Goal: Task Accomplishment & Management: Use online tool/utility

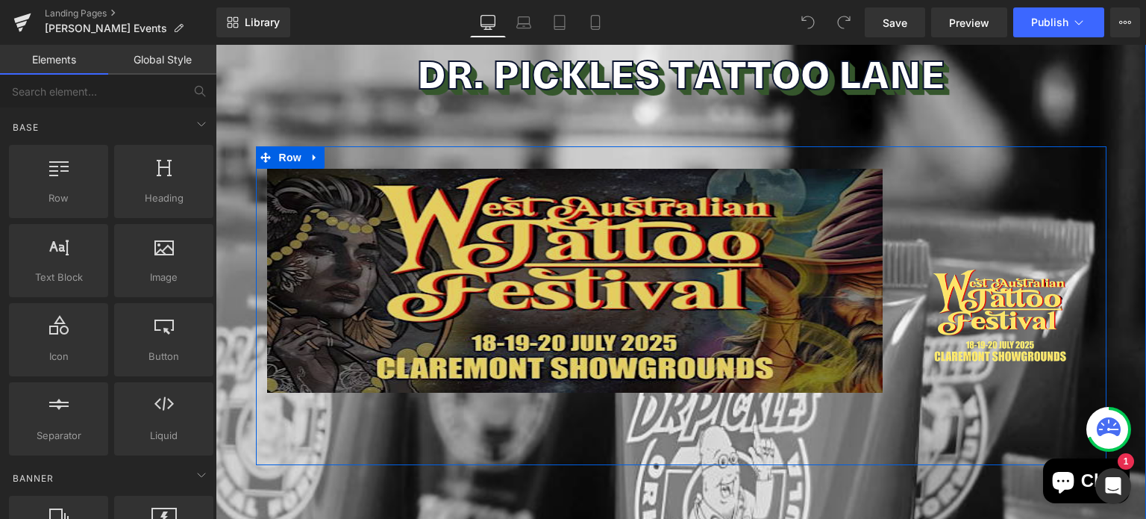
scroll to position [179, 0]
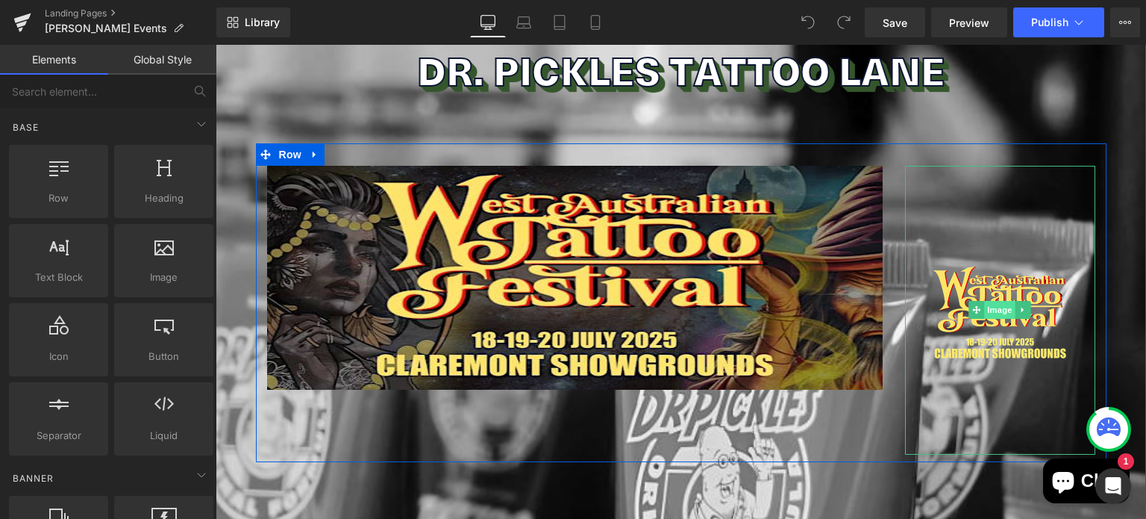
click at [991, 306] on span "Image" at bounding box center [999, 310] width 31 height 18
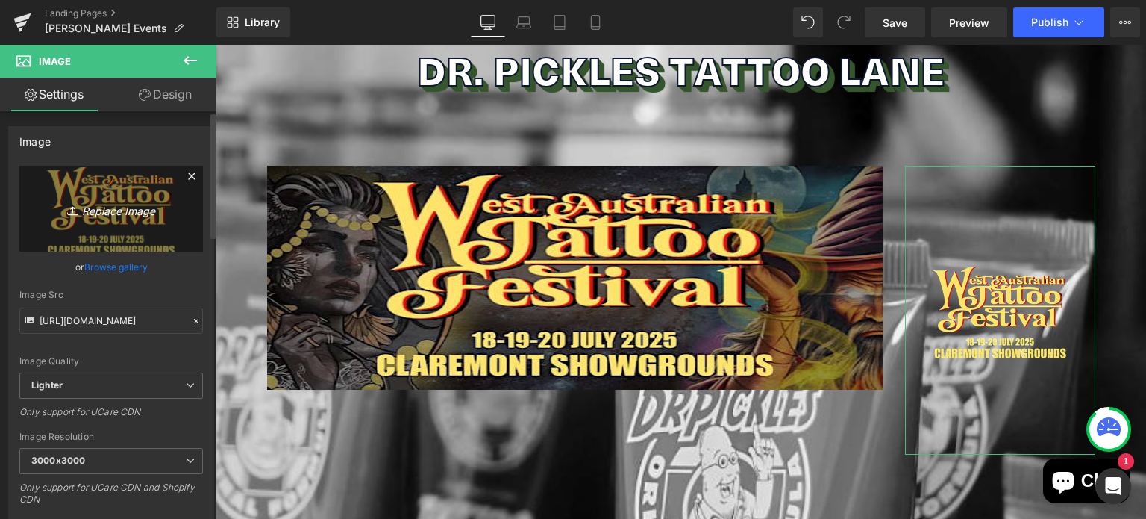
click at [98, 196] on link "Replace Image" at bounding box center [111, 209] width 184 height 86
type input "C:\fakepath\OCC-Logo-White-no-date-PNG-1-1024x391 (1).png"
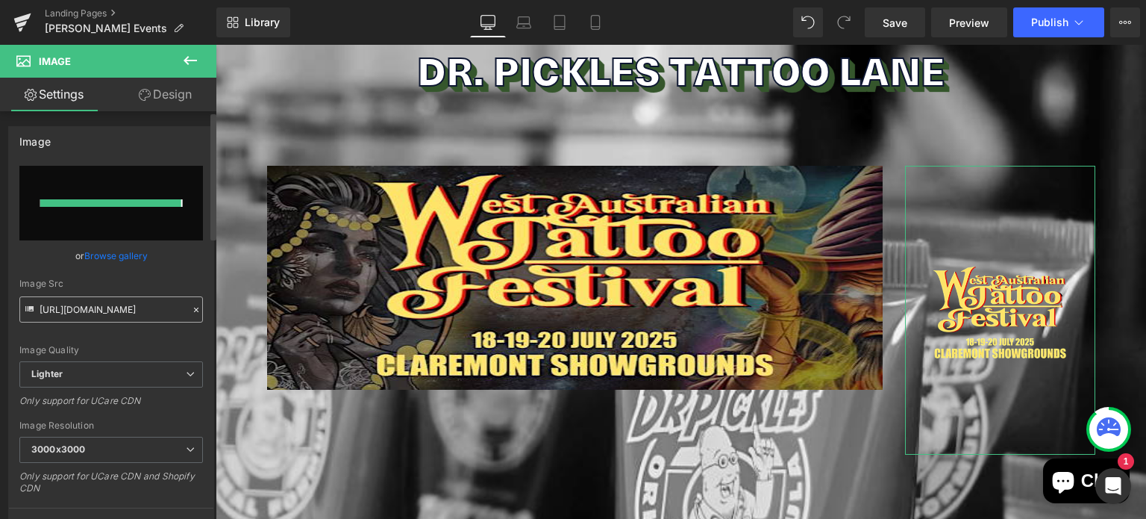
type input "[URL][DOMAIN_NAME]"
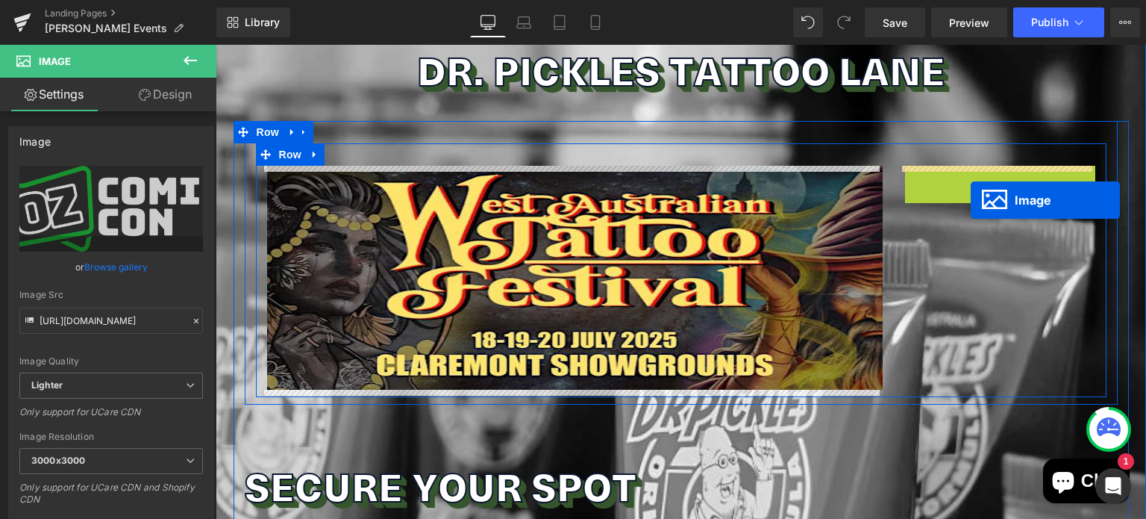
drag, startPoint x: 982, startPoint y: 202, endPoint x: 970, endPoint y: 200, distance: 12.1
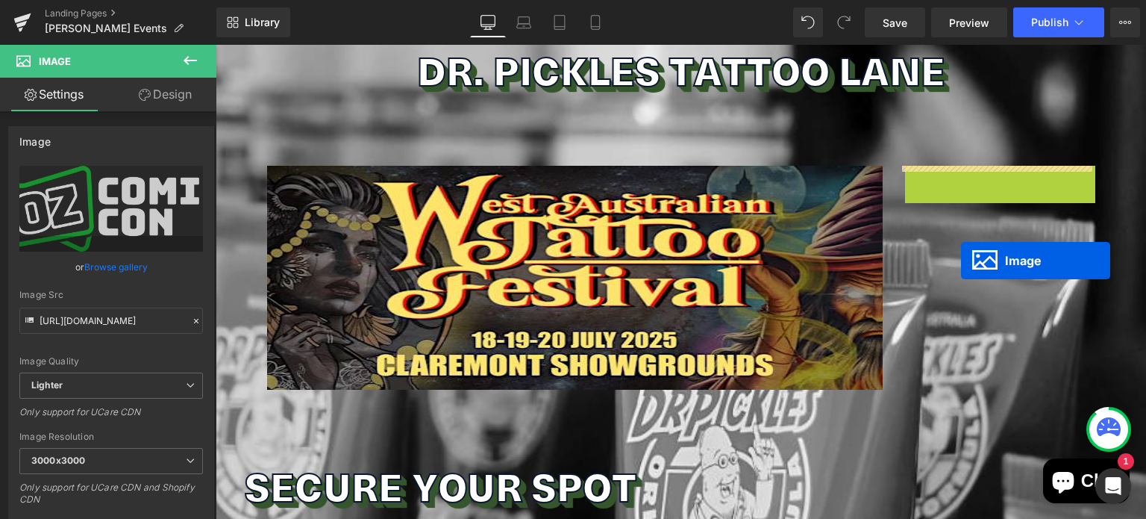
drag, startPoint x: 967, startPoint y: 199, endPoint x: 961, endPoint y: 260, distance: 61.5
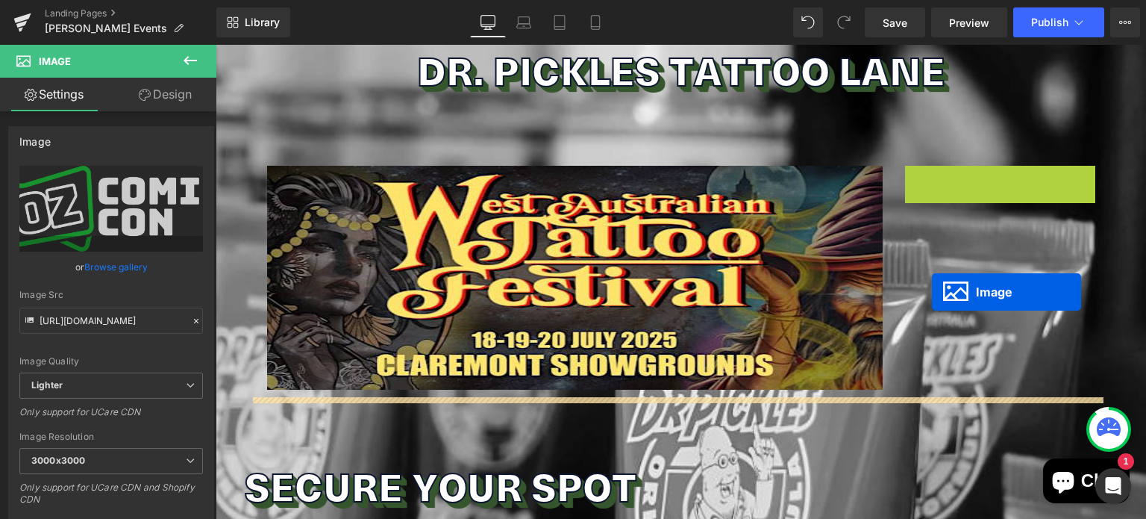
drag, startPoint x: 970, startPoint y: 200, endPoint x: 931, endPoint y: 289, distance: 97.6
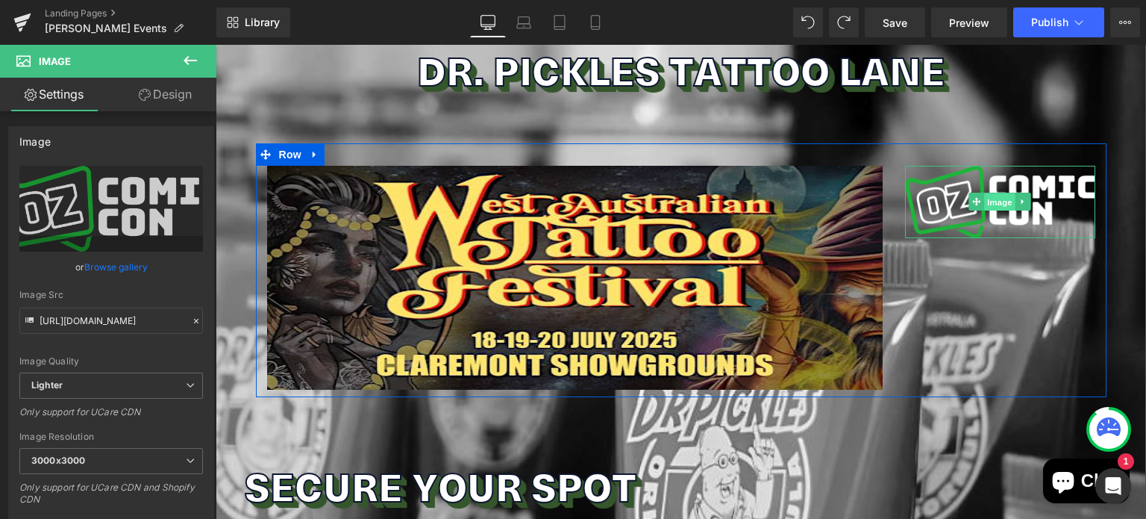
click at [997, 195] on span "Image" at bounding box center [999, 202] width 31 height 18
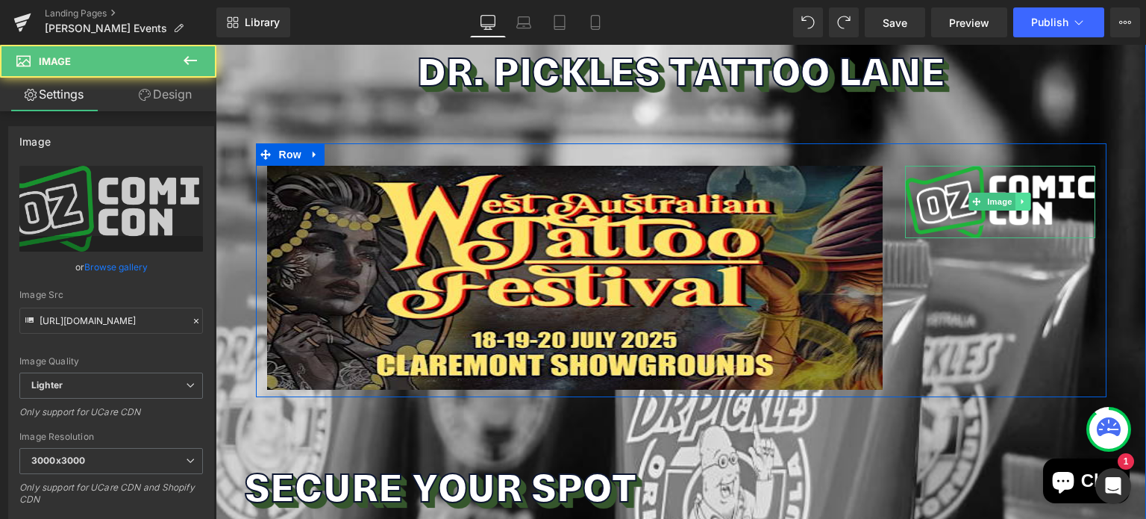
click at [1020, 201] on icon at bounding box center [1023, 201] width 8 height 9
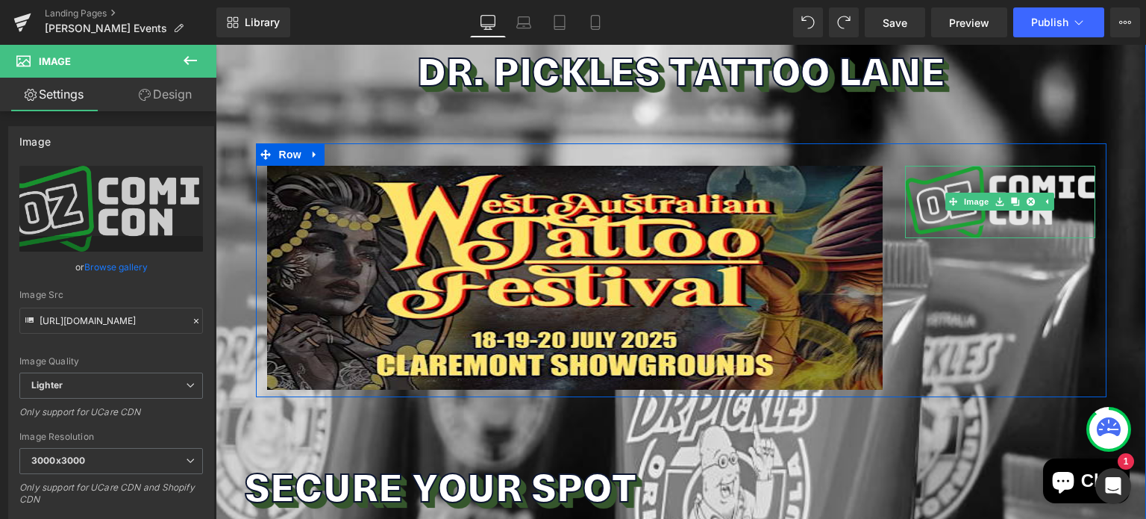
click at [998, 229] on img at bounding box center [1000, 202] width 190 height 72
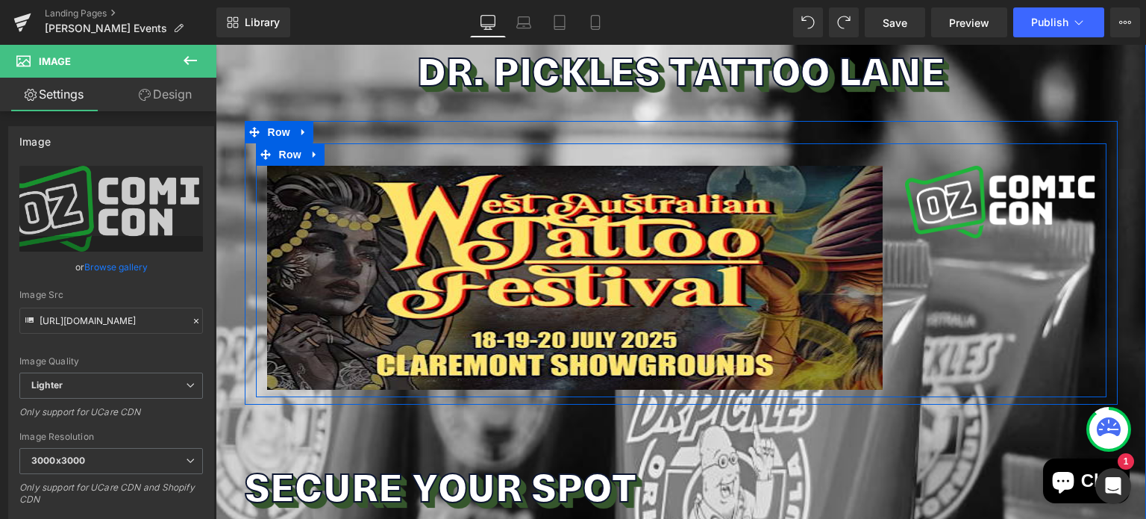
drag, startPoint x: 987, startPoint y: 206, endPoint x: 953, endPoint y: 245, distance: 52.4
click at [953, 245] on div "Image Image Row" at bounding box center [681, 270] width 851 height 254
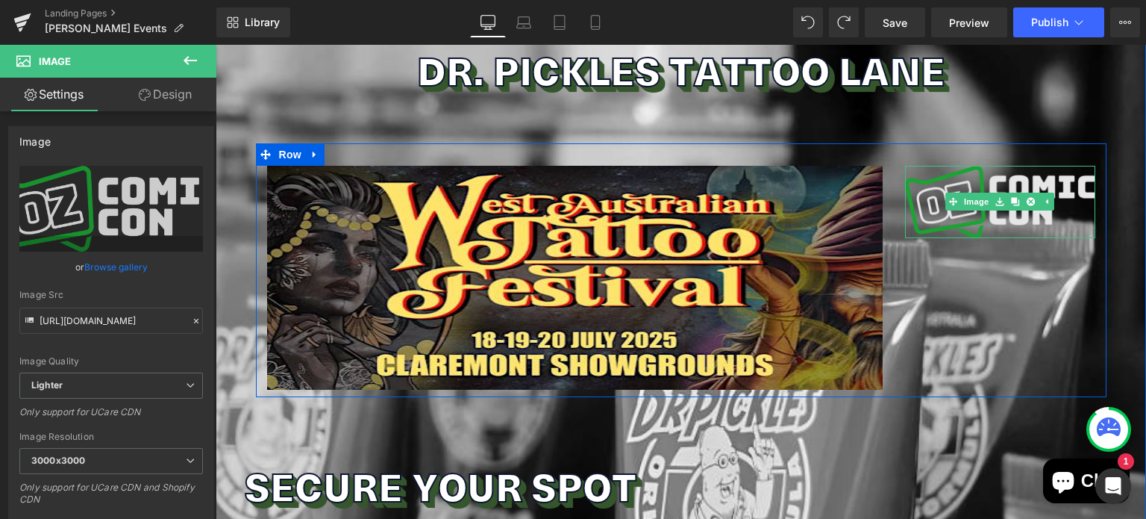
click at [976, 170] on img at bounding box center [1000, 202] width 190 height 72
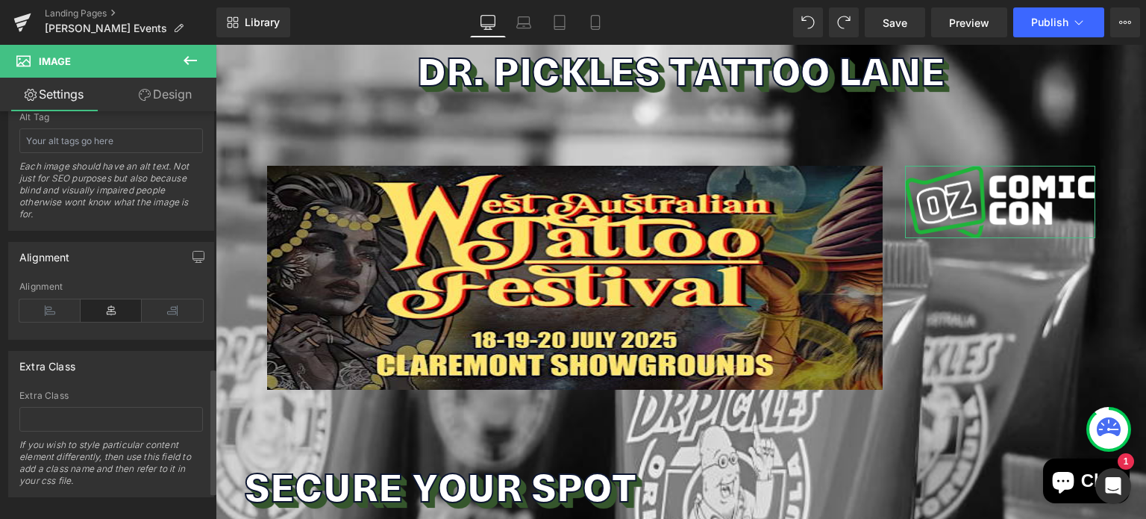
scroll to position [898, 0]
click at [95, 304] on icon at bounding box center [111, 309] width 61 height 22
click at [57, 306] on icon at bounding box center [49, 309] width 61 height 22
click at [170, 300] on icon at bounding box center [172, 309] width 61 height 22
click at [115, 306] on icon at bounding box center [111, 309] width 61 height 22
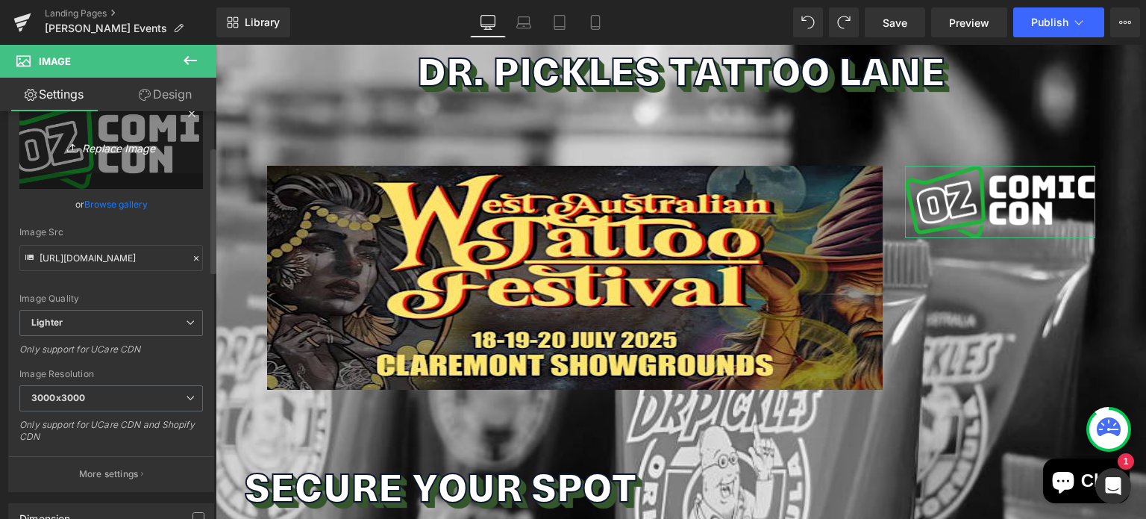
scroll to position [21, 0]
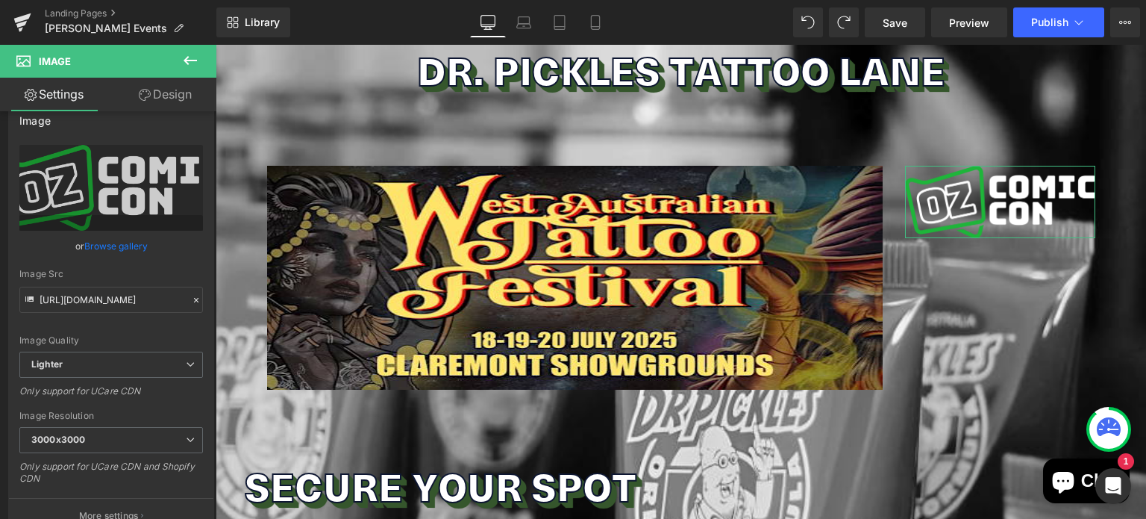
click at [163, 89] on link "Design" at bounding box center [165, 95] width 108 height 34
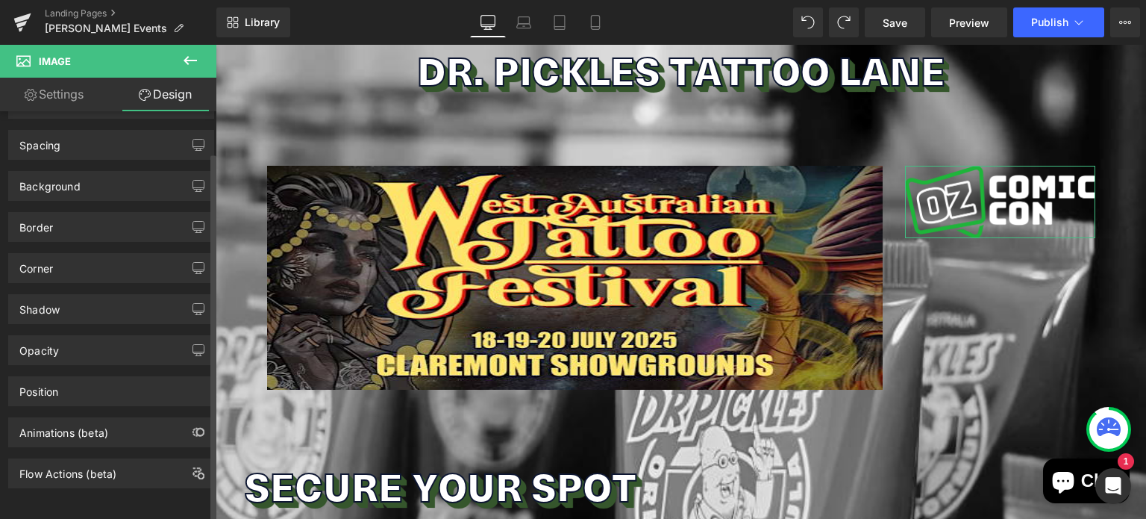
scroll to position [45, 0]
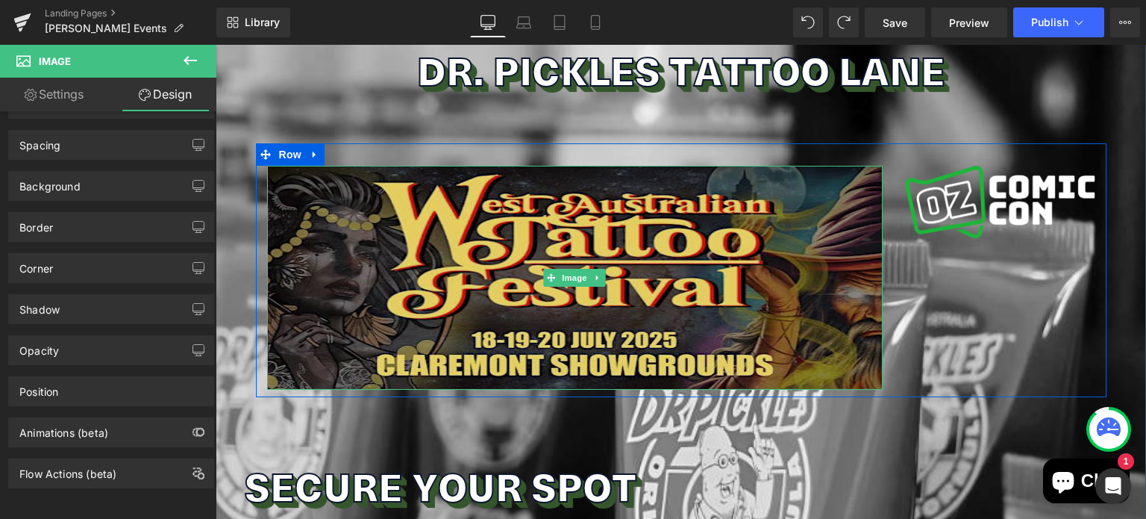
click at [662, 262] on img at bounding box center [575, 278] width 616 height 224
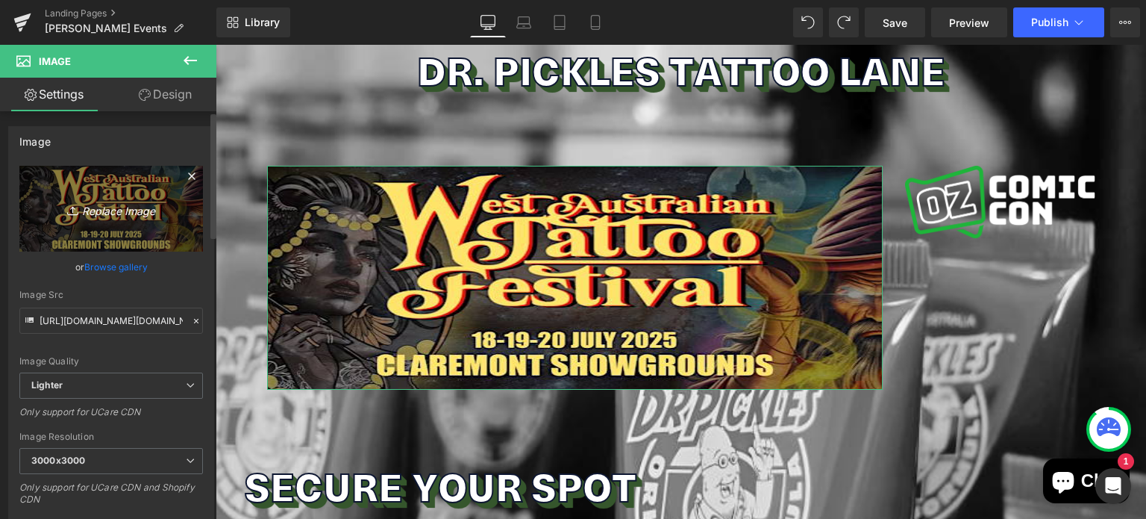
click at [109, 208] on icon "Replace Image" at bounding box center [110, 208] width 119 height 19
type input "C:\fakepath\2.png"
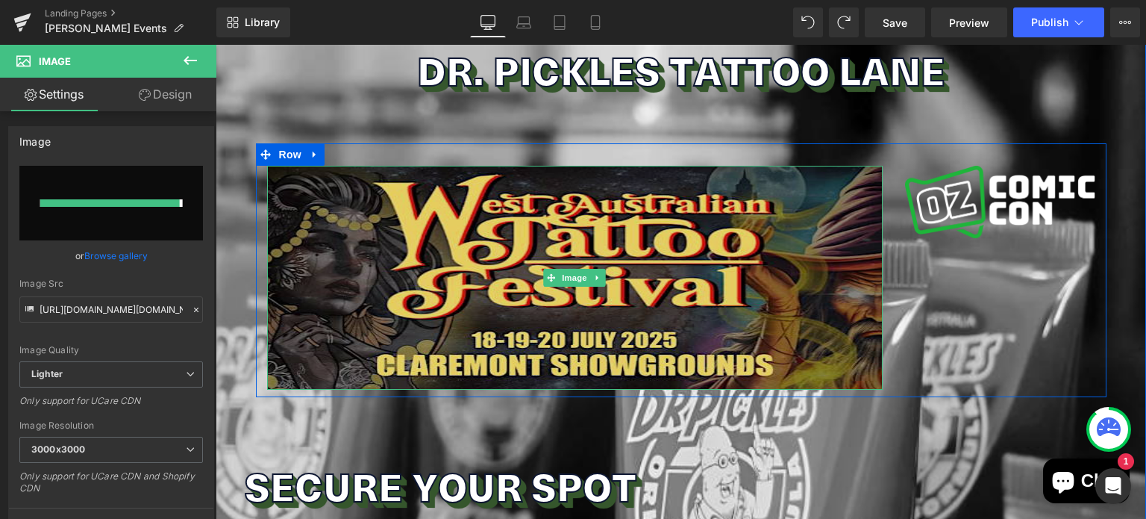
type input "https://ucarecdn.com/90539639-c2f2-48a7-9b9a-a6e8db5daa52/-/format/auto/-/previ…"
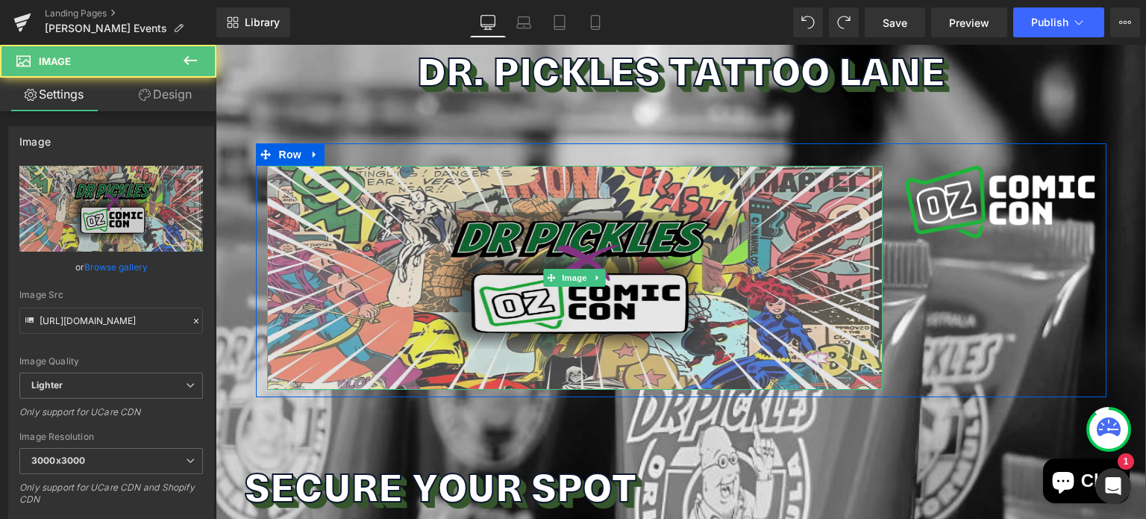
click at [522, 204] on img at bounding box center [575, 278] width 616 height 224
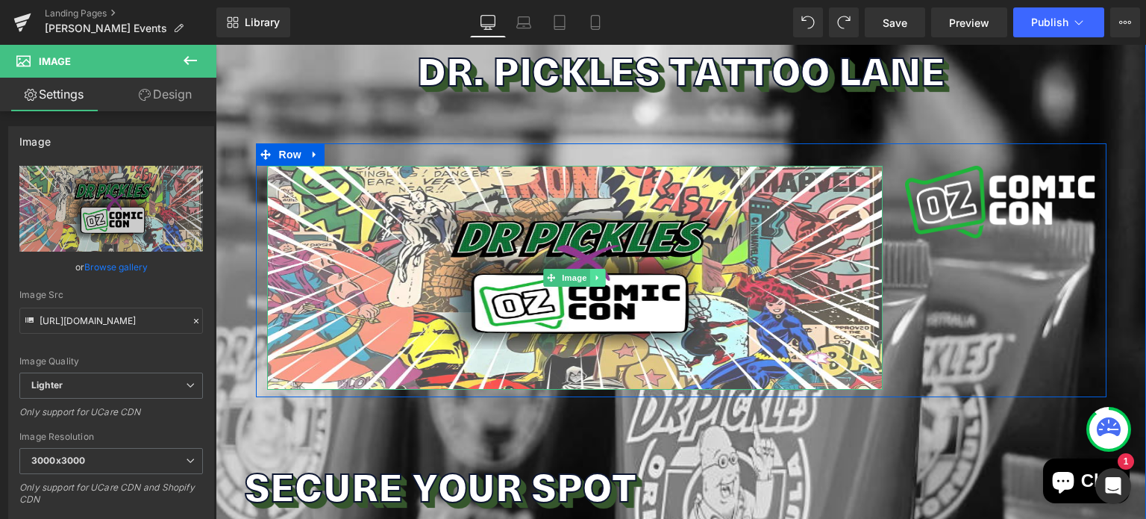
click at [597, 274] on link at bounding box center [598, 278] width 16 height 18
click at [601, 275] on icon at bounding box center [605, 277] width 8 height 8
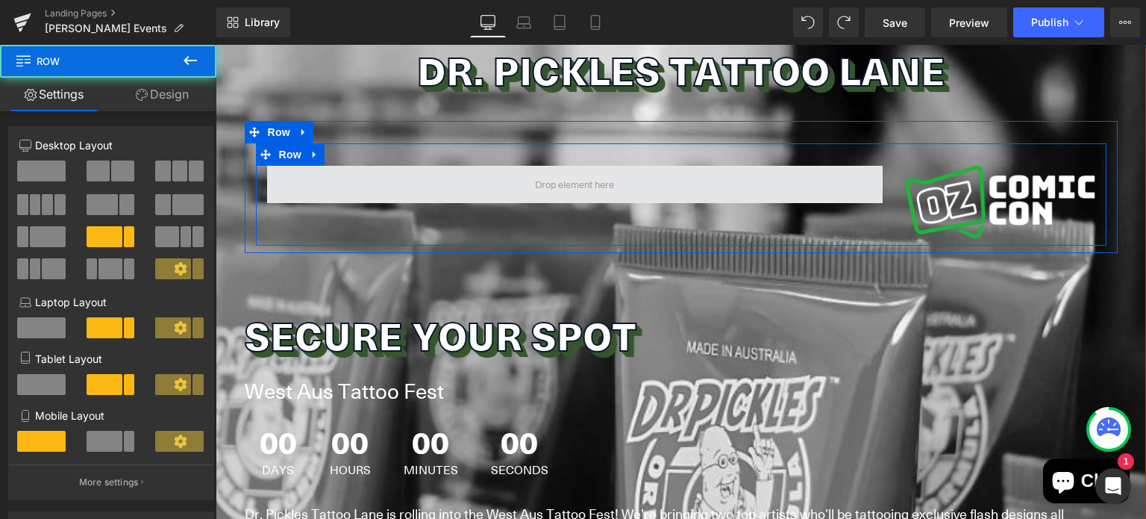
click at [872, 187] on span at bounding box center [575, 184] width 616 height 37
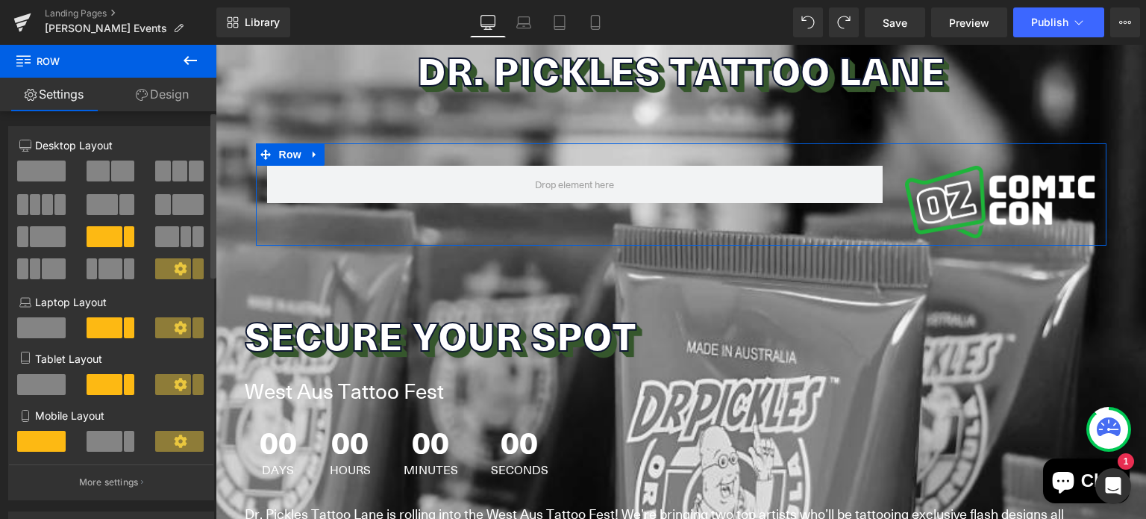
click at [119, 211] on span at bounding box center [126, 204] width 15 height 21
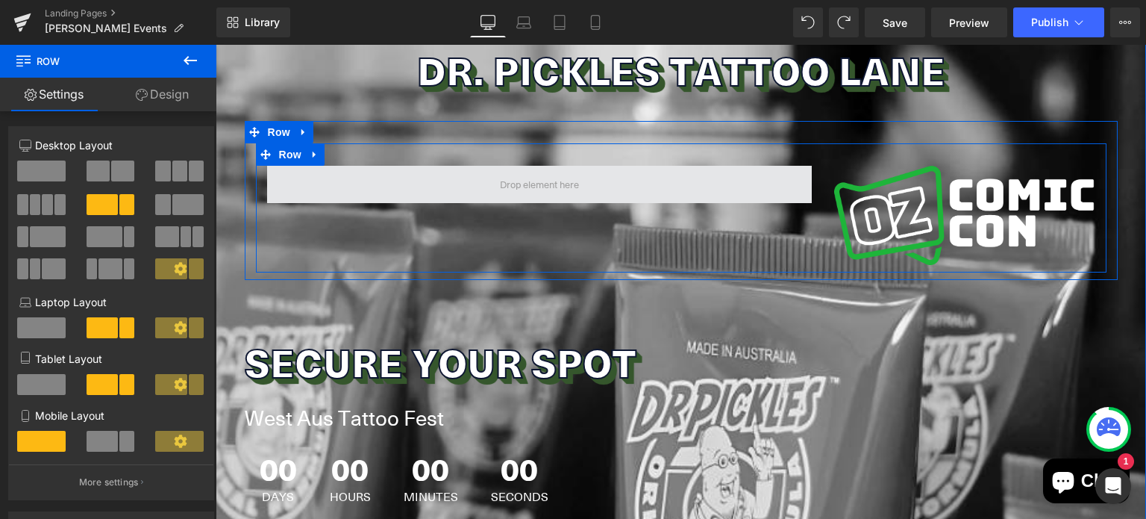
click at [537, 190] on span at bounding box center [540, 184] width 90 height 19
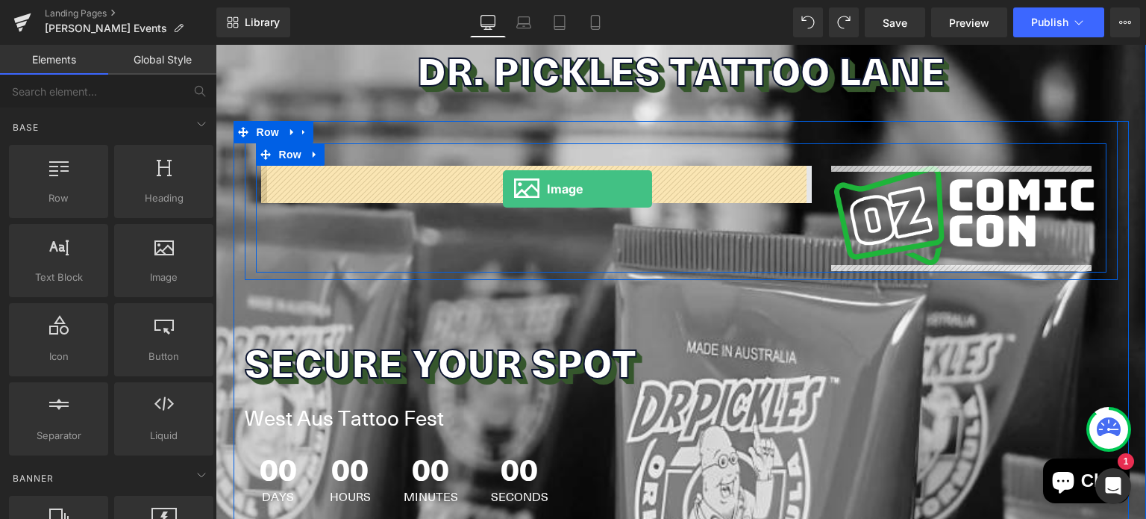
drag, startPoint x: 383, startPoint y: 305, endPoint x: 503, endPoint y: 189, distance: 166.7
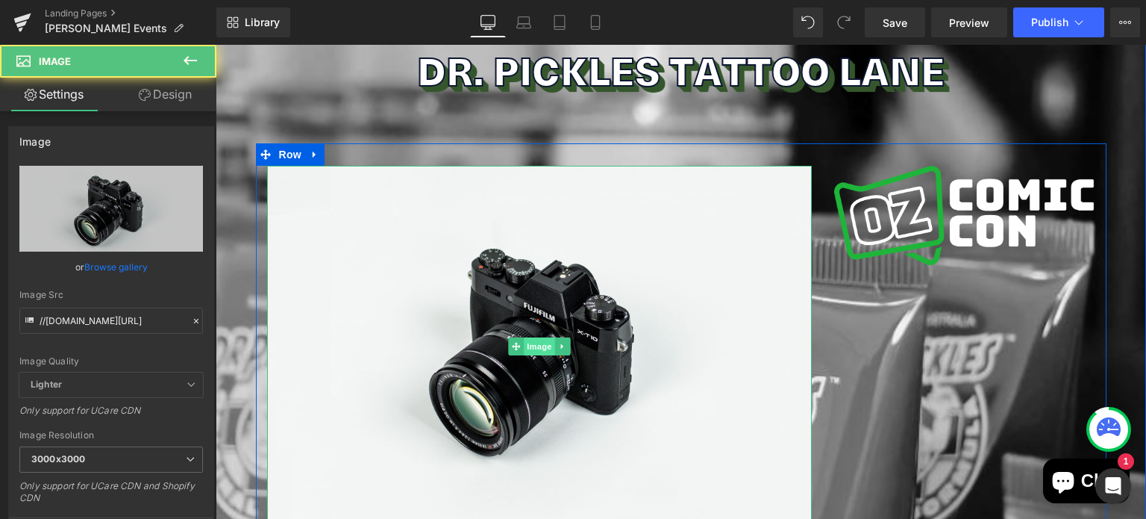
click at [538, 351] on span "Image" at bounding box center [539, 346] width 31 height 18
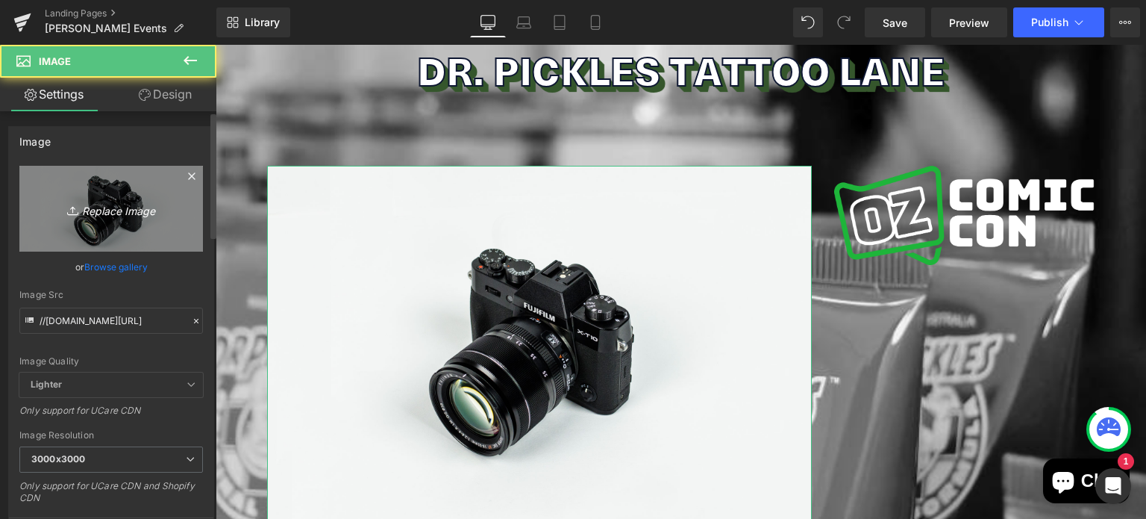
click at [101, 212] on icon "Replace Image" at bounding box center [110, 208] width 119 height 19
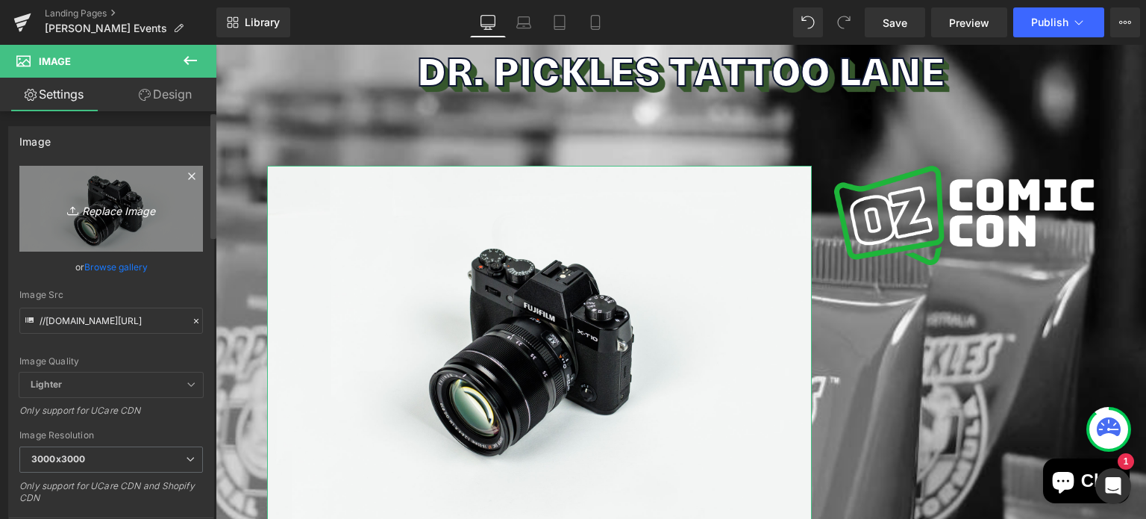
type input "C:\fakepath\2.png"
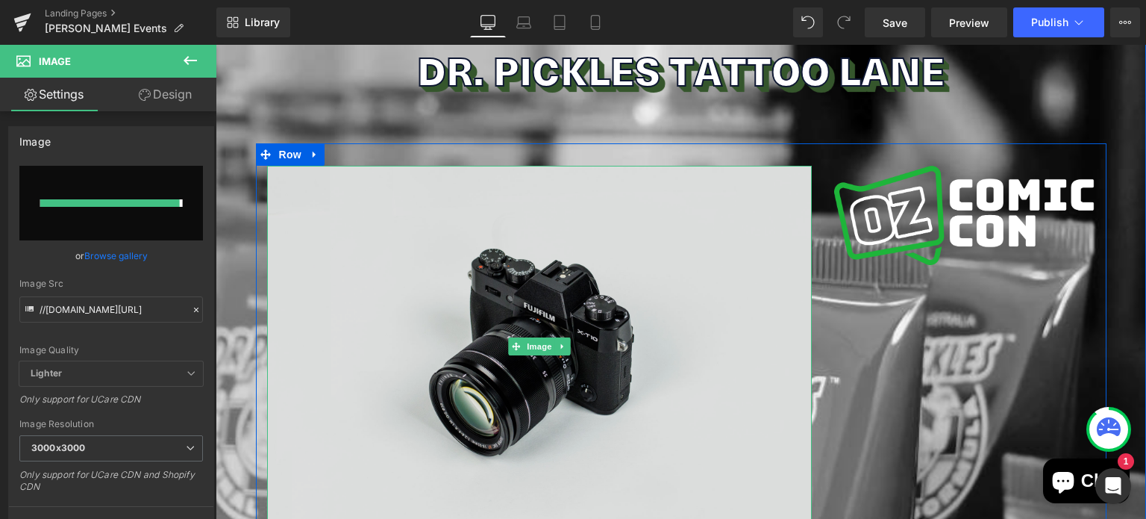
type input "https://ucarecdn.com/b0fd7eb4-a424-4658-8bff-3490d2735103/-/format/auto/-/previ…"
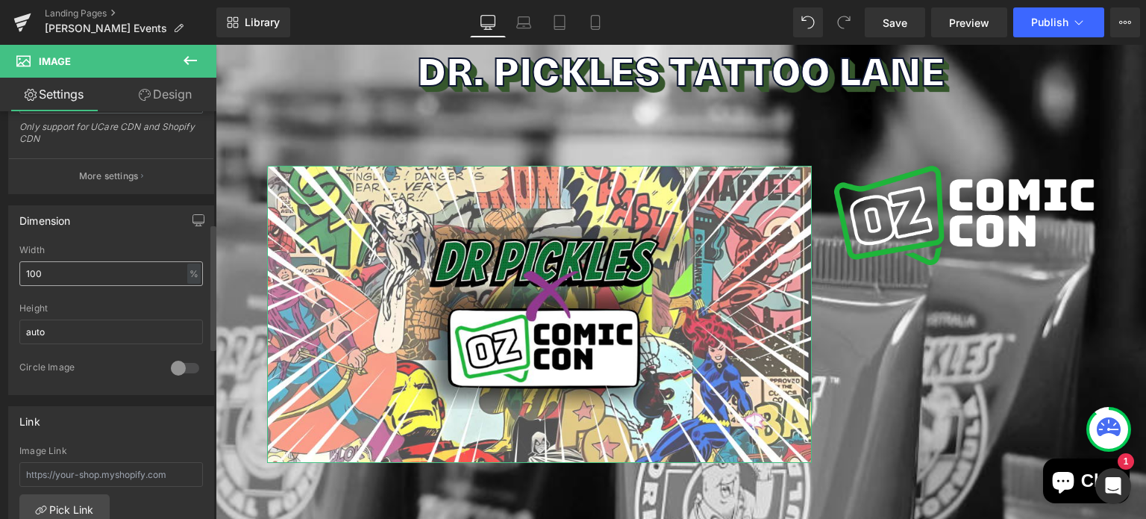
scroll to position [361, 0]
click at [43, 275] on input "100" at bounding box center [111, 272] width 184 height 25
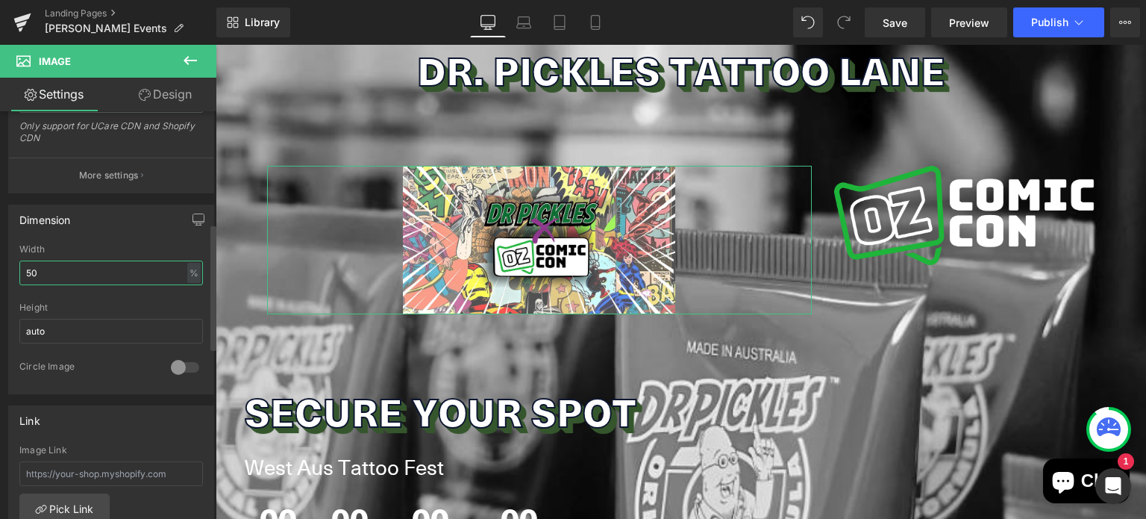
type input "5"
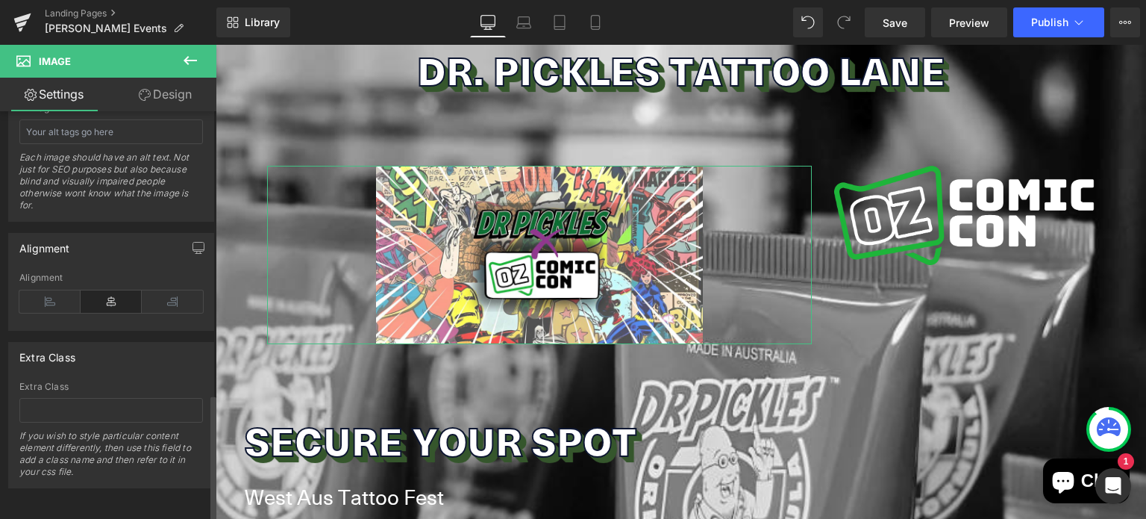
scroll to position [914, 0]
type input "60"
click at [51, 290] on icon at bounding box center [49, 301] width 61 height 22
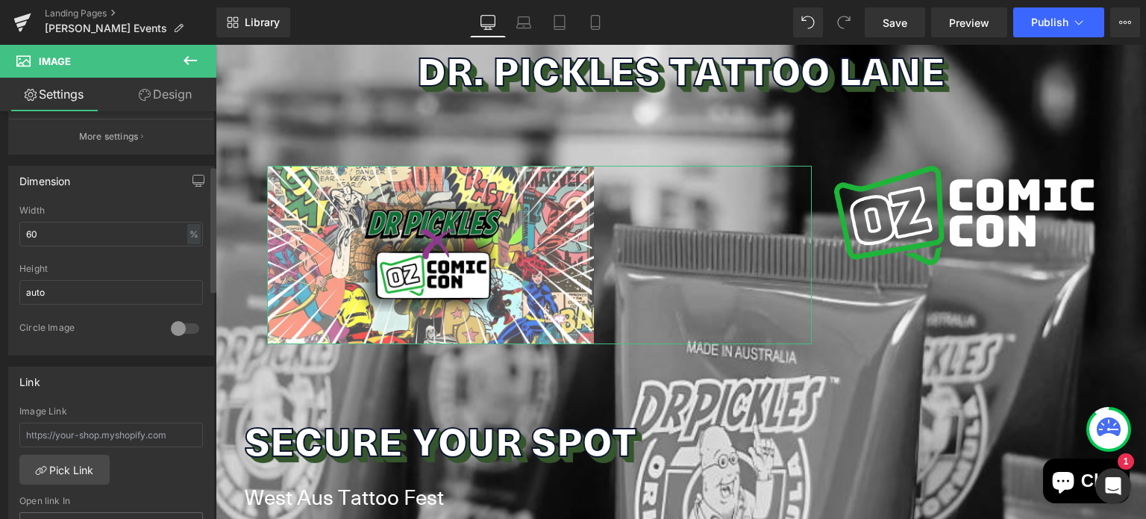
scroll to position [0, 0]
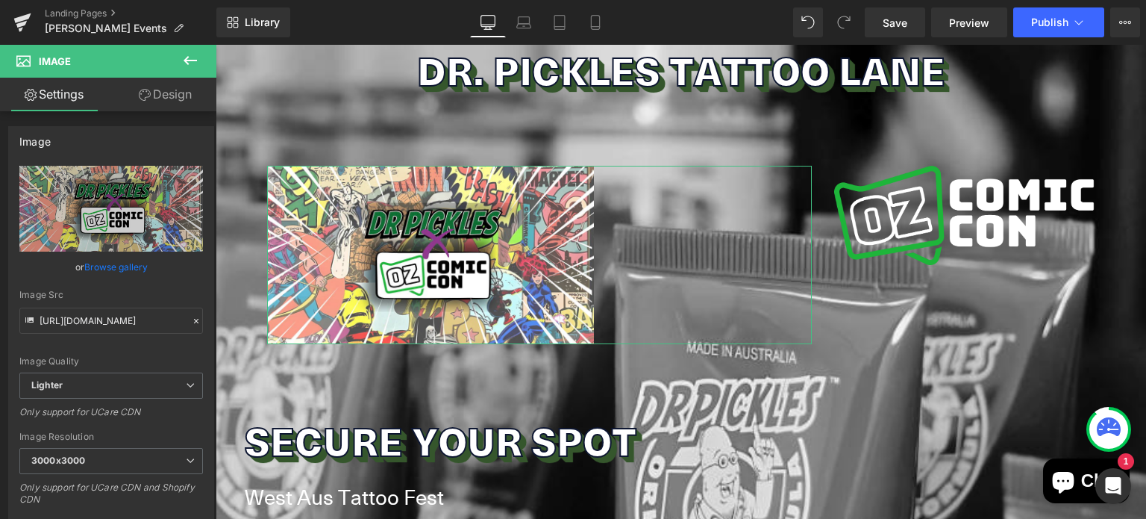
click at [155, 98] on link "Design" at bounding box center [165, 95] width 108 height 34
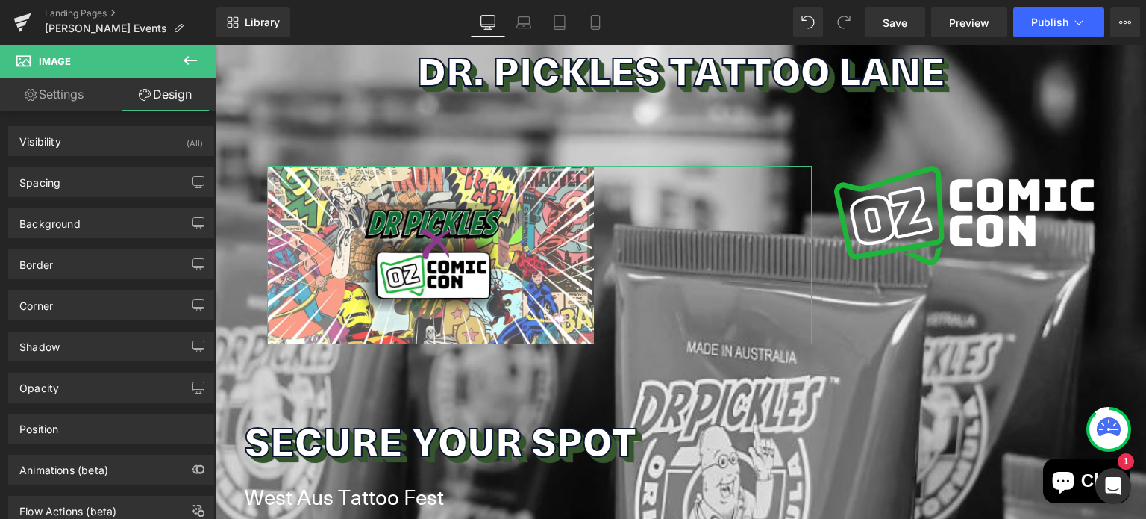
click at [83, 96] on link "Settings" at bounding box center [54, 95] width 108 height 34
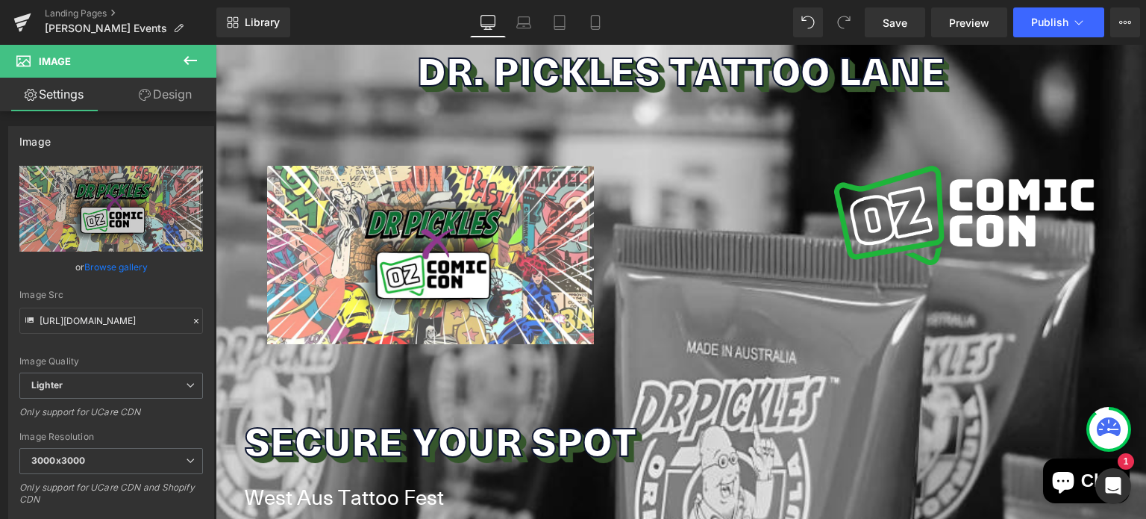
click at [184, 66] on icon at bounding box center [190, 60] width 18 height 18
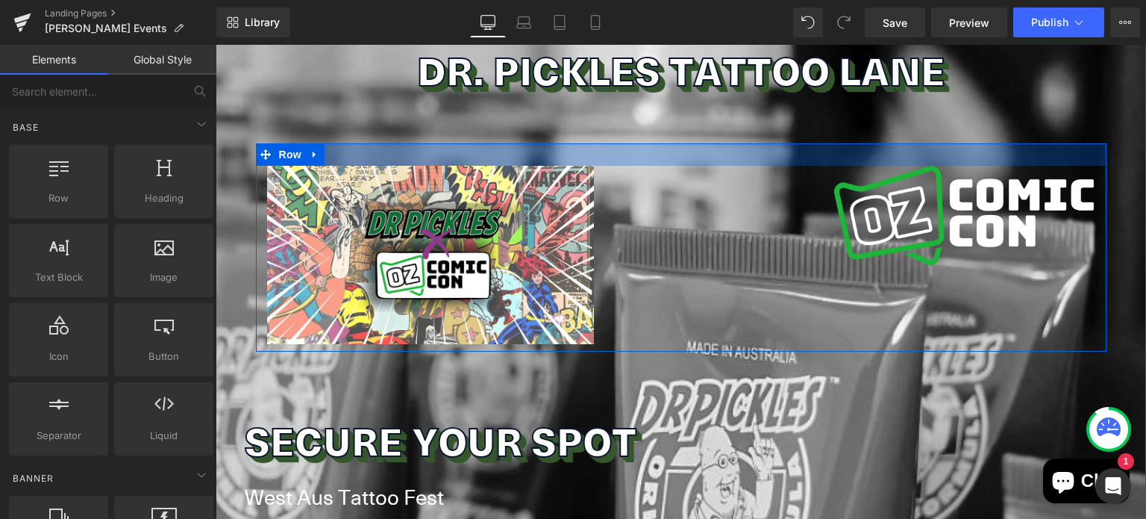
click at [606, 145] on div at bounding box center [681, 154] width 851 height 22
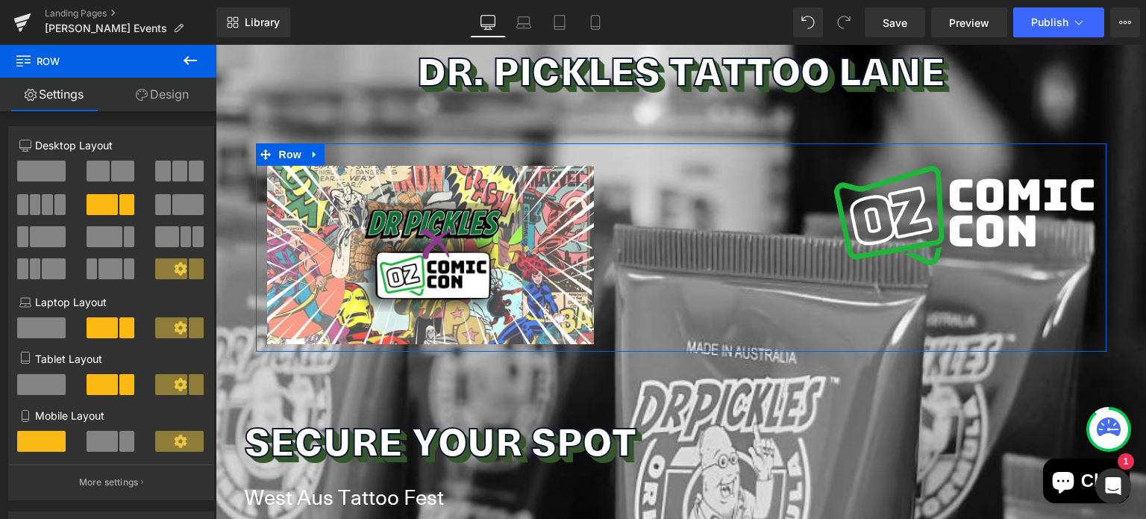
click at [107, 165] on button at bounding box center [112, 170] width 50 height 21
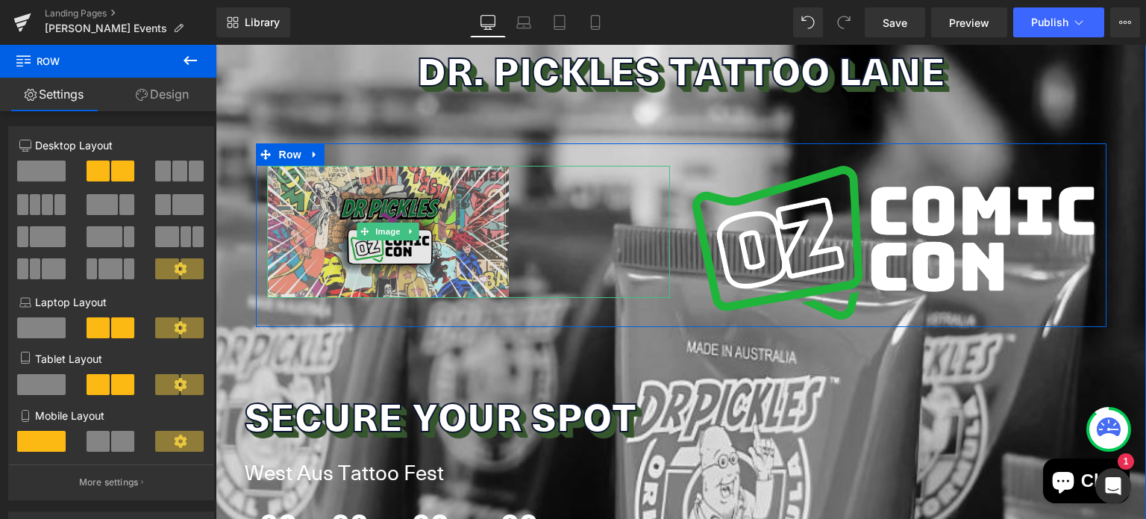
click at [456, 233] on img at bounding box center [388, 232] width 242 height 132
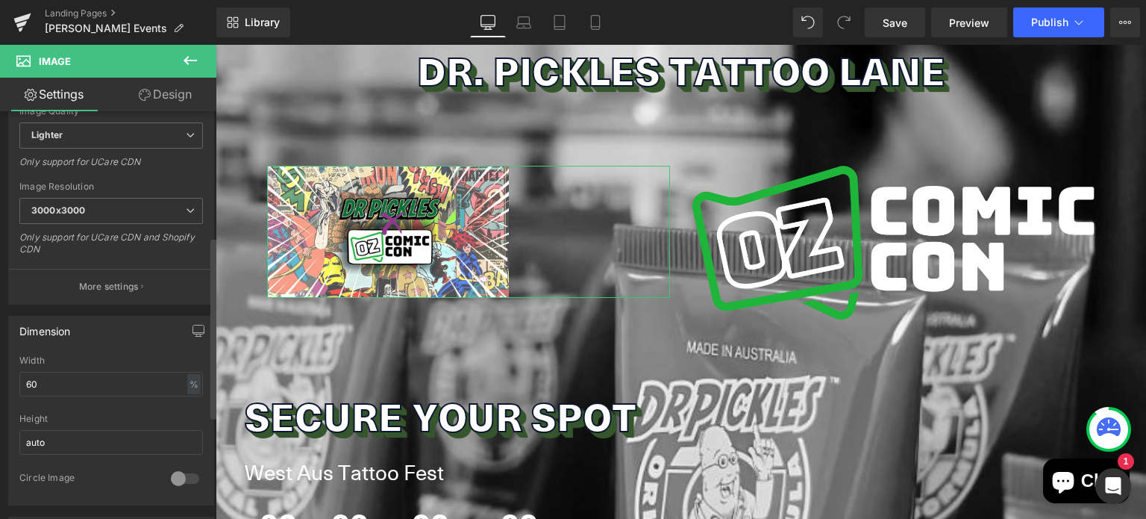
scroll to position [281, 0]
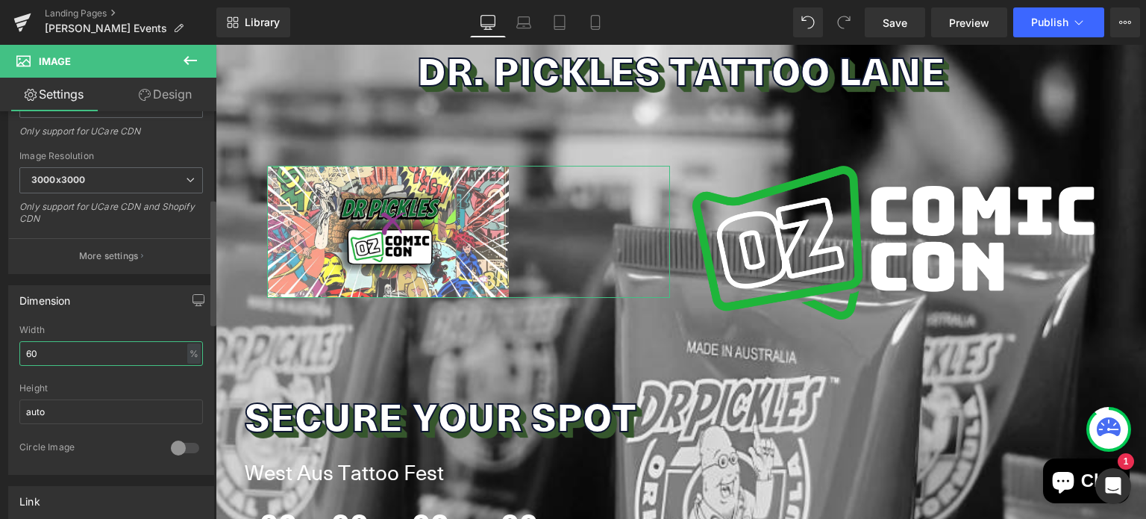
click at [80, 342] on input "60" at bounding box center [111, 353] width 184 height 25
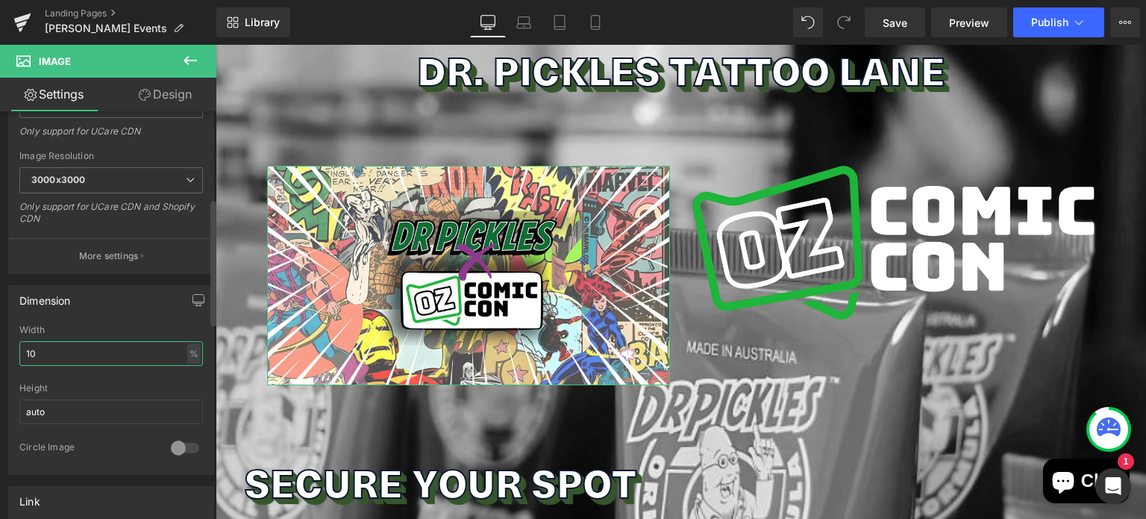
type input "1"
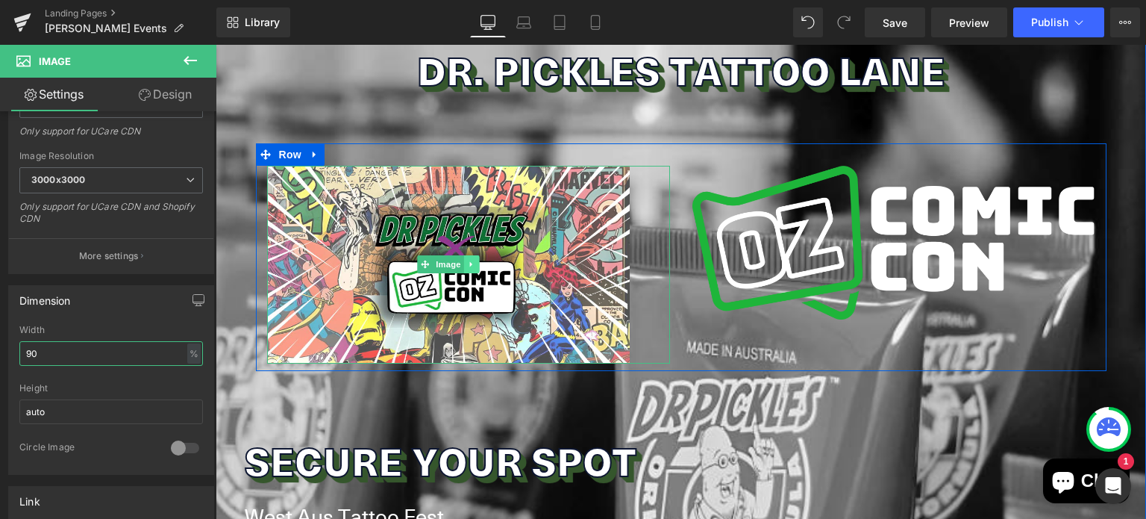
type input "90"
click at [469, 267] on icon at bounding box center [471, 264] width 8 height 9
click at [475, 267] on icon at bounding box center [479, 264] width 8 height 8
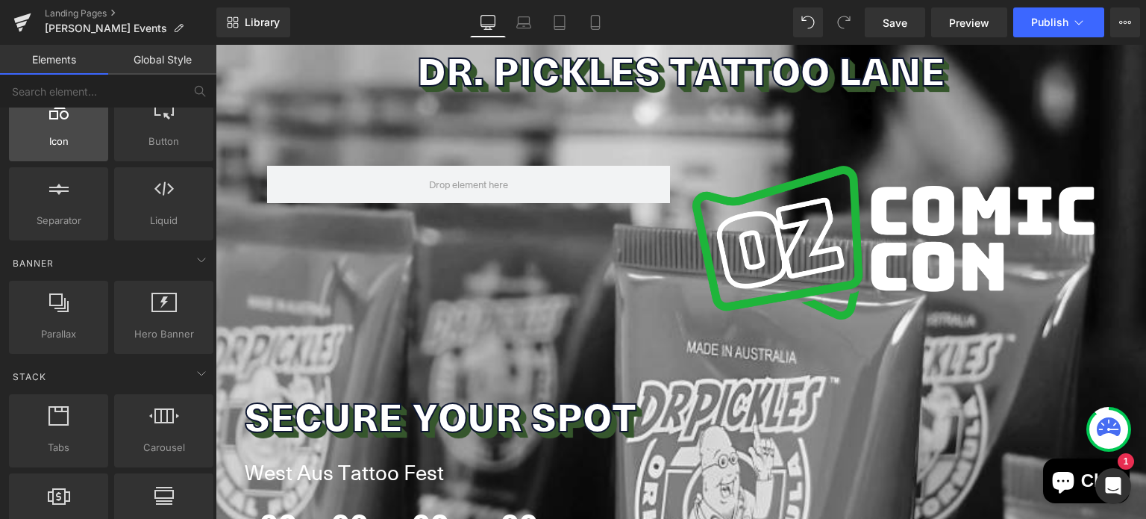
scroll to position [0, 0]
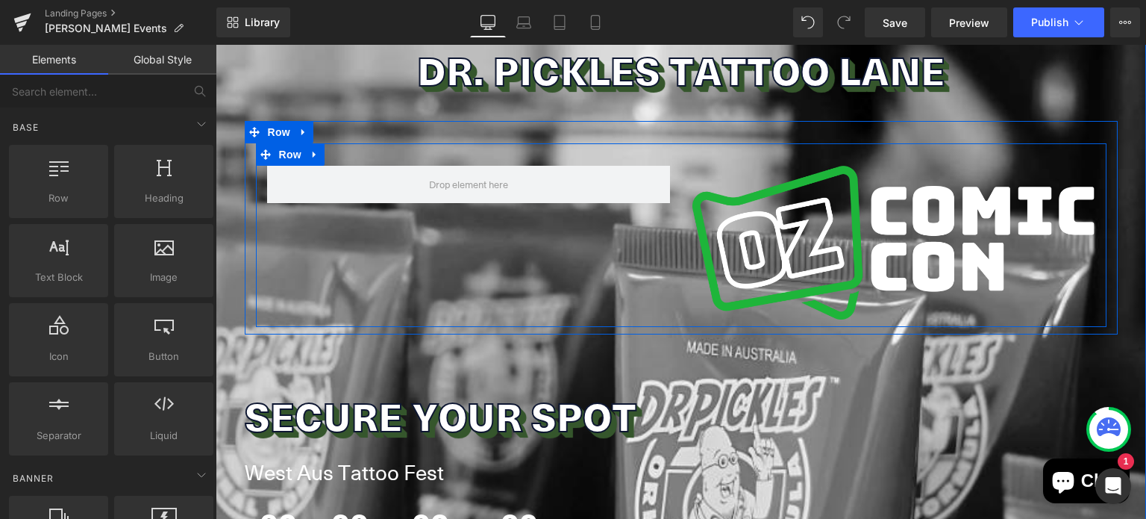
click at [465, 301] on div "Image Row" at bounding box center [681, 235] width 851 height 184
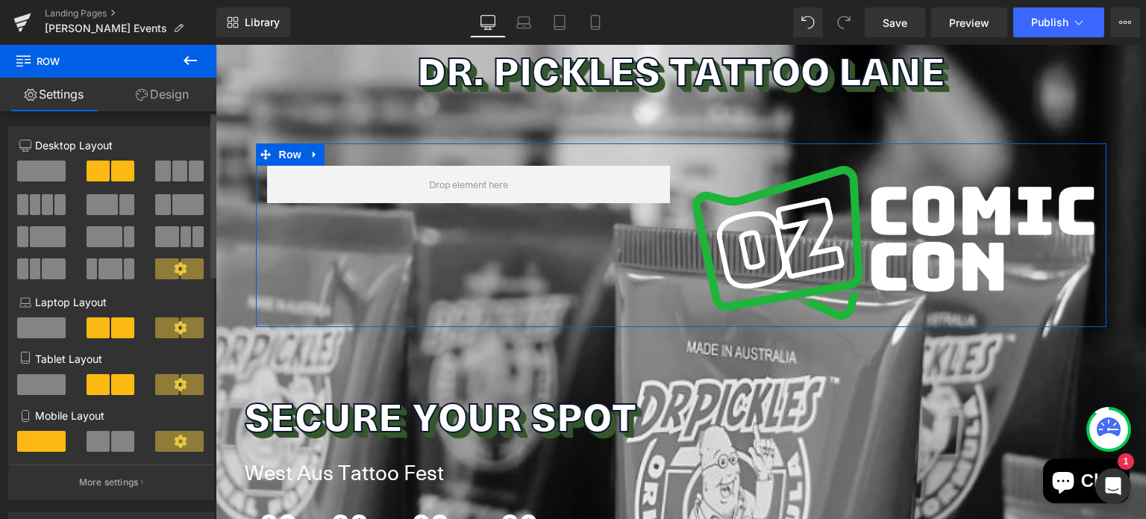
click at [43, 168] on span at bounding box center [41, 170] width 48 height 21
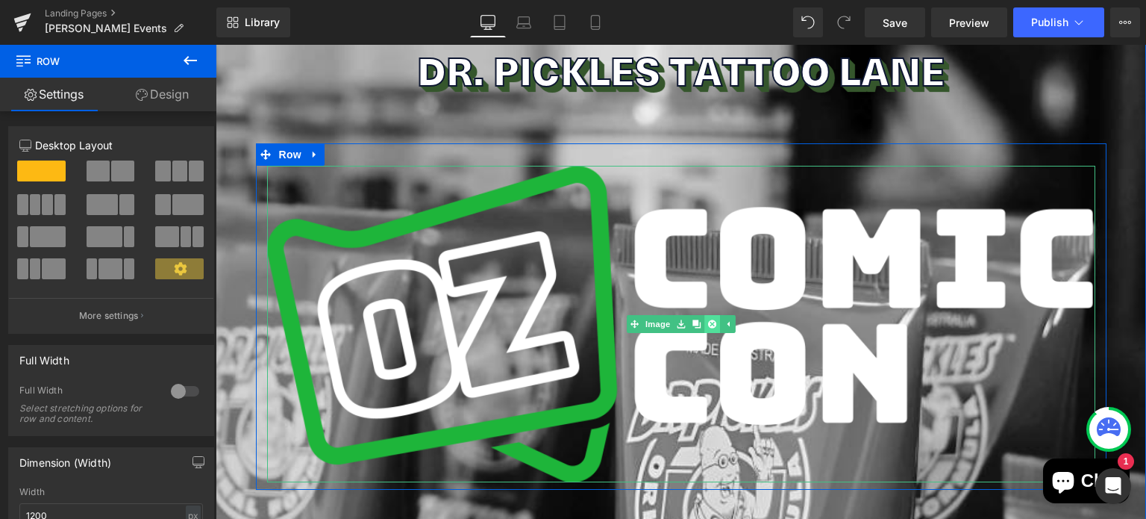
click at [707, 322] on icon at bounding box center [711, 323] width 8 height 8
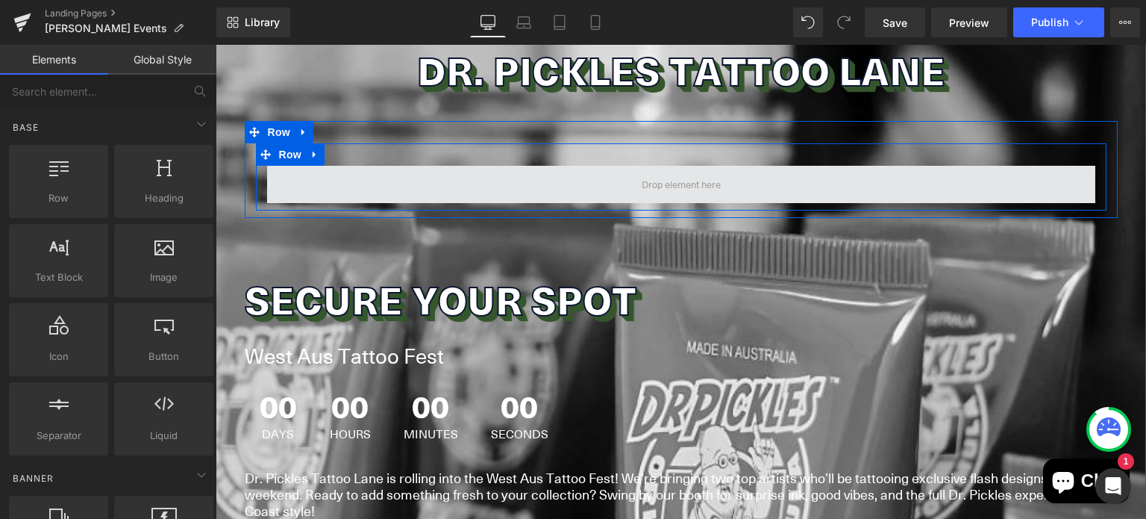
click at [1075, 181] on span at bounding box center [681, 184] width 828 height 37
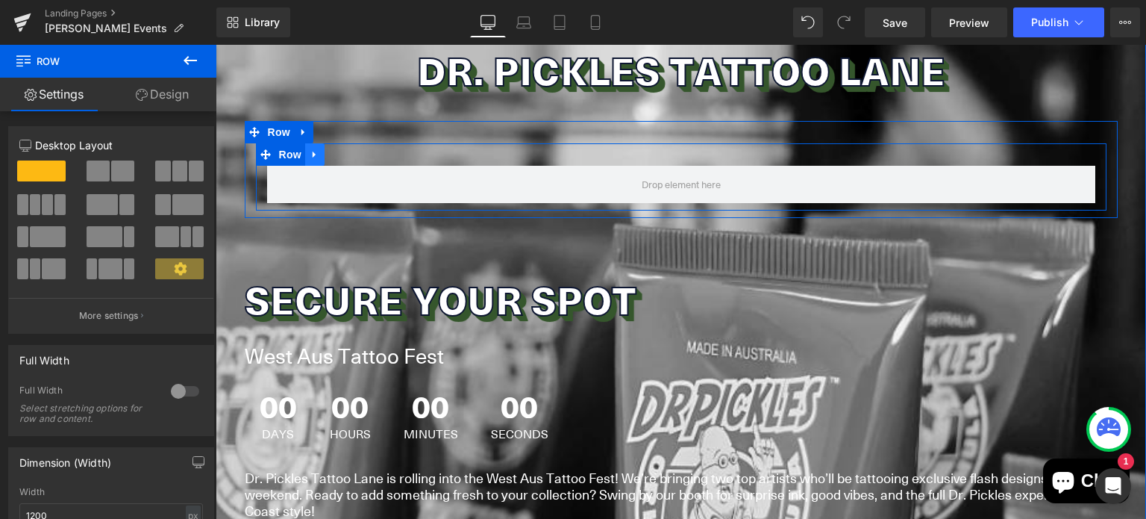
click at [310, 151] on icon at bounding box center [315, 153] width 10 height 11
click at [348, 154] on icon at bounding box center [353, 154] width 10 height 10
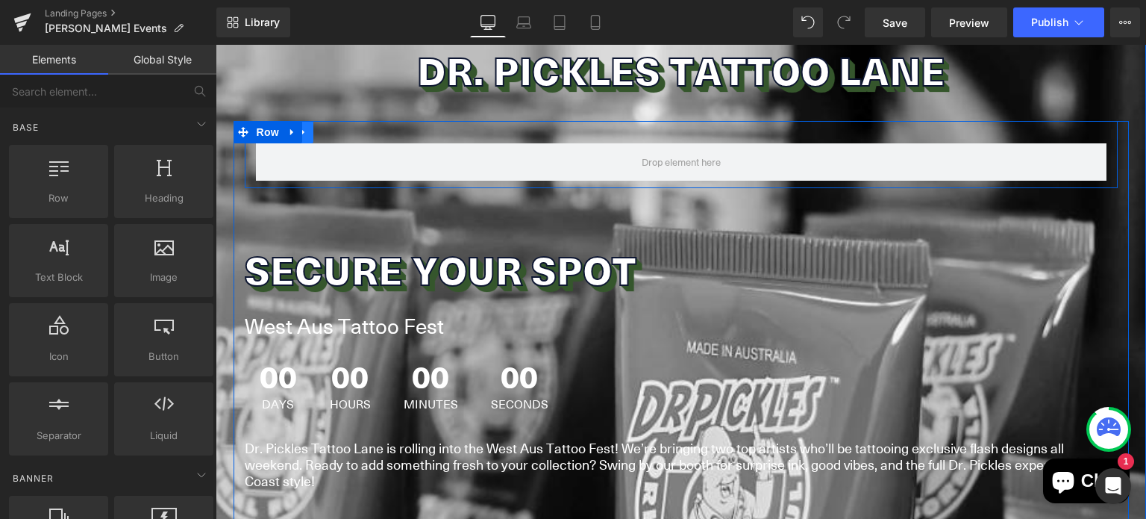
click at [299, 134] on icon at bounding box center [303, 131] width 10 height 11
click at [342, 131] on icon at bounding box center [342, 132] width 10 height 10
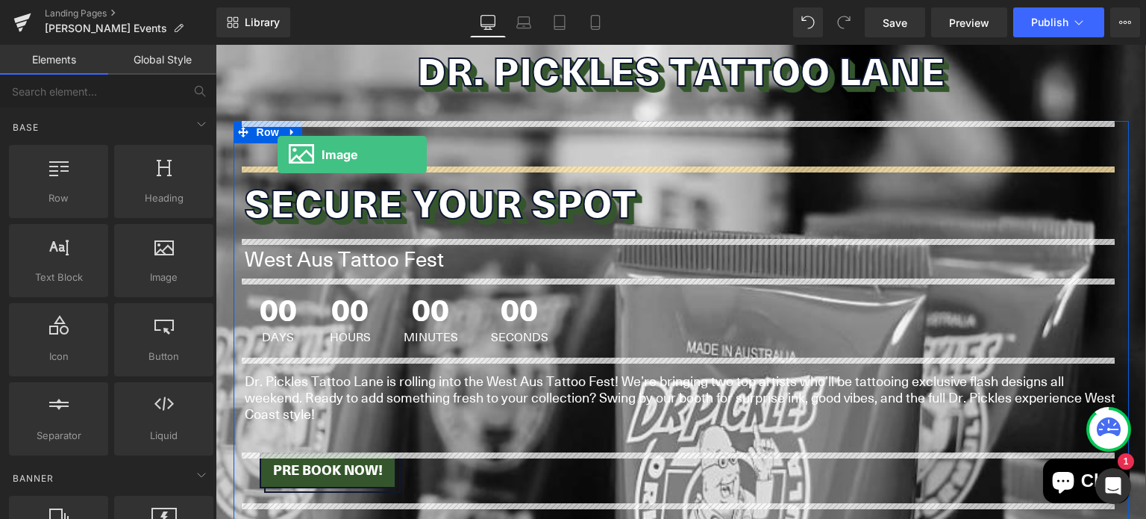
drag, startPoint x: 369, startPoint y: 317, endPoint x: 278, endPoint y: 154, distance: 186.8
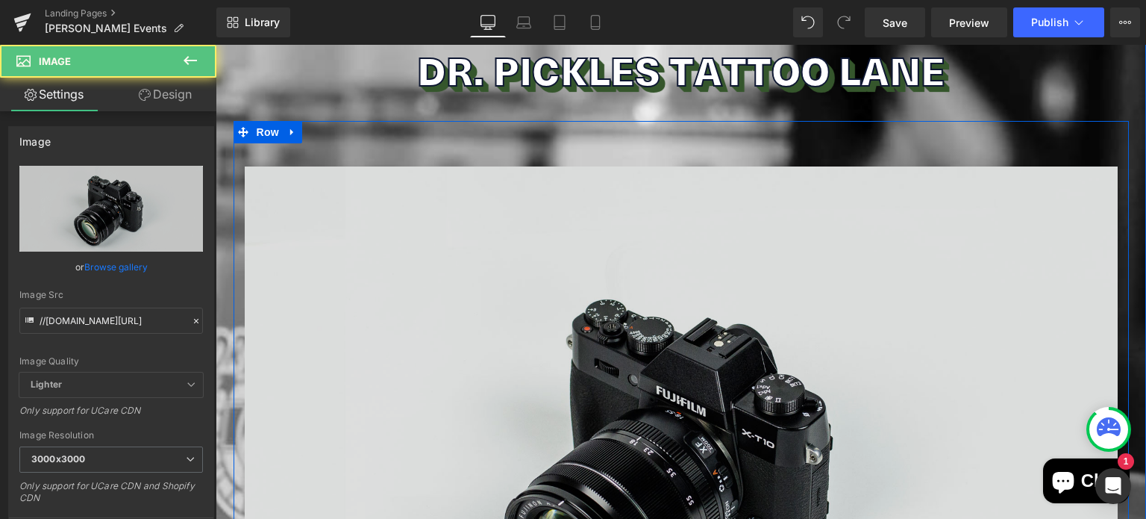
click at [477, 278] on img at bounding box center [681, 455] width 873 height 578
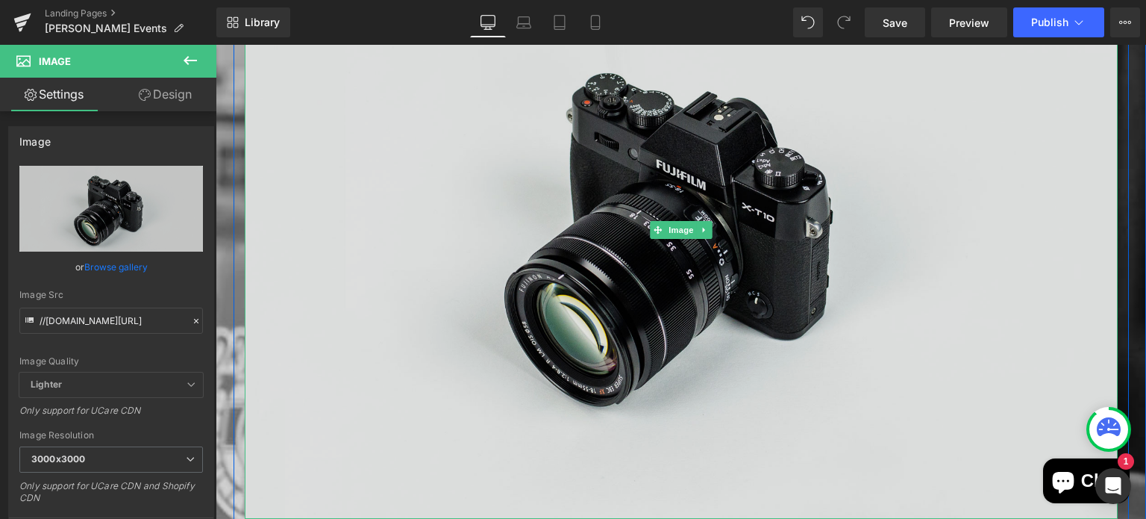
scroll to position [406, 0]
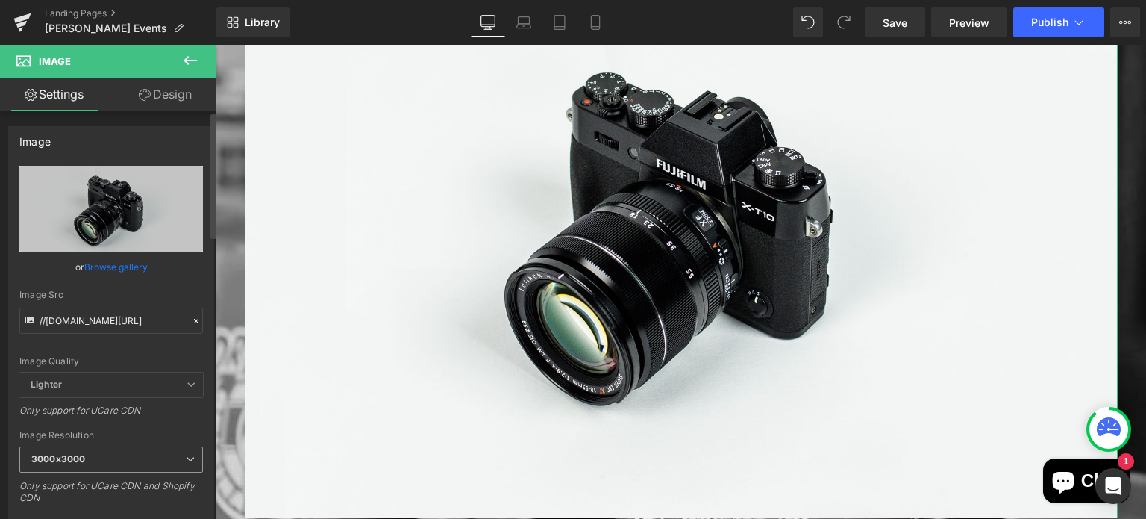
click at [109, 455] on span "3000x3000" at bounding box center [111, 459] width 184 height 26
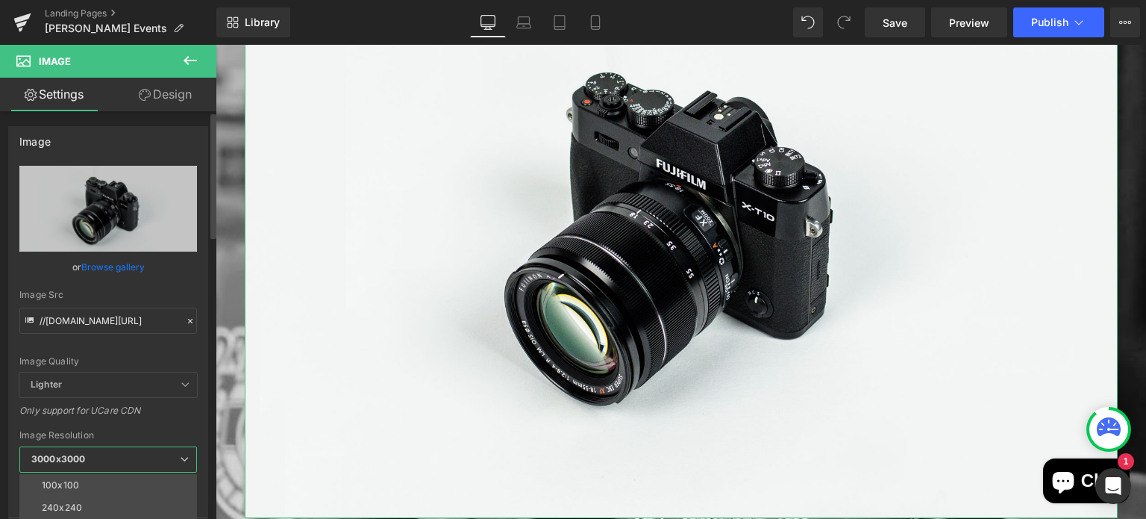
click at [109, 455] on span "3000x3000" at bounding box center [108, 459] width 178 height 26
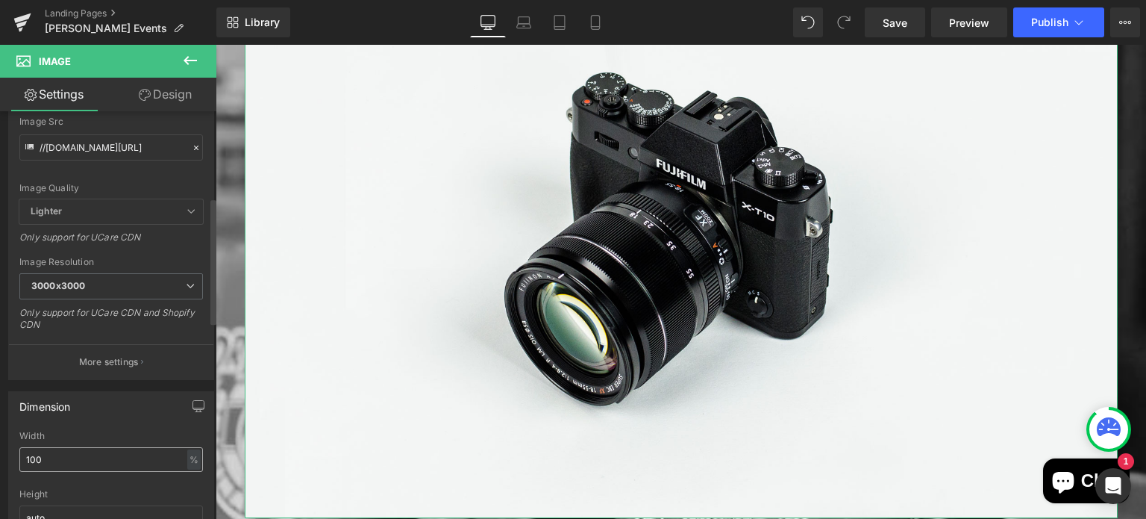
scroll to position [292, 0]
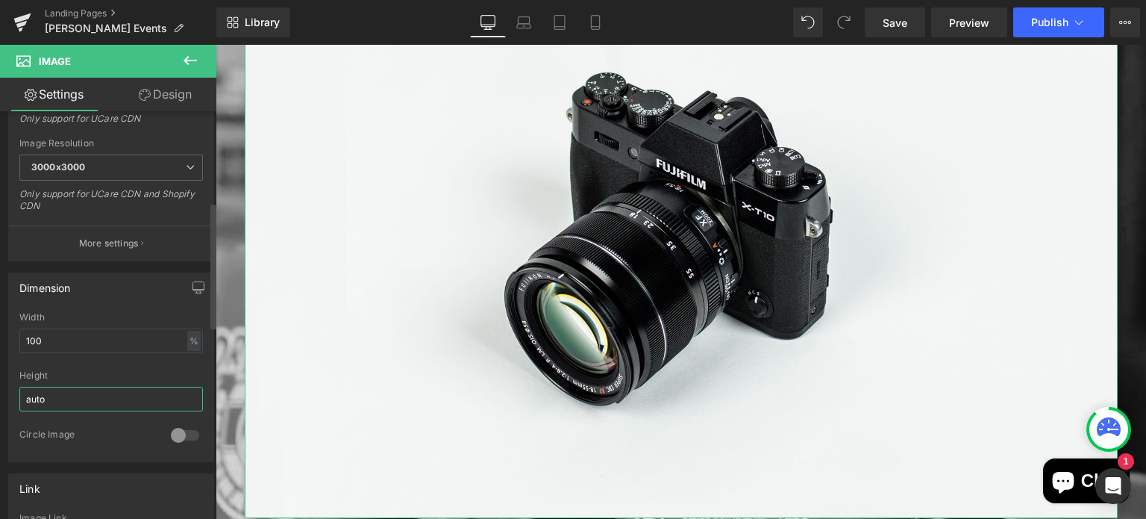
click at [49, 393] on input "auto" at bounding box center [111, 398] width 184 height 25
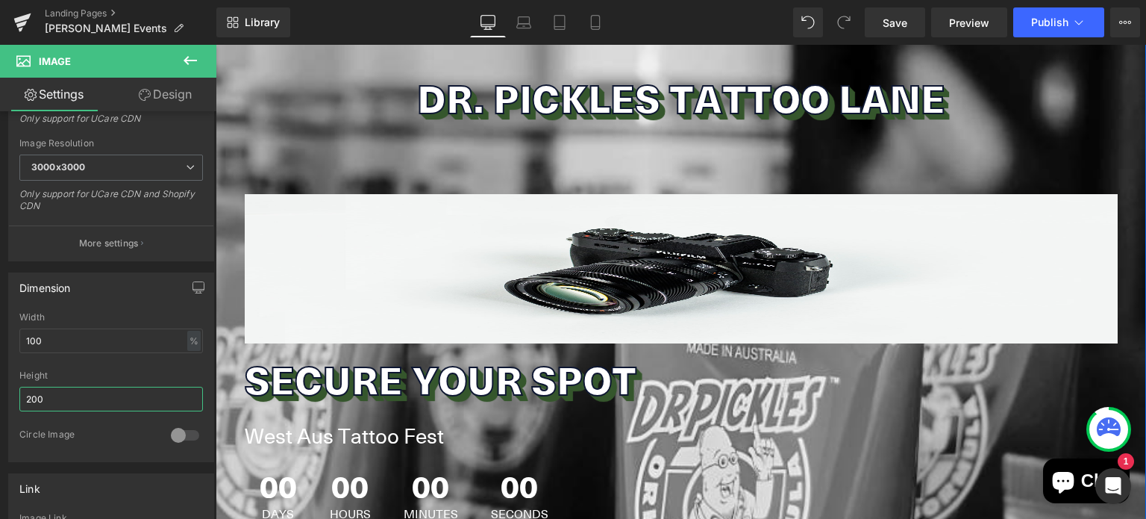
scroll to position [151, 0]
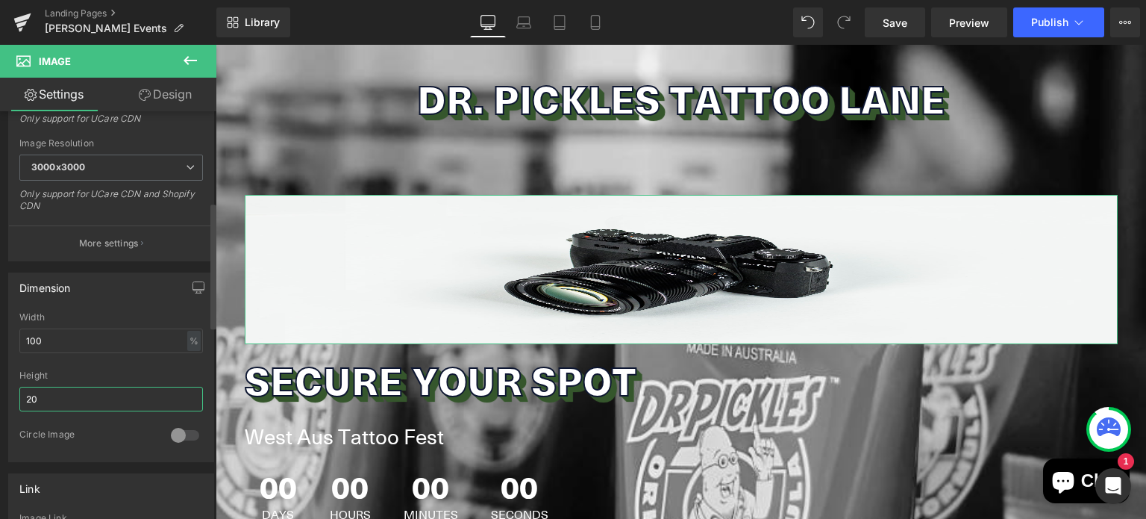
type input "2"
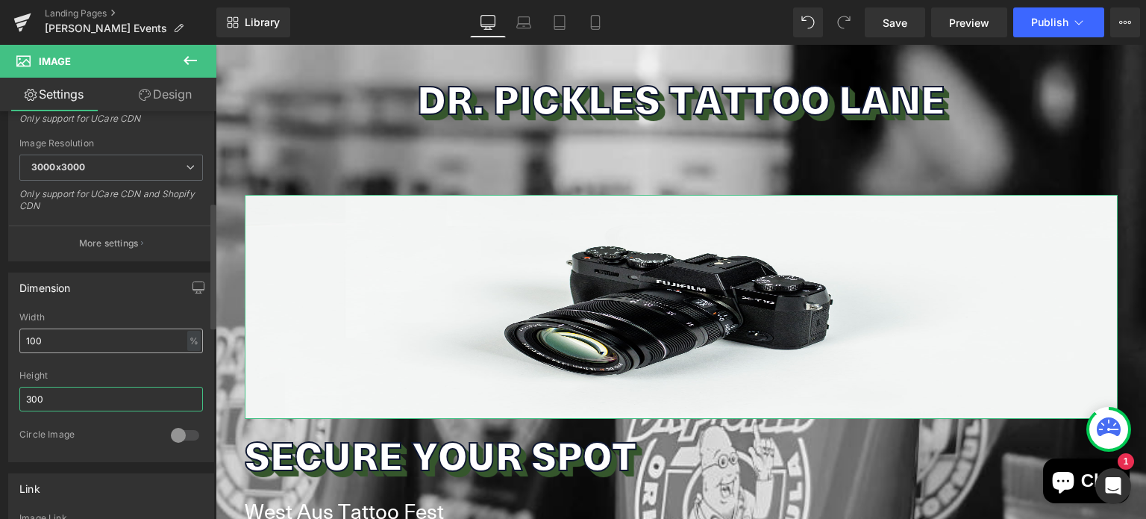
type input "300"
click at [86, 336] on input "100" at bounding box center [111, 340] width 184 height 25
type input "1"
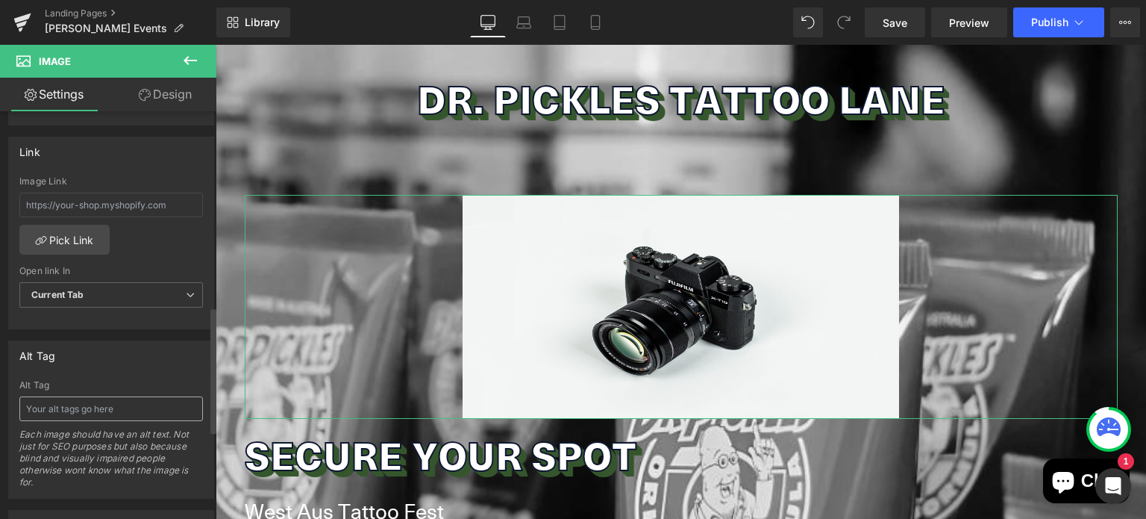
scroll to position [913, 0]
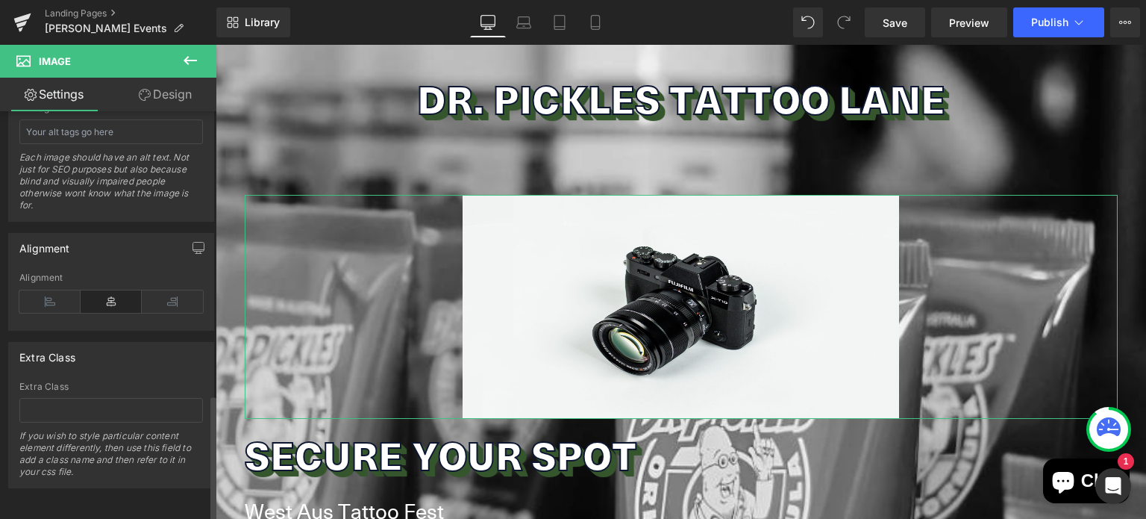
type input "50"
click at [44, 301] on div "Alignment" at bounding box center [111, 300] width 184 height 57
click at [24, 290] on icon at bounding box center [49, 301] width 61 height 22
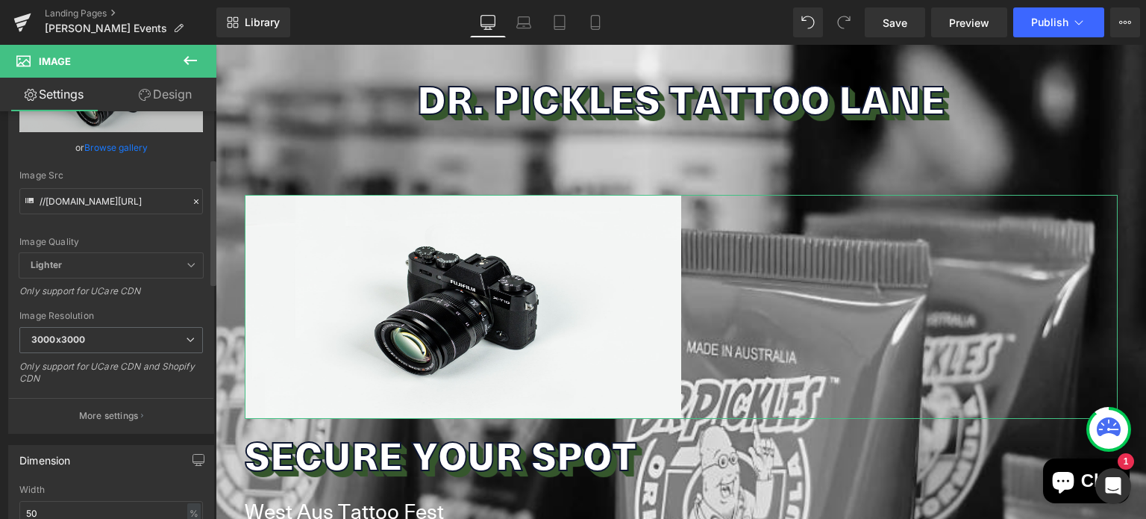
scroll to position [0, 0]
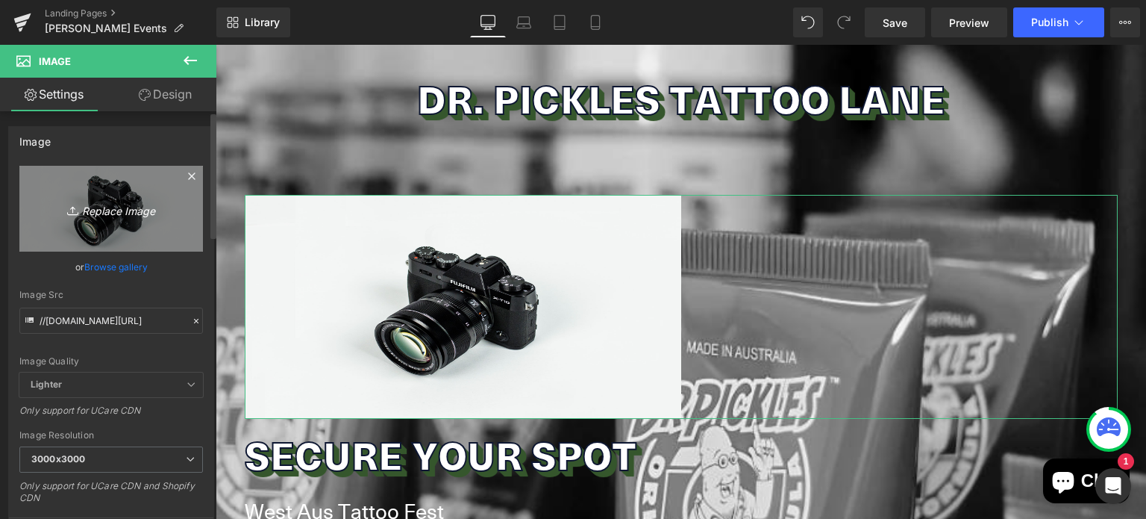
click at [111, 199] on icon "Replace Image" at bounding box center [110, 208] width 119 height 19
type input "C:\fakepath\OCC-Logo-White-no-date-PNG-1-1024x391 (1).png"
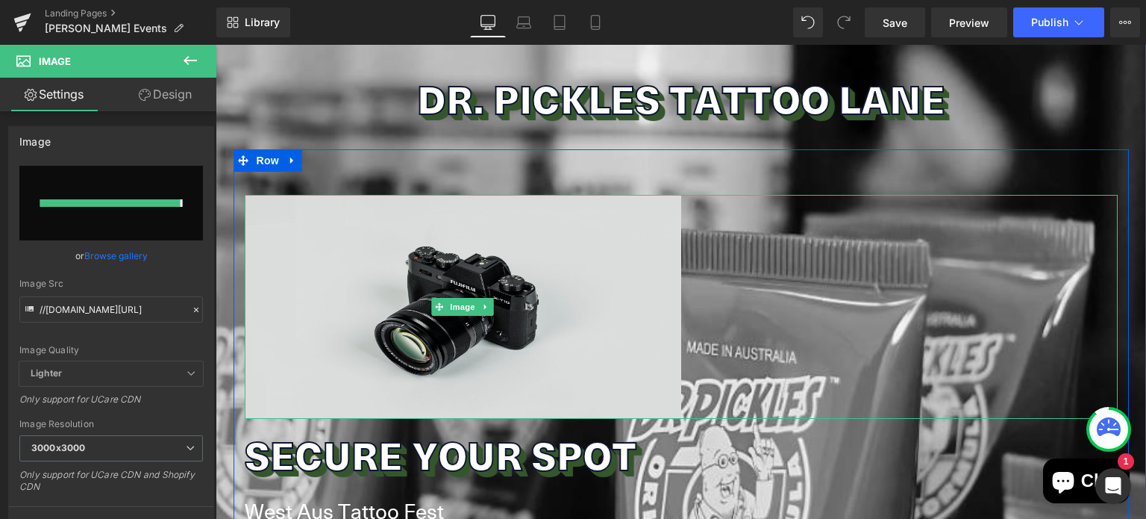
type input "https://ucarecdn.com/7f7965f0-597a-4e44-80e2-01f7d14027e5/-/format/auto/-/previ…"
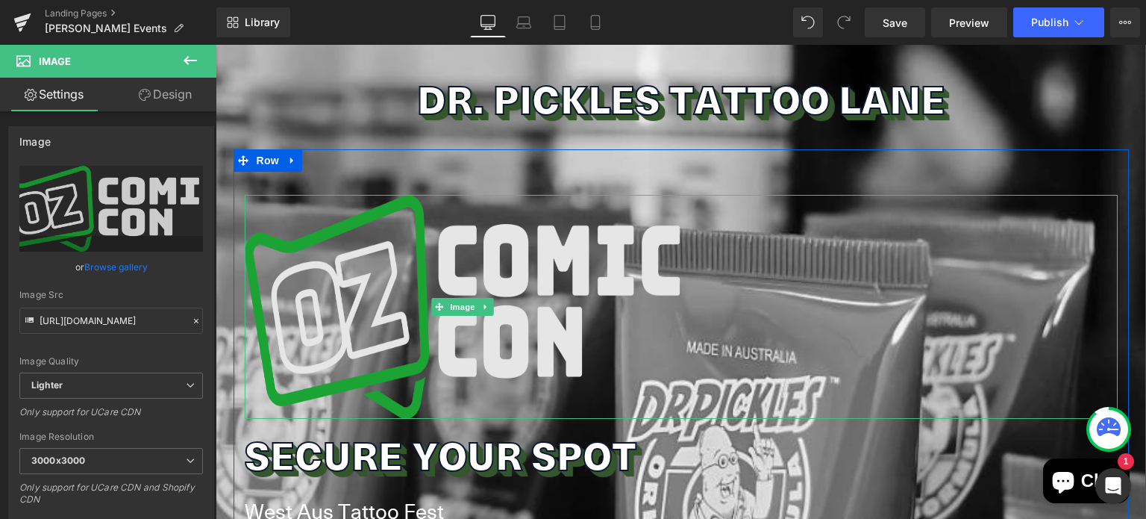
click at [525, 356] on img at bounding box center [463, 307] width 436 height 224
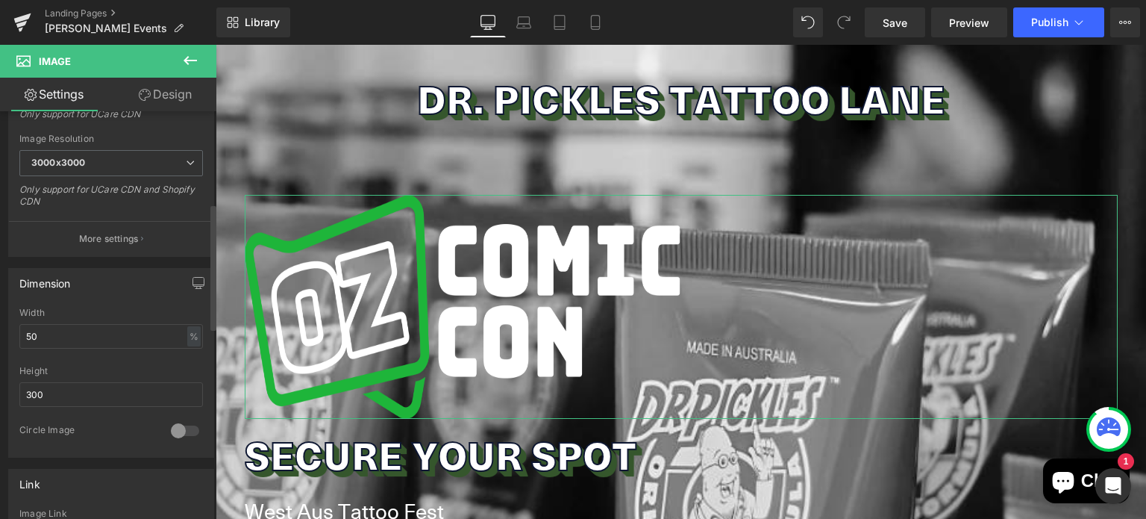
scroll to position [300, 0]
click at [45, 392] on input "300" at bounding box center [111, 392] width 184 height 25
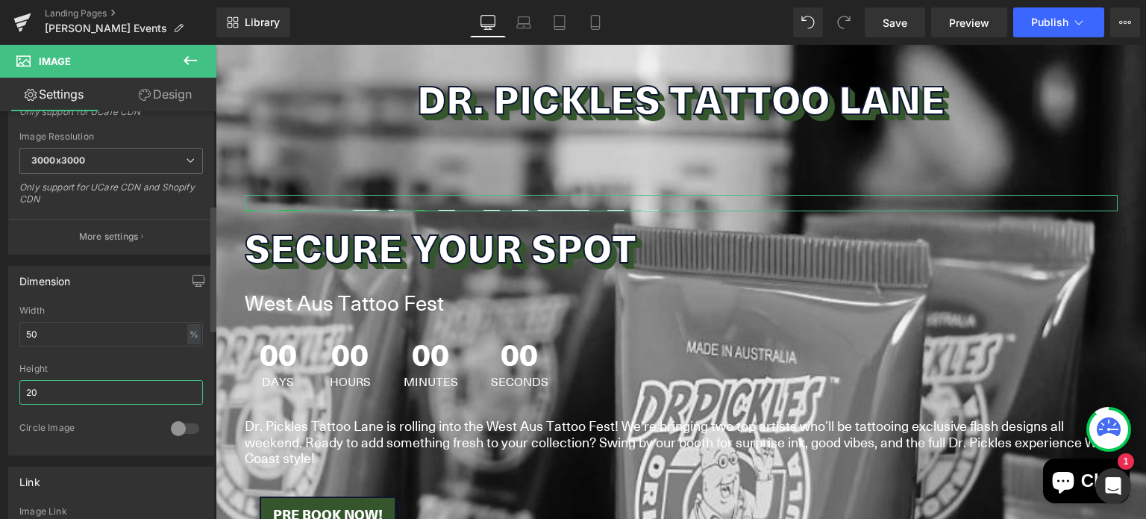
type input "200"
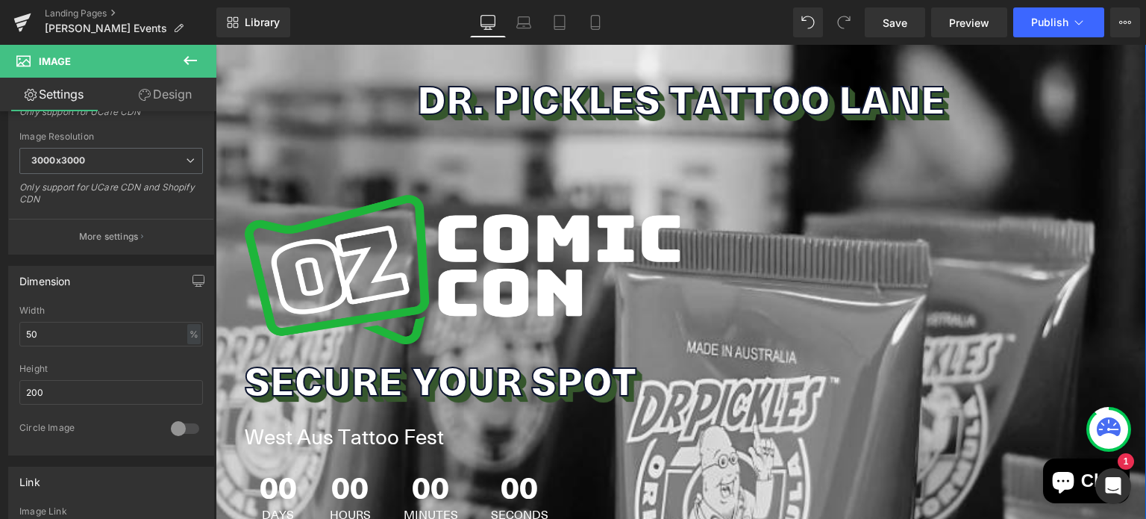
click at [284, 91] on h2 "DR. PICKLES TATTOO LANE" at bounding box center [681, 101] width 930 height 35
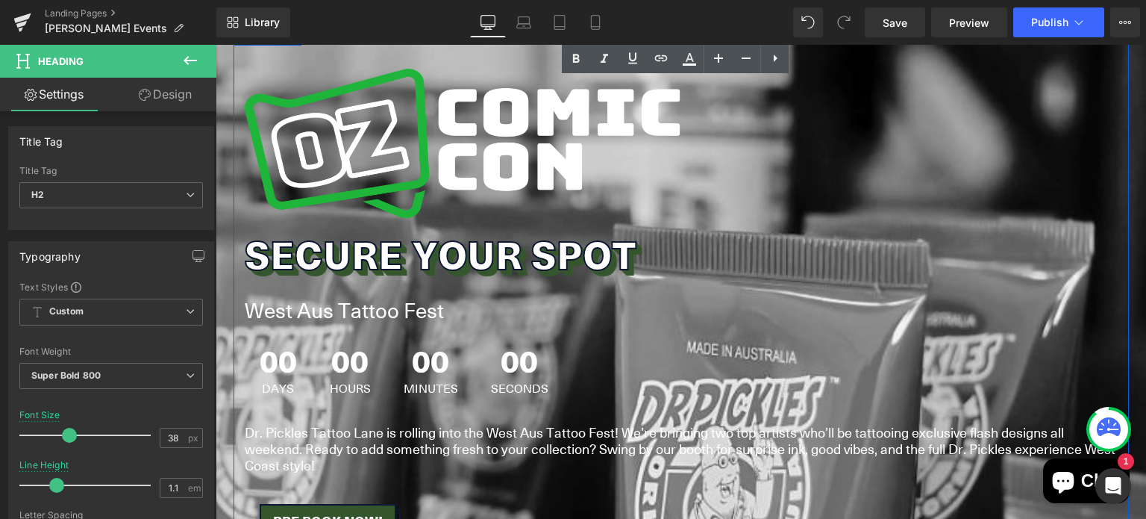
scroll to position [283, 0]
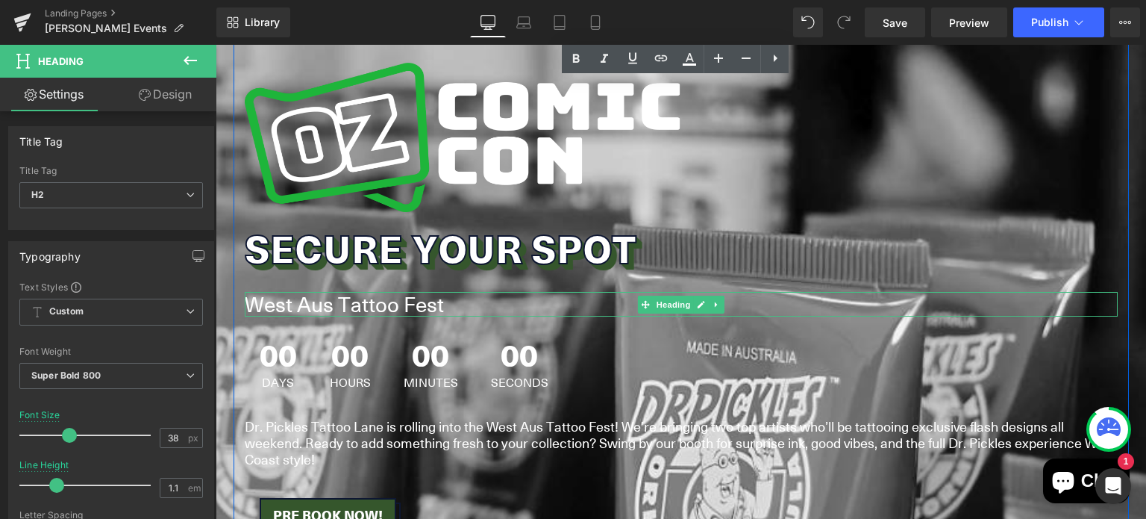
click at [357, 302] on h1 "West Aus Tattoo Fest" at bounding box center [681, 304] width 873 height 25
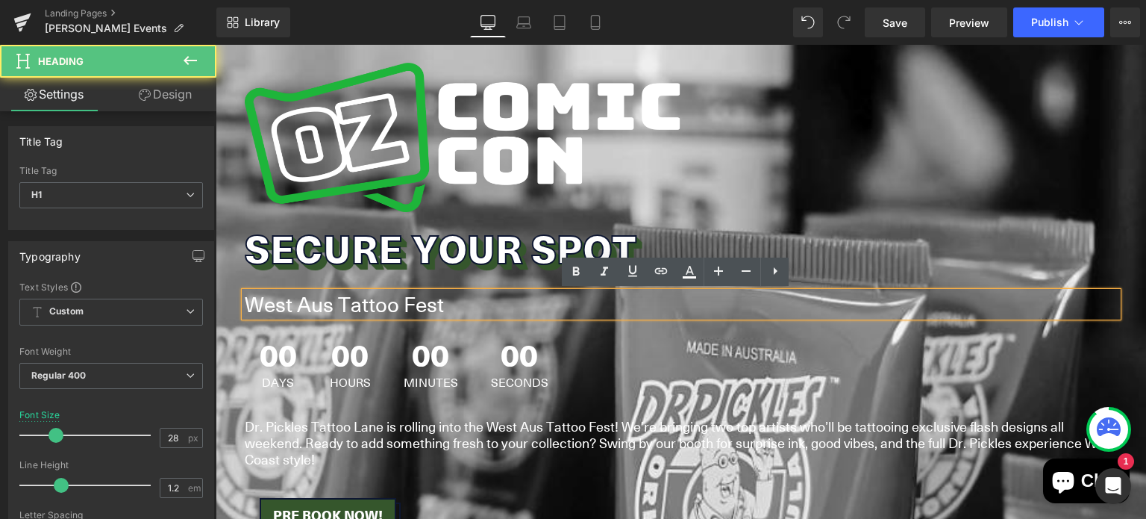
click at [357, 302] on h1 "West Aus Tattoo Fest" at bounding box center [681, 304] width 873 height 25
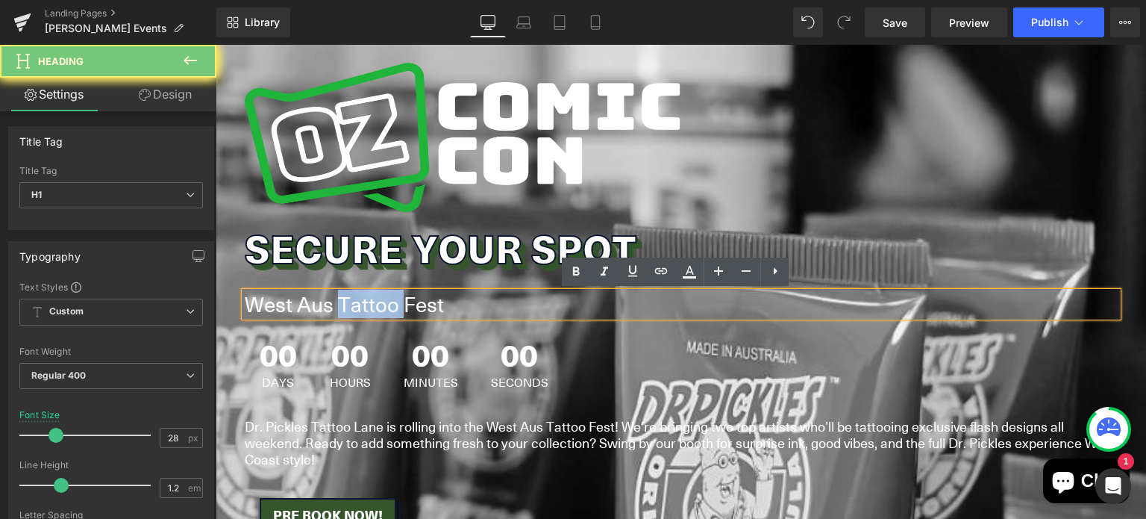
click at [357, 302] on h1 "West Aus Tattoo Fest" at bounding box center [681, 304] width 873 height 25
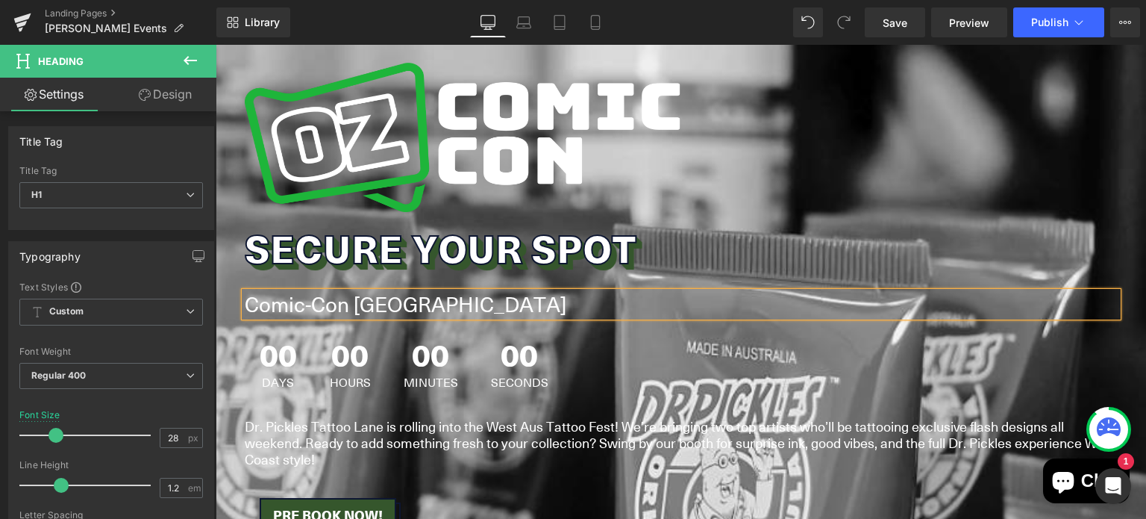
click at [269, 358] on span "00" at bounding box center [278, 357] width 37 height 37
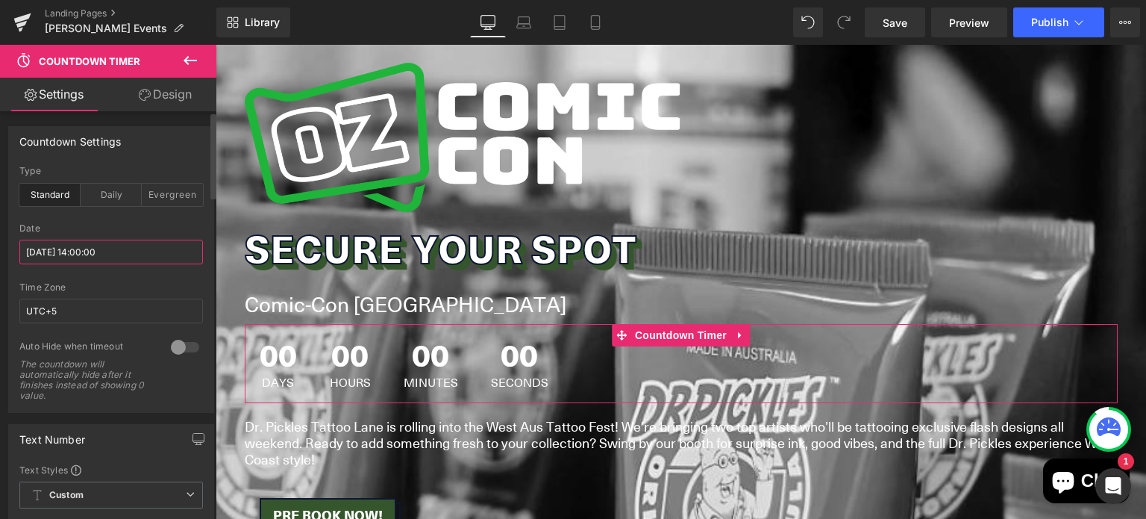
click at [107, 248] on input "2025/07/18 14:00:00" at bounding box center [111, 251] width 184 height 25
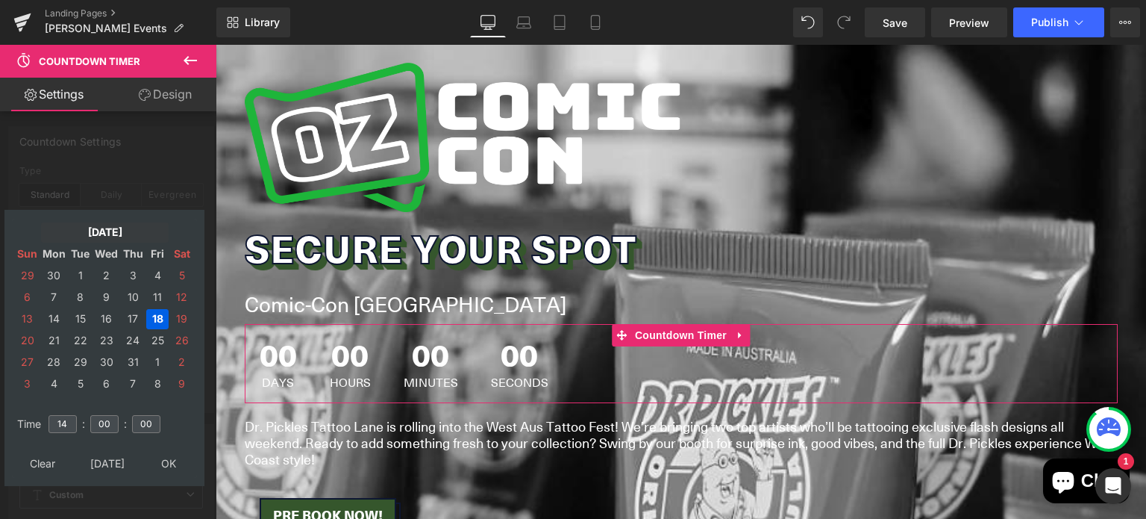
click at [93, 229] on td "Jul, 2025" at bounding box center [105, 232] width 128 height 20
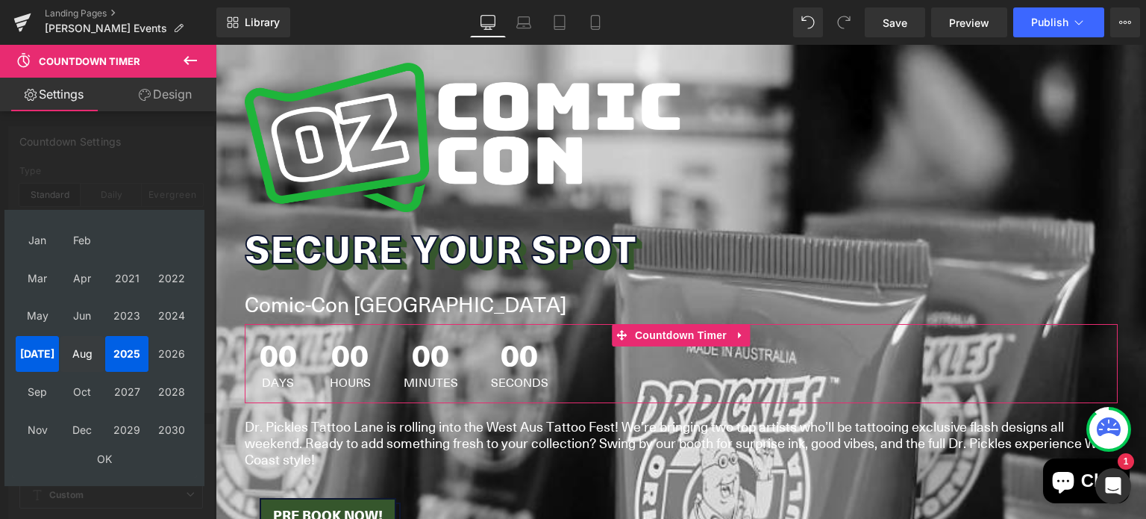
click at [73, 357] on td "Aug" at bounding box center [81, 354] width 43 height 37
click at [31, 391] on td "Sep" at bounding box center [37, 391] width 43 height 37
click at [99, 455] on td "OK" at bounding box center [105, 459] width 178 height 20
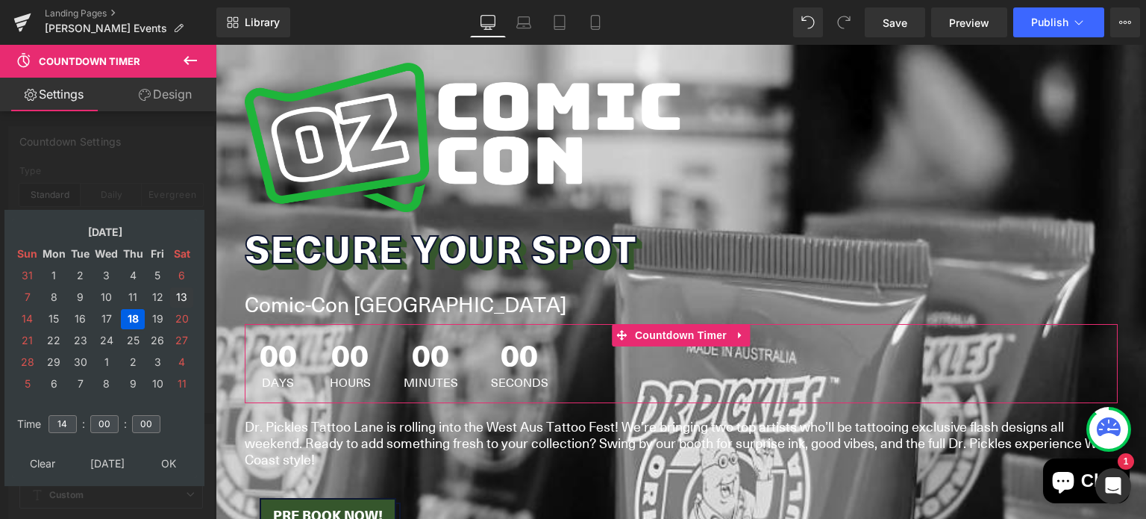
click at [185, 294] on td "13" at bounding box center [181, 297] width 23 height 20
click at [66, 416] on input "14" at bounding box center [62, 424] width 28 height 18
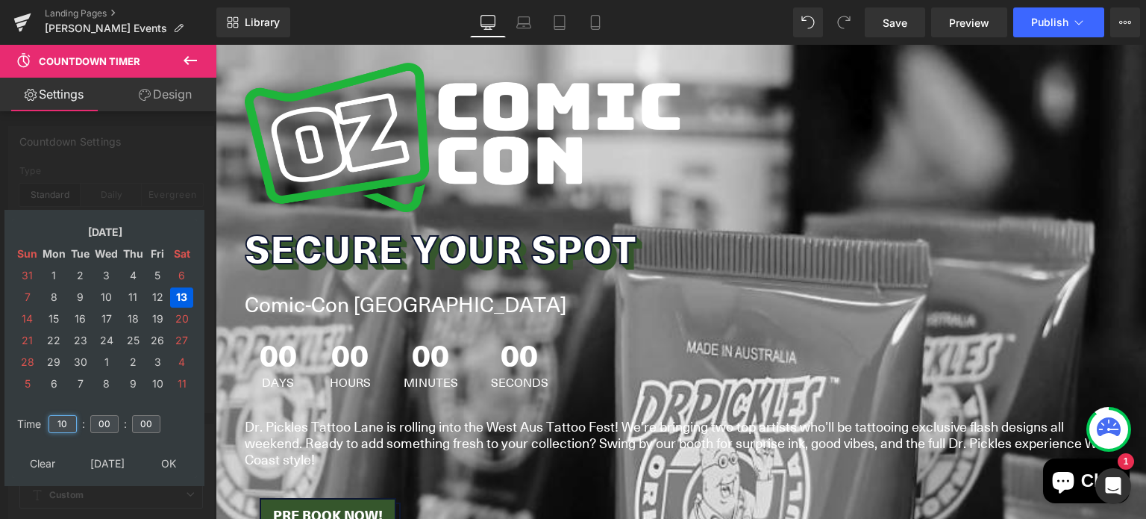
type input "10"
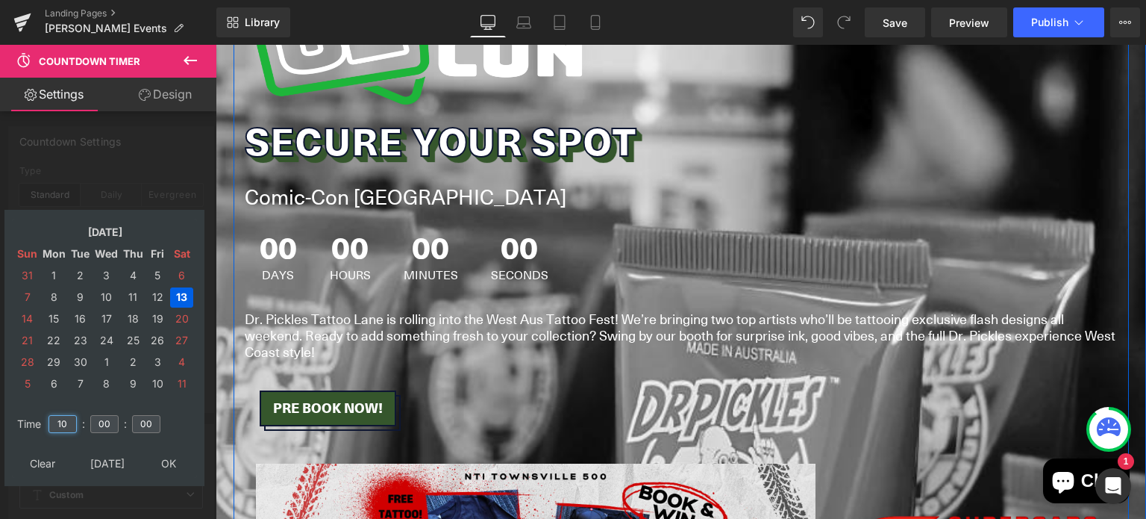
scroll to position [404, 0]
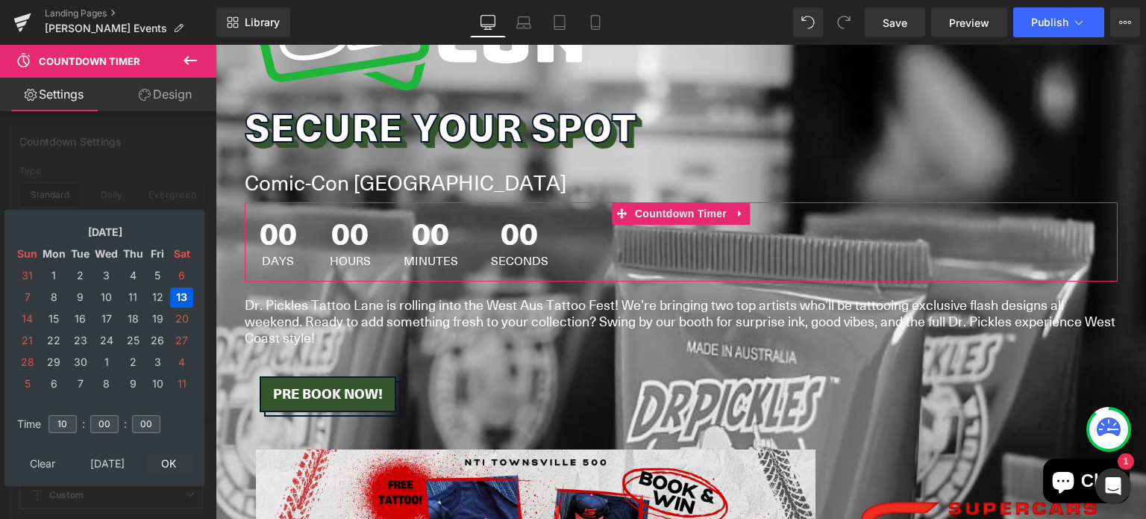
type input "2025/09/13 10:00:00"
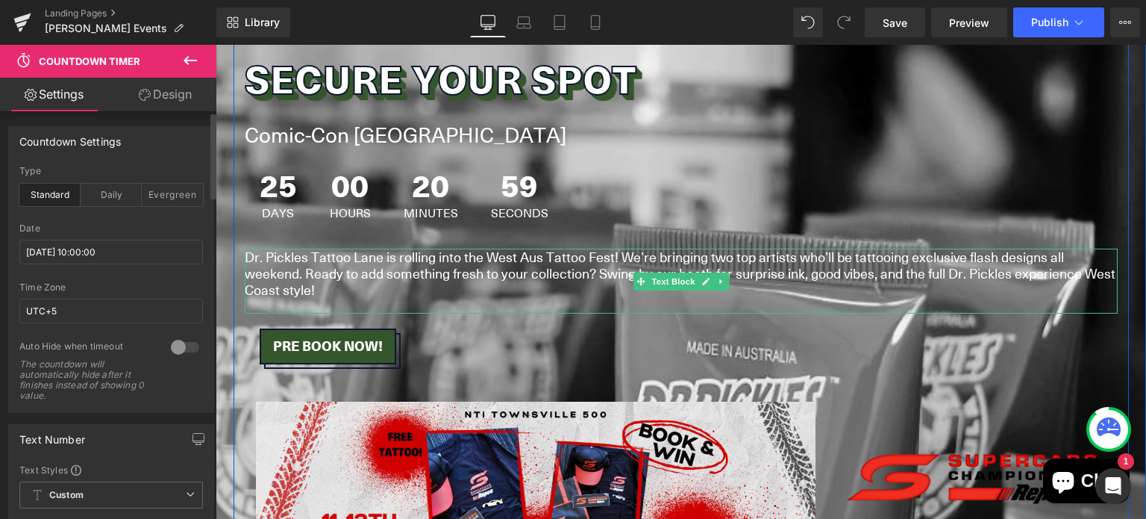
scroll to position [453, 0]
drag, startPoint x: 342, startPoint y: 301, endPoint x: 345, endPoint y: 289, distance: 12.1
click at [342, 301] on p at bounding box center [681, 304] width 873 height 16
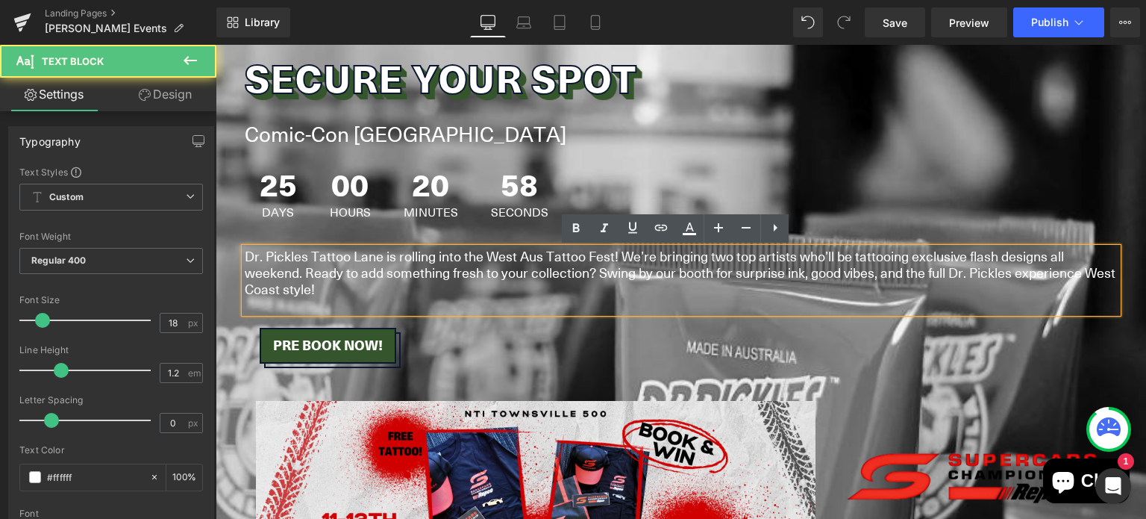
click at [345, 285] on p "Dr. Pickles Tattoo Lane is rolling into the West Aus Tattoo Fest! We’re bringin…" at bounding box center [681, 272] width 873 height 48
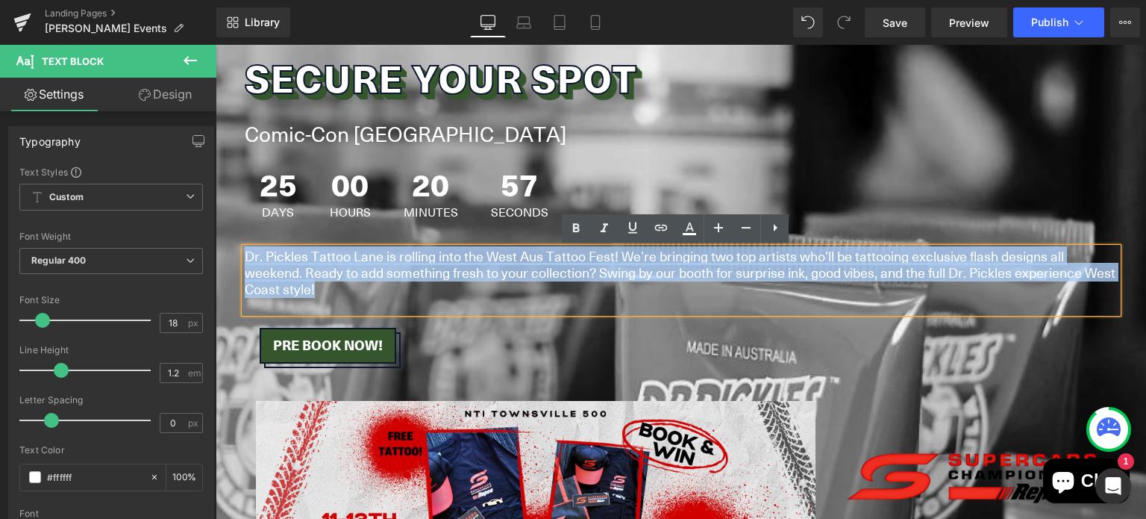
drag, startPoint x: 351, startPoint y: 286, endPoint x: 239, endPoint y: 257, distance: 116.4
click at [245, 257] on p "Dr. Pickles Tattoo Lane is rolling into the West Aus Tattoo Fest! We’re bringin…" at bounding box center [681, 272] width 873 height 48
copy p "Dr. Pickles Tattoo Lane is rolling into the West Aus Tattoo Fest! We’re bringin…"
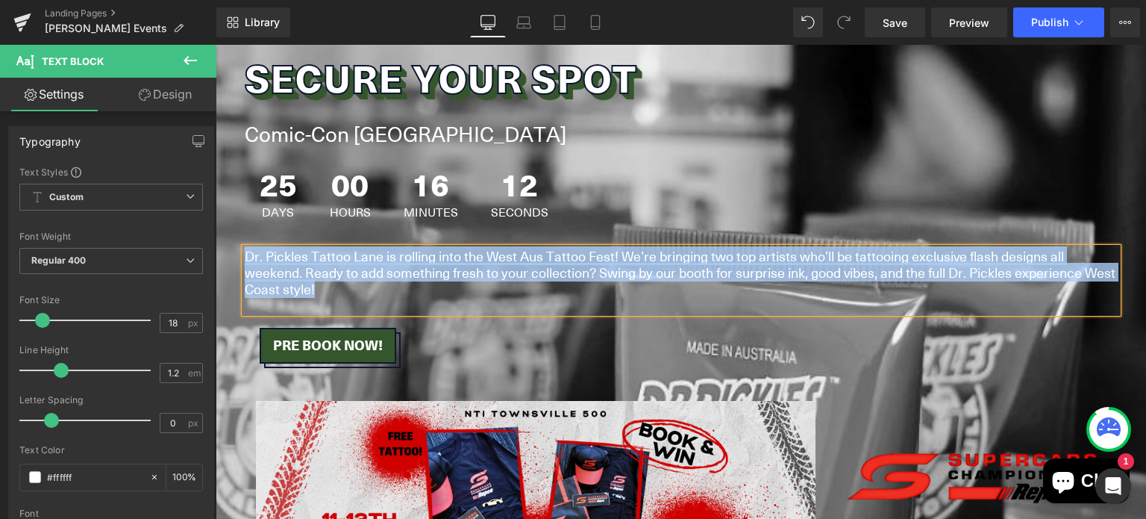
paste div
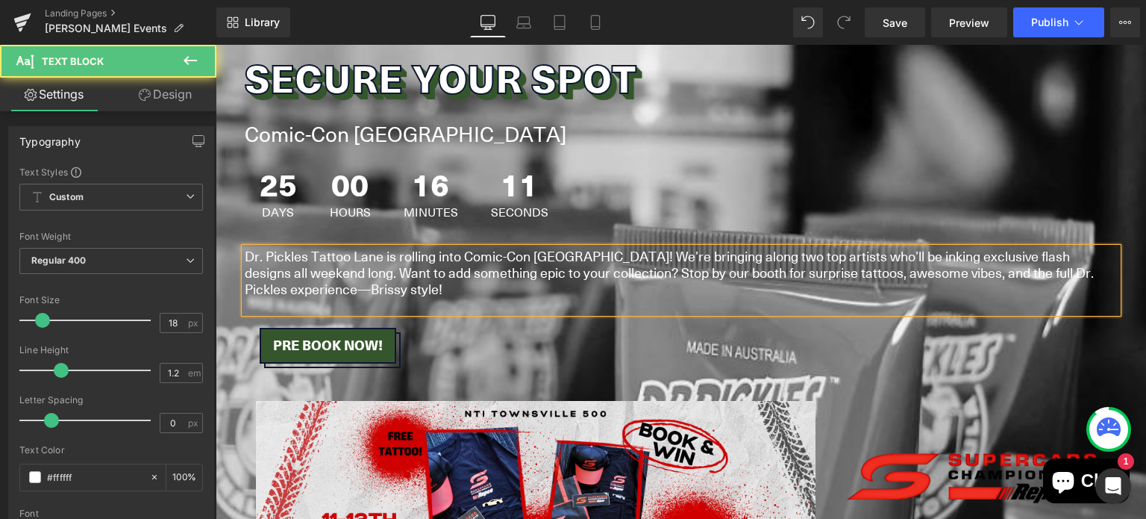
click at [542, 259] on p "Dr. Pickles Tattoo Lane is rolling into Comic-Con Brisbane! We’re bringing alon…" at bounding box center [681, 272] width 873 height 48
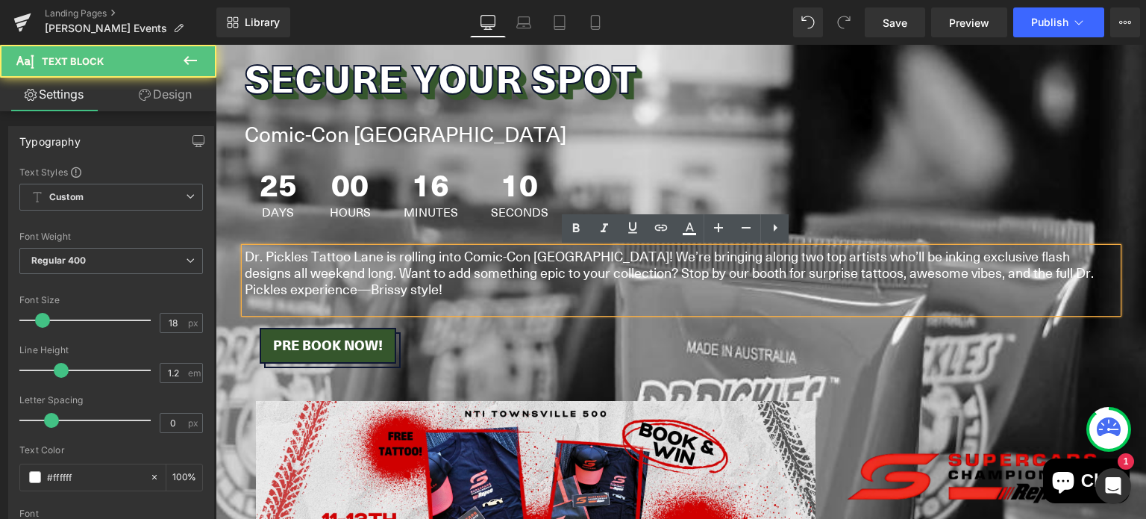
click at [494, 275] on p "Dr. Pickles Tattoo Lane is rolling into Comic-Con Brisbane! We’re bringing alon…" at bounding box center [681, 272] width 873 height 48
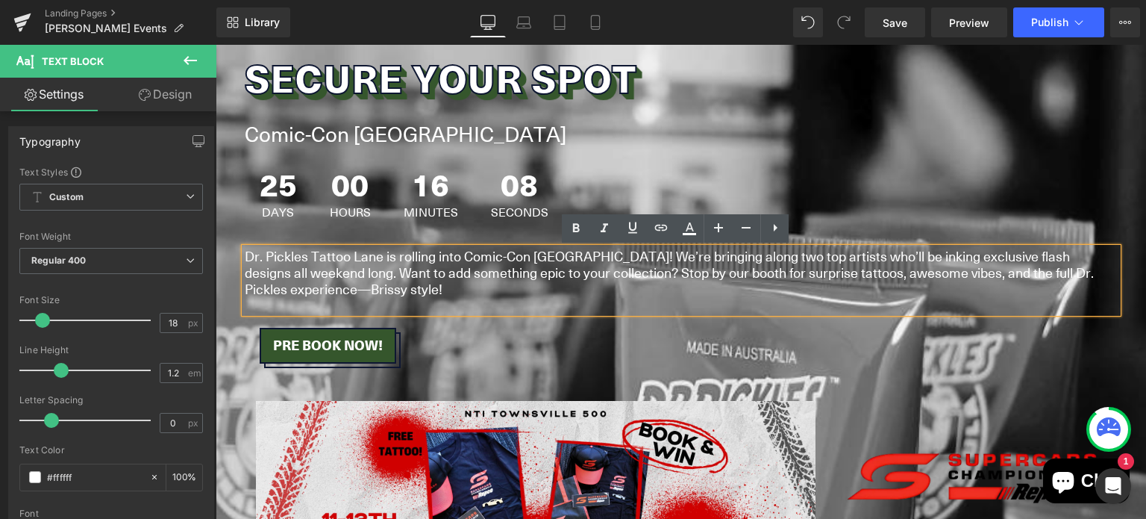
click at [721, 256] on p "Dr. Pickles Tattoo Lane is rolling into Comic-Con Brisbane! We’re bringing alon…" at bounding box center [681, 272] width 873 height 48
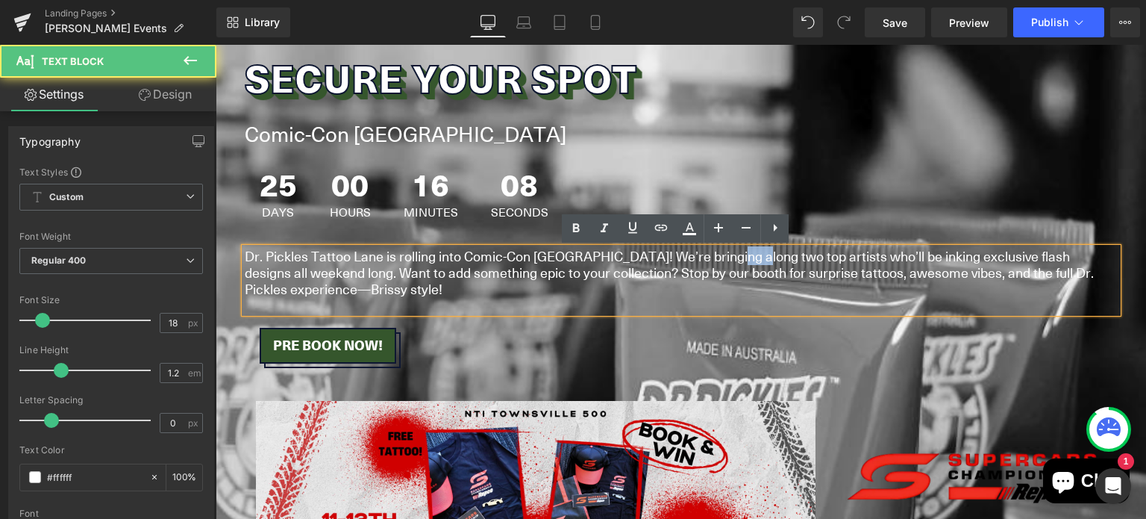
click at [721, 256] on p "Dr. Pickles Tattoo Lane is rolling into Comic-Con Brisbane! We’re bringing alon…" at bounding box center [681, 272] width 873 height 48
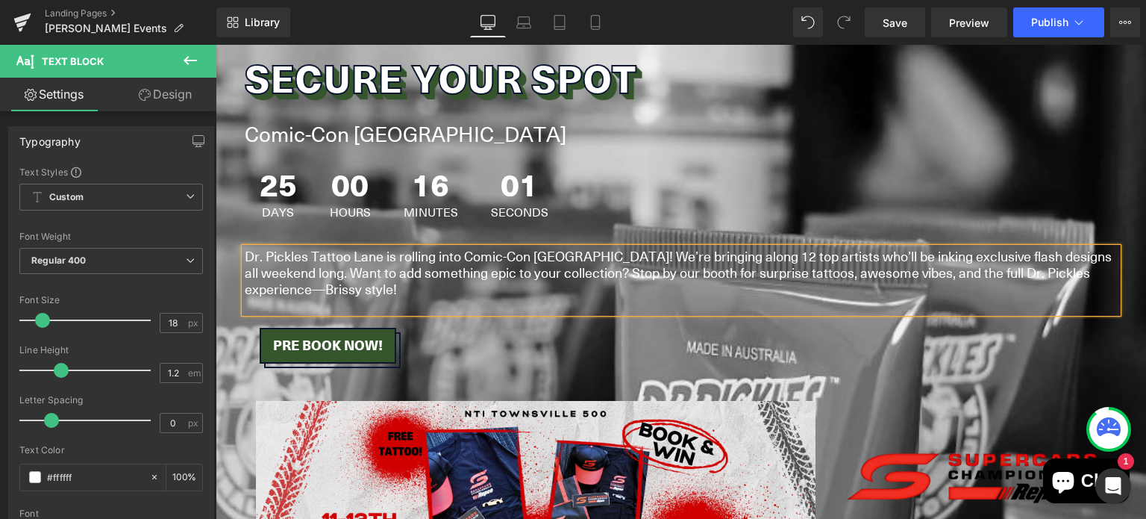
click at [1104, 275] on p "Dr. Pickles Tattoo Lane is rolling into Comic-Con Brisbane! We’re bringing alon…" at bounding box center [681, 272] width 873 height 48
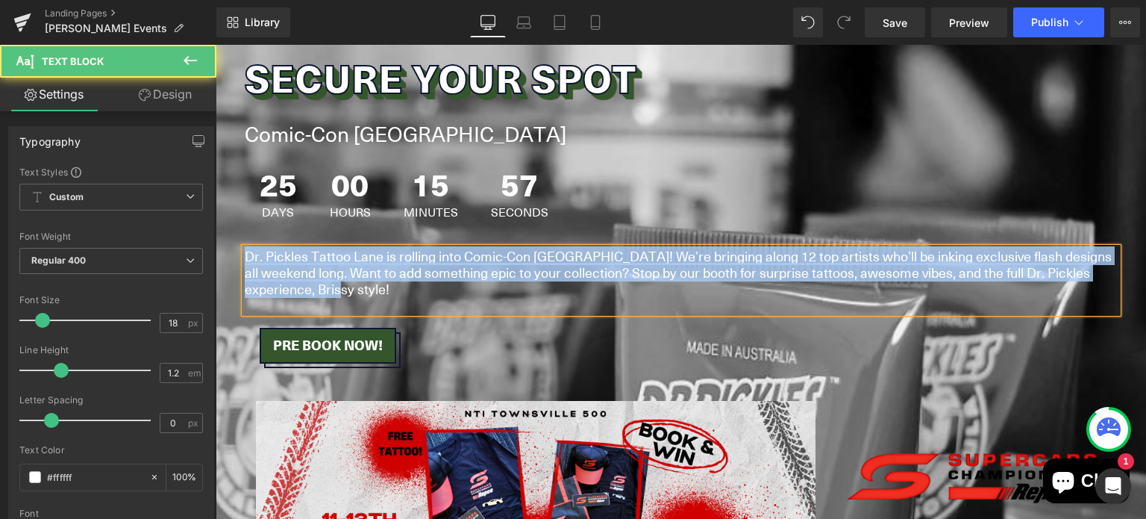
drag, startPoint x: 333, startPoint y: 295, endPoint x: 218, endPoint y: 242, distance: 126.8
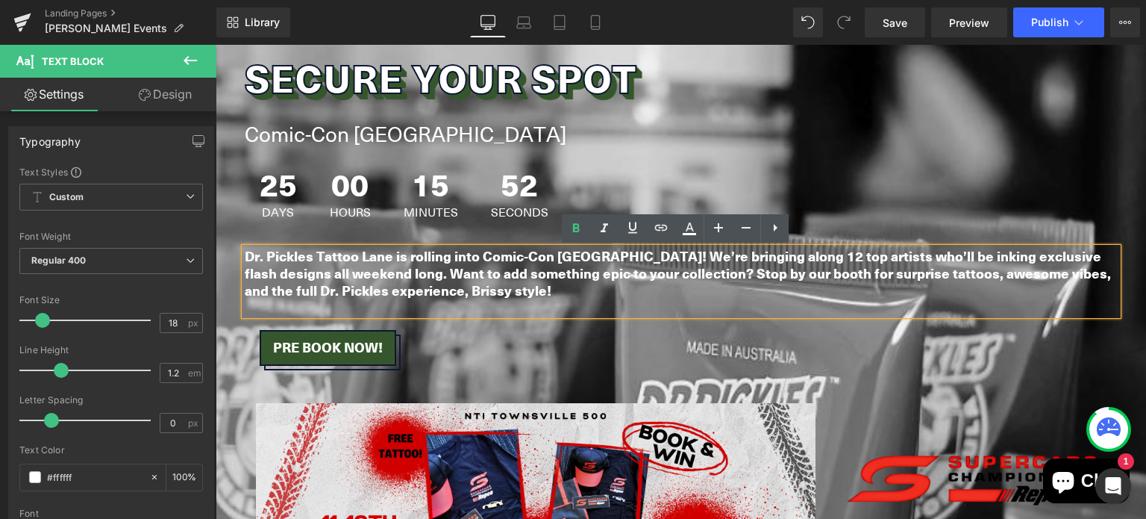
click at [764, 357] on div "Pre Book now!" at bounding box center [681, 348] width 843 height 37
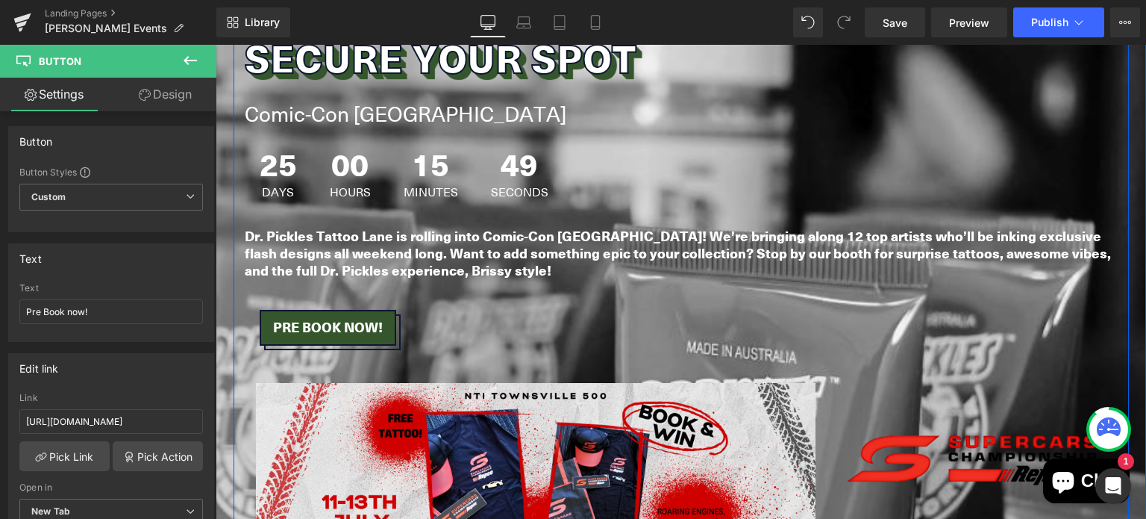
scroll to position [474, 0]
click at [345, 113] on h1 "Comic-Con Brisbane" at bounding box center [681, 113] width 873 height 25
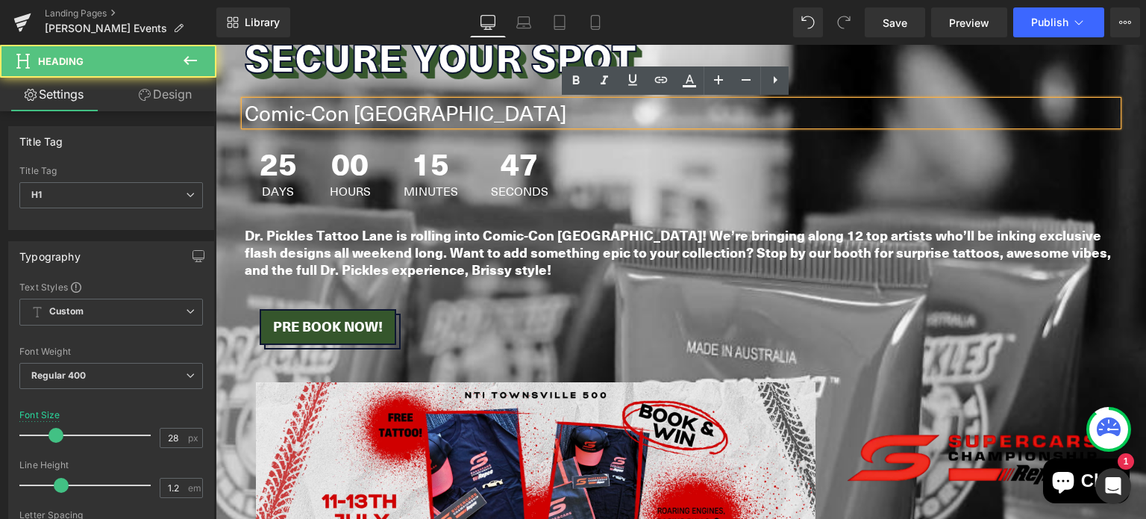
click at [345, 113] on h1 "Comic-Con Brisbane" at bounding box center [681, 113] width 873 height 25
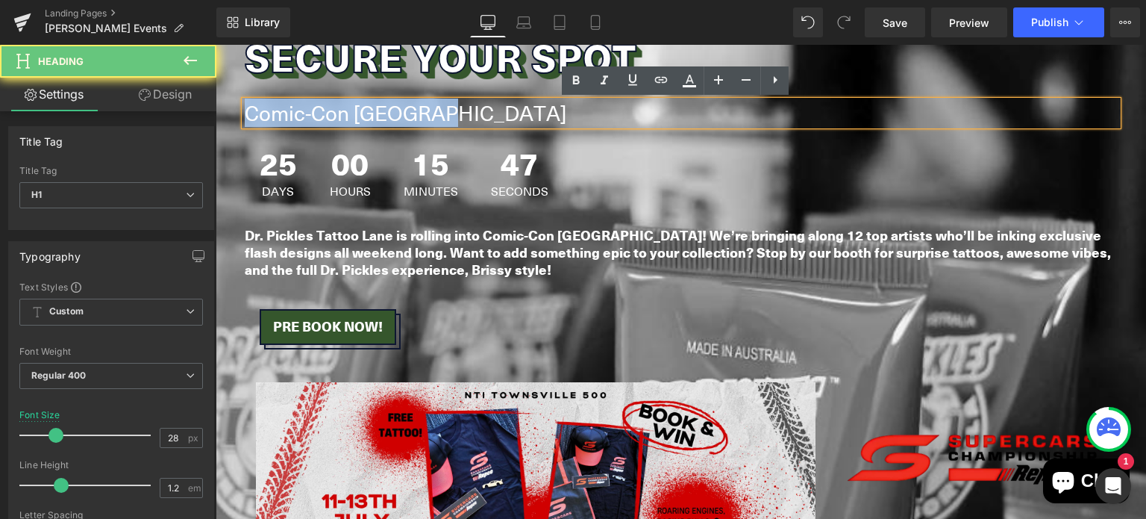
click at [345, 113] on h1 "Comic-Con Brisbane" at bounding box center [681, 113] width 873 height 25
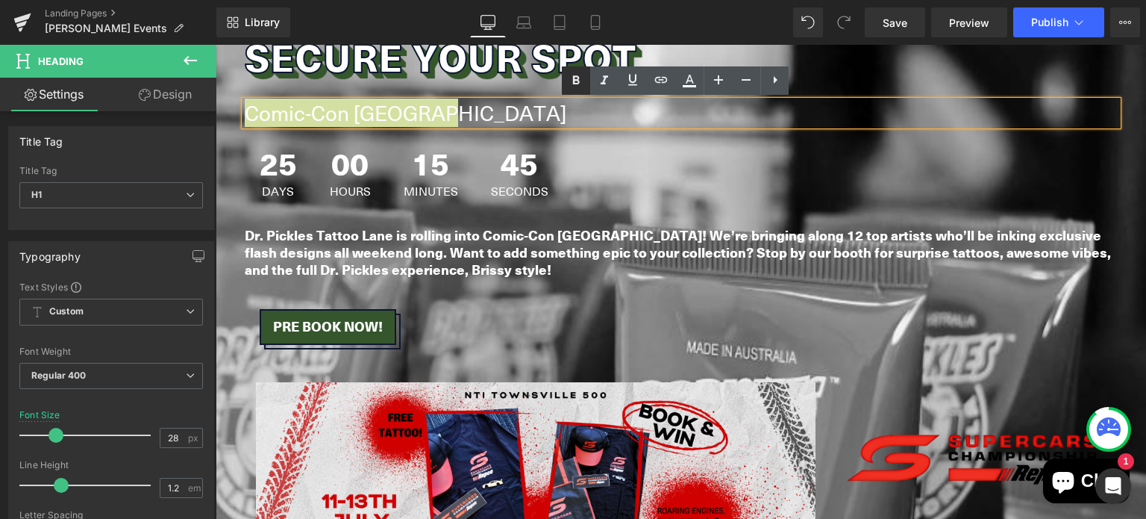
click at [577, 75] on icon at bounding box center [576, 81] width 18 height 18
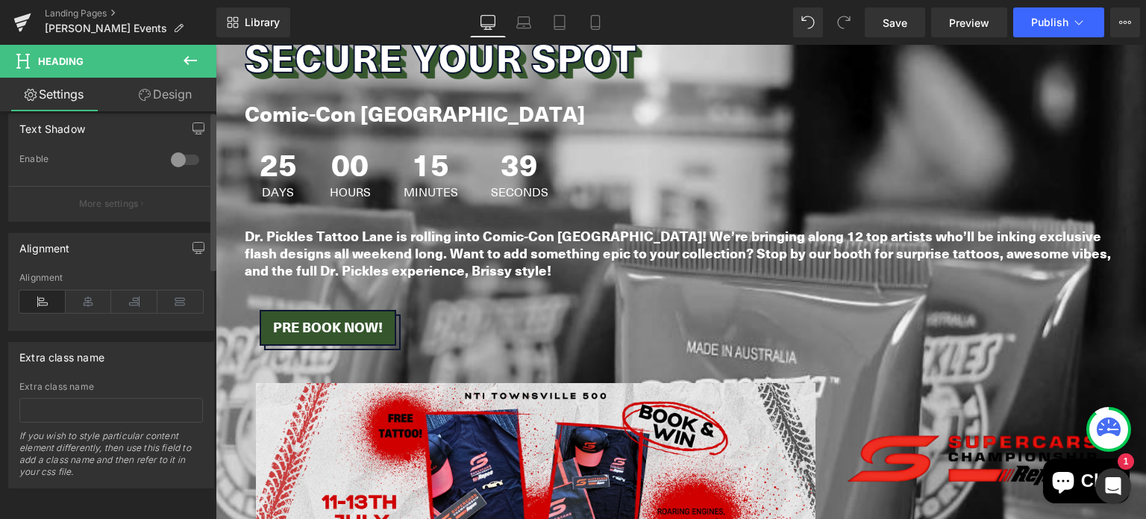
scroll to position [0, 0]
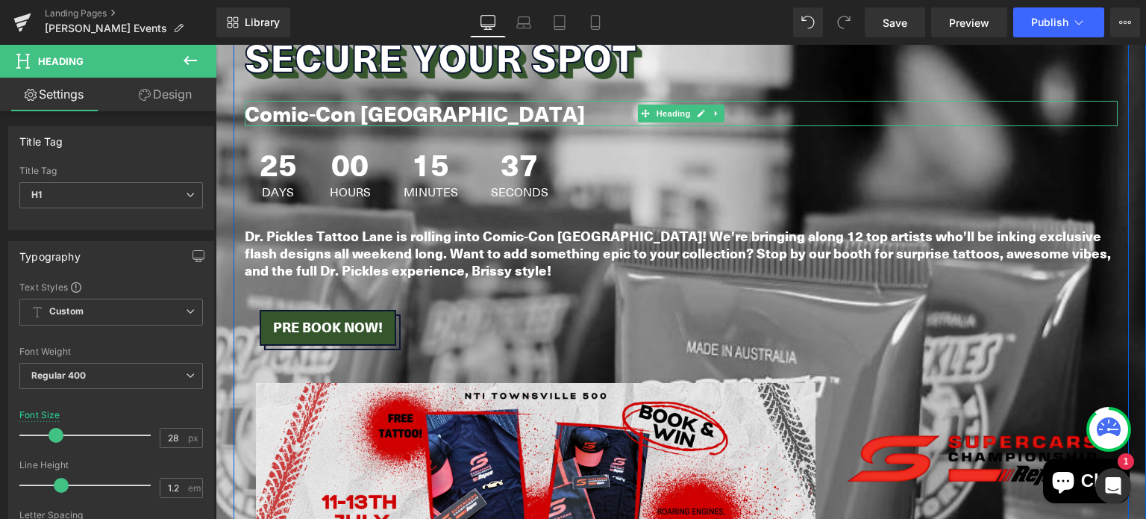
click at [329, 111] on strong "Comic-Con Brisbane" at bounding box center [415, 113] width 340 height 30
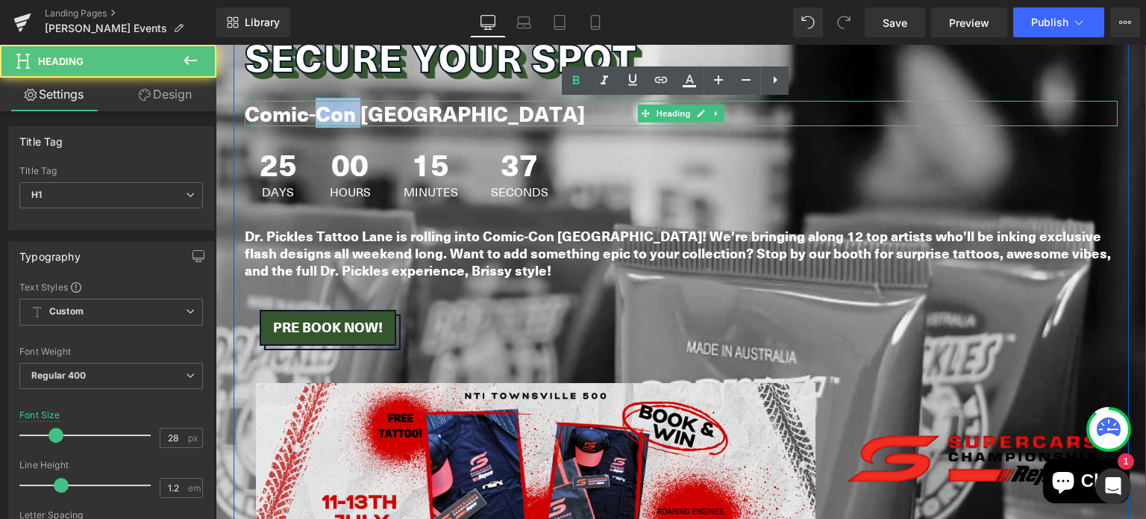
click at [329, 111] on strong "Comic-Con Brisbane" at bounding box center [415, 113] width 340 height 30
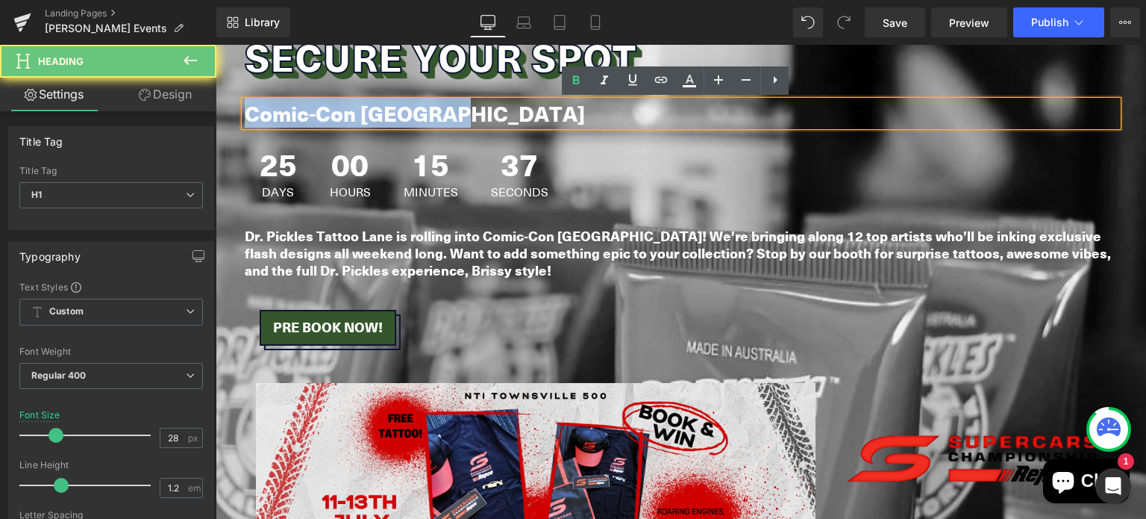
click at [329, 111] on strong "Comic-Con Brisbane" at bounding box center [415, 113] width 340 height 30
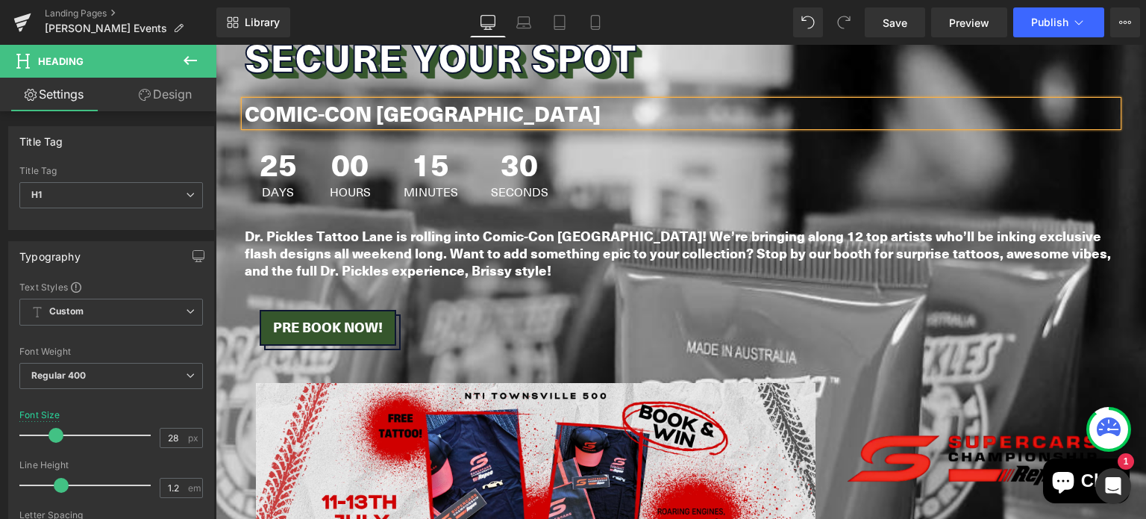
click at [412, 260] on strong "Dr. Pickles Tattoo Lane is rolling into Comic-Con [GEOGRAPHIC_DATA]! We’re brin…" at bounding box center [678, 252] width 866 height 53
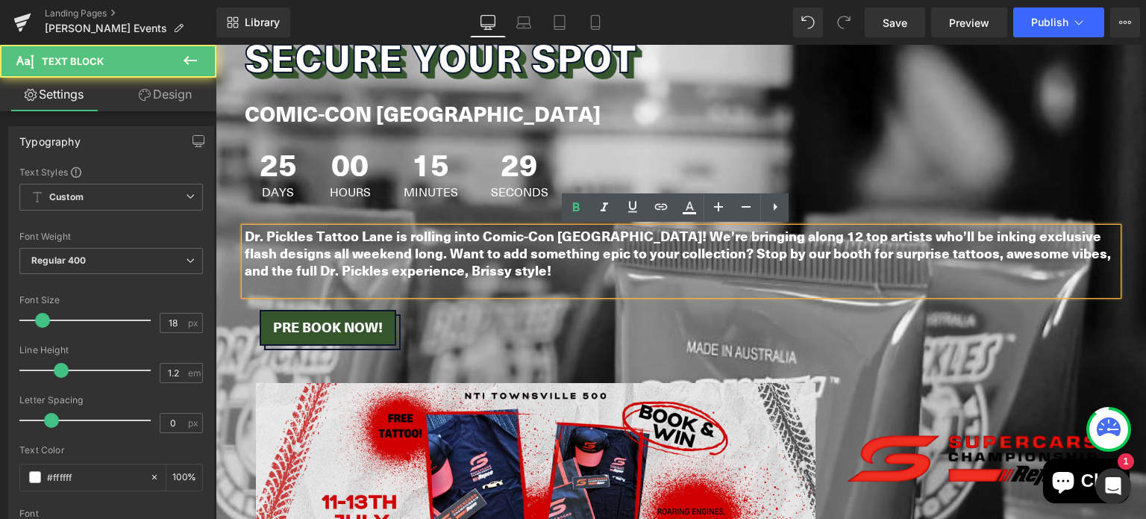
click at [570, 319] on div "Pre Book now!" at bounding box center [681, 328] width 843 height 37
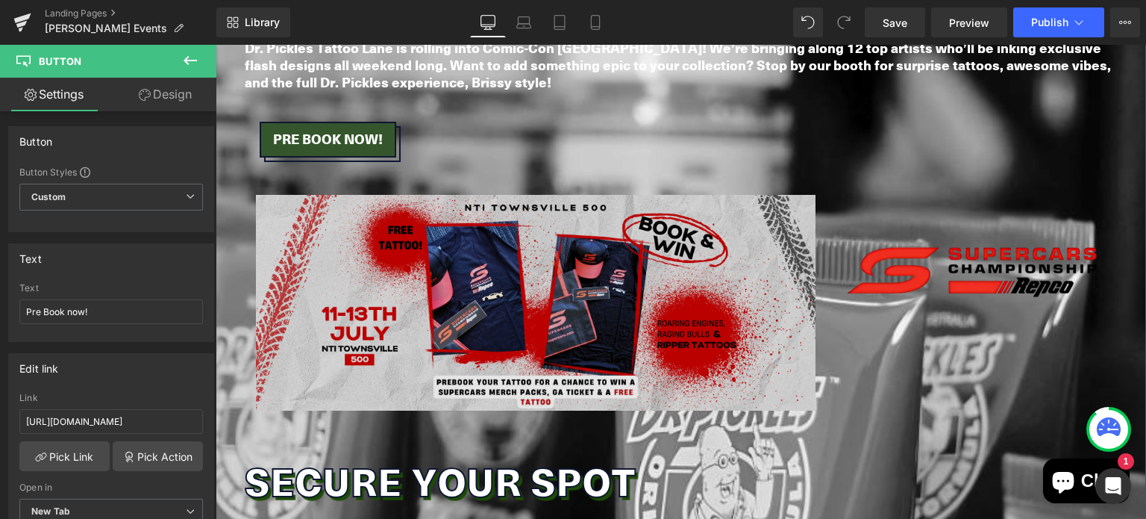
scroll to position [669, 0]
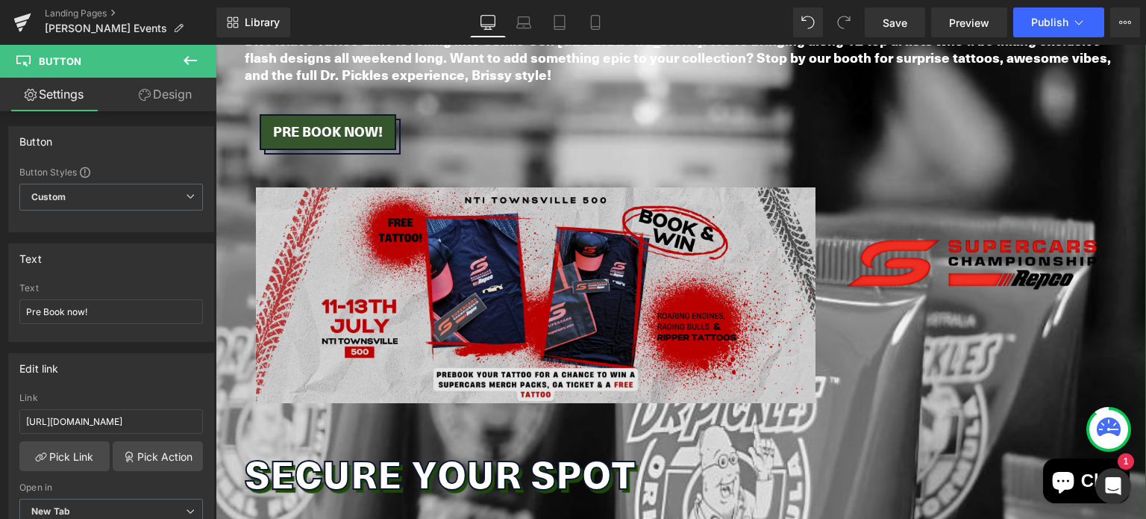
click at [513, 253] on img at bounding box center [536, 294] width 560 height 215
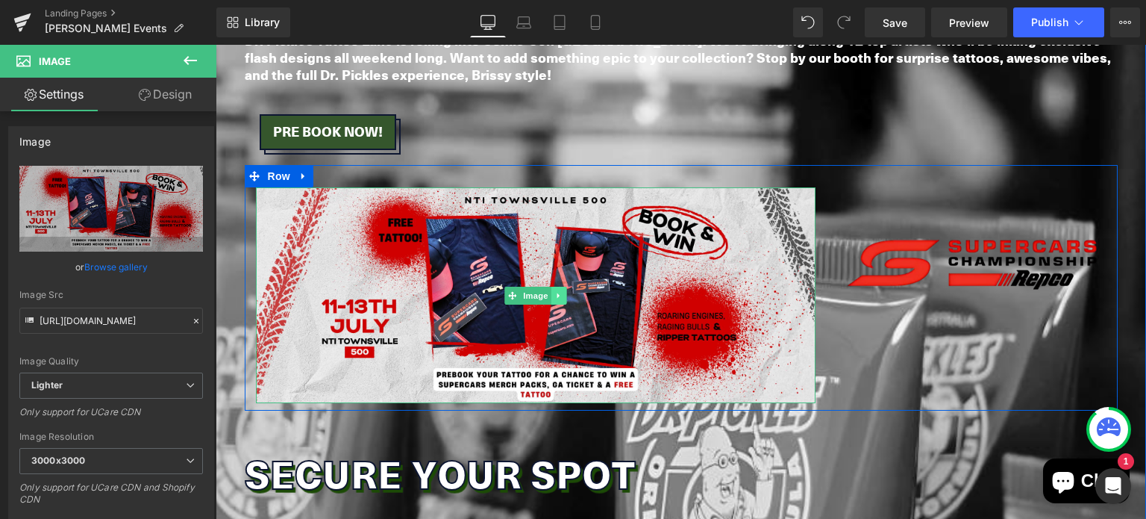
click at [554, 291] on icon at bounding box center [558, 295] width 8 height 9
click at [562, 291] on icon at bounding box center [566, 295] width 8 height 9
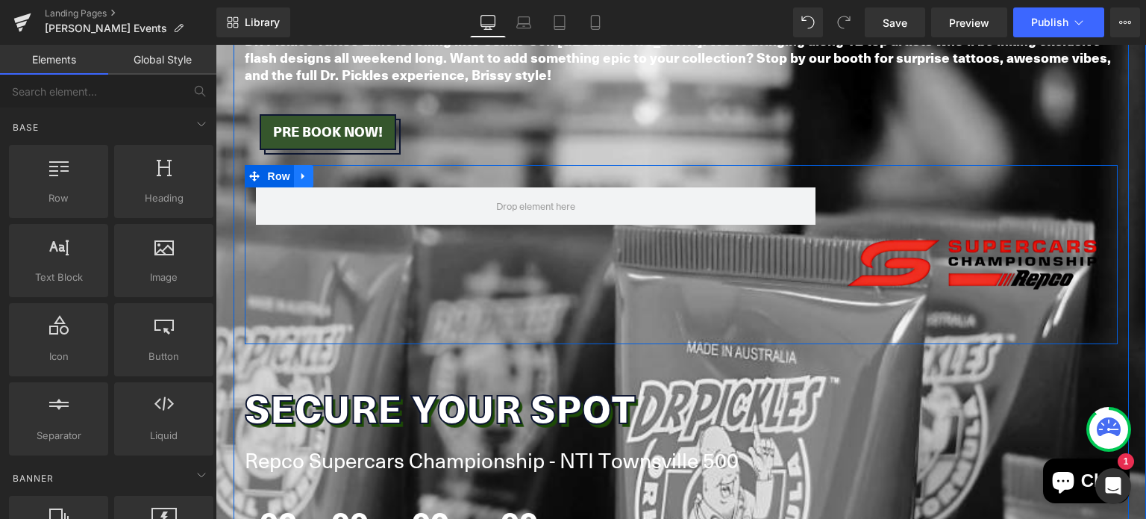
click at [298, 171] on icon at bounding box center [303, 176] width 10 height 11
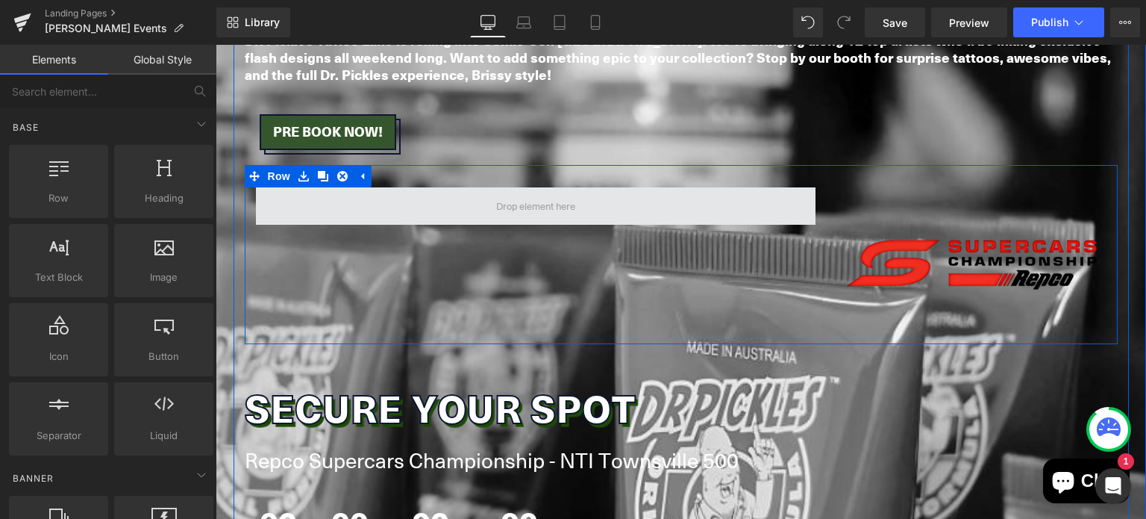
click at [734, 204] on span at bounding box center [536, 205] width 560 height 37
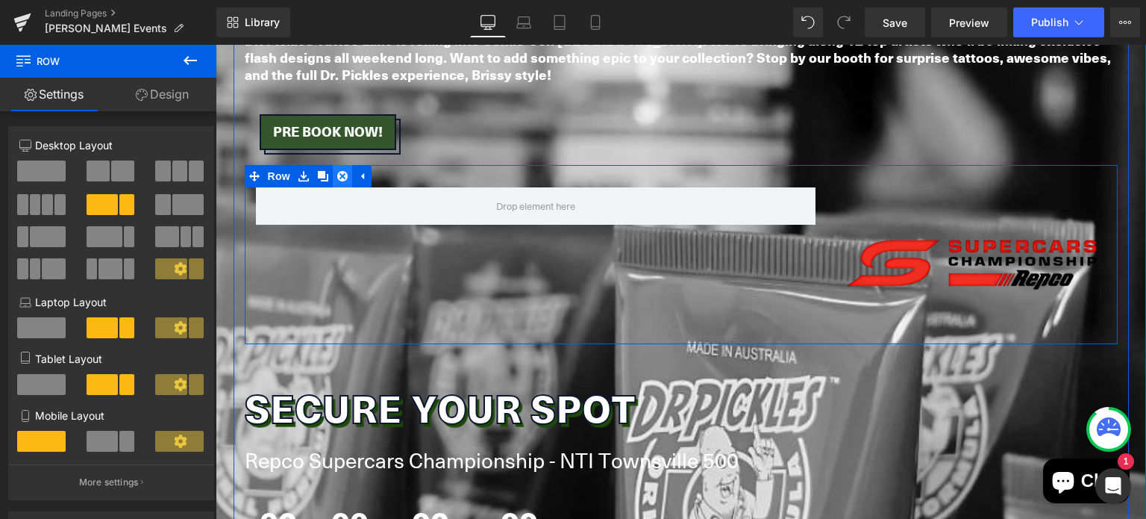
click at [338, 176] on icon at bounding box center [342, 176] width 10 height 10
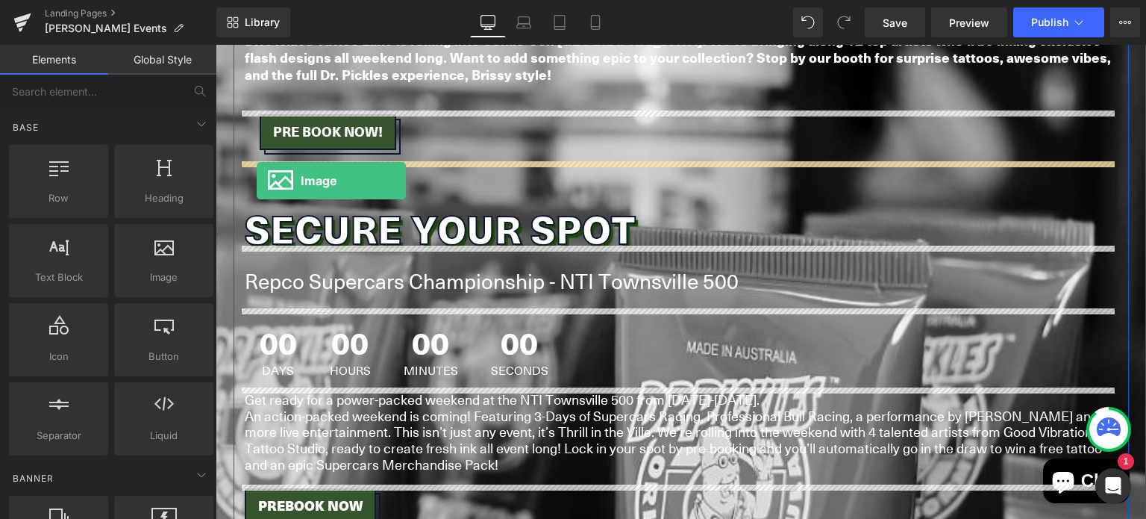
drag, startPoint x: 350, startPoint y: 331, endPoint x: 257, endPoint y: 181, distance: 176.0
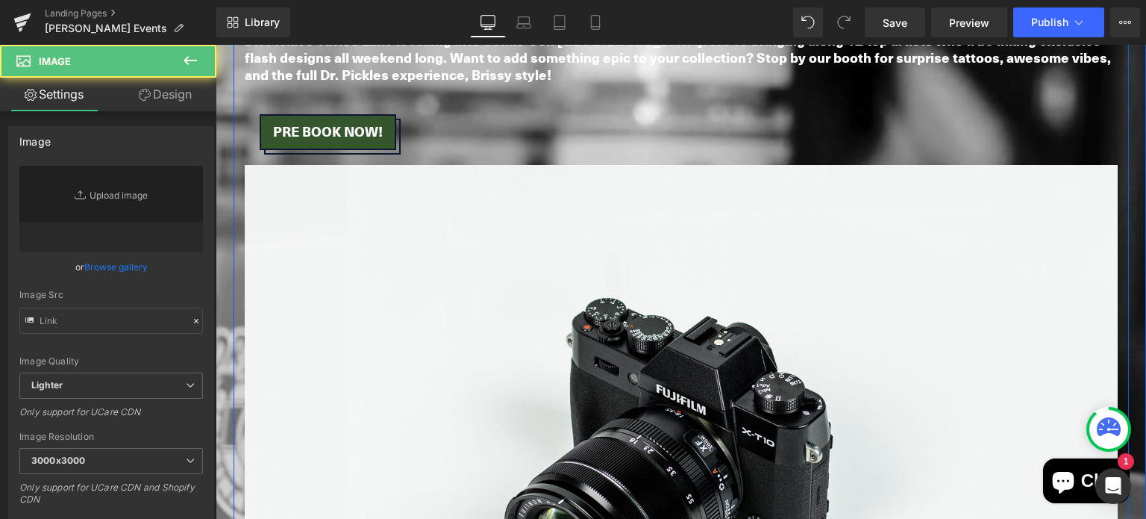
type input "//d1um8515vdn9kb.cloudfront.net/images/parallax.jpg"
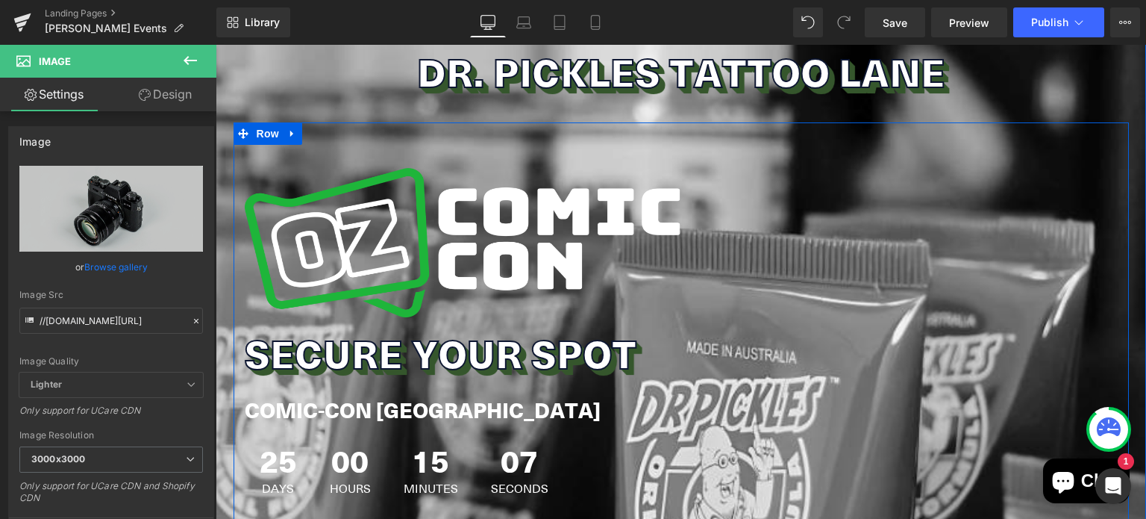
scroll to position [176, 0]
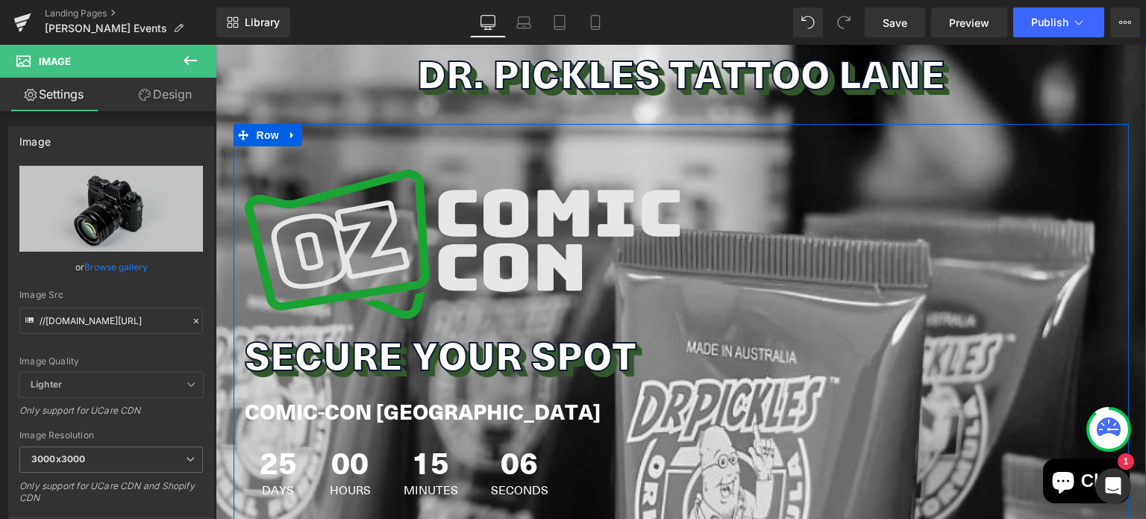
click at [400, 240] on img at bounding box center [463, 243] width 436 height 149
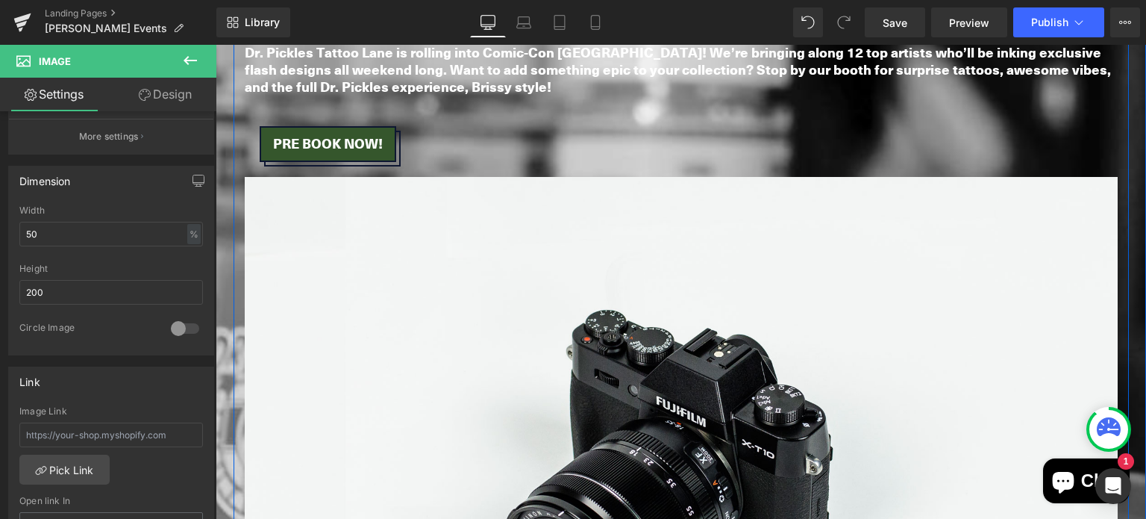
scroll to position [725, 0]
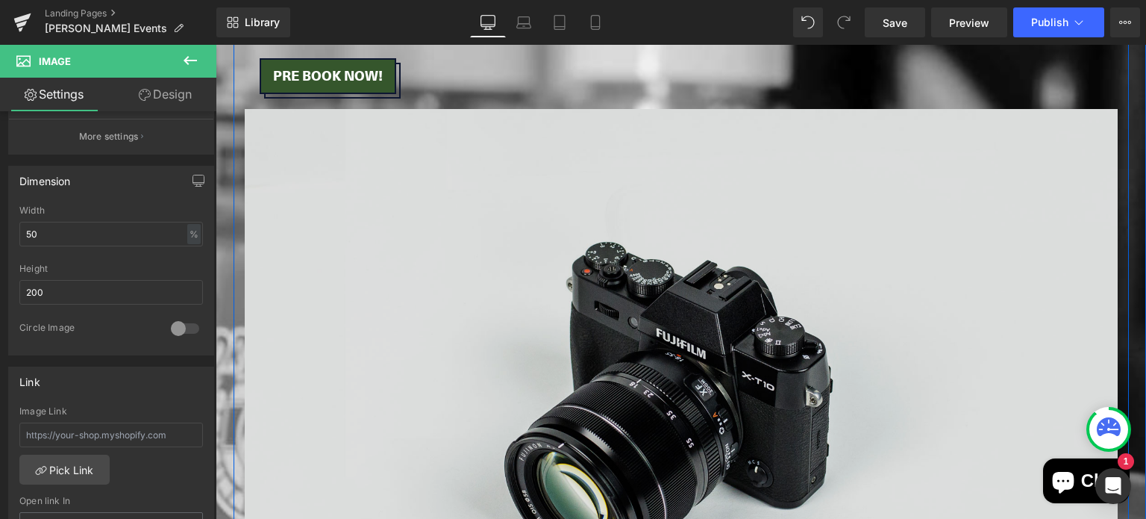
click at [442, 396] on img at bounding box center [681, 398] width 873 height 578
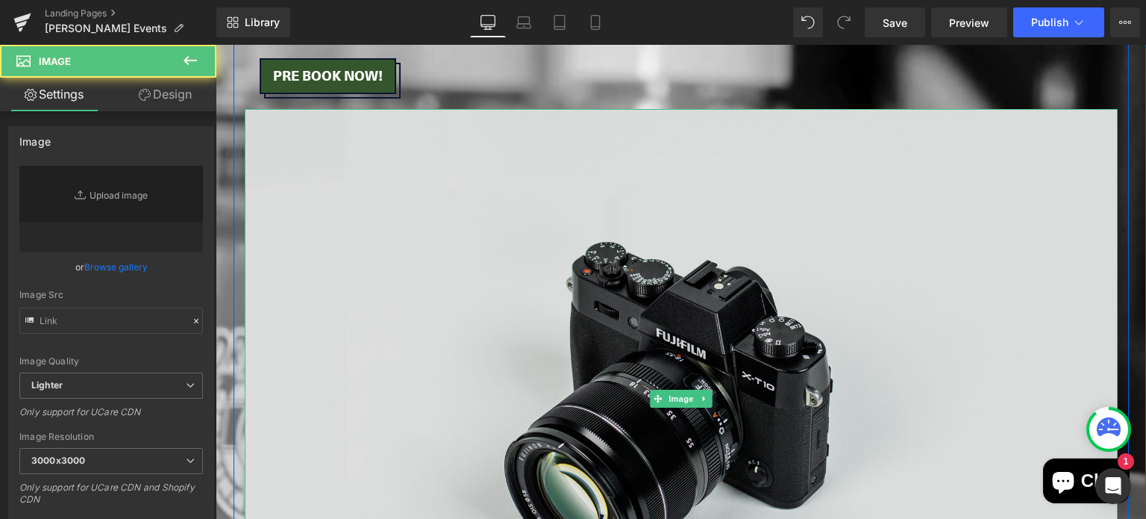
type input "//d1um8515vdn9kb.cloudfront.net/images/parallax.jpg"
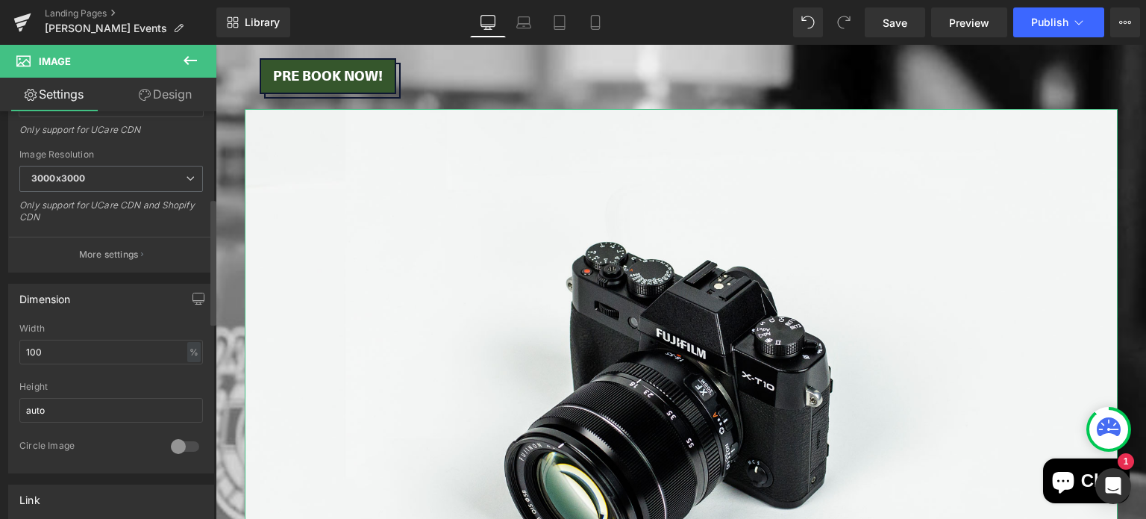
scroll to position [284, 0]
click at [46, 351] on input "100" at bounding box center [111, 348] width 184 height 25
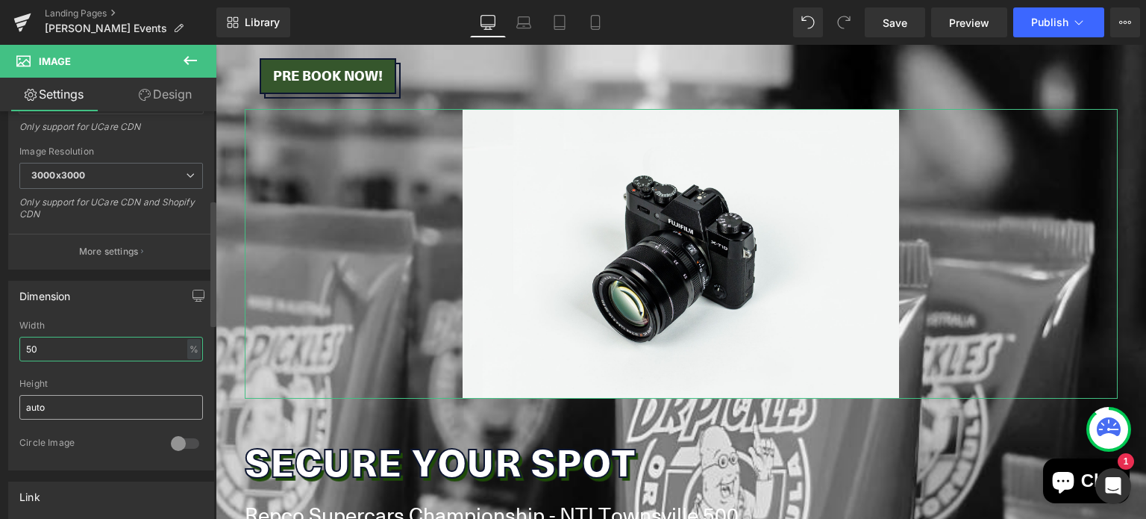
type input "50"
click at [36, 399] on input "auto" at bounding box center [111, 407] width 184 height 25
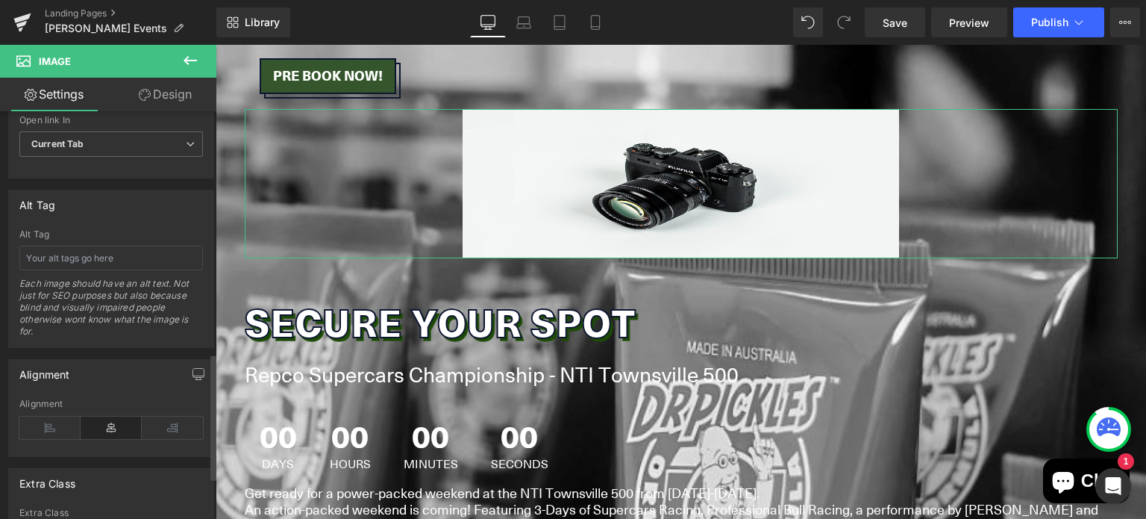
scroll to position [835, 0]
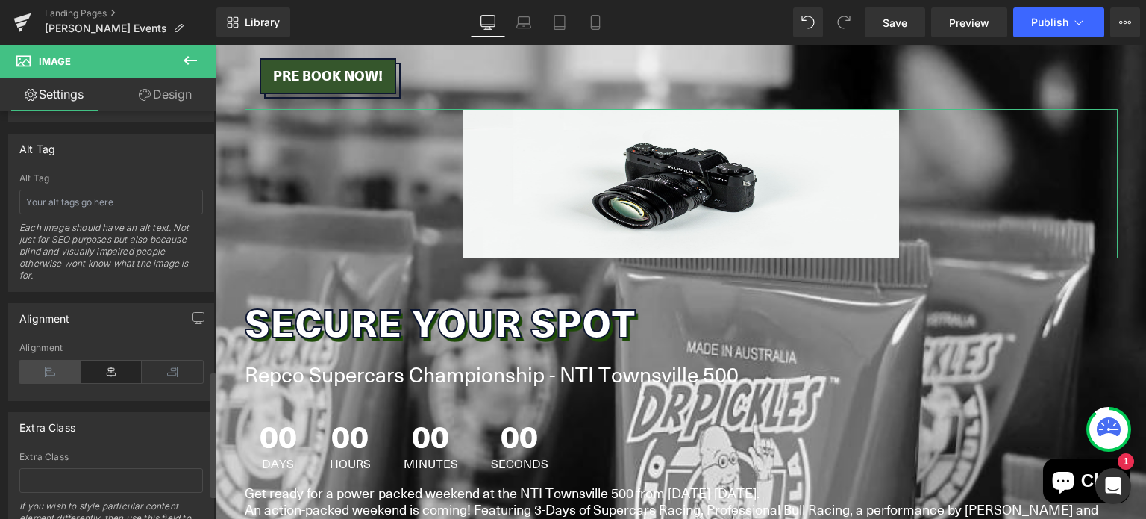
type input "200"
click at [39, 368] on icon at bounding box center [49, 371] width 61 height 22
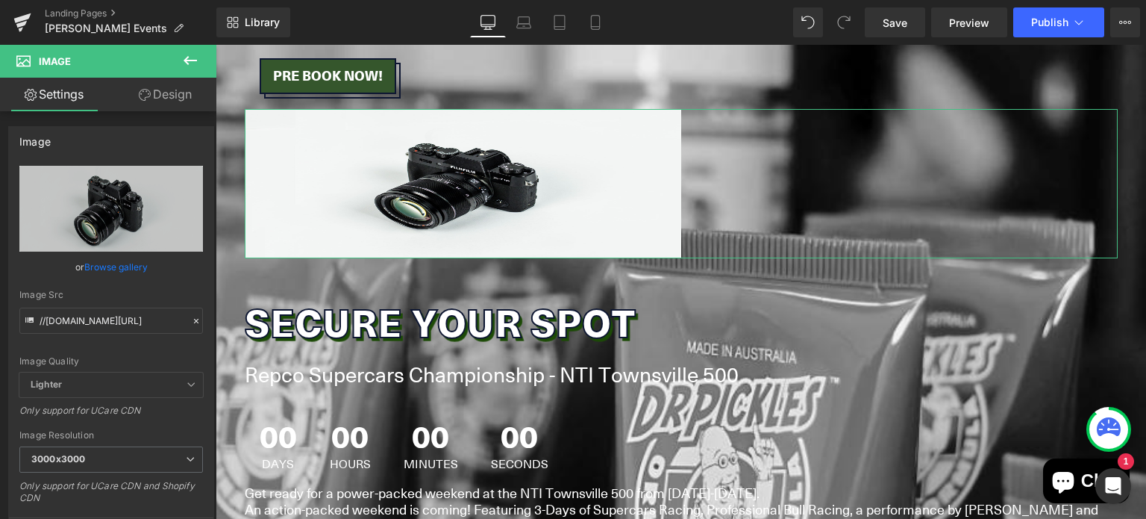
scroll to position [0, 0]
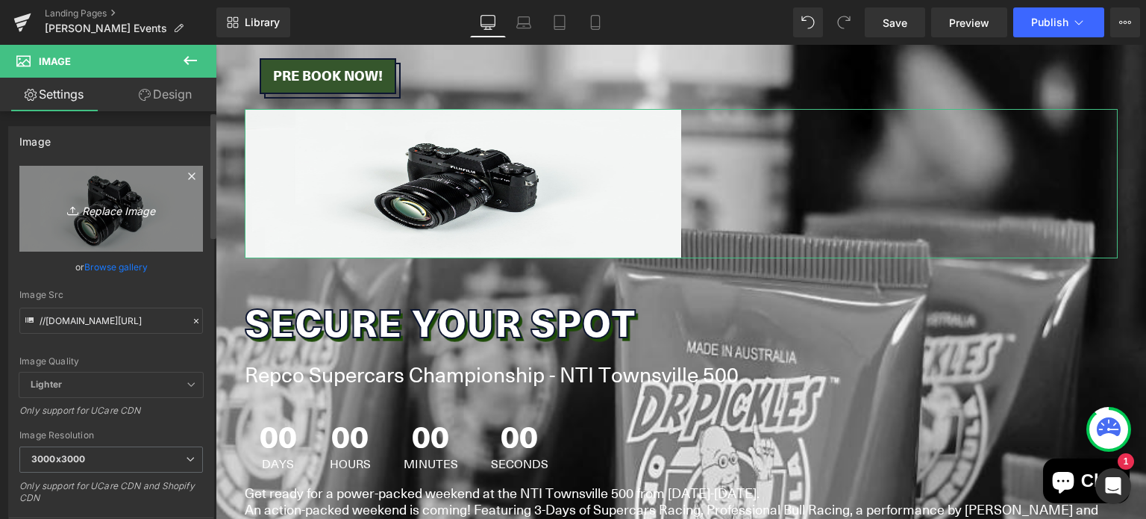
click at [113, 217] on icon "Replace Image" at bounding box center [110, 208] width 119 height 19
type input "C:\fakepath\FCMF11 Logo.avif"
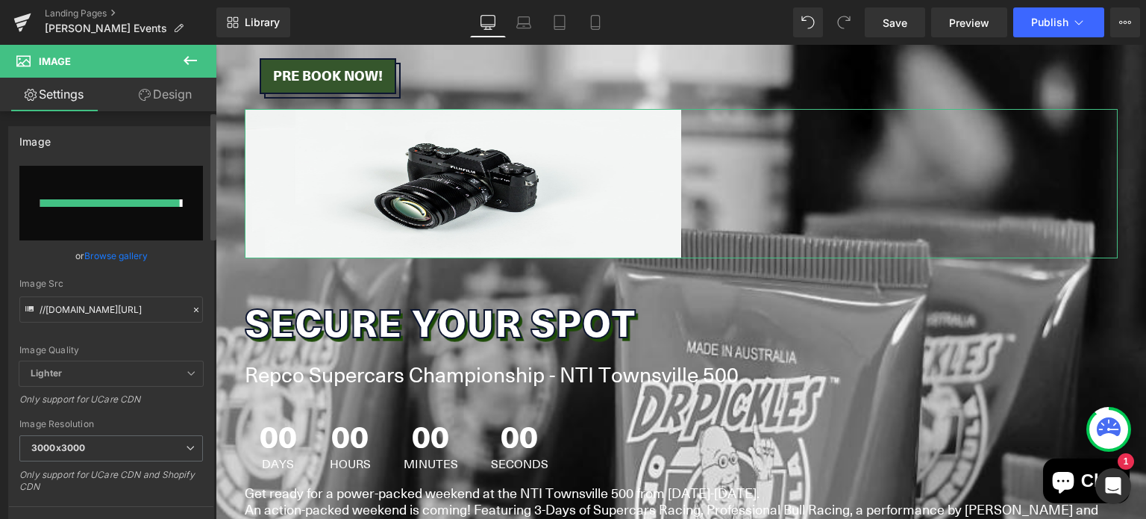
type input "https://ucarecdn.com/3cfa9483-4a99-42b1-a2f7-8661b9930908/-/format/auto/-/previ…"
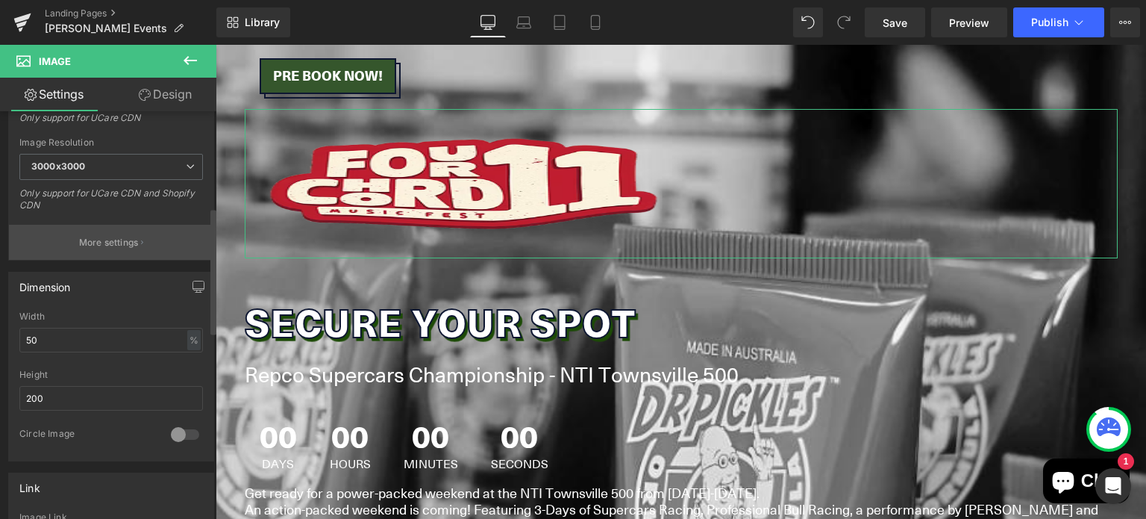
scroll to position [310, 0]
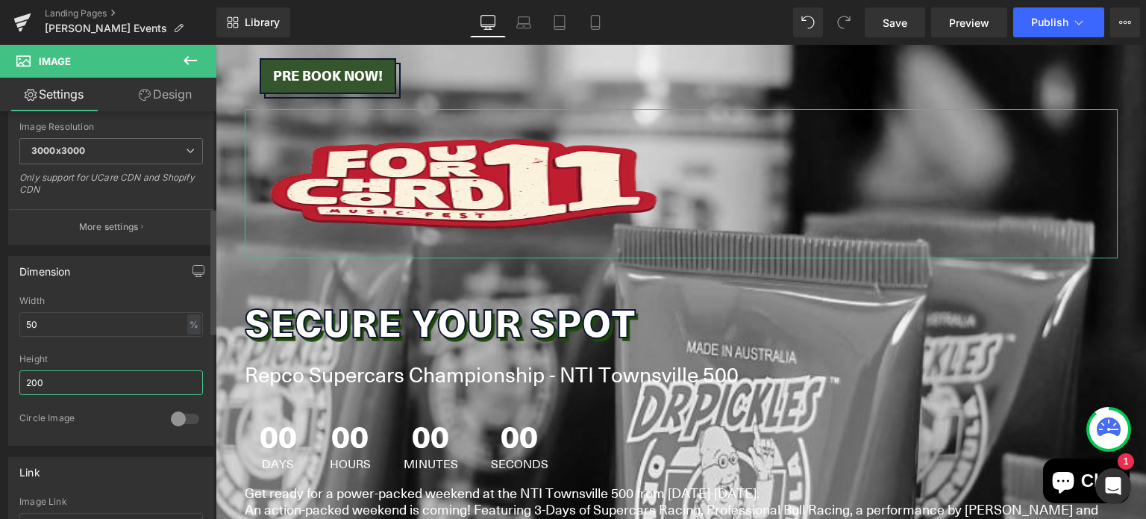
click at [62, 385] on input "200" at bounding box center [111, 382] width 184 height 25
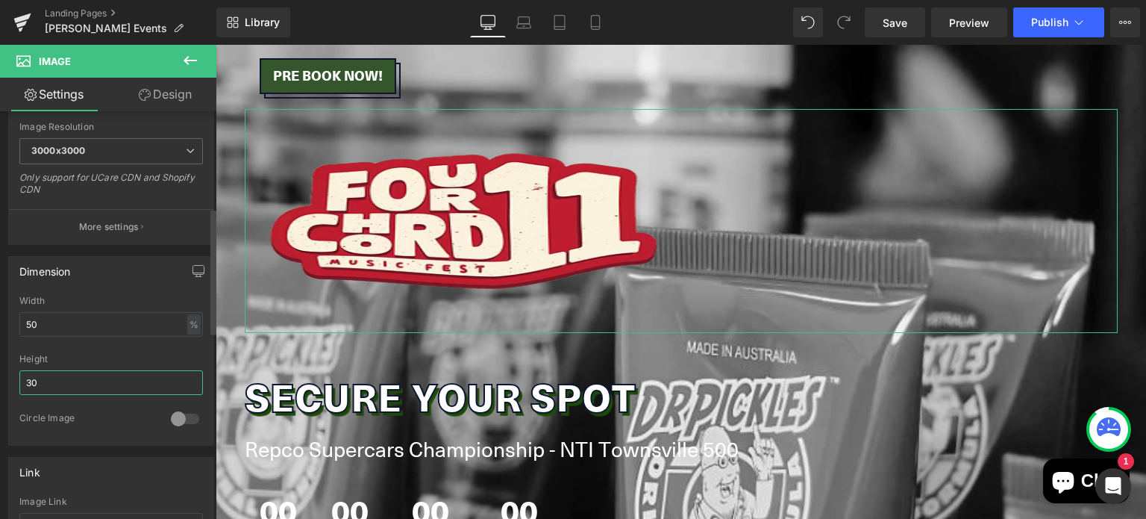
type input "3"
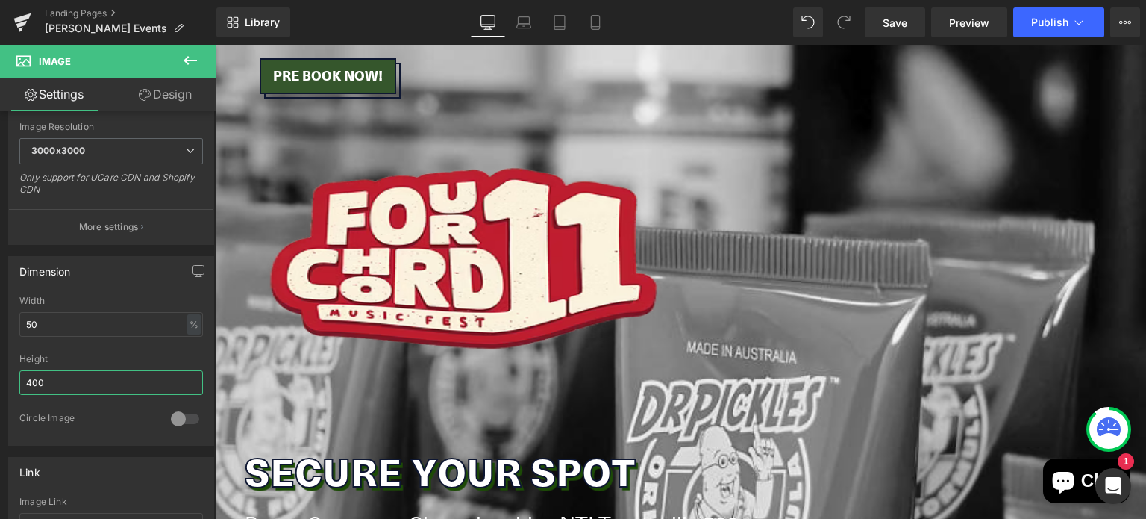
type input "400"
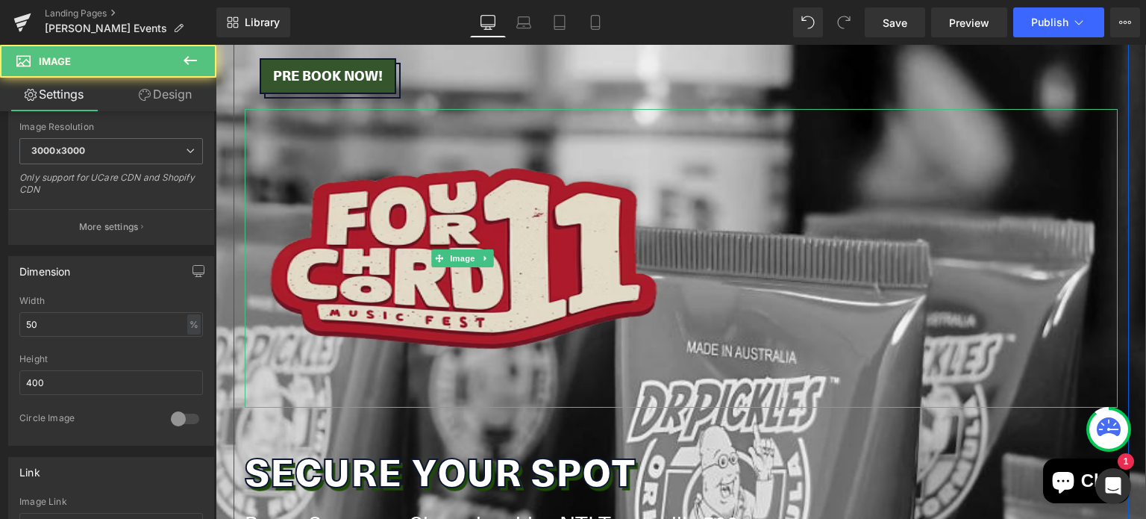
click at [473, 213] on img at bounding box center [463, 258] width 436 height 298
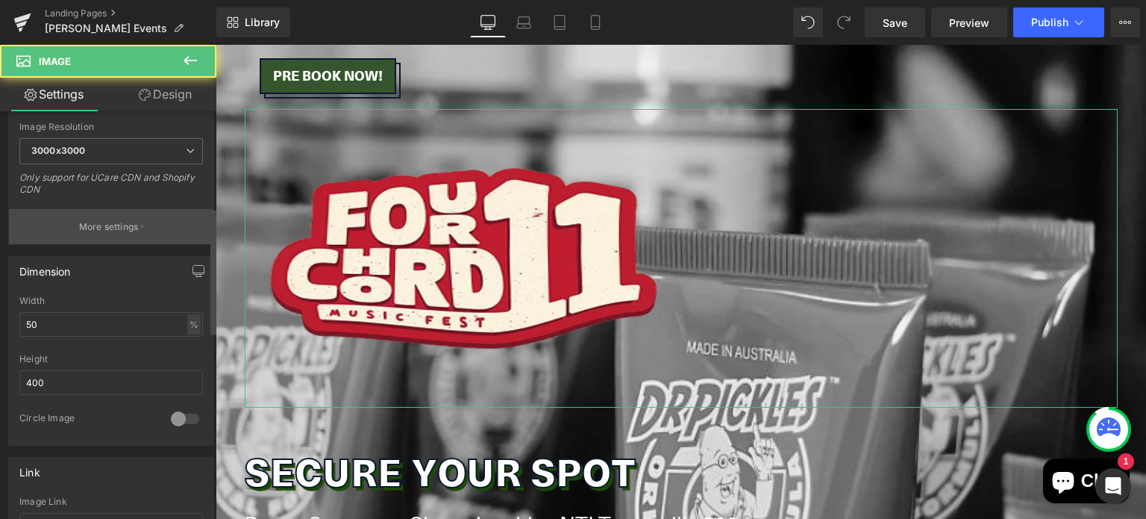
scroll to position [0, 0]
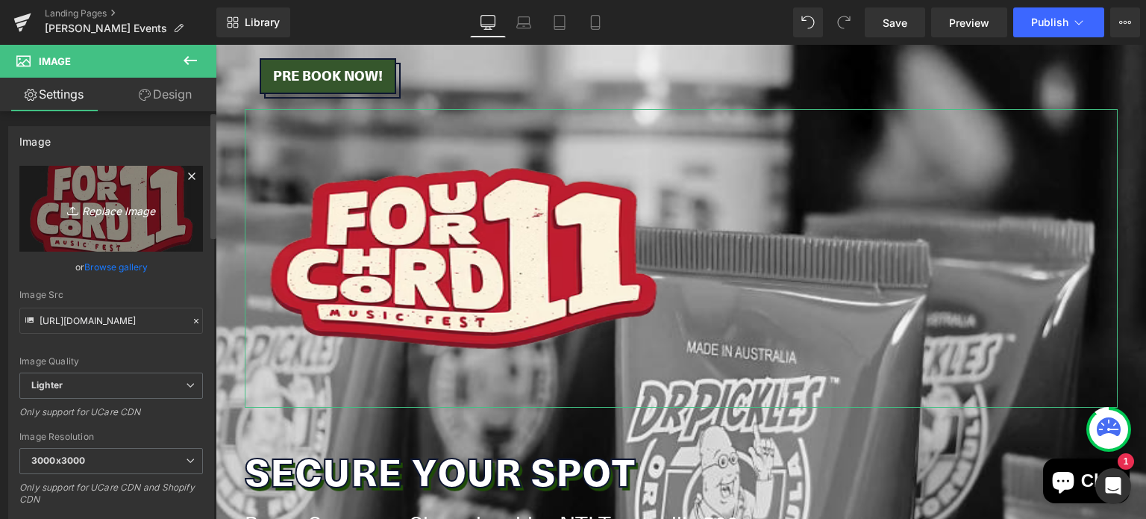
click at [118, 216] on icon "Replace Image" at bounding box center [110, 208] width 119 height 19
type input "C:\fakepath\FCMF11 Logo.jpg"
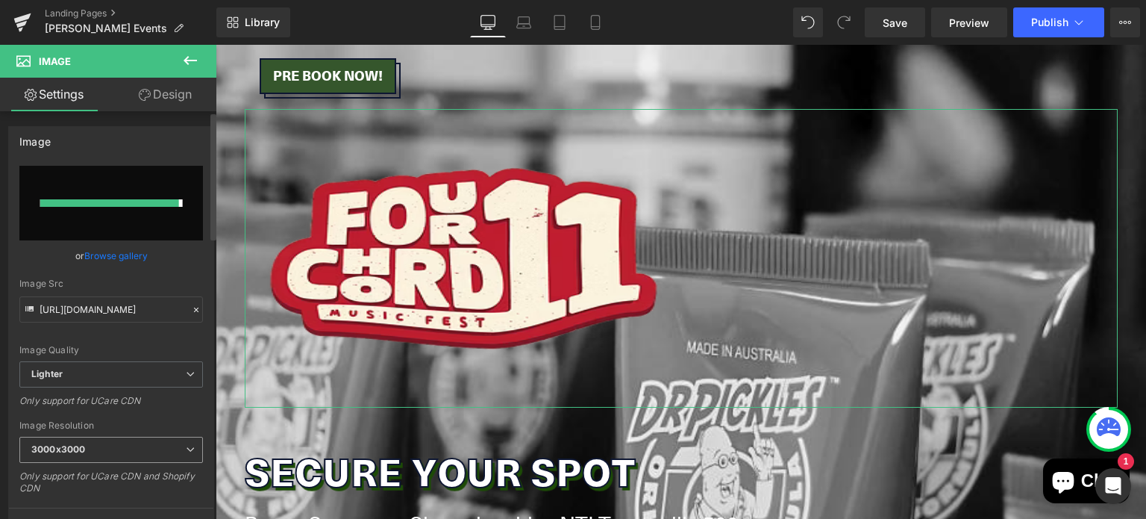
type input "https://ucarecdn.com/717ef949-d2c3-40db-9a24-26c33c4fcd16/-/format/auto/-/previ…"
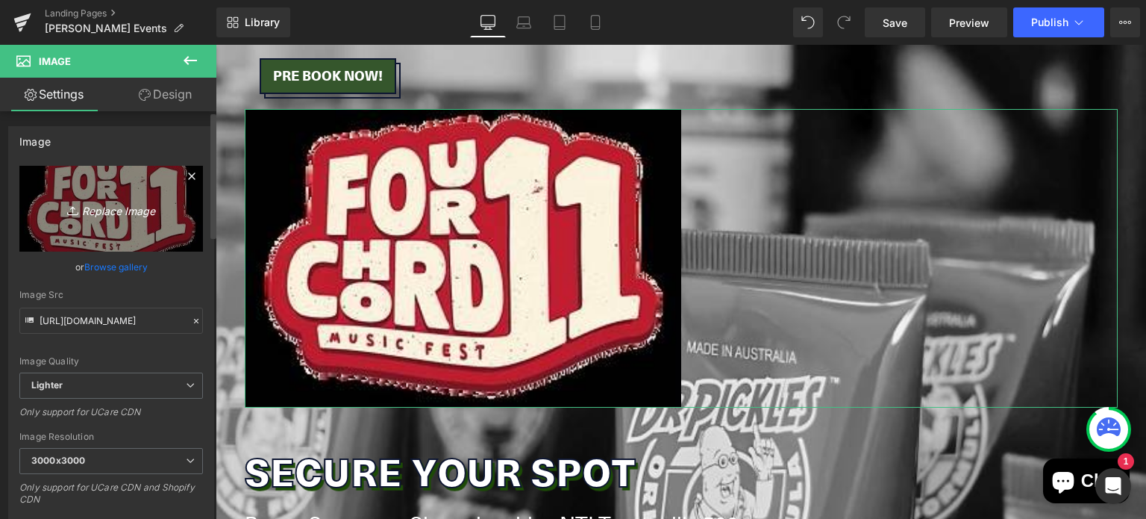
click at [104, 204] on icon "Replace Image" at bounding box center [110, 208] width 119 height 19
type input "C:\fakepath\Fresha Artwork.png"
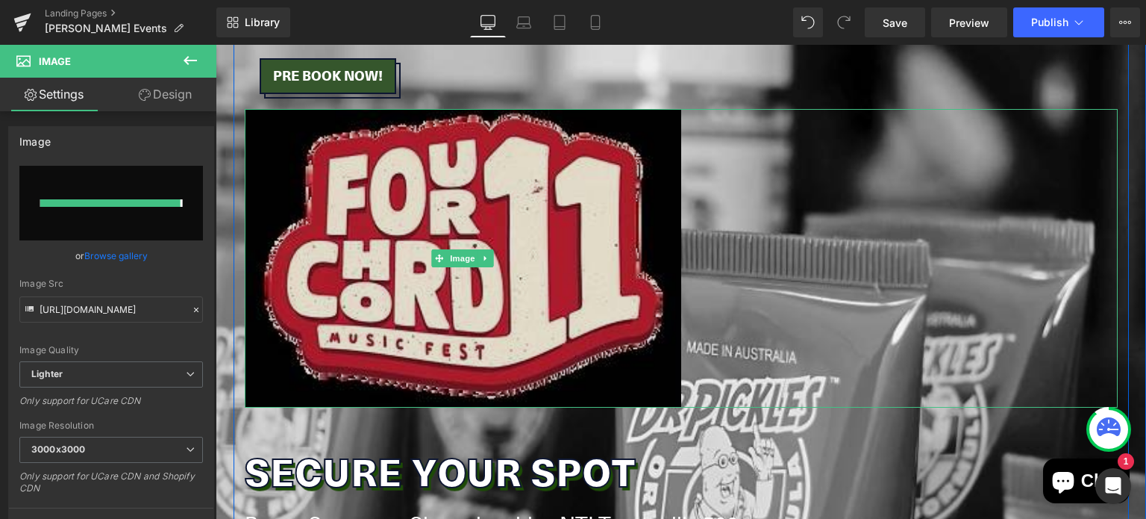
type input "https://ucarecdn.com/7f9ff9e5-2a29-494b-b695-1b93a37e5272/-/format/auto/-/previ…"
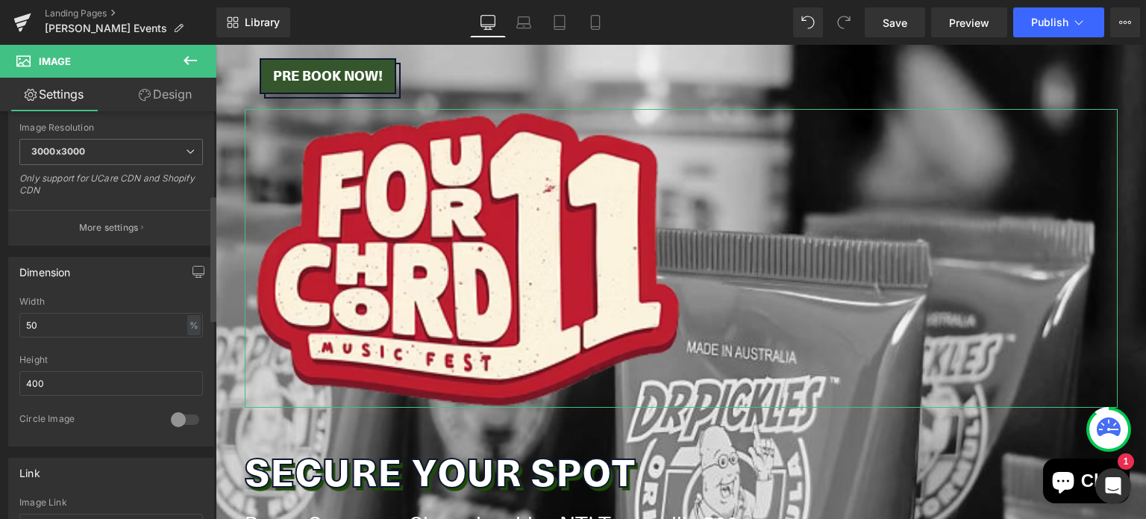
scroll to position [310, 0]
click at [50, 372] on input "400" at bounding box center [111, 381] width 184 height 25
type input "300"
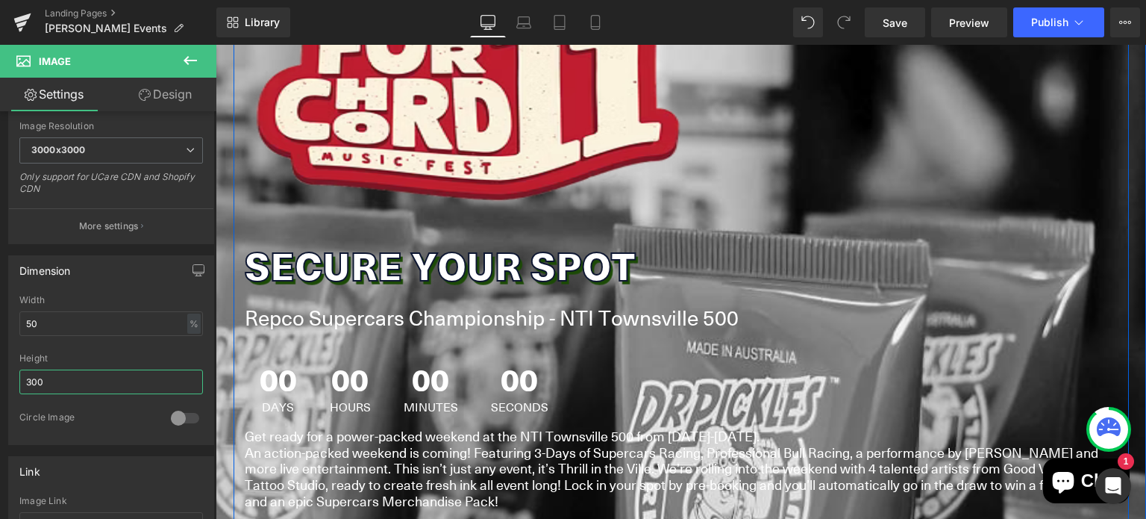
scroll to position [857, 0]
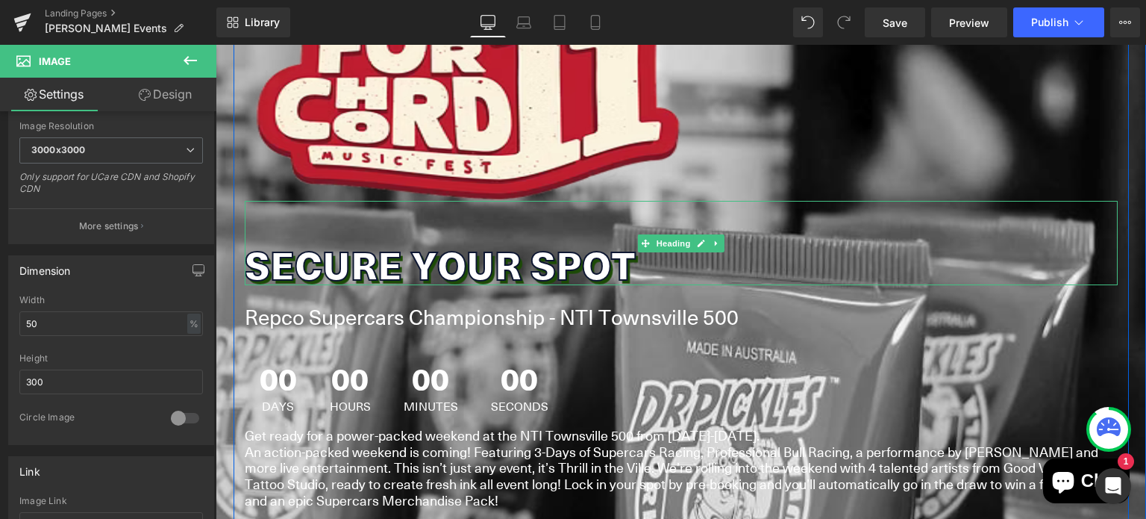
click at [440, 220] on h2 at bounding box center [681, 222] width 873 height 42
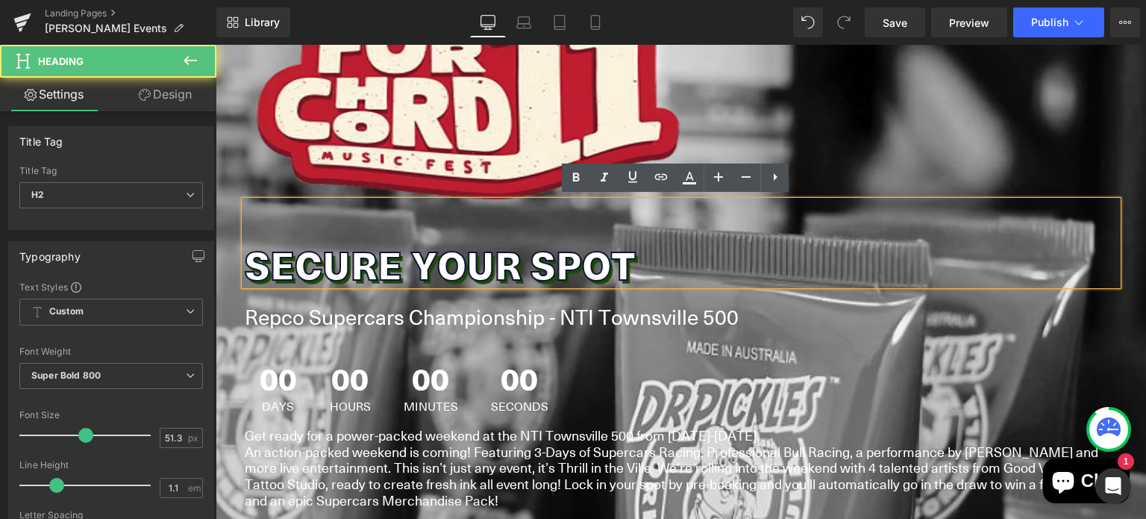
click at [407, 226] on h2 at bounding box center [681, 222] width 873 height 42
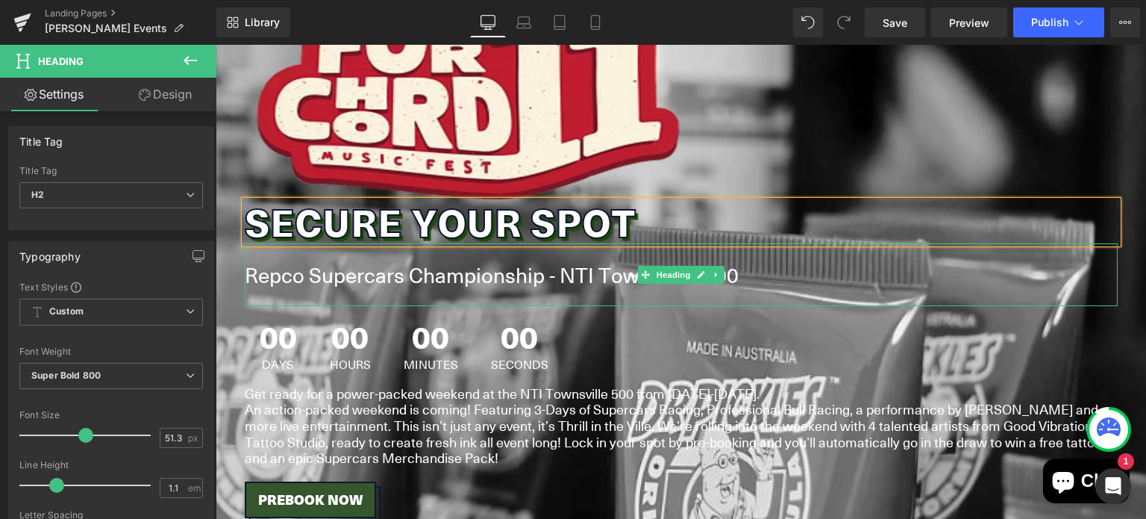
click at [412, 285] on h1 "Repco Supercars Championship - NTI Townsville 500" at bounding box center [681, 274] width 873 height 63
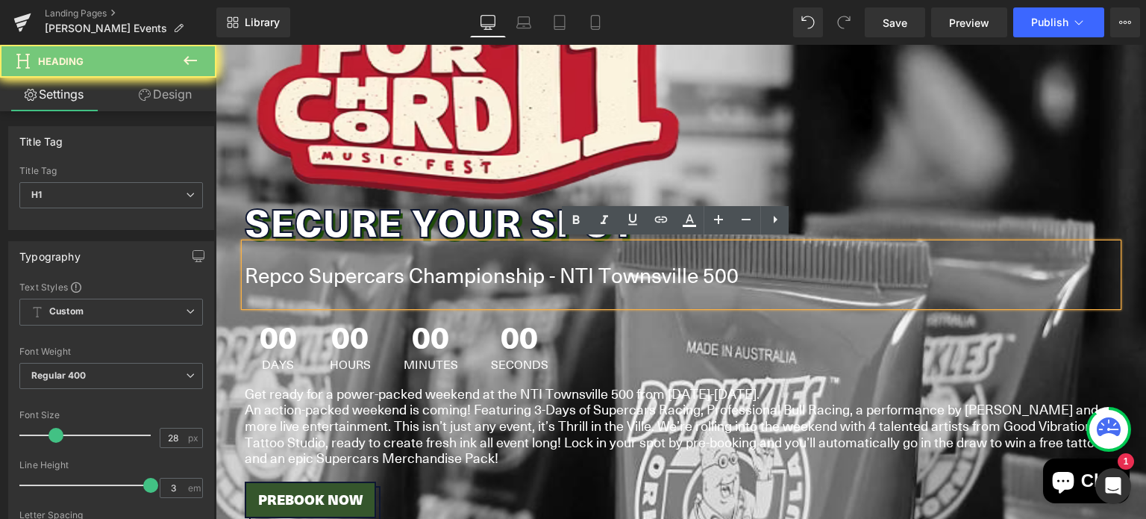
click at [402, 276] on h1 "Repco Supercars Championship - NTI Townsville 500" at bounding box center [681, 274] width 873 height 63
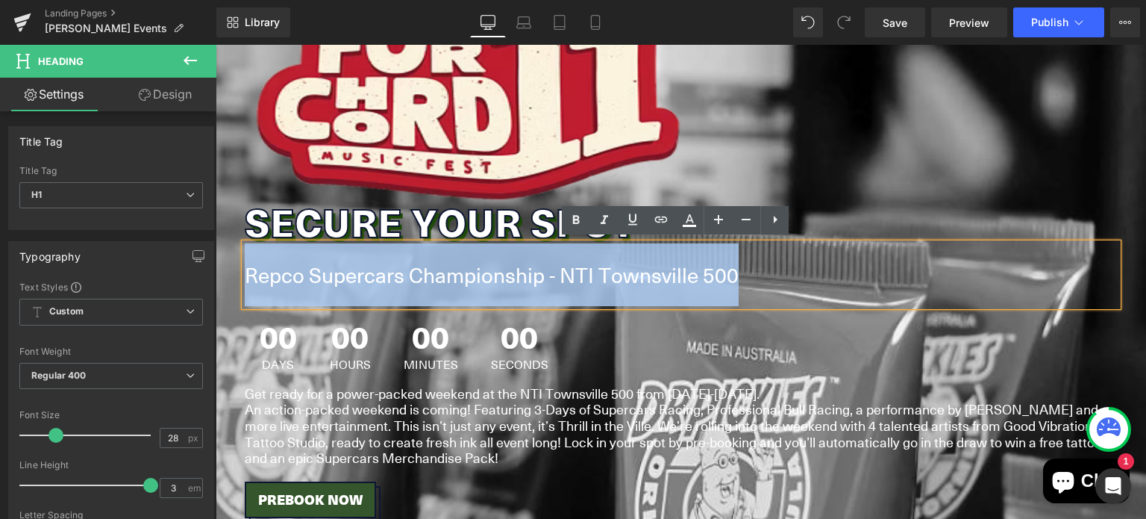
click at [402, 276] on h1 "Repco Supercars Championship - NTI Townsville 500" at bounding box center [681, 274] width 873 height 63
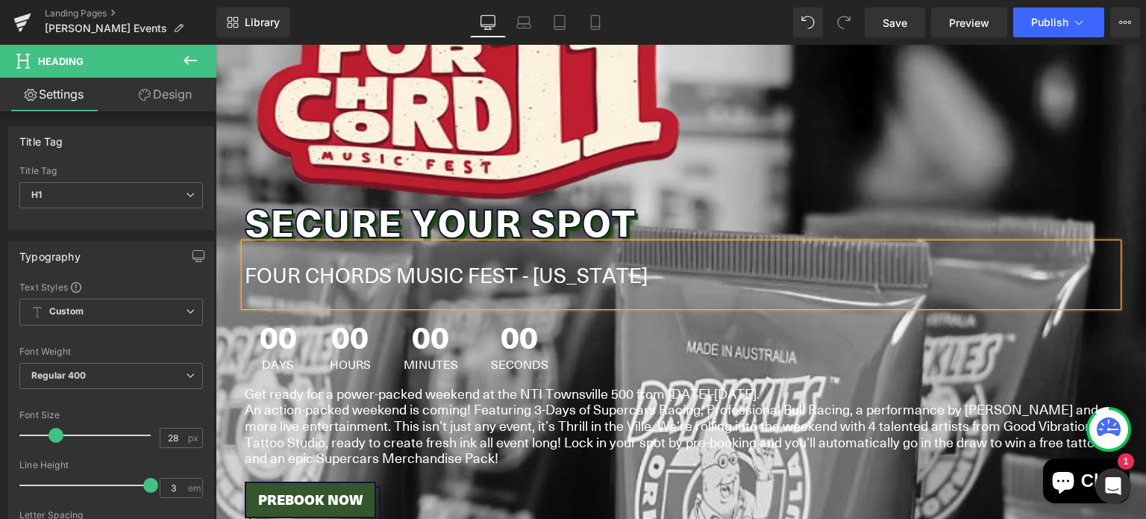
click at [372, 268] on h1 "FOUR CHORDS MUSIC FEST - [US_STATE]" at bounding box center [681, 274] width 873 height 63
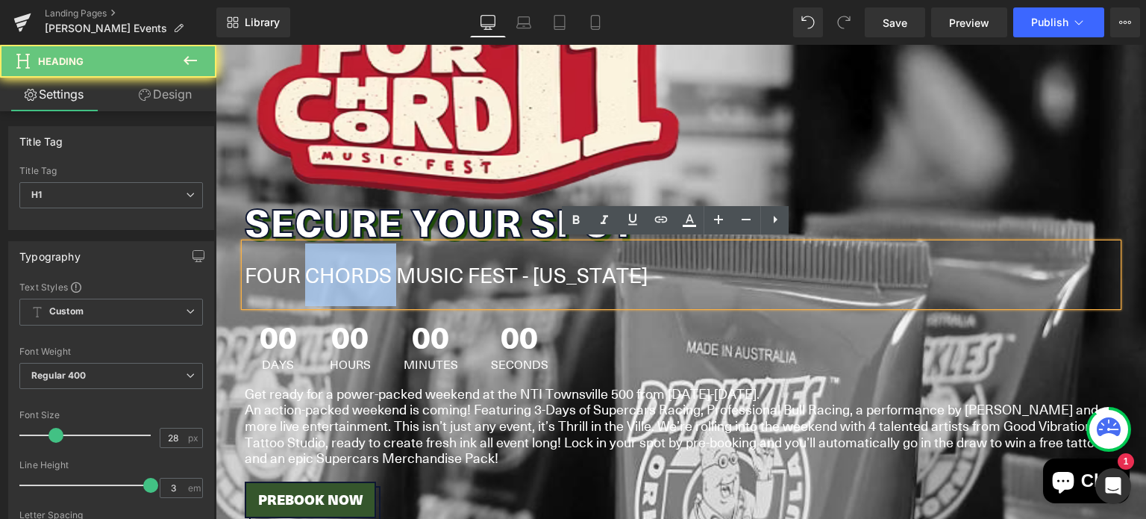
click at [372, 268] on h1 "FOUR CHORDS MUSIC FEST - [US_STATE]" at bounding box center [681, 274] width 873 height 63
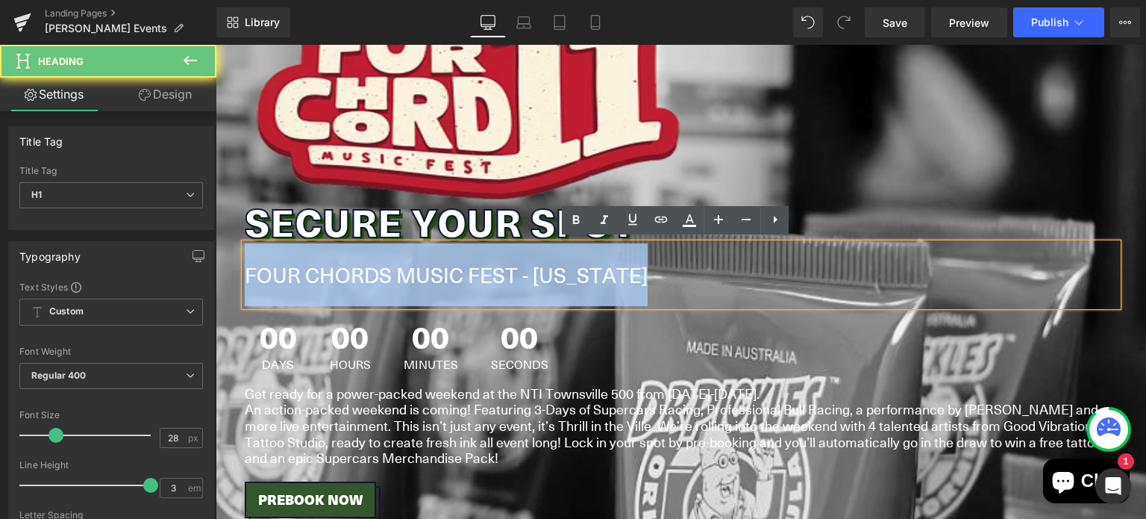
click at [372, 268] on h1 "FOUR CHORDS MUSIC FEST - [US_STATE]" at bounding box center [681, 274] width 873 height 63
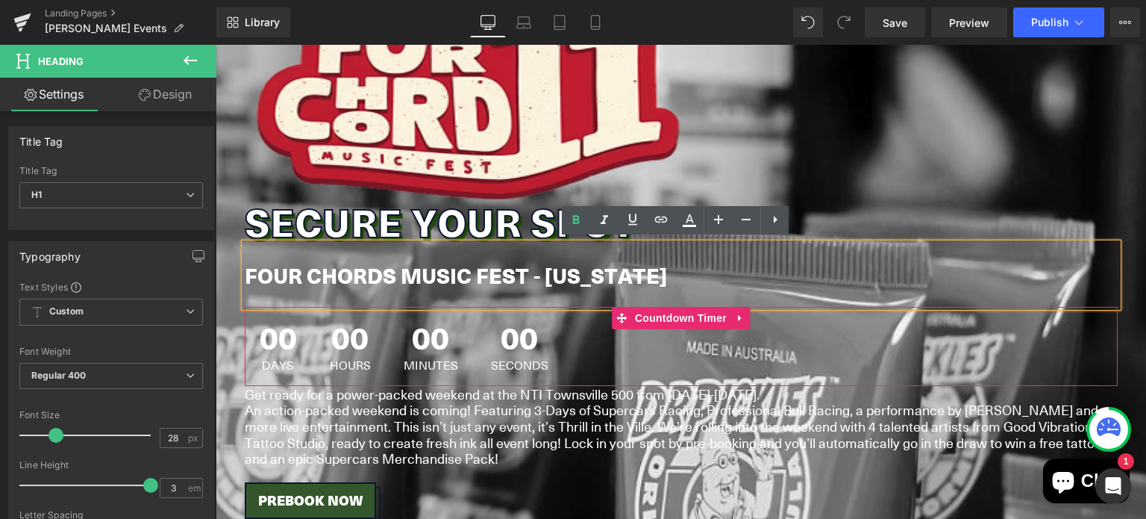
click at [273, 348] on span "00" at bounding box center [278, 340] width 37 height 37
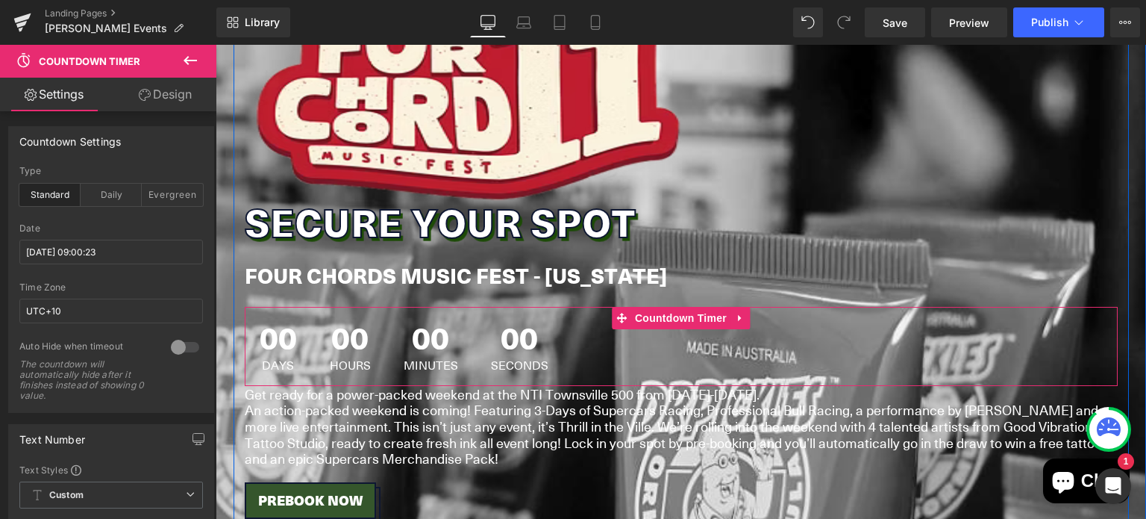
click at [263, 331] on span "00" at bounding box center [278, 340] width 37 height 37
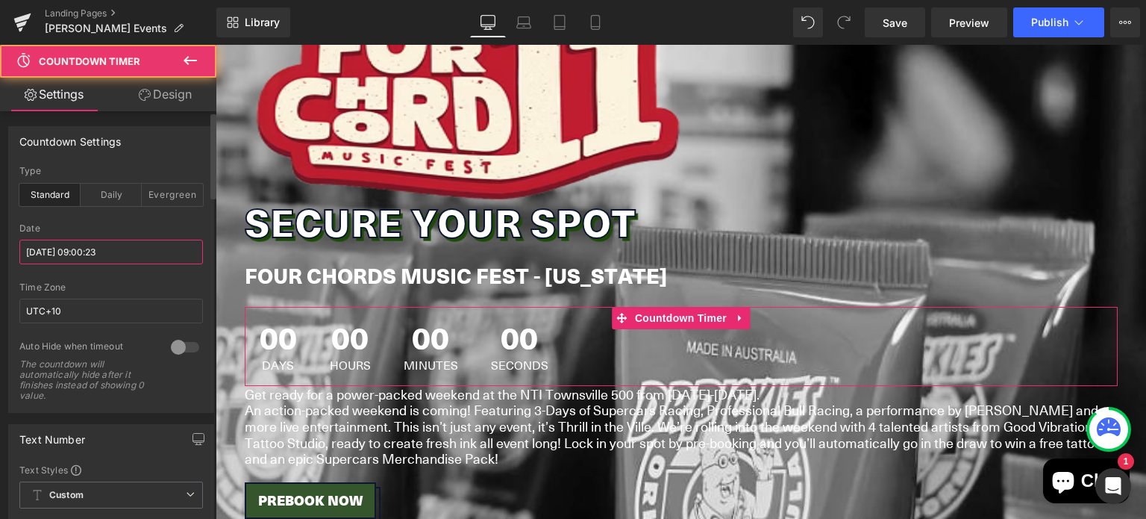
click at [125, 251] on input "2025/07/11 09:00:23" at bounding box center [111, 251] width 184 height 25
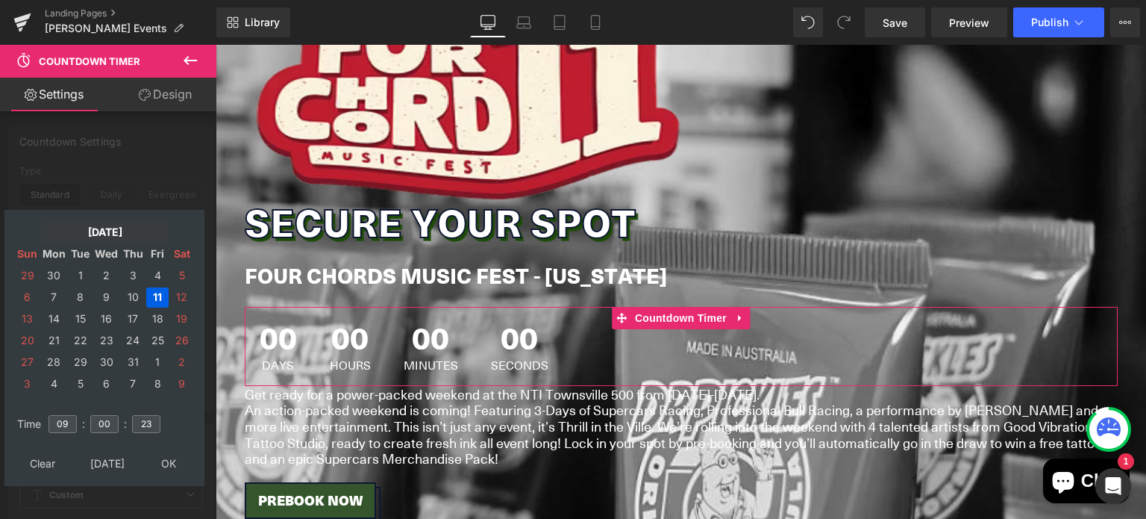
click at [98, 234] on td "Jul, 2025" at bounding box center [105, 232] width 128 height 20
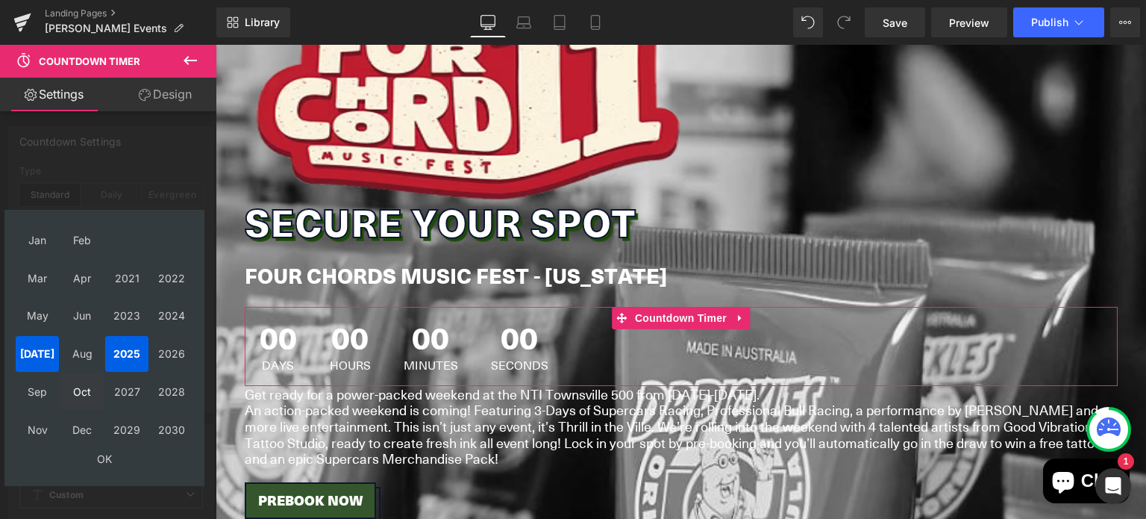
click at [48, 394] on td "Sep" at bounding box center [37, 391] width 43 height 37
click at [108, 466] on td "OK" at bounding box center [105, 459] width 178 height 20
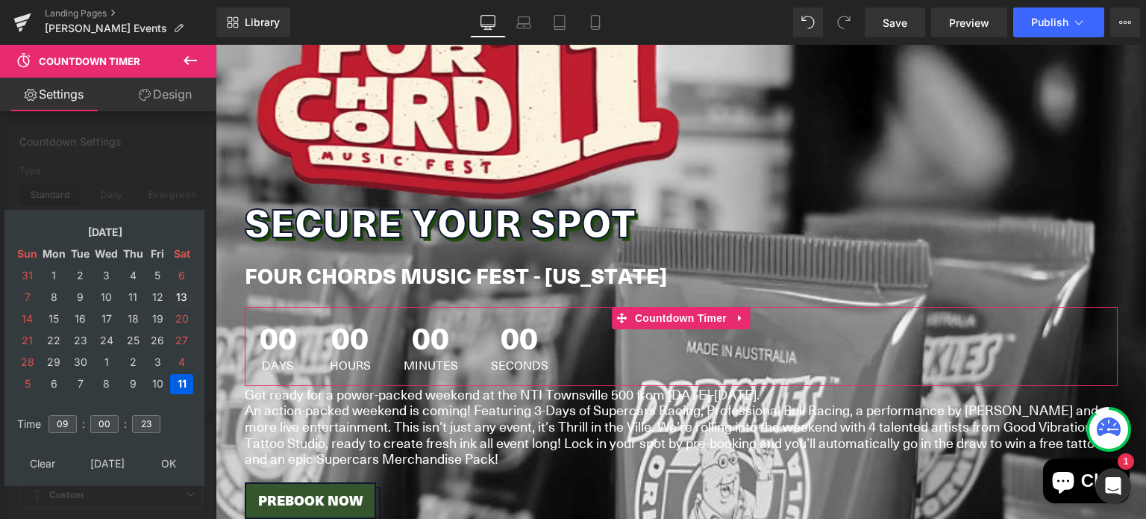
click at [180, 297] on td "13" at bounding box center [181, 297] width 23 height 20
type input "2025/09/13 09:00:23"
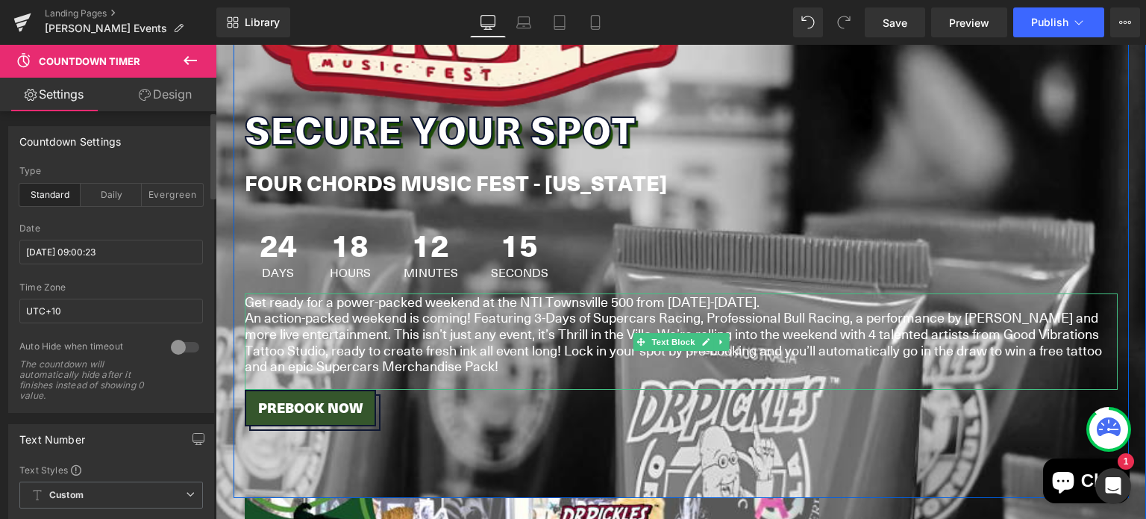
scroll to position [951, 0]
click at [480, 310] on span "An action-packed weekend is coming! Featuring 3-Days of Supercars Racing, Profe…" at bounding box center [673, 340] width 857 height 67
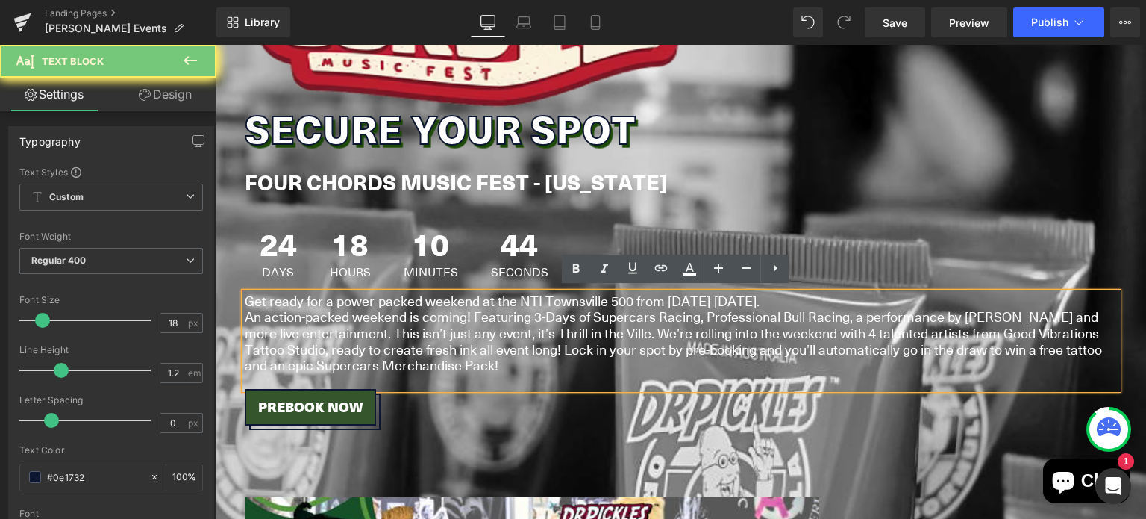
click at [480, 310] on span "An action-packed weekend is coming! Featuring 3-Days of Supercars Racing, Profe…" at bounding box center [673, 340] width 857 height 67
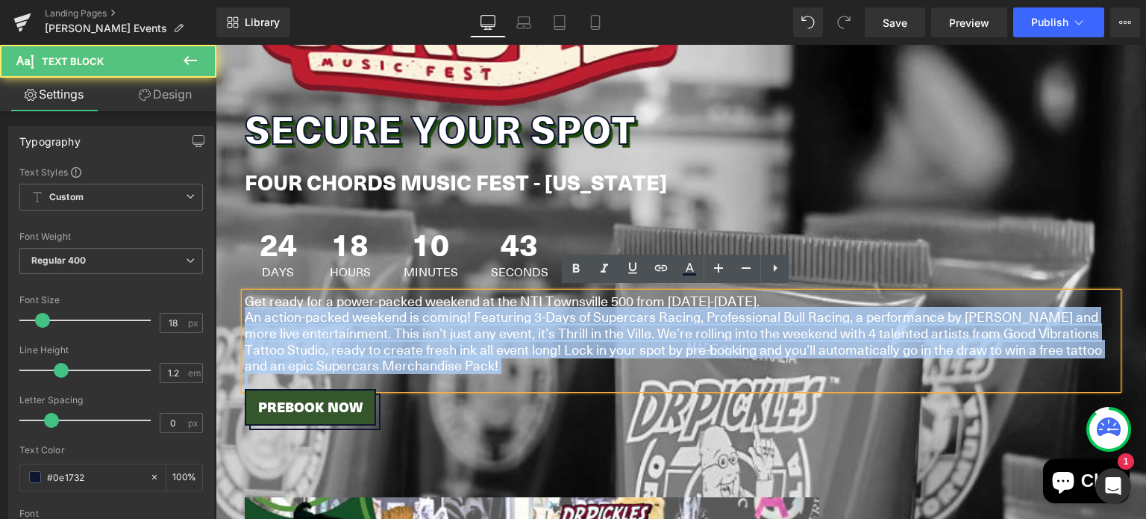
click at [495, 346] on span "An action-packed weekend is coming! Featuring 3-Days of Supercars Racing, Profe…" at bounding box center [673, 340] width 857 height 67
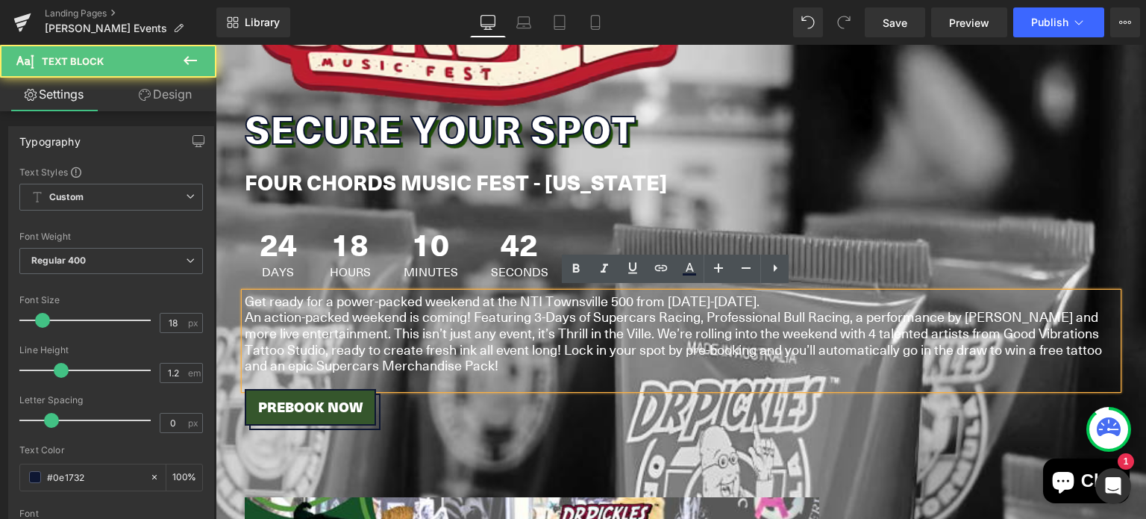
click at [472, 351] on span "An action-packed weekend is coming! Featuring 3-Days of Supercars Racing, Profe…" at bounding box center [673, 340] width 857 height 67
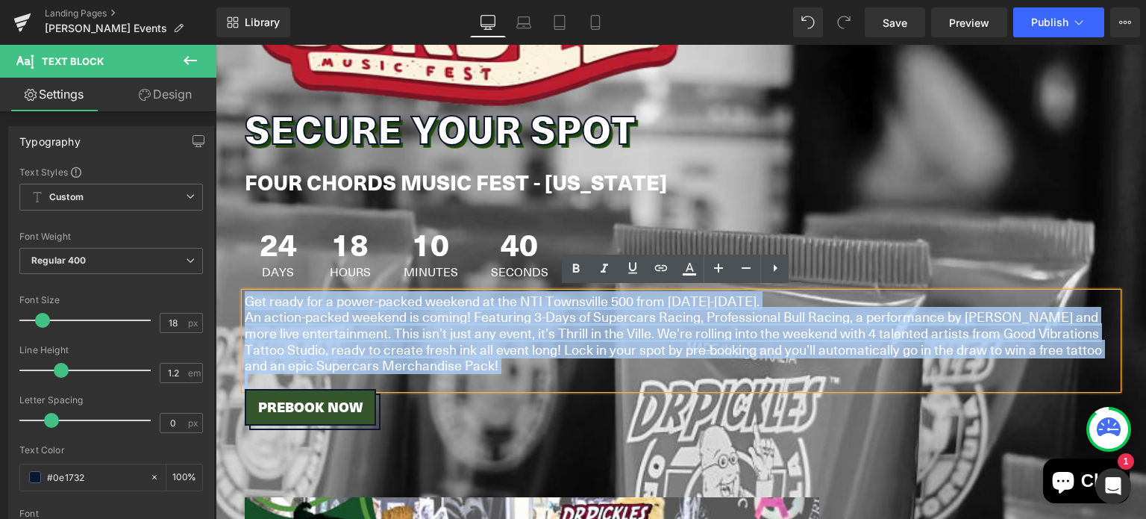
drag, startPoint x: 460, startPoint y: 369, endPoint x: 242, endPoint y: 293, distance: 230.8
click at [245, 293] on div "Get ready for a power-packed weekend at the NTI Townsville 500 from 11-13th Jul…" at bounding box center [681, 340] width 873 height 97
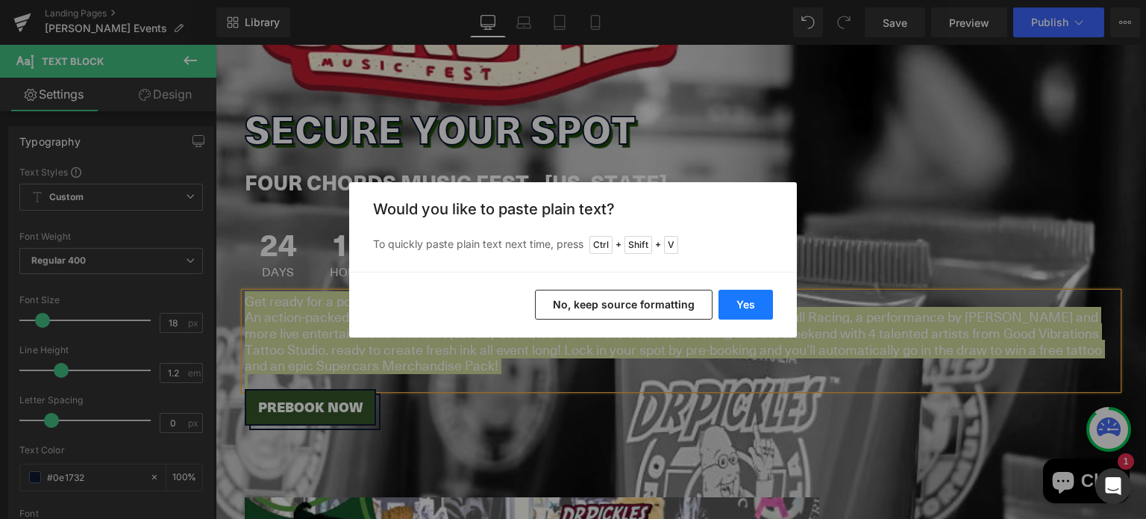
click at [751, 303] on button "Yes" at bounding box center [745, 304] width 54 height 30
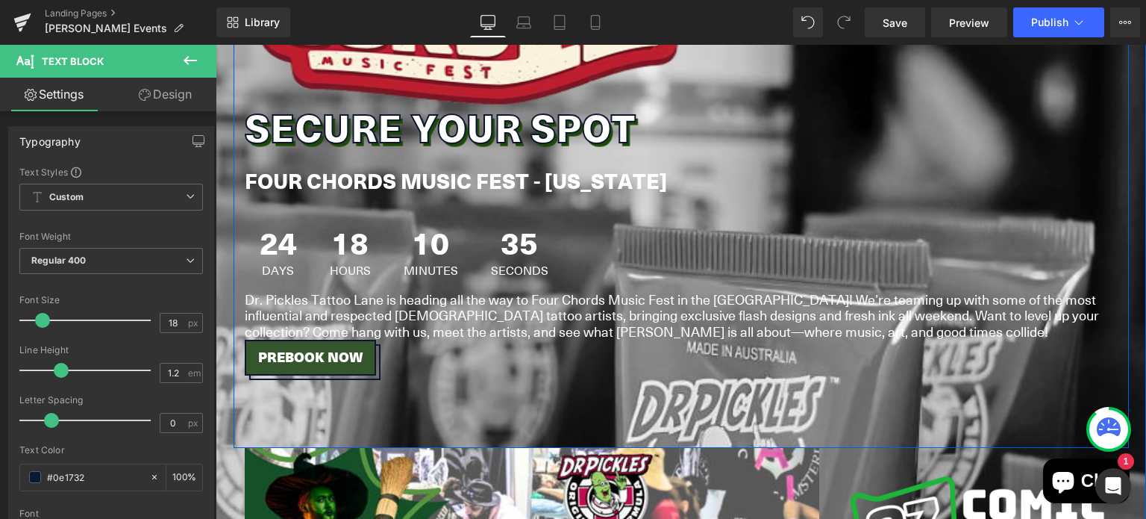
scroll to position [956, 0]
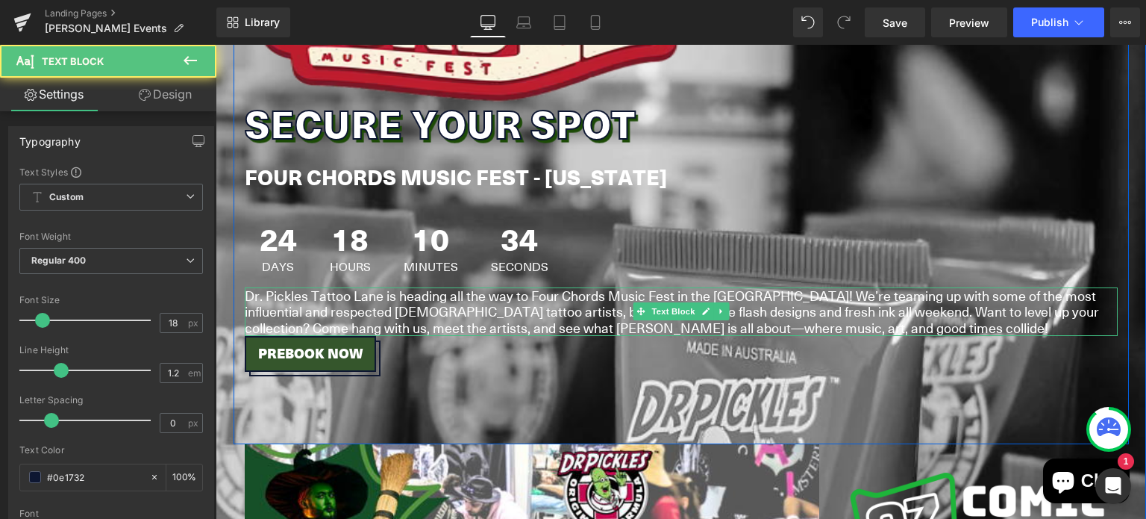
click at [561, 308] on font "Dr. Pickles Tattoo Lane is heading all the way to Four Chords Music Fest in the…" at bounding box center [672, 311] width 854 height 51
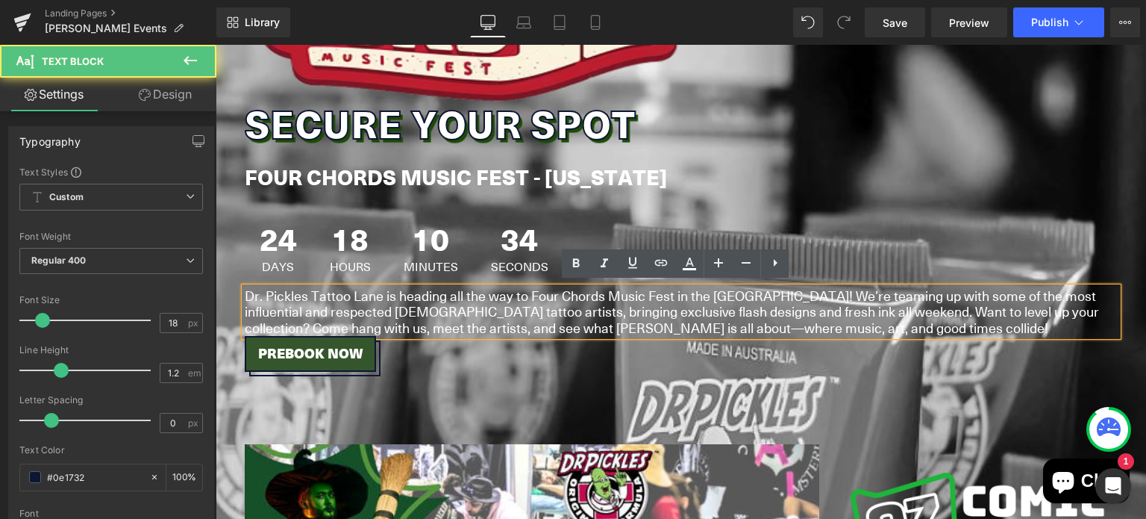
click at [569, 317] on font "Dr. Pickles Tattoo Lane is heading all the way to Four Chords Music Fest in the…" at bounding box center [672, 311] width 854 height 51
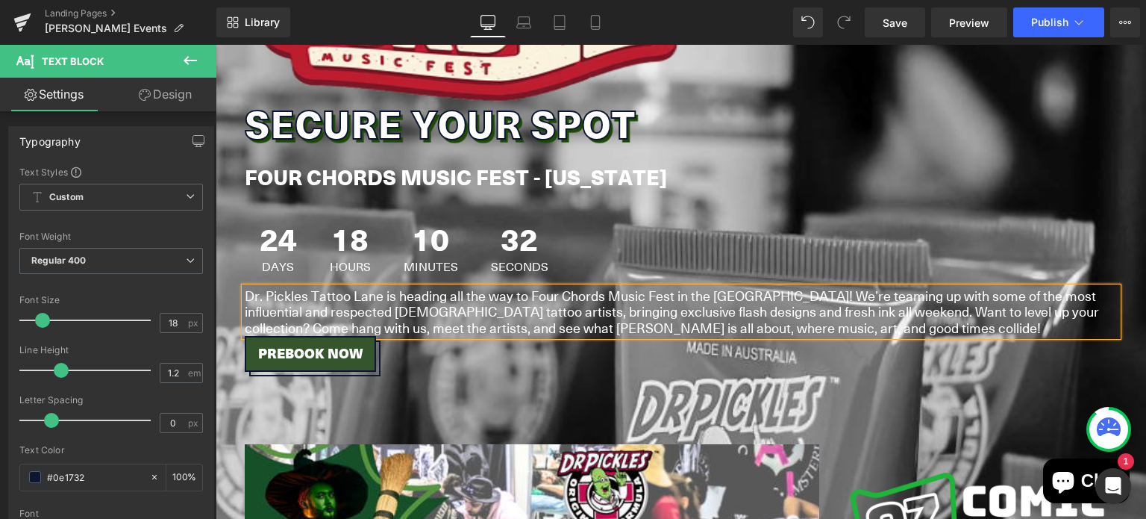
click at [545, 313] on font "Dr. Pickles Tattoo Lane is heading all the way to Four Chords Music Fest in the…" at bounding box center [672, 311] width 854 height 51
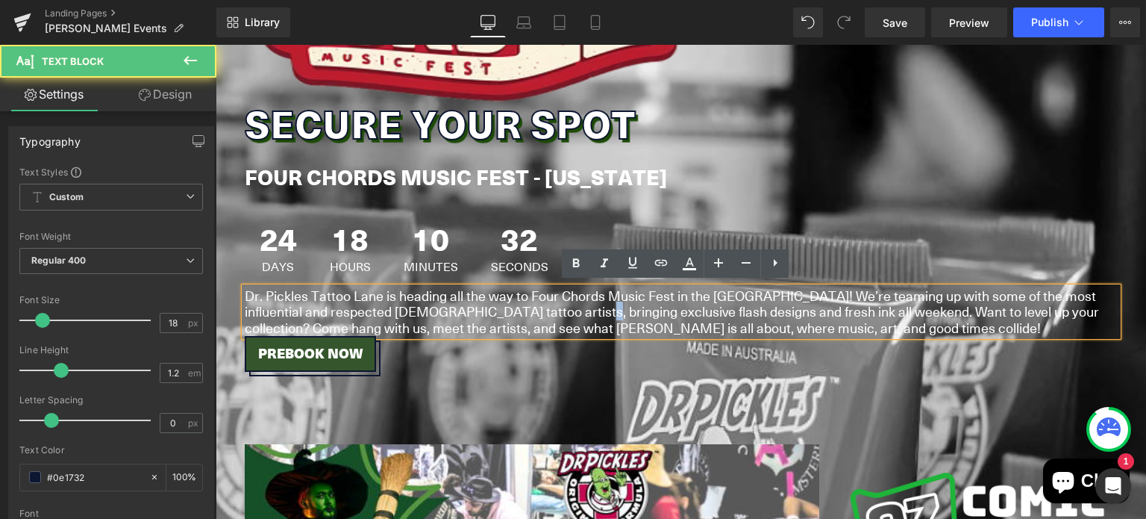
click at [545, 313] on font "Dr. Pickles Tattoo Lane is heading all the way to Four Chords Music Fest in the…" at bounding box center [672, 311] width 854 height 51
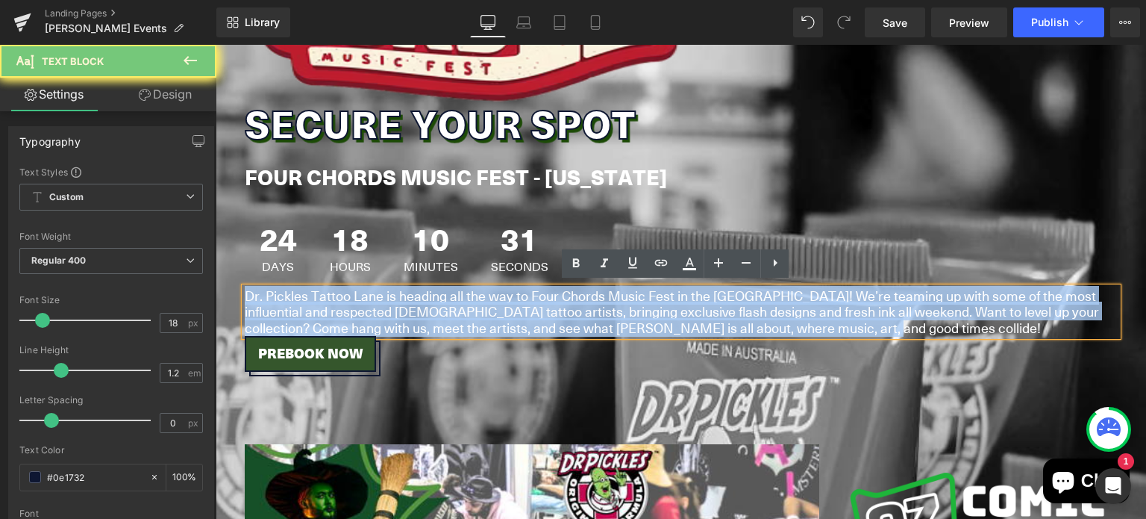
click at [545, 313] on font "Dr. Pickles Tattoo Lane is heading all the way to Four Chords Music Fest in the…" at bounding box center [672, 311] width 854 height 51
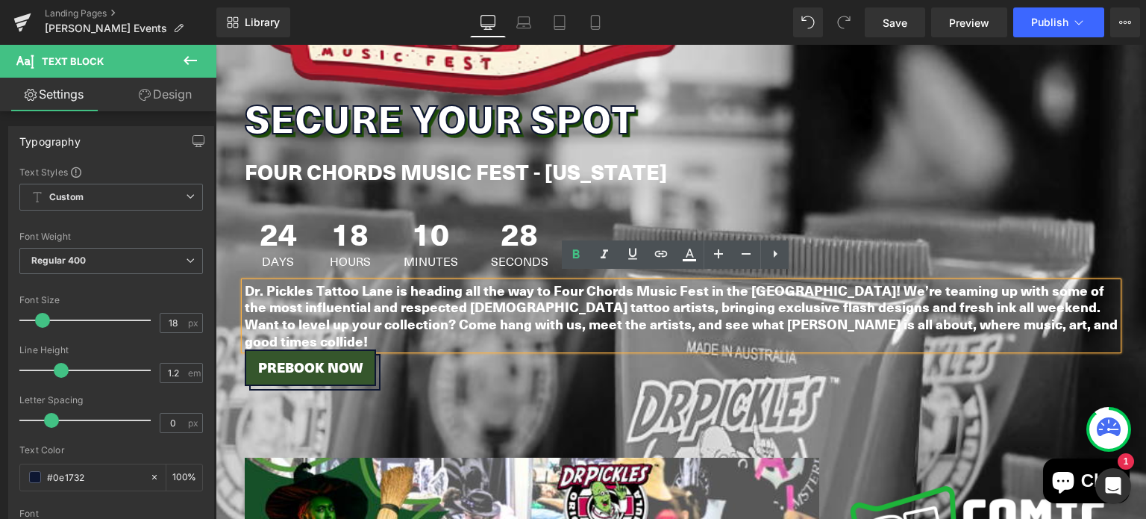
scroll to position [965, 0]
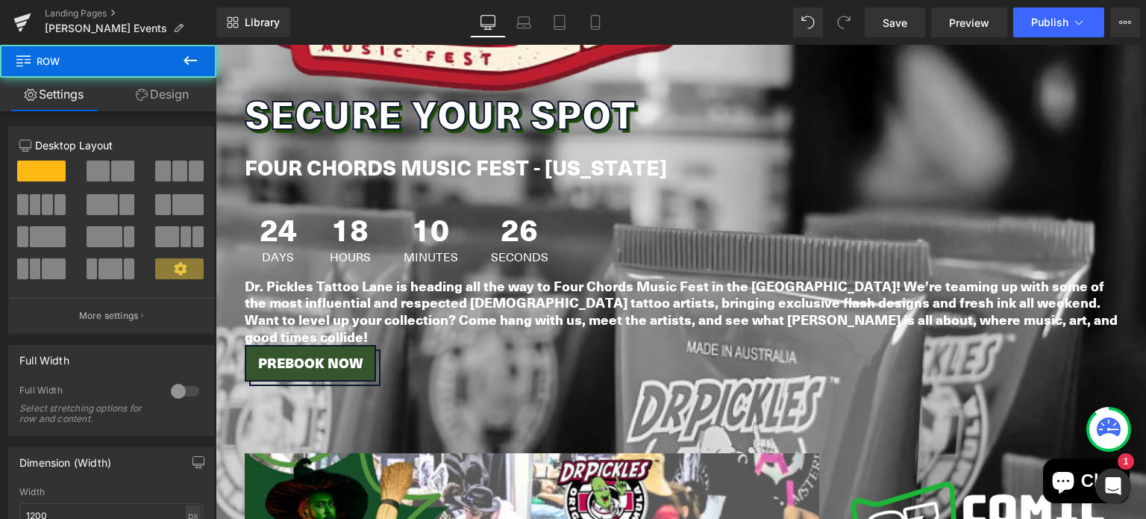
click at [1086, 294] on p "Dr. Pickles Tattoo Lane is heading all the way to Four Chords Music Fest in the…" at bounding box center [681, 311] width 873 height 67
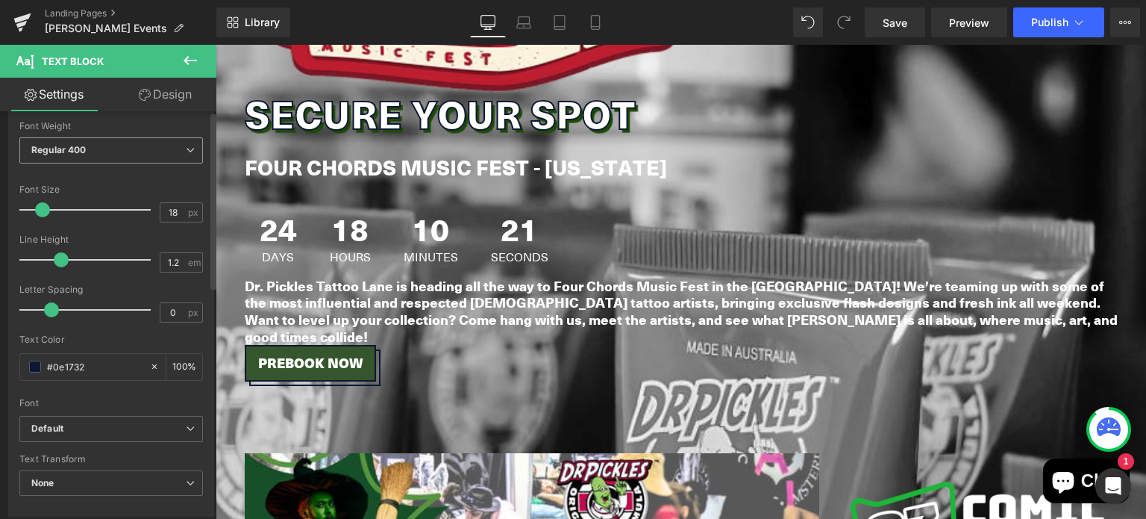
scroll to position [0, 0]
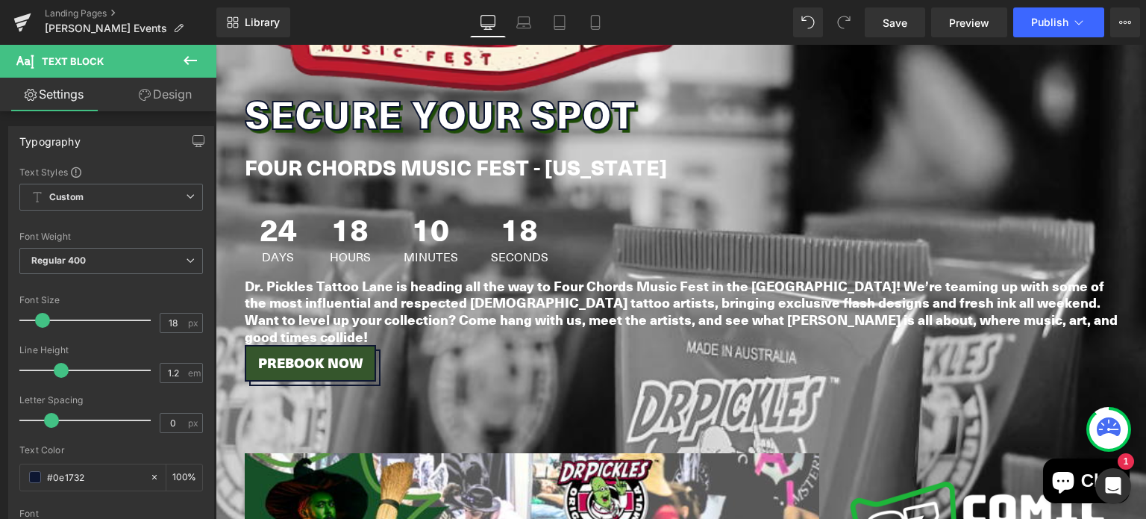
click at [188, 62] on icon at bounding box center [190, 60] width 18 height 18
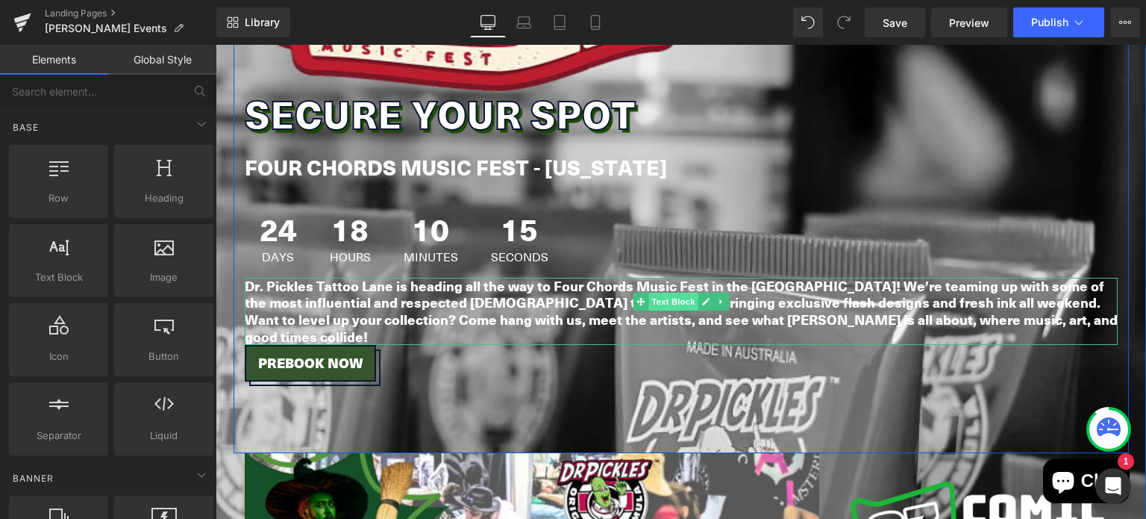
click at [674, 298] on span "Text Block" at bounding box center [672, 301] width 49 height 18
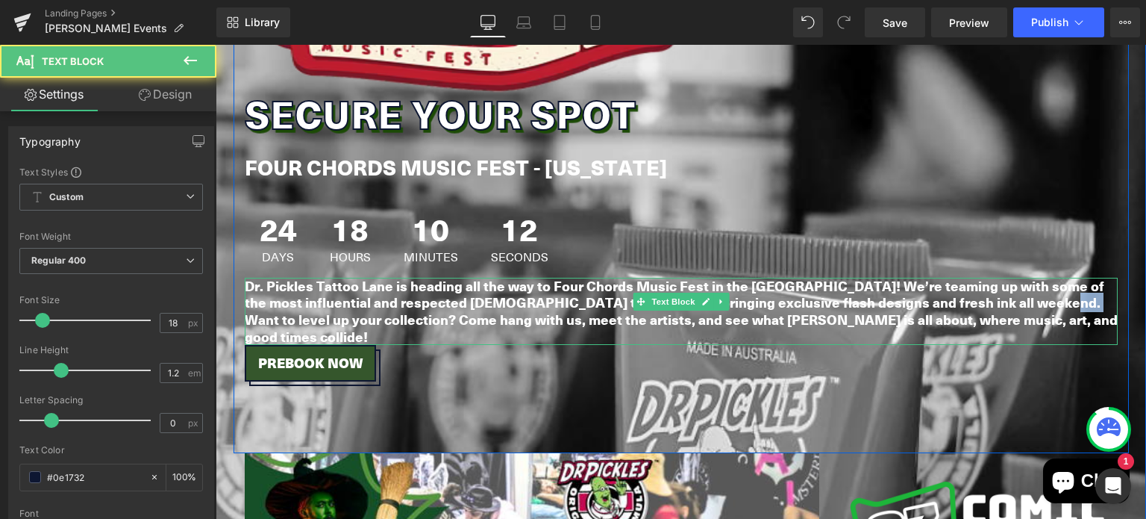
drag, startPoint x: 1107, startPoint y: 299, endPoint x: 1042, endPoint y: 301, distance: 65.7
click at [1042, 301] on p "Dr. Pickles Tattoo Lane is heading all the way to Four Chords Music Fest in the…" at bounding box center [681, 311] width 873 height 67
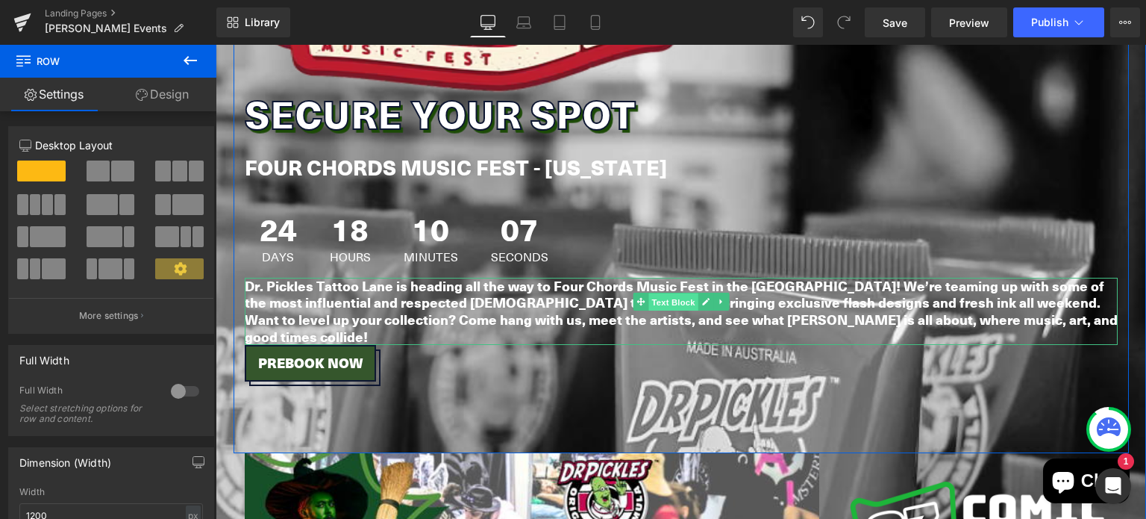
click at [663, 293] on span "Text Block" at bounding box center [672, 302] width 49 height 18
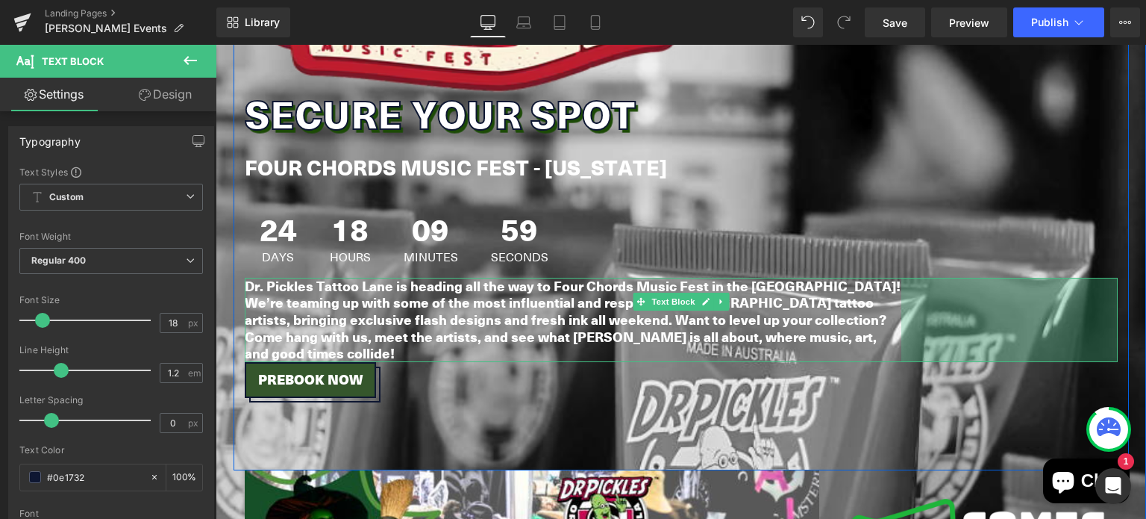
drag, startPoint x: 1111, startPoint y: 295, endPoint x: 892, endPoint y: 281, distance: 219.1
click at [901, 281] on div "290px" at bounding box center [1009, 320] width 216 height 84
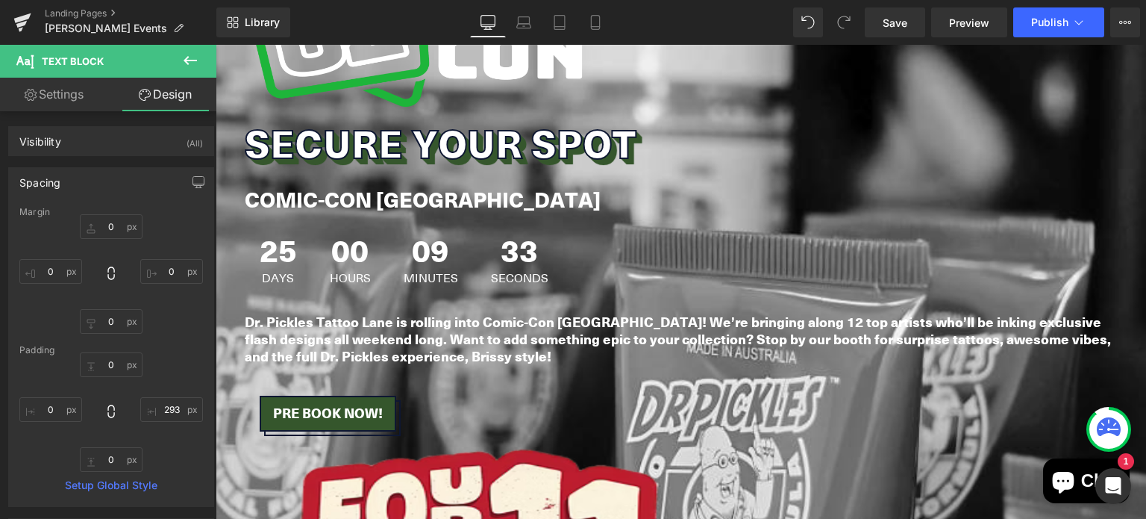
scroll to position [387, 0]
click at [857, 322] on strong "Dr. Pickles Tattoo Lane is rolling into Comic-Con [GEOGRAPHIC_DATA]! We’re brin…" at bounding box center [678, 339] width 866 height 53
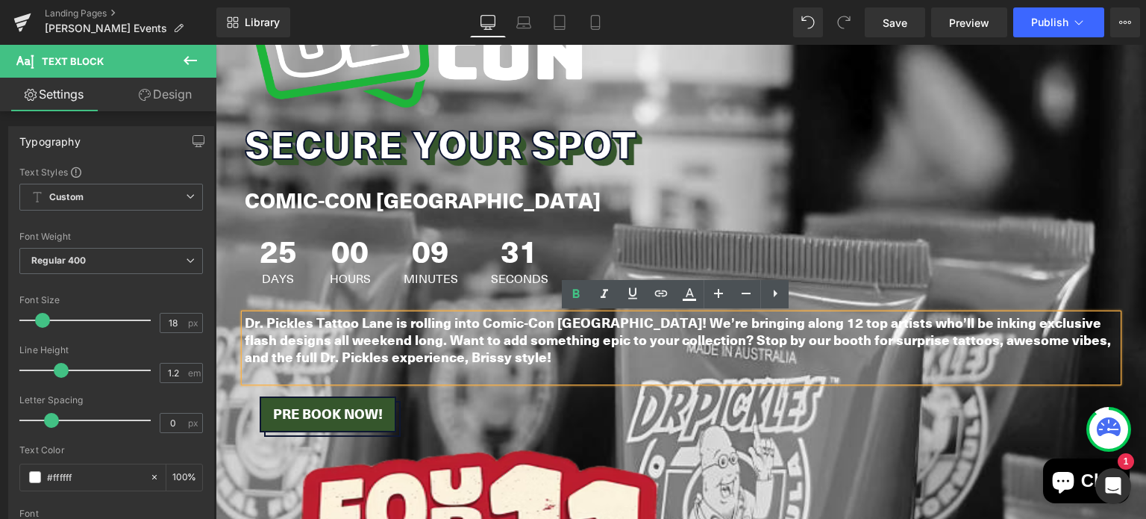
click at [748, 195] on h1 "COMIC-CON [GEOGRAPHIC_DATA]" at bounding box center [681, 200] width 873 height 26
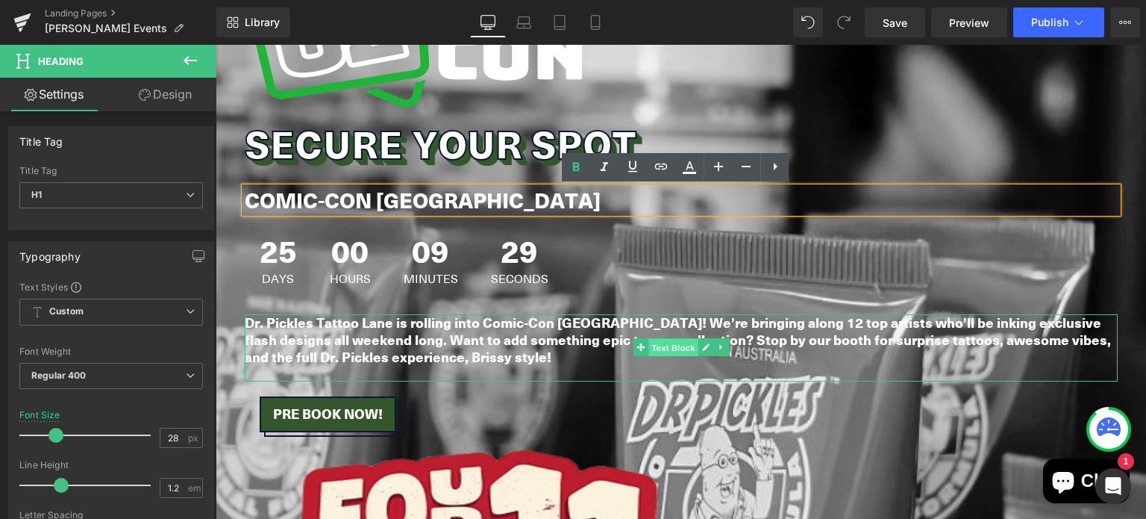
click at [680, 342] on span "Text Block" at bounding box center [672, 347] width 49 height 18
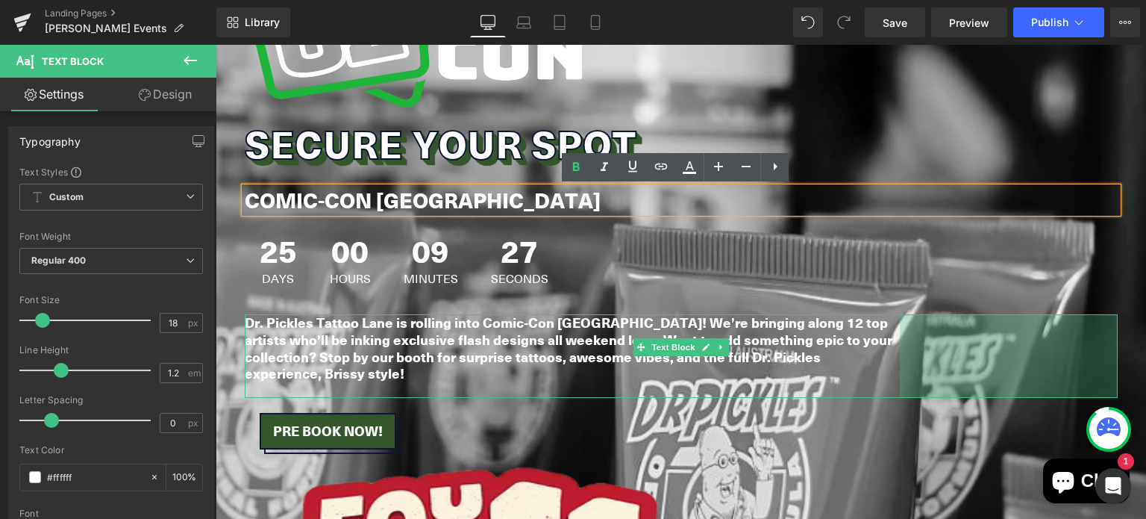
drag, startPoint x: 1107, startPoint y: 333, endPoint x: 889, endPoint y: 366, distance: 220.4
click at [889, 366] on div "Dr. Pickles Tattoo Lane is rolling into Comic-Con Brisbane! We’re bringing alon…" at bounding box center [681, 356] width 873 height 84
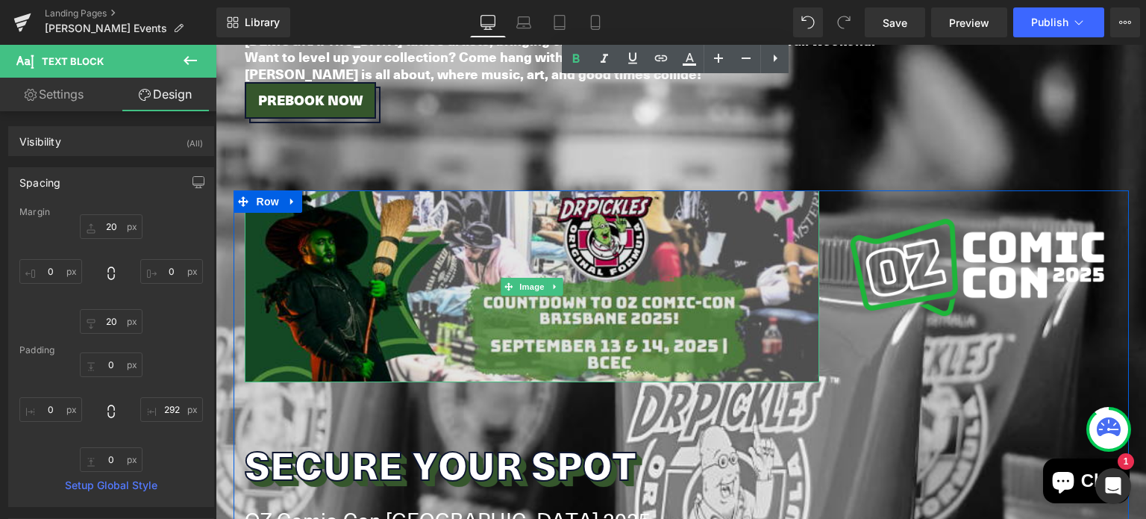
scroll to position [1226, 0]
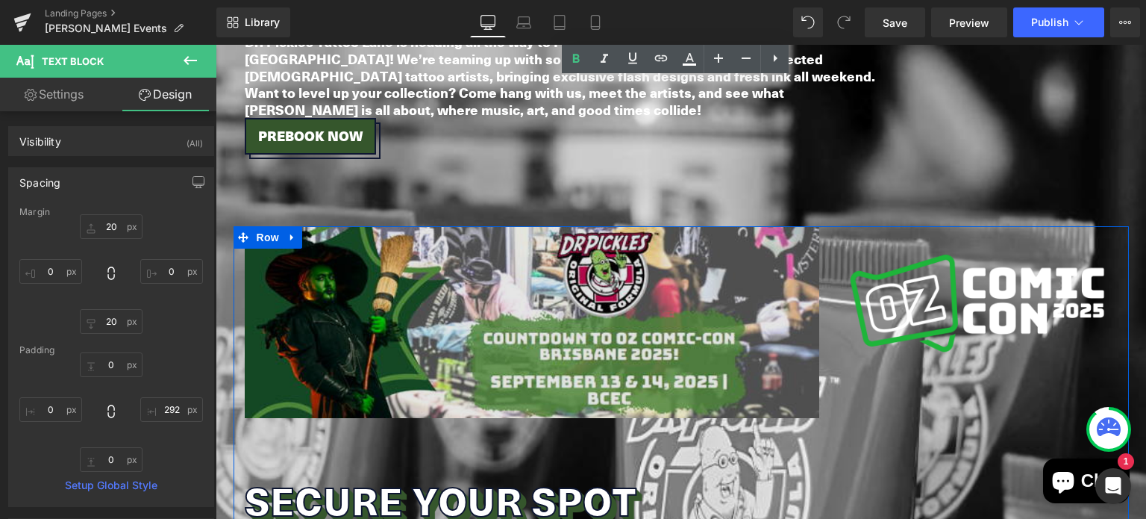
click at [348, 257] on img at bounding box center [532, 322] width 574 height 192
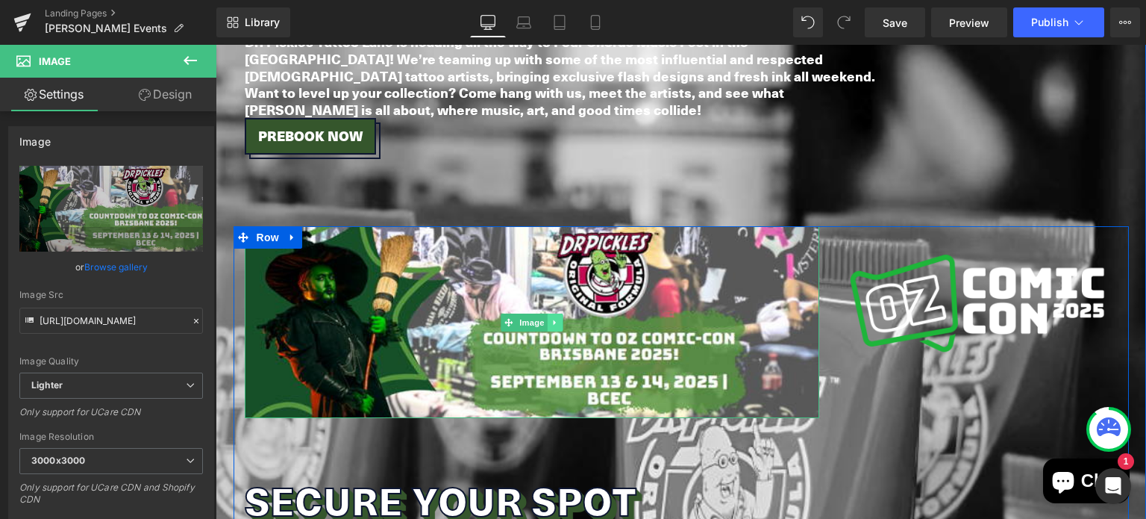
click at [554, 313] on link at bounding box center [555, 322] width 16 height 18
click at [559, 318] on icon at bounding box center [562, 322] width 8 height 8
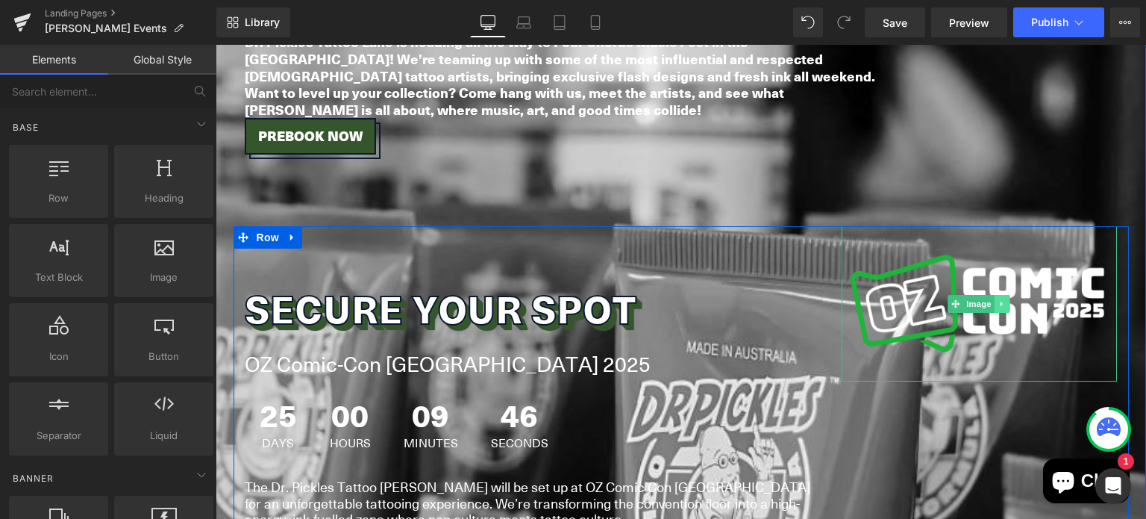
click at [995, 295] on link at bounding box center [1003, 304] width 16 height 18
click at [1009, 300] on icon at bounding box center [1010, 304] width 8 height 8
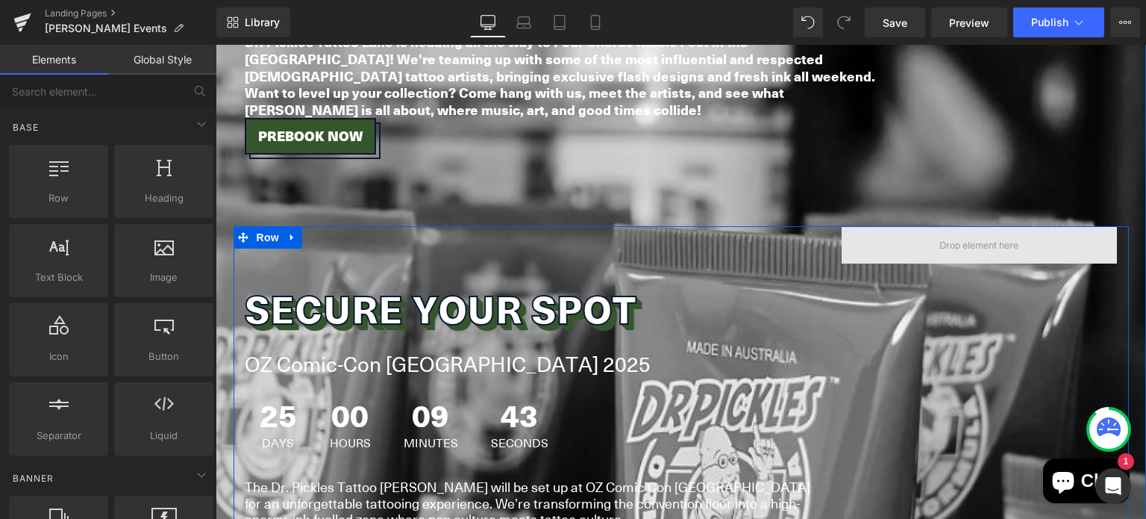
click at [874, 226] on span at bounding box center [980, 244] width 276 height 37
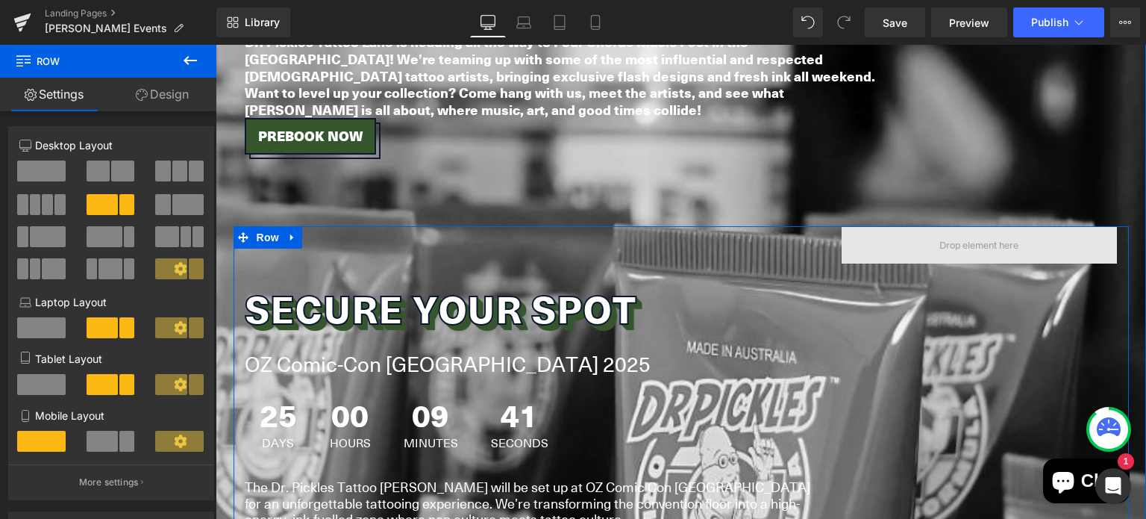
click at [962, 226] on span at bounding box center [980, 244] width 276 height 37
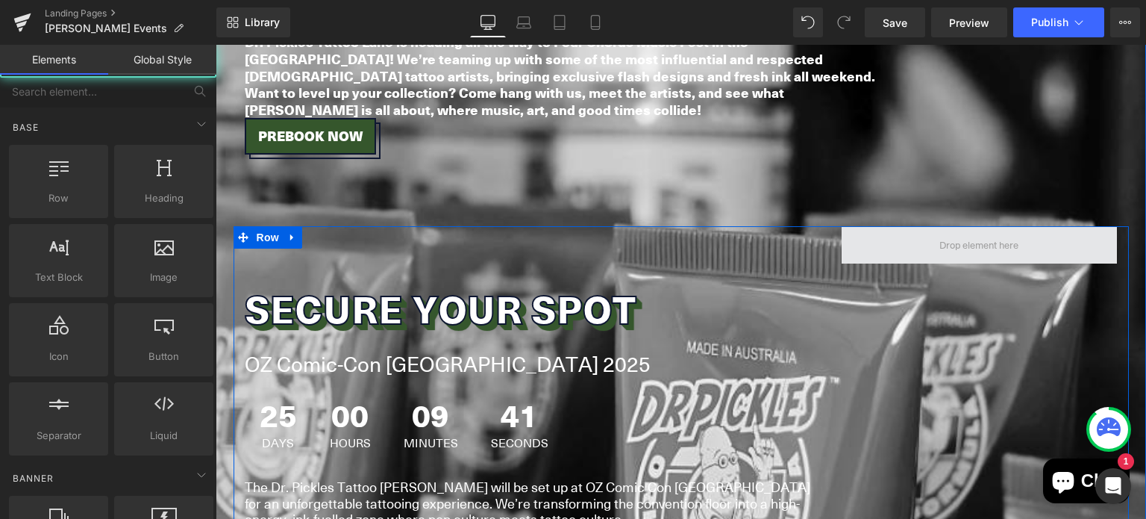
click at [963, 236] on span at bounding box center [979, 245] width 90 height 19
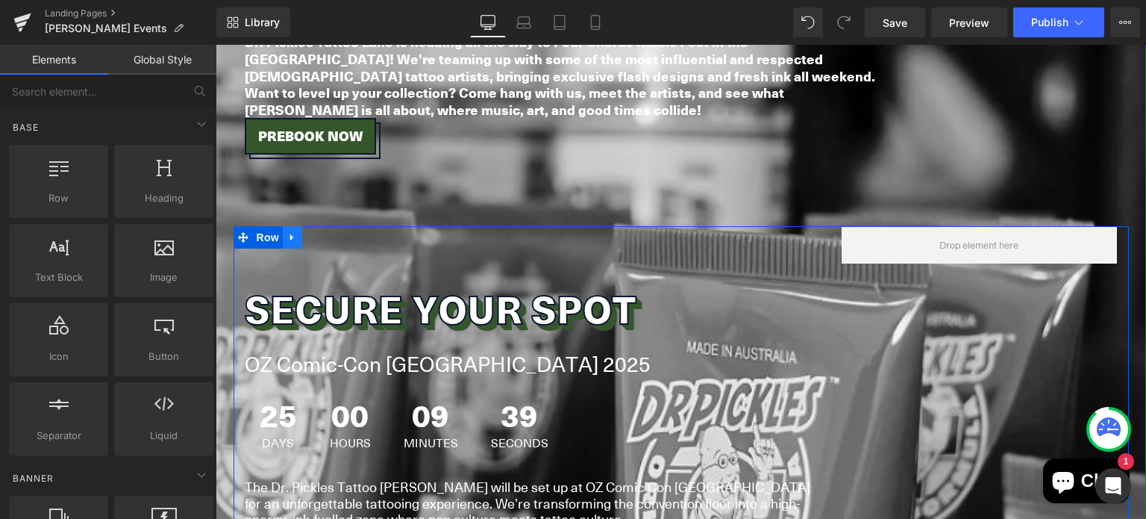
click at [283, 226] on link at bounding box center [292, 237] width 19 height 22
click at [328, 232] on icon at bounding box center [331, 237] width 10 height 11
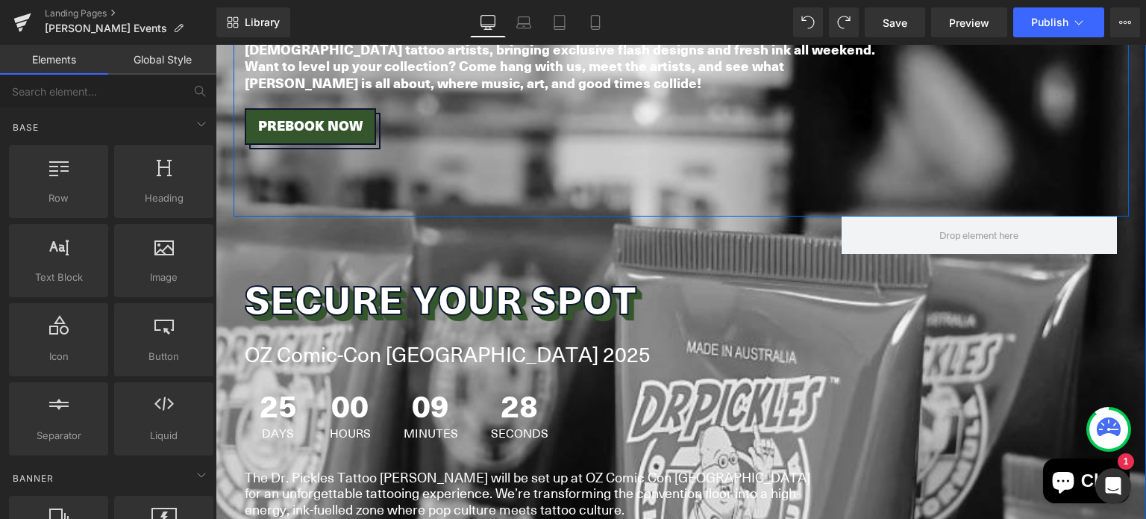
scroll to position [1265, 0]
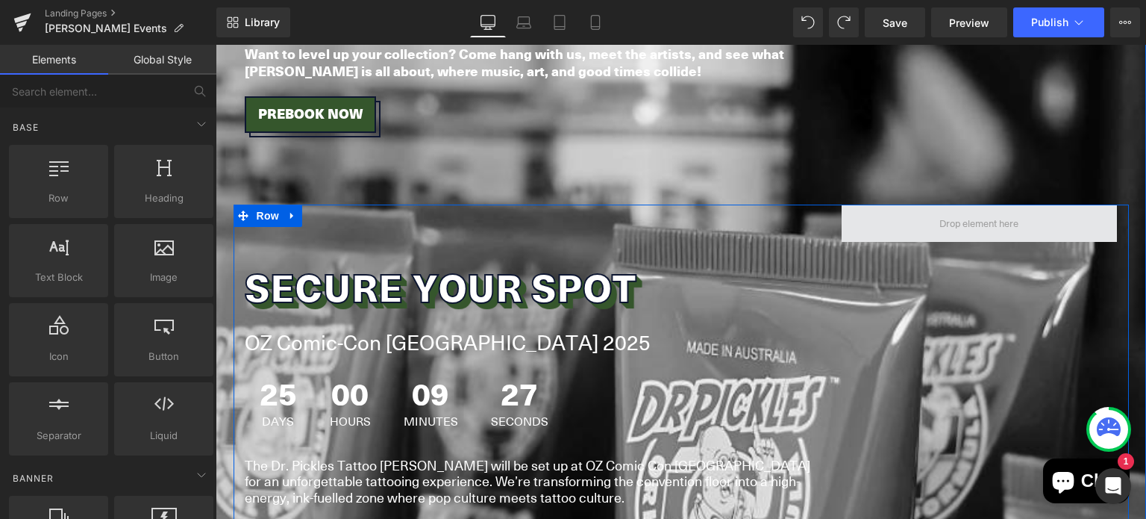
click at [851, 204] on span at bounding box center [980, 222] width 276 height 37
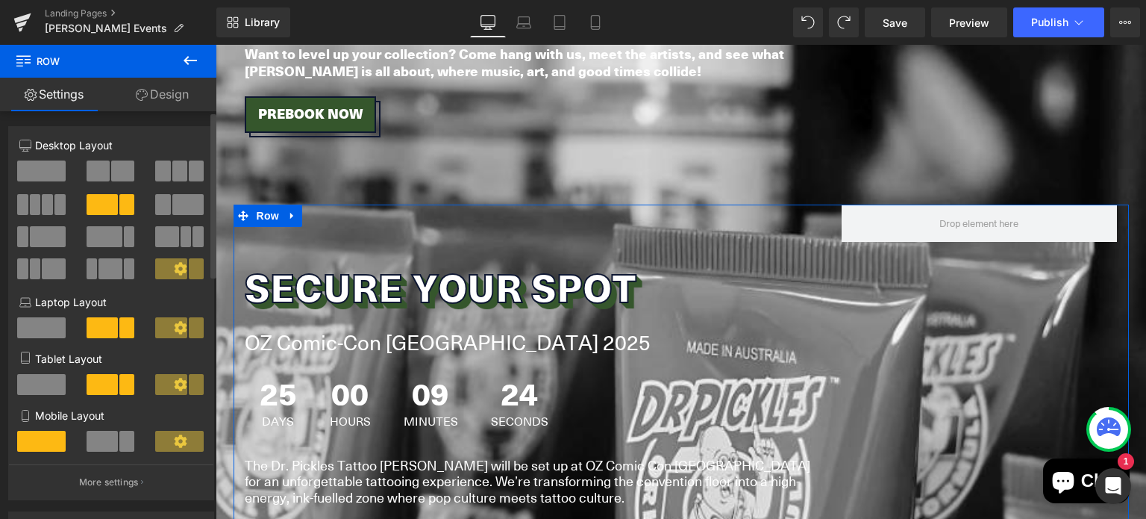
click at [40, 172] on span at bounding box center [41, 170] width 48 height 21
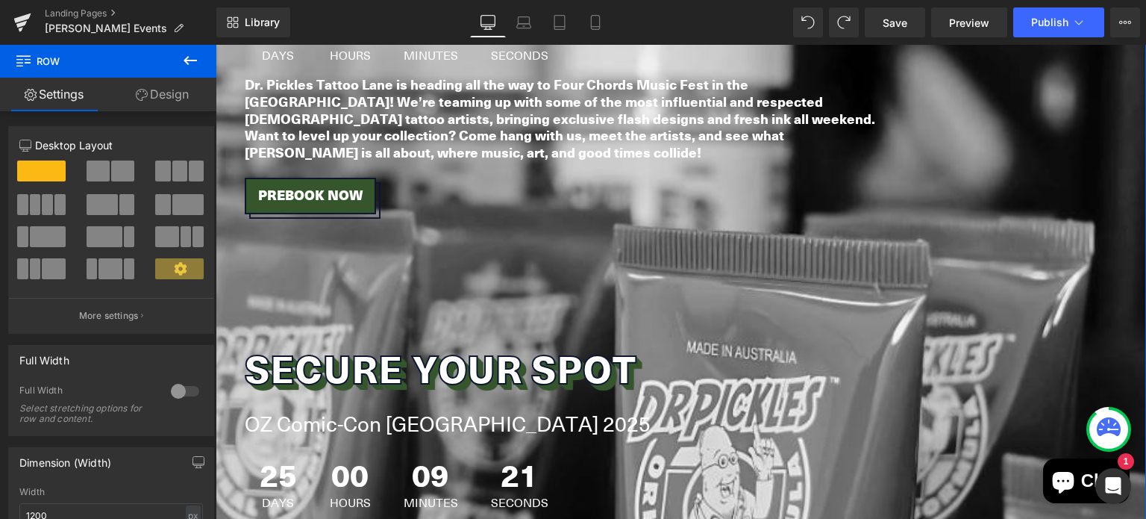
scroll to position [1183, 0]
click at [197, 53] on icon at bounding box center [190, 60] width 18 height 18
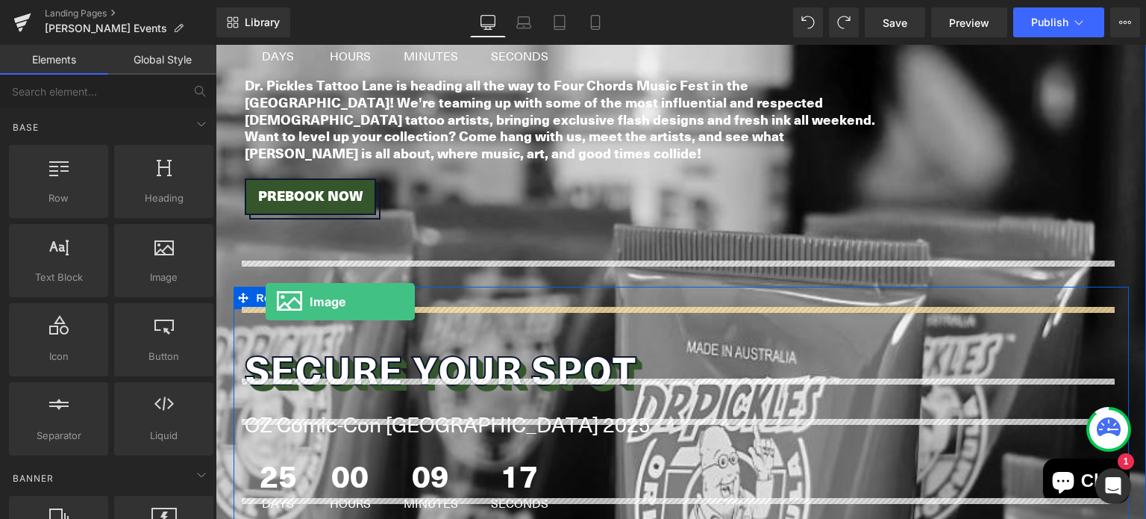
drag, startPoint x: 375, startPoint y: 293, endPoint x: 266, endPoint y: 301, distance: 110.0
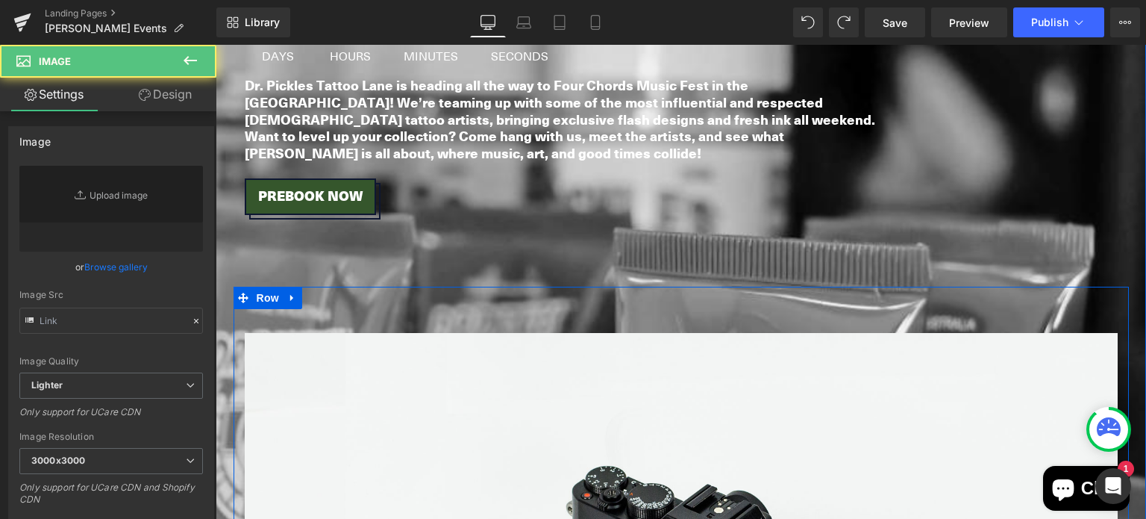
type input "//d1um8515vdn9kb.cloudfront.net/images/parallax.jpg"
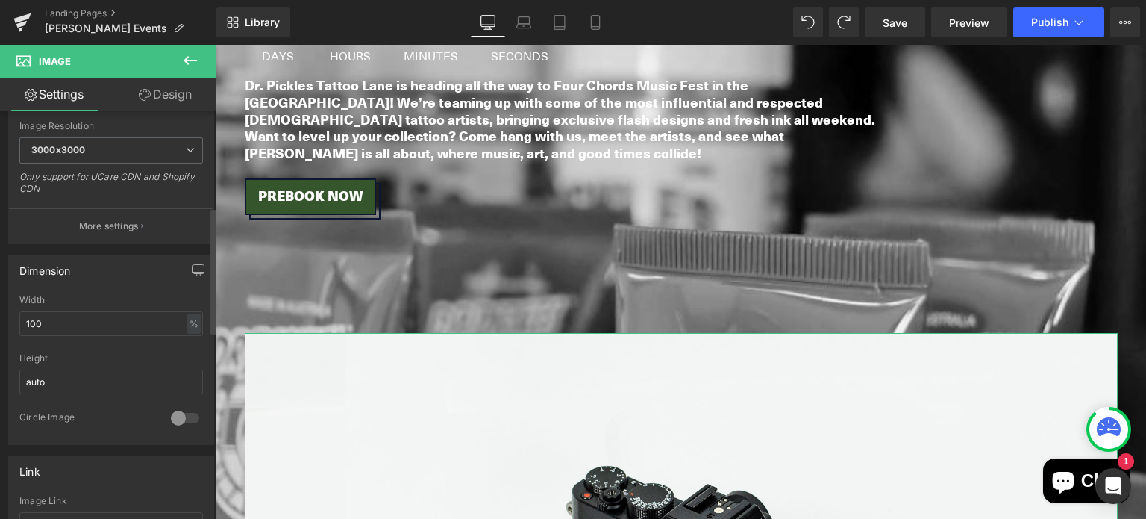
scroll to position [307, 0]
click at [57, 319] on input "100" at bounding box center [111, 325] width 184 height 25
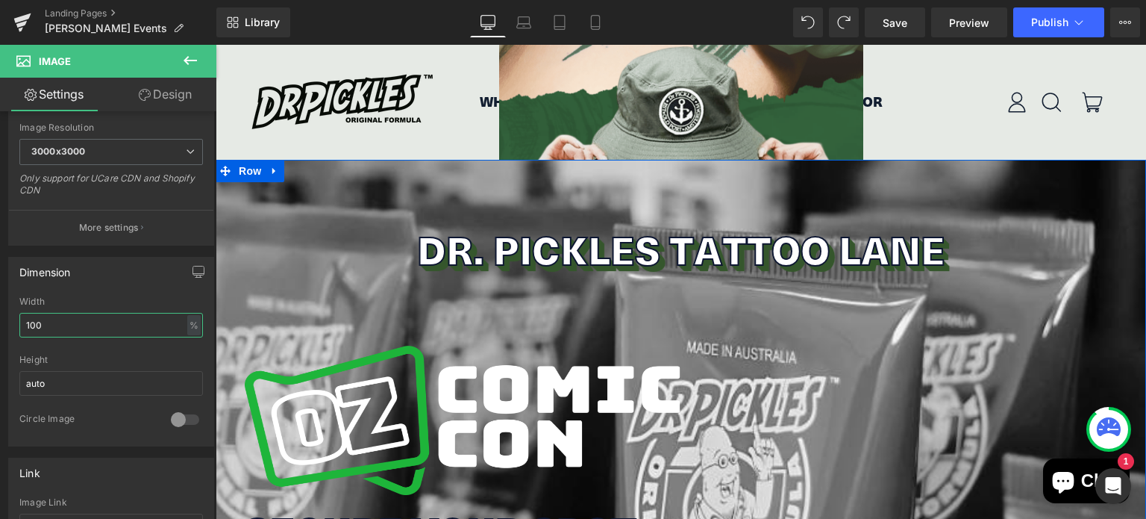
scroll to position [0, 0]
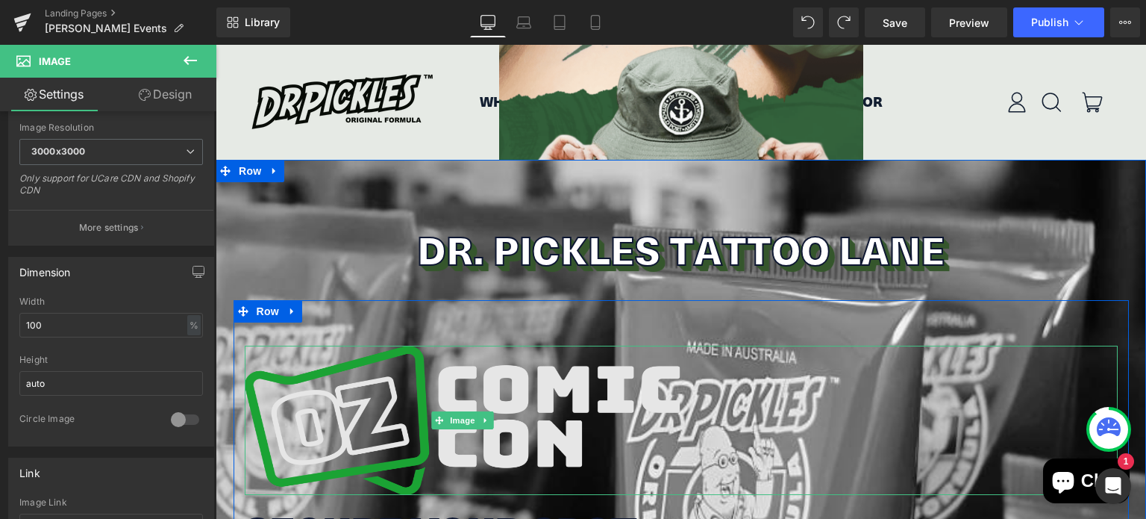
click at [428, 386] on img at bounding box center [463, 419] width 436 height 149
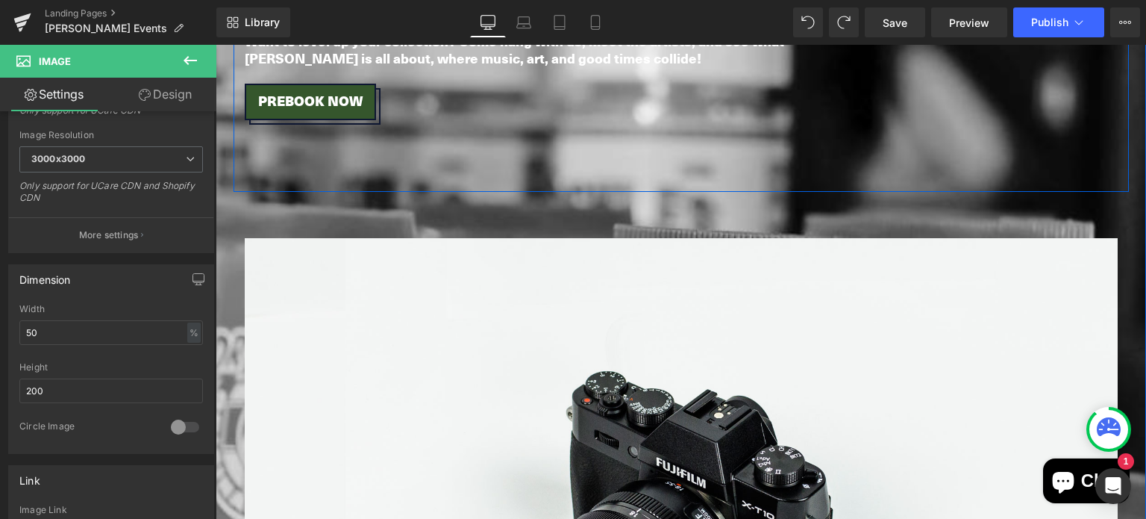
scroll to position [1277, 0]
click at [409, 431] on img at bounding box center [681, 527] width 873 height 578
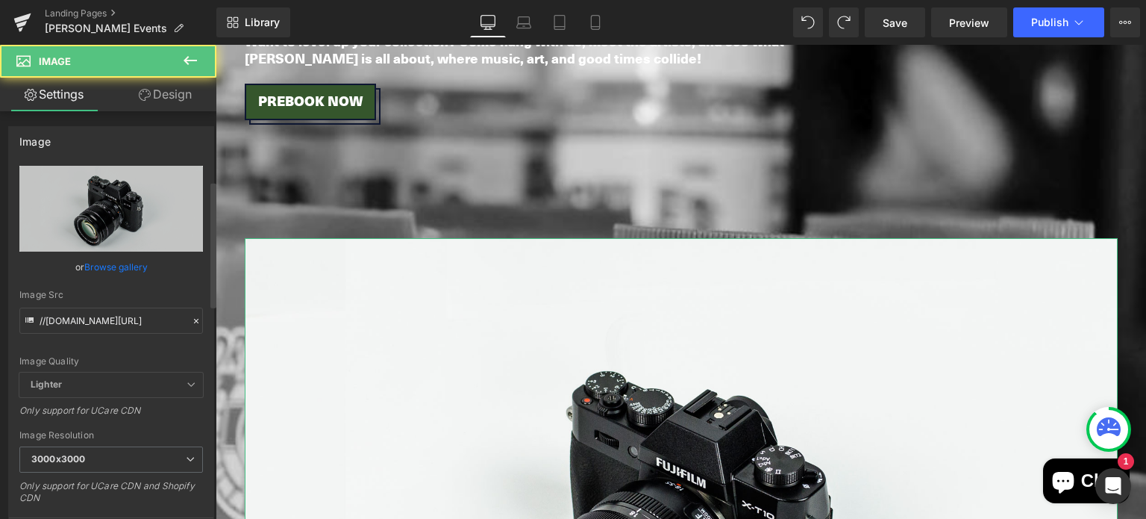
scroll to position [334, 0]
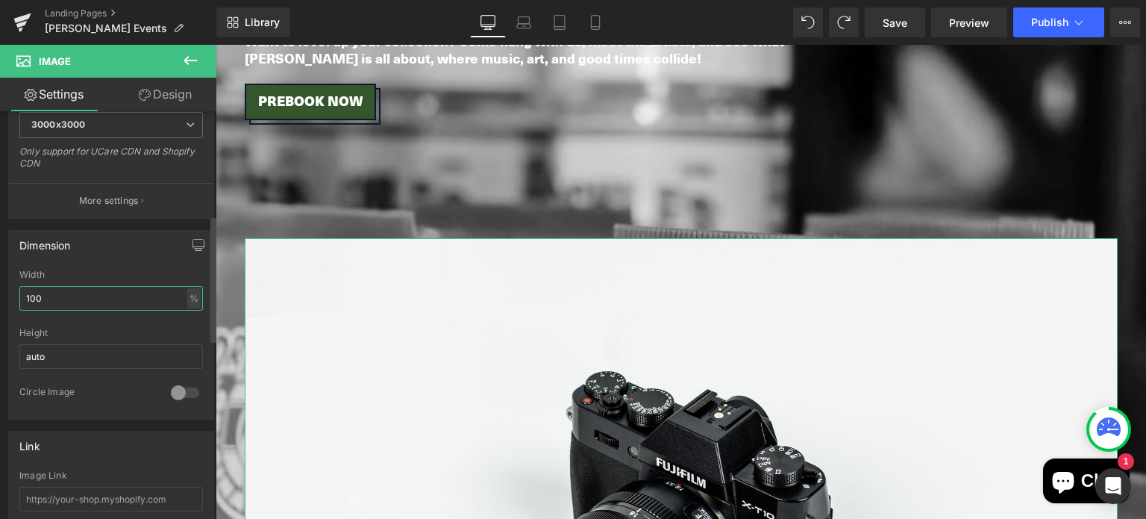
click at [64, 291] on input "100" at bounding box center [111, 298] width 184 height 25
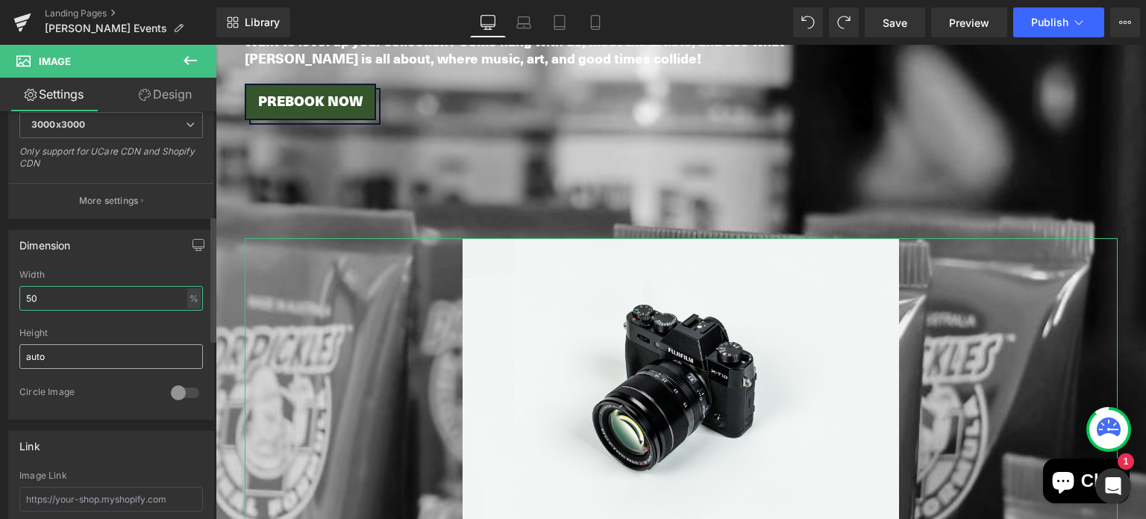
type input "50"
click at [46, 360] on input "auto" at bounding box center [111, 356] width 184 height 25
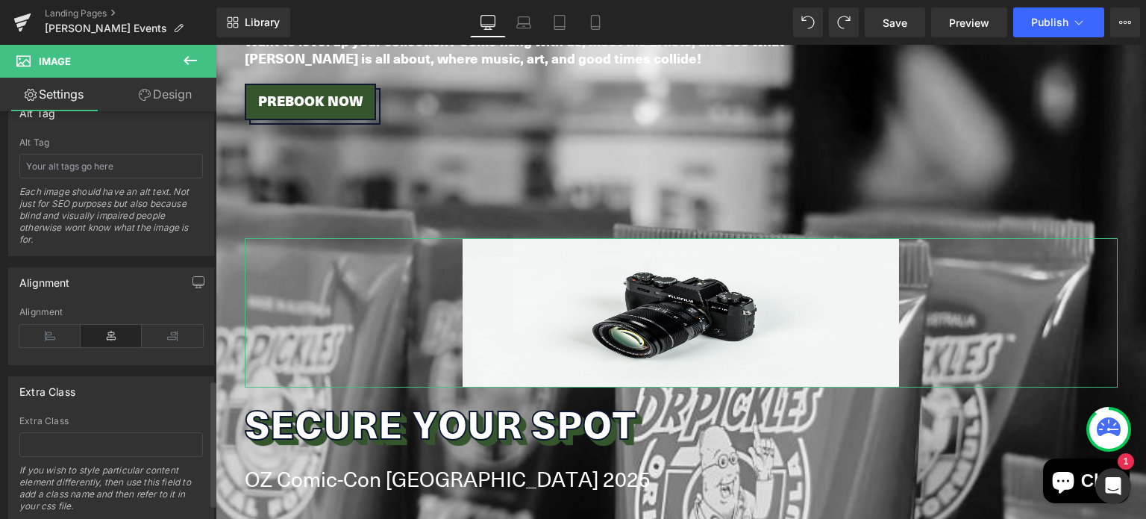
scroll to position [871, 0]
type input "200"
click at [63, 318] on div "Alignment" at bounding box center [111, 334] width 184 height 57
click at [54, 326] on icon at bounding box center [49, 335] width 61 height 22
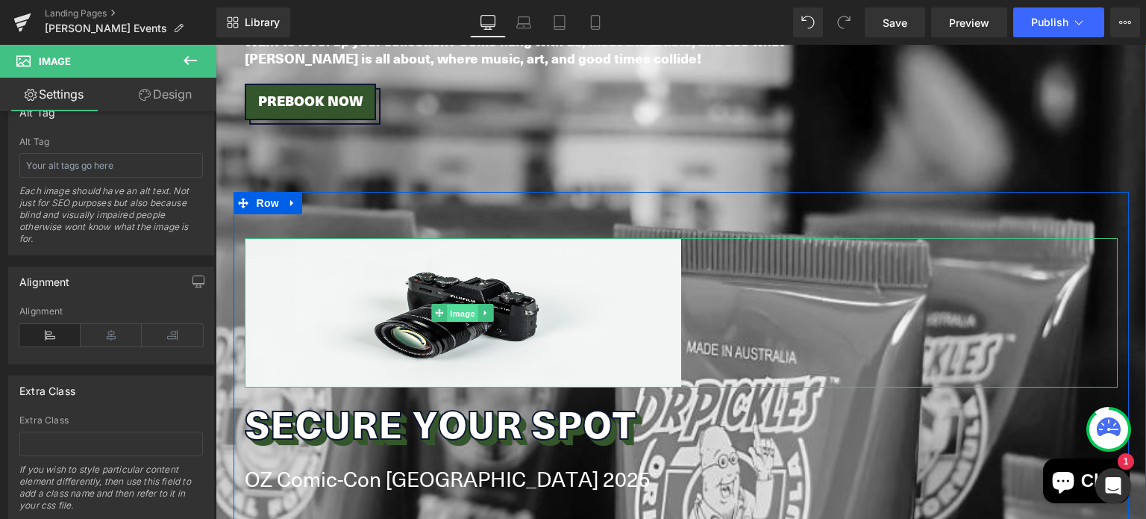
click at [454, 304] on span "Image" at bounding box center [462, 313] width 31 height 18
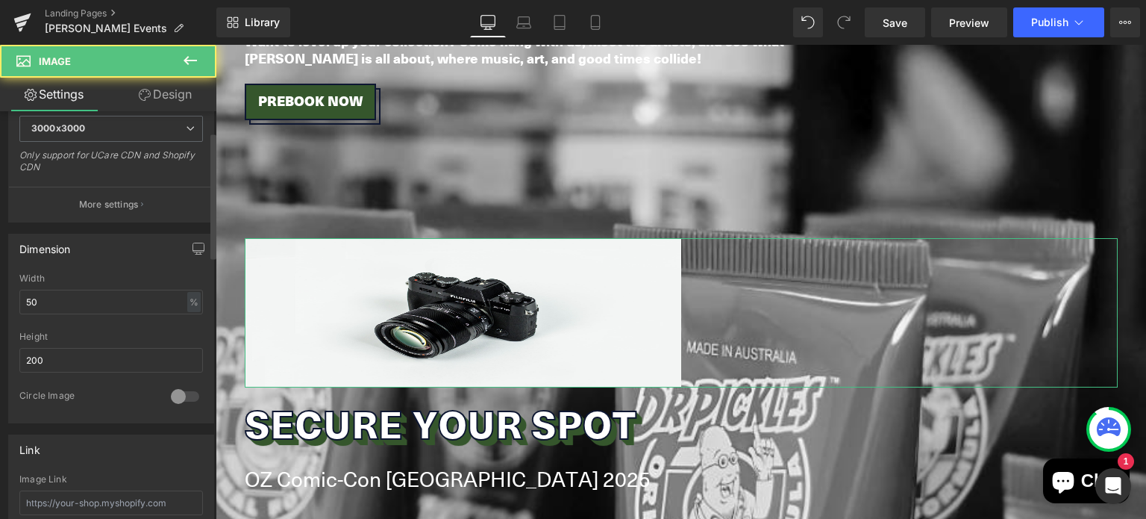
scroll to position [0, 0]
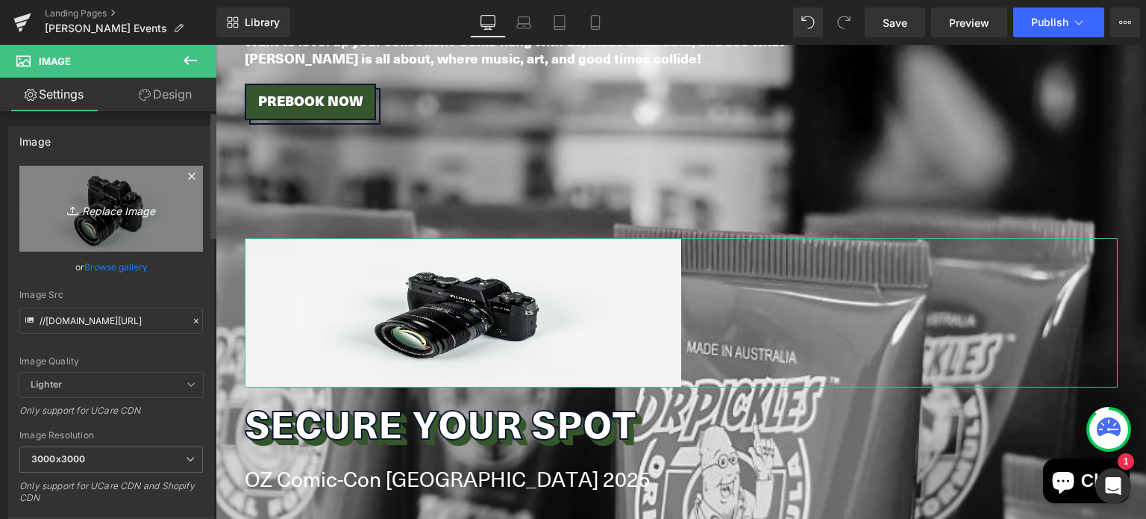
click at [114, 185] on link "Replace Image" at bounding box center [111, 209] width 184 height 86
type input "C:\fakepath\OCC-Logo-White-no-date-PNG-1-1024x391 (1).png"
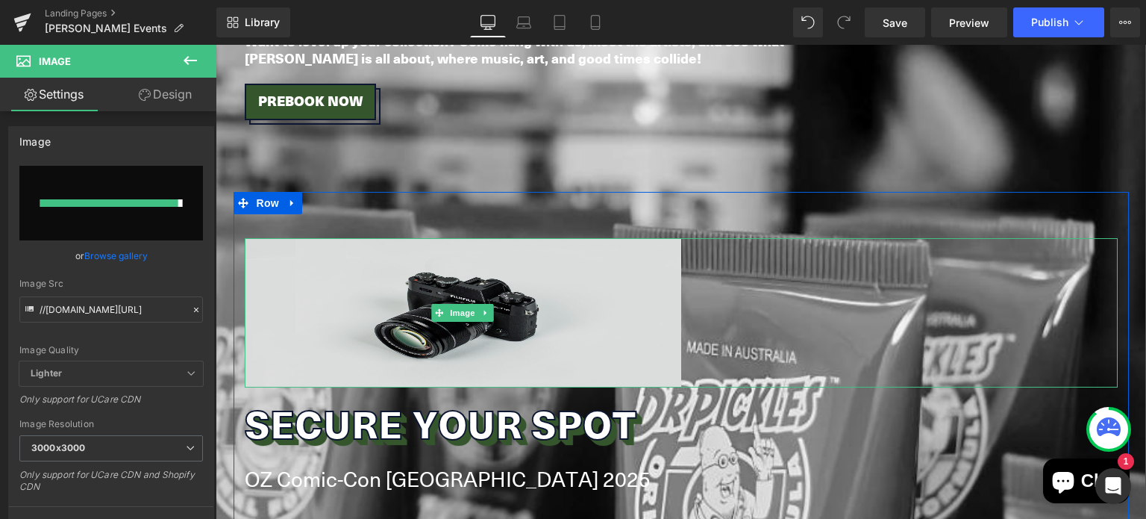
type input "https://ucarecdn.com/81fec642-50e9-4a51-b112-64bb935c3826/-/format/auto/-/previ…"
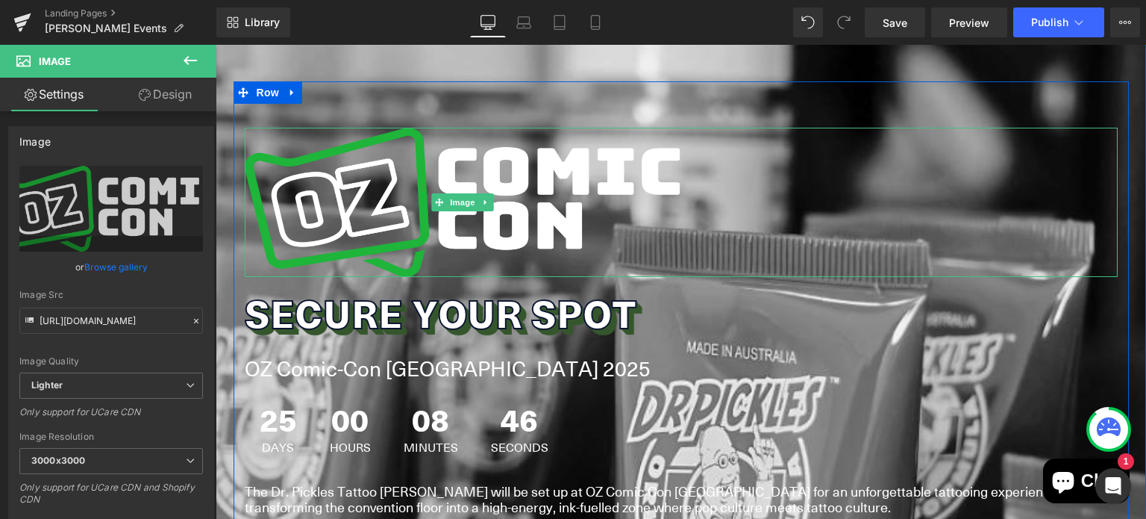
scroll to position [1396, 0]
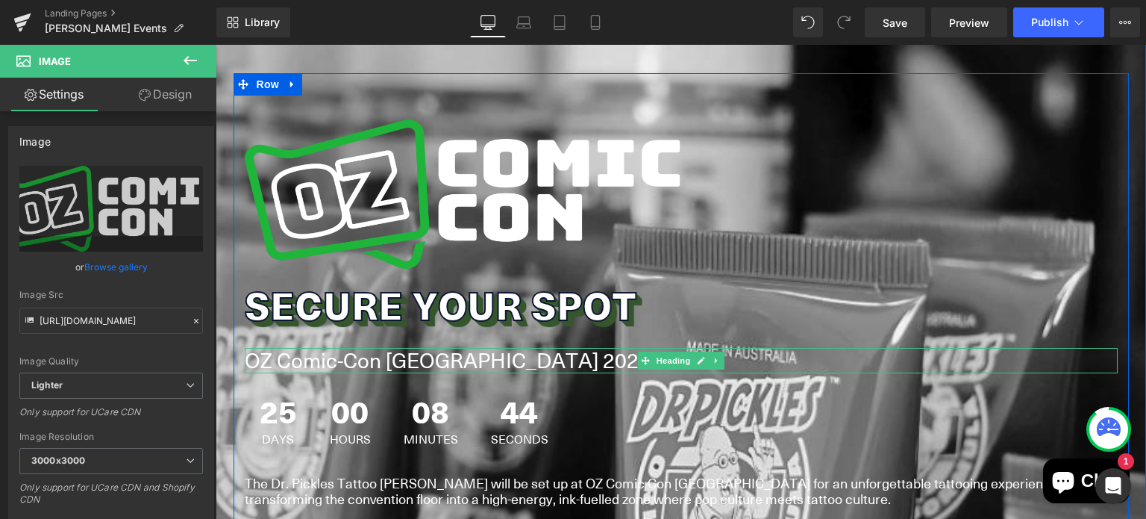
click at [409, 348] on h1 "OZ Comic-Con Brisbane 2025" at bounding box center [681, 360] width 873 height 25
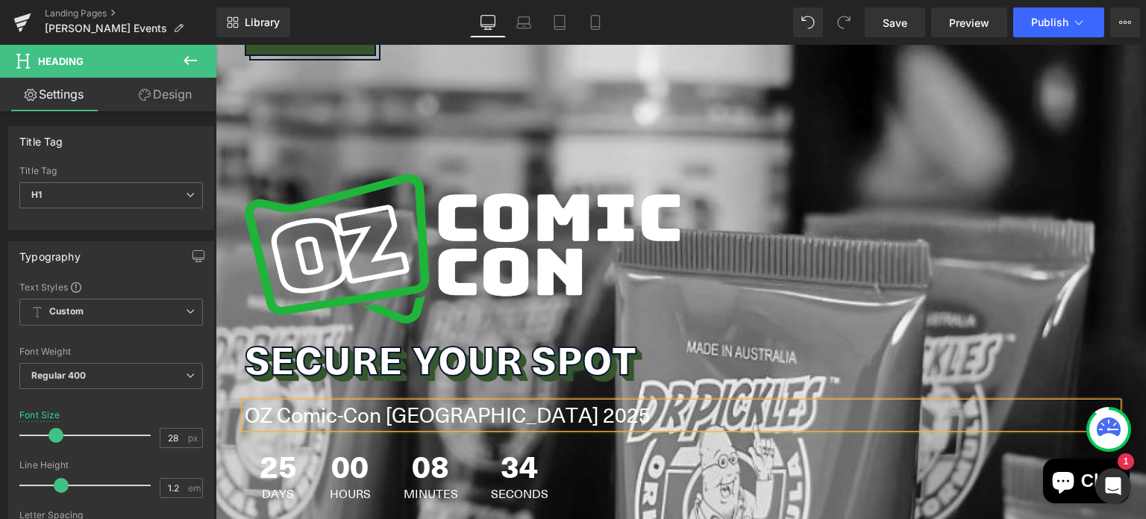
scroll to position [1350, 0]
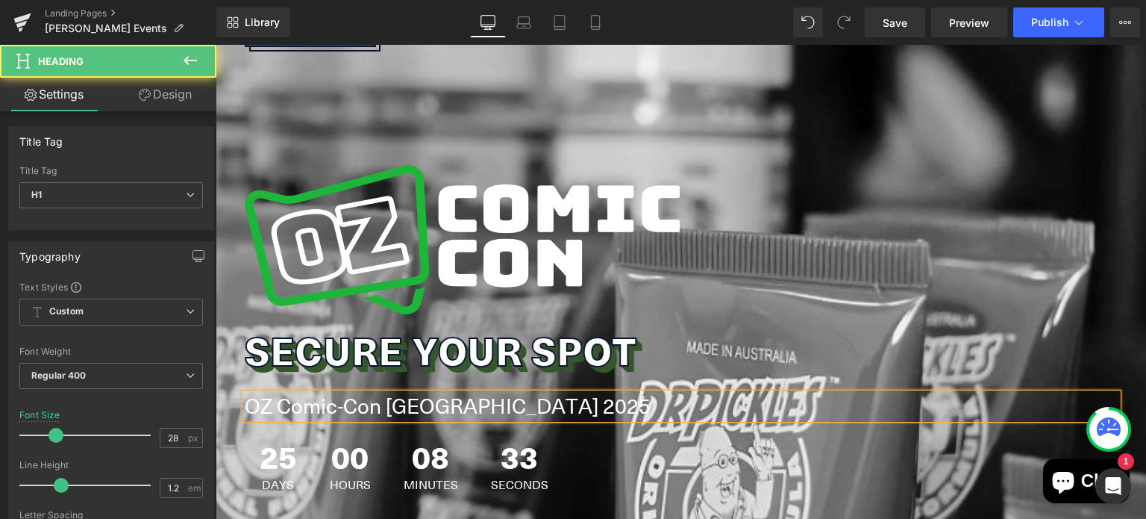
click at [475, 393] on div "OZ Comic-Con [GEOGRAPHIC_DATA] 2025" at bounding box center [681, 405] width 873 height 25
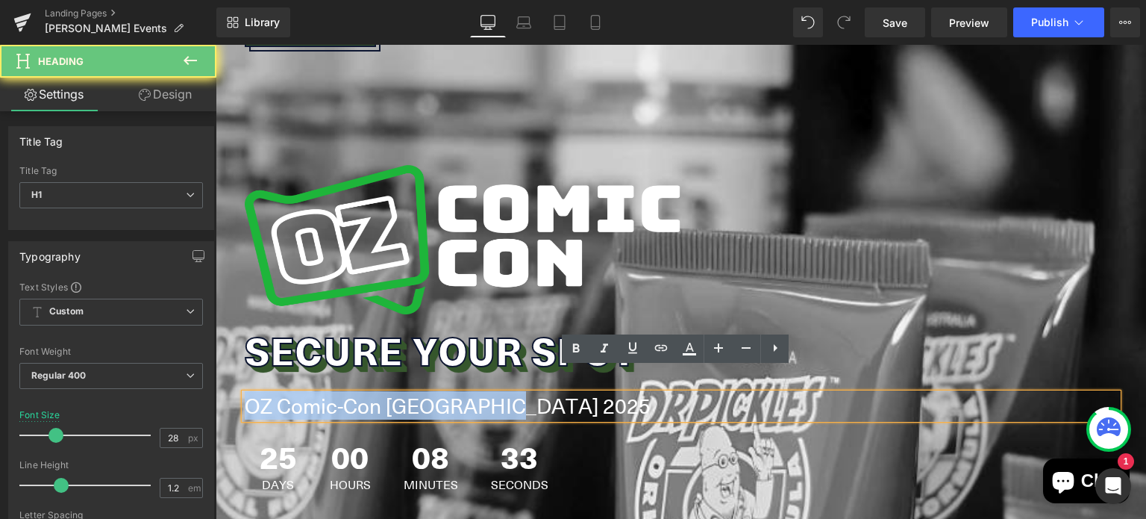
click at [475, 393] on div "OZ Comic-Con [GEOGRAPHIC_DATA] 2025" at bounding box center [681, 405] width 873 height 25
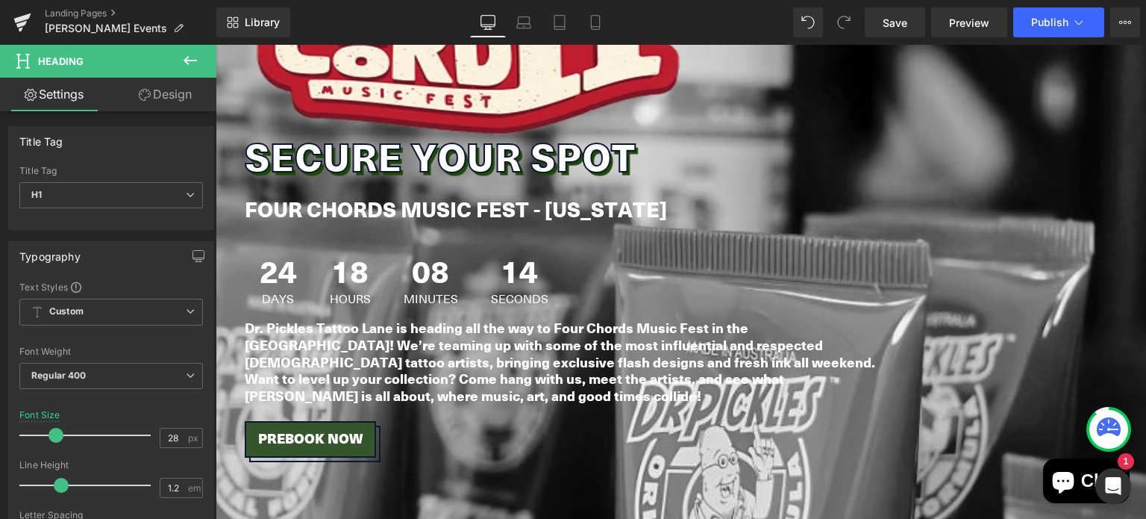
scroll to position [939, 0]
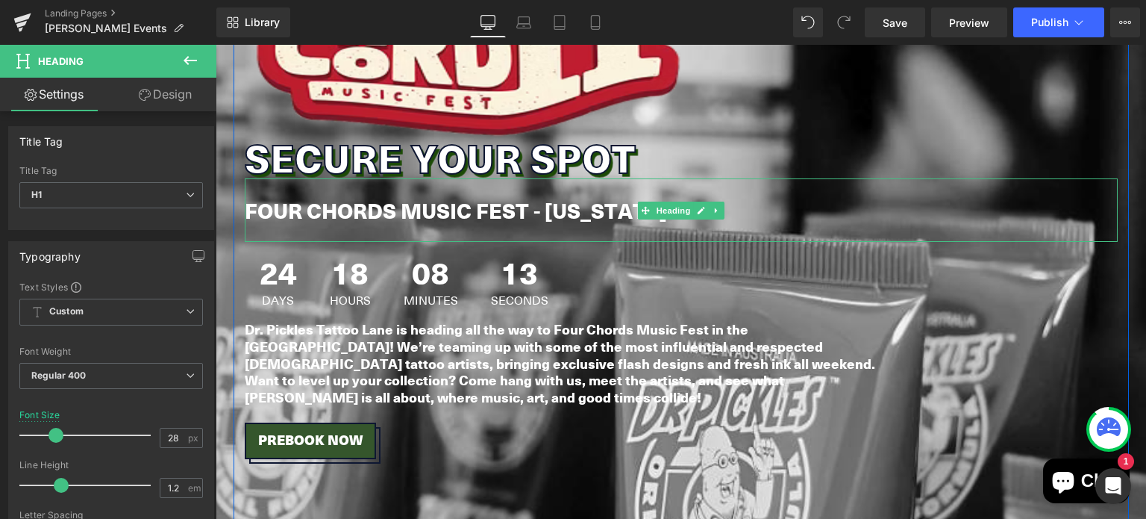
click at [428, 213] on strong "FOUR CHORDS MUSIC FEST - [US_STATE]" at bounding box center [456, 210] width 422 height 30
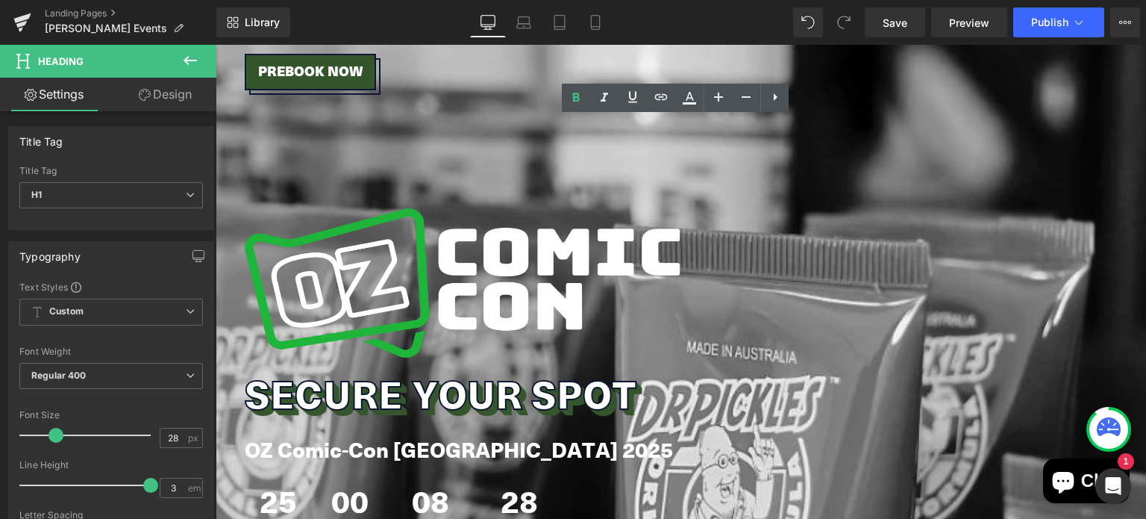
scroll to position [1316, 0]
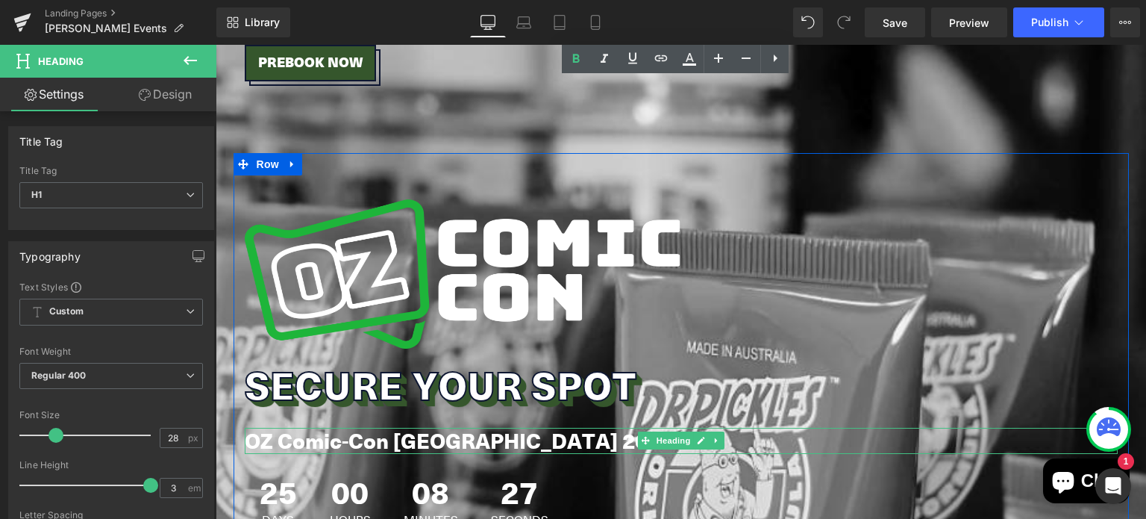
click at [315, 425] on strong "OZ Comic-Con [GEOGRAPHIC_DATA] 2025" at bounding box center [459, 440] width 428 height 30
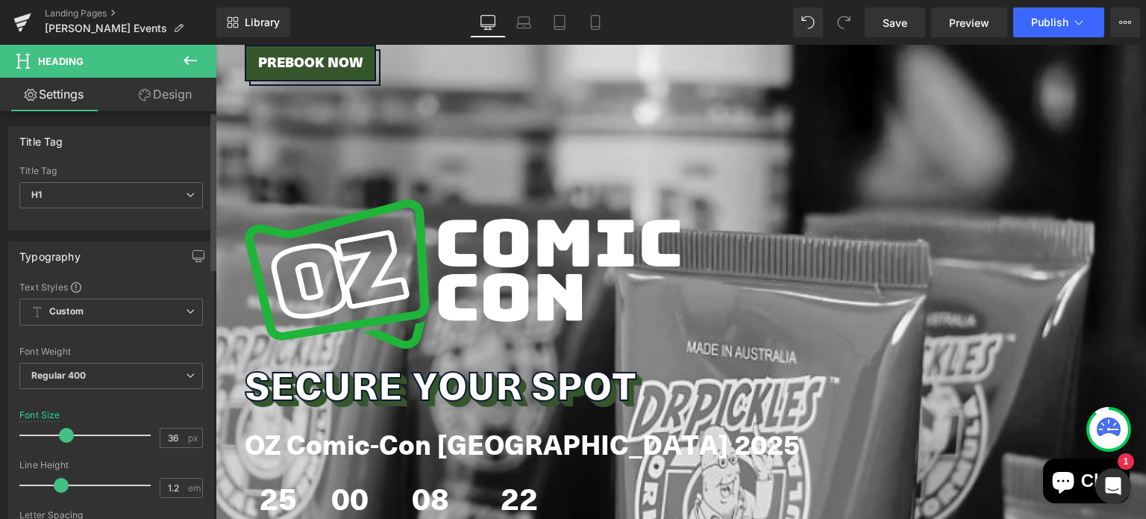
drag, startPoint x: 54, startPoint y: 435, endPoint x: 63, endPoint y: 432, distance: 10.1
click at [63, 432] on span at bounding box center [66, 435] width 15 height 15
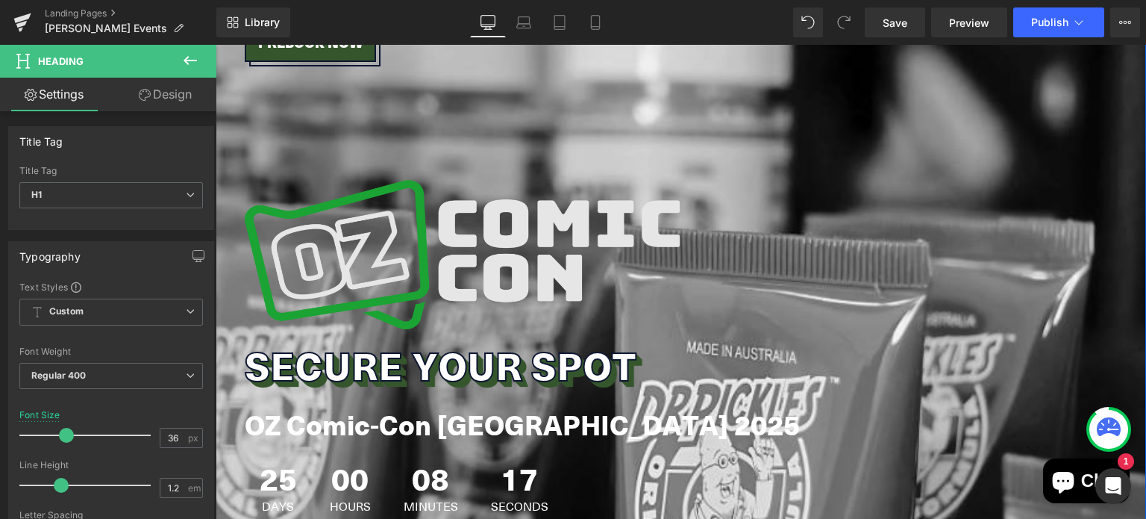
scroll to position [1363, 0]
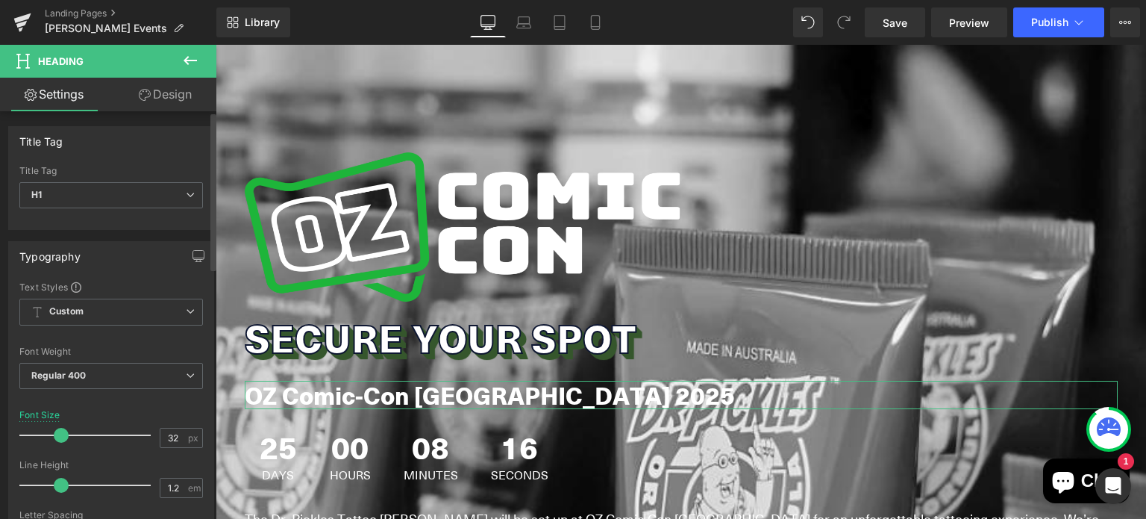
type input "31"
click at [63, 439] on span at bounding box center [59, 435] width 15 height 15
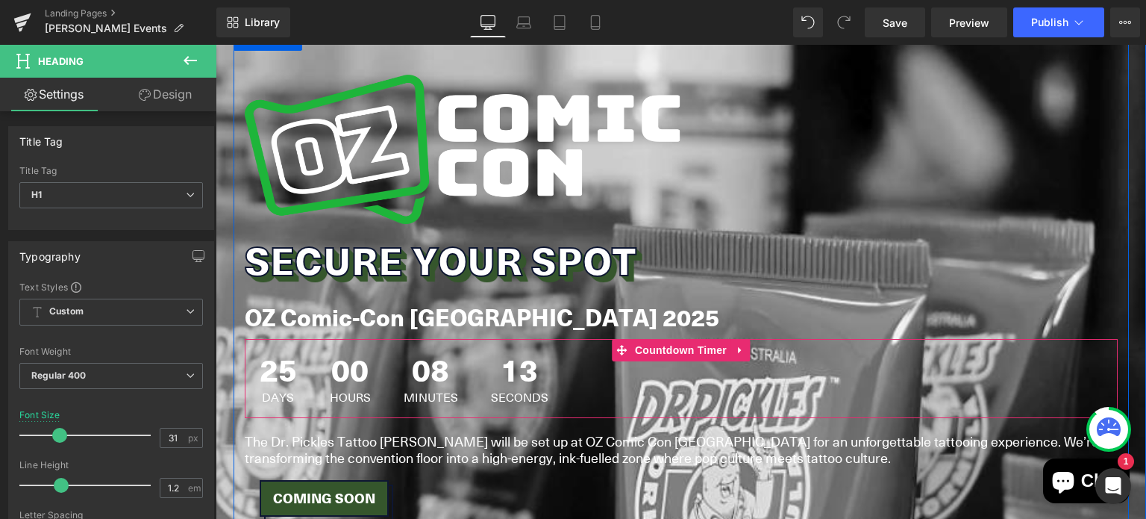
scroll to position [1441, 0]
click at [315, 354] on div "00 Hours" at bounding box center [350, 377] width 71 height 79
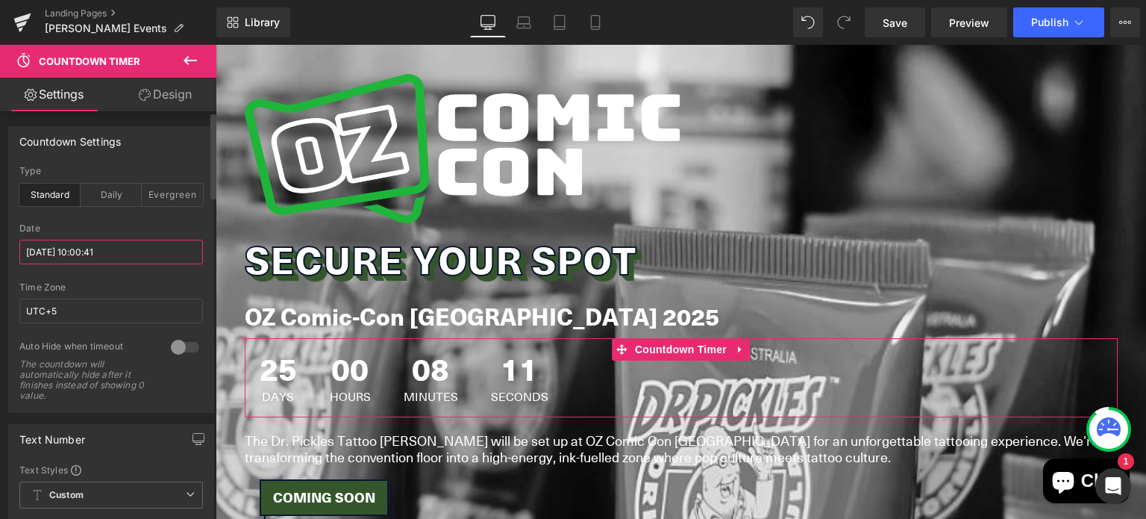
click at [82, 260] on input "2025/09/13 10:00:41" at bounding box center [111, 251] width 184 height 25
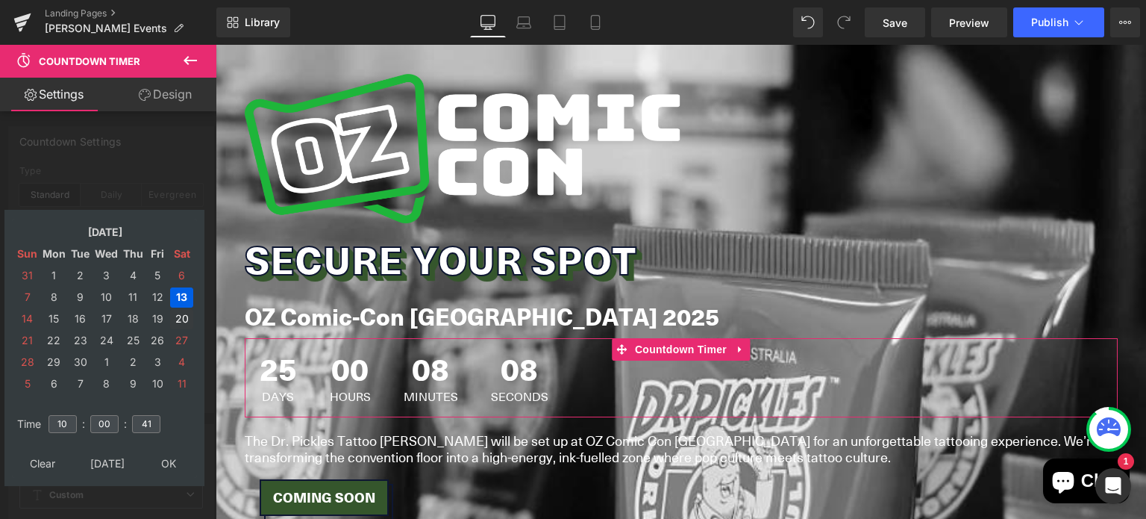
click at [178, 319] on td "20" at bounding box center [181, 319] width 23 height 20
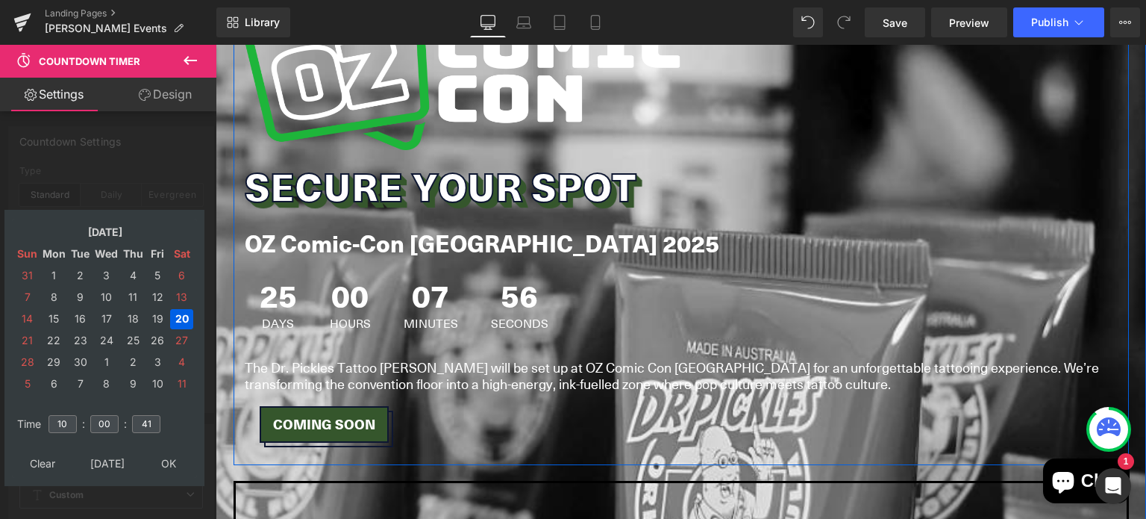
scroll to position [1516, 0]
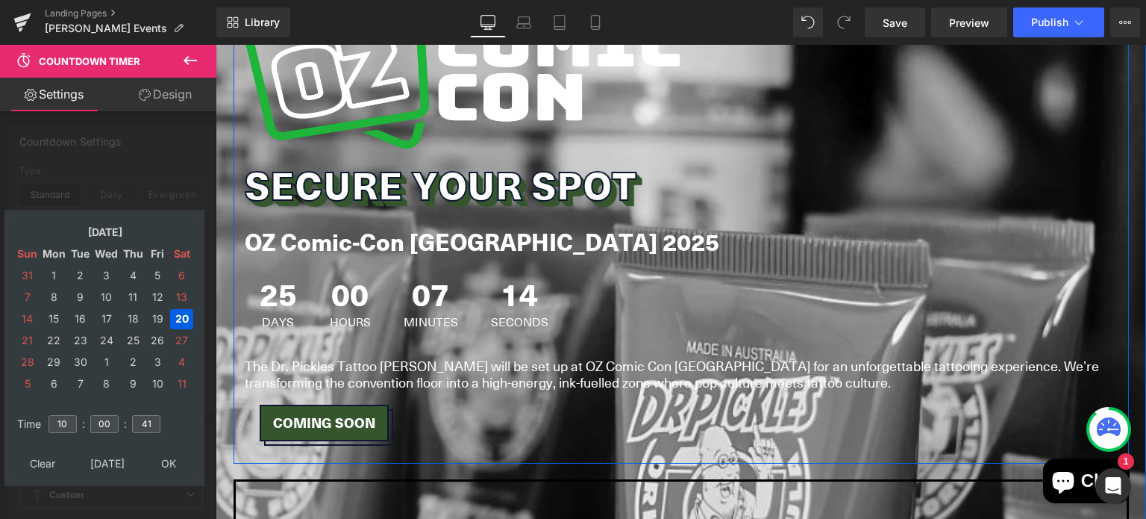
click at [505, 357] on p "The Dr. Pickles Tattoo Lane will be set up at OZ Comic Con Brisbane for an unfo…" at bounding box center [681, 373] width 873 height 32
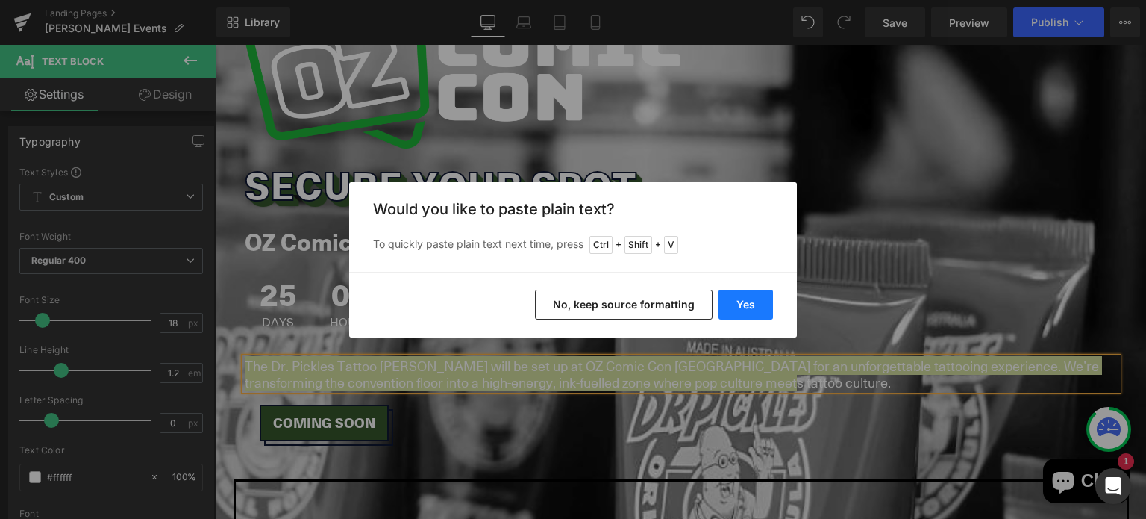
click at [735, 310] on button "Yes" at bounding box center [745, 304] width 54 height 30
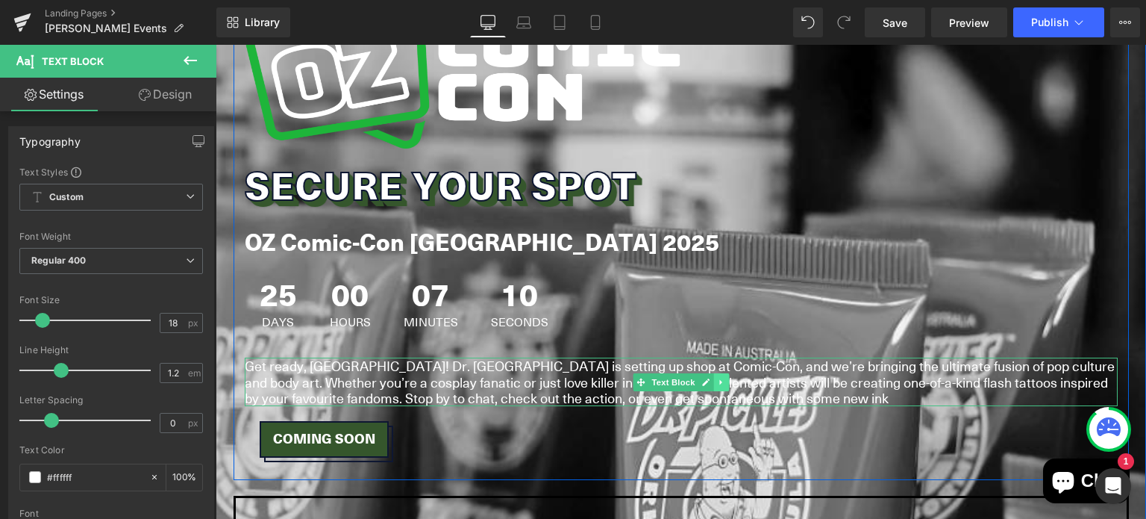
click at [719, 373] on link at bounding box center [721, 382] width 16 height 18
click at [524, 357] on p "Get ready, [GEOGRAPHIC_DATA]! Dr. [GEOGRAPHIC_DATA] is setting up shop at Comic…" at bounding box center [681, 381] width 873 height 48
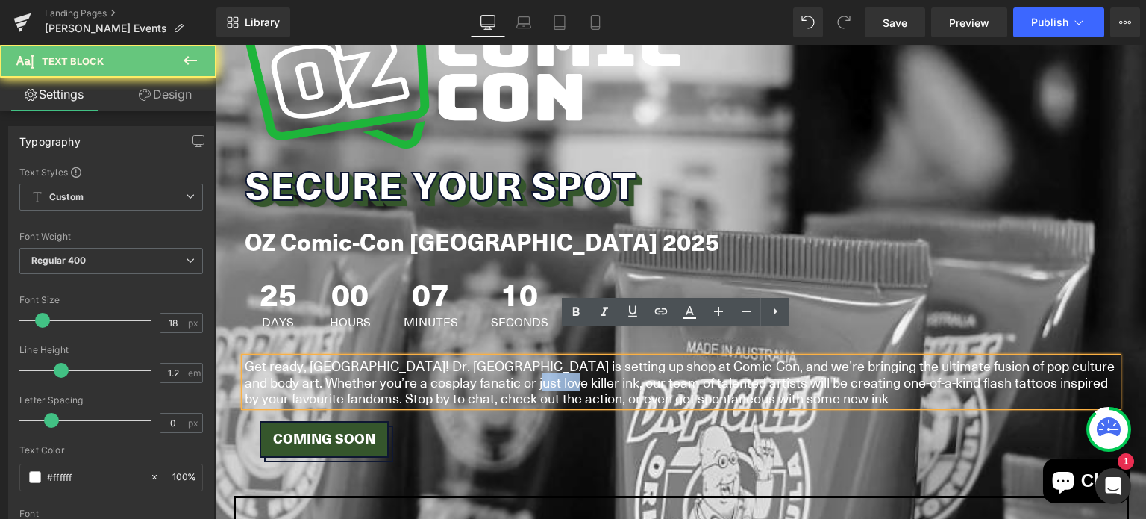
click at [524, 357] on p "Get ready, [GEOGRAPHIC_DATA]! Dr. [GEOGRAPHIC_DATA] is setting up shop at Comic…" at bounding box center [681, 381] width 873 height 48
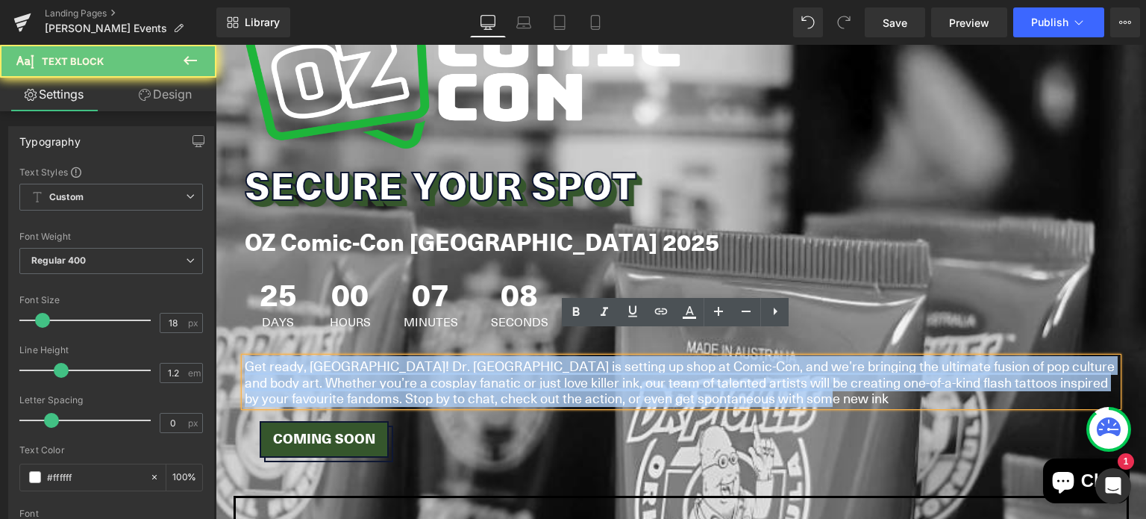
click at [524, 357] on p "Get ready, [GEOGRAPHIC_DATA]! Dr. [GEOGRAPHIC_DATA] is setting up shop at Comic…" at bounding box center [681, 381] width 873 height 48
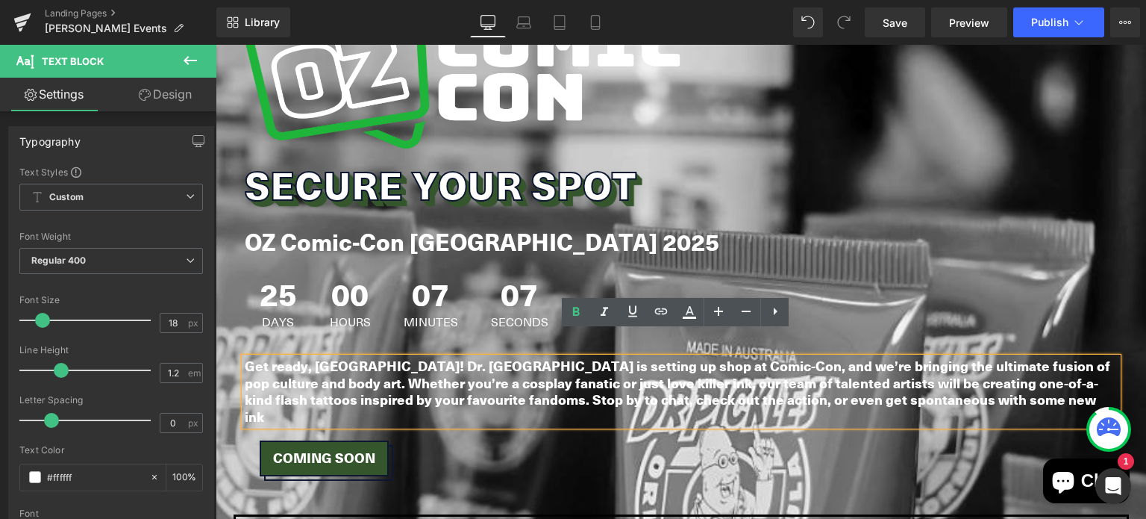
click at [889, 362] on strong "Get ready, [GEOGRAPHIC_DATA]! Dr. [GEOGRAPHIC_DATA] is setting up shop at Comic…" at bounding box center [677, 391] width 865 height 70
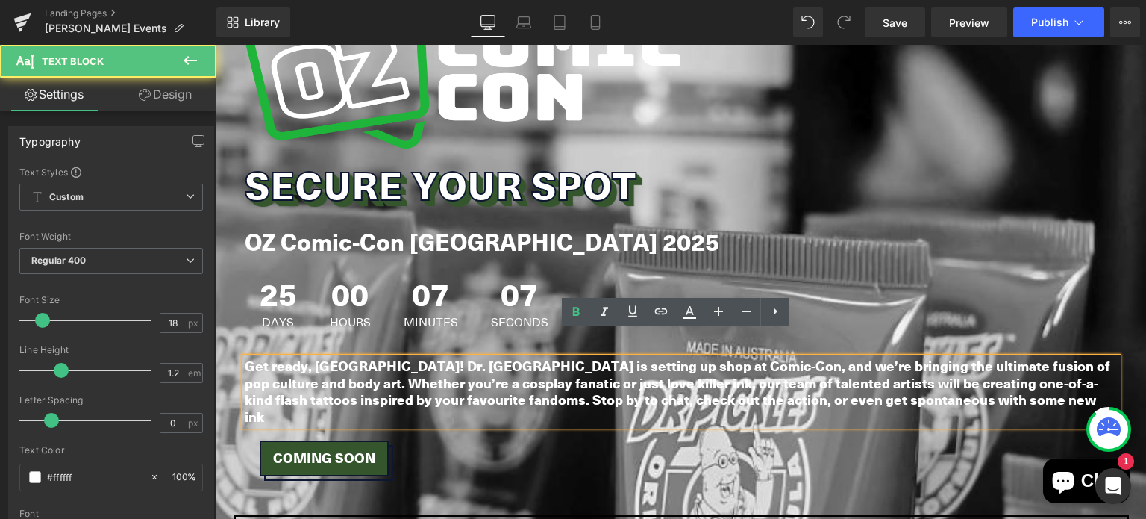
click at [856, 281] on div "25 Days 00 Hours 07 Minutes 07 Seconds" at bounding box center [681, 302] width 873 height 79
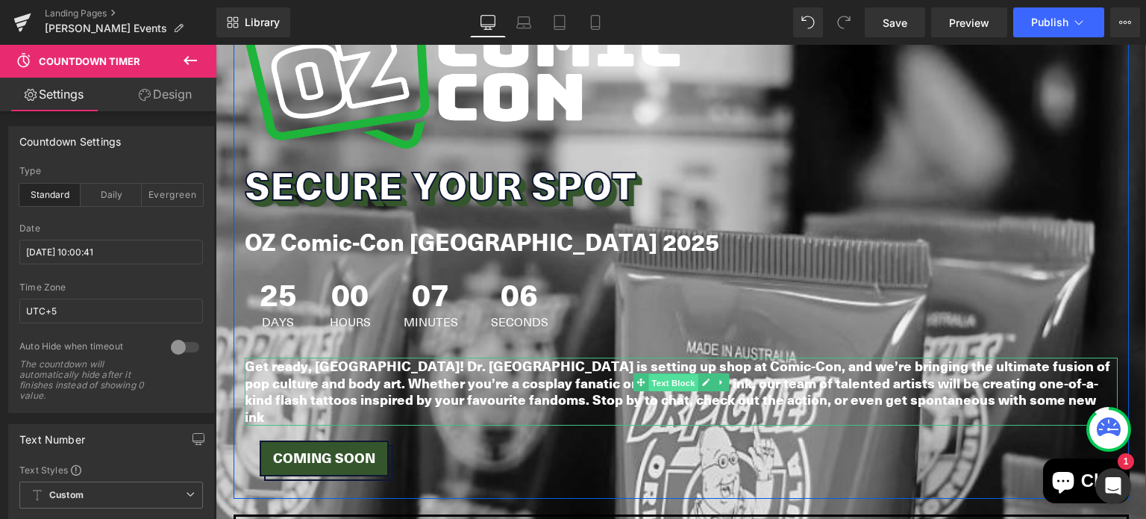
click at [648, 373] on span "Text Block" at bounding box center [672, 382] width 49 height 18
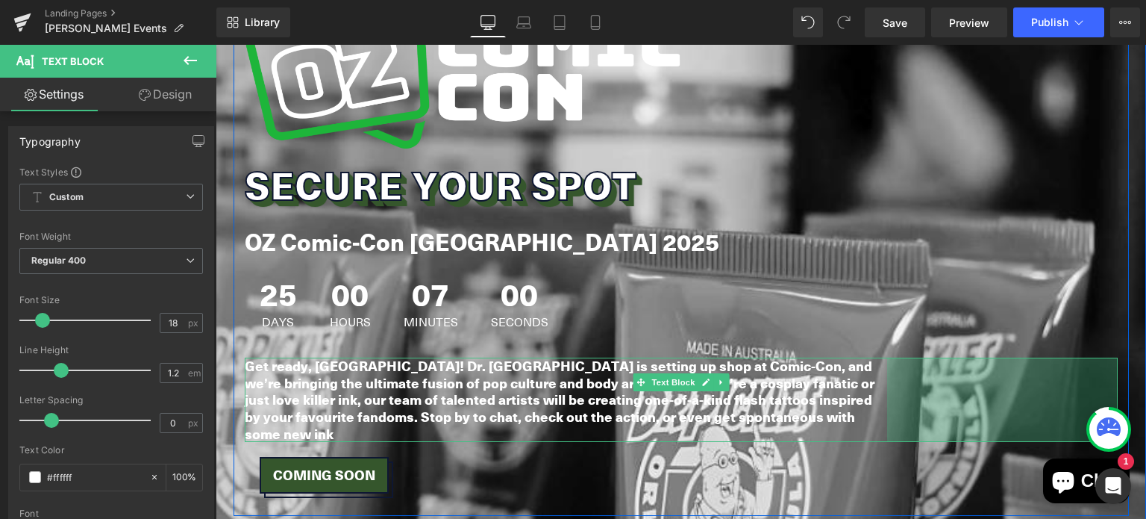
drag, startPoint x: 1110, startPoint y: 345, endPoint x: 880, endPoint y: 344, distance: 230.5
click at [880, 357] on div "Get ready, Sydney! Dr. Pickles Tattoo Lane is setting up shop at Comic-Con, and…" at bounding box center [681, 399] width 873 height 84
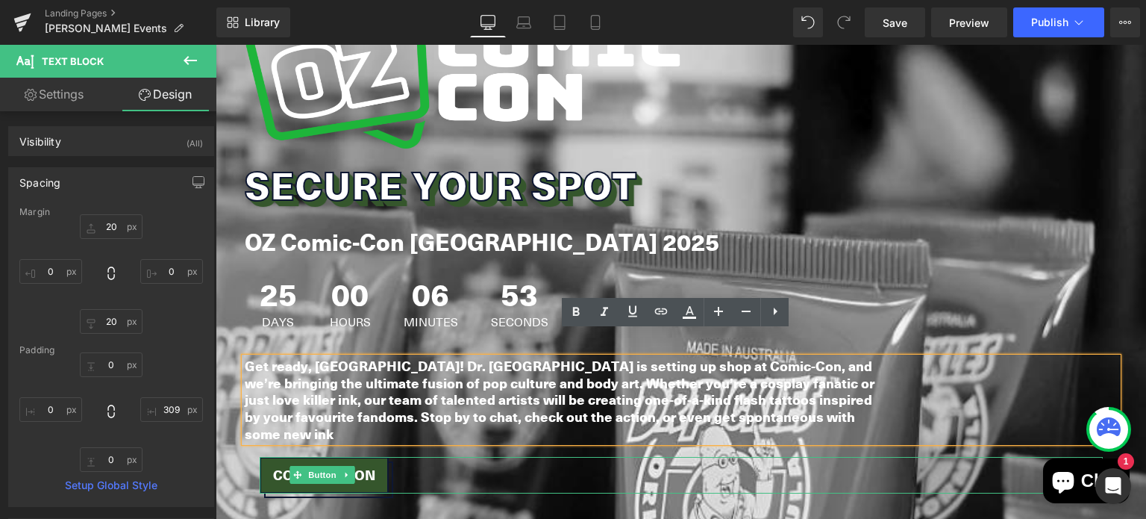
click at [578, 457] on div "Coming Soon" at bounding box center [681, 475] width 843 height 37
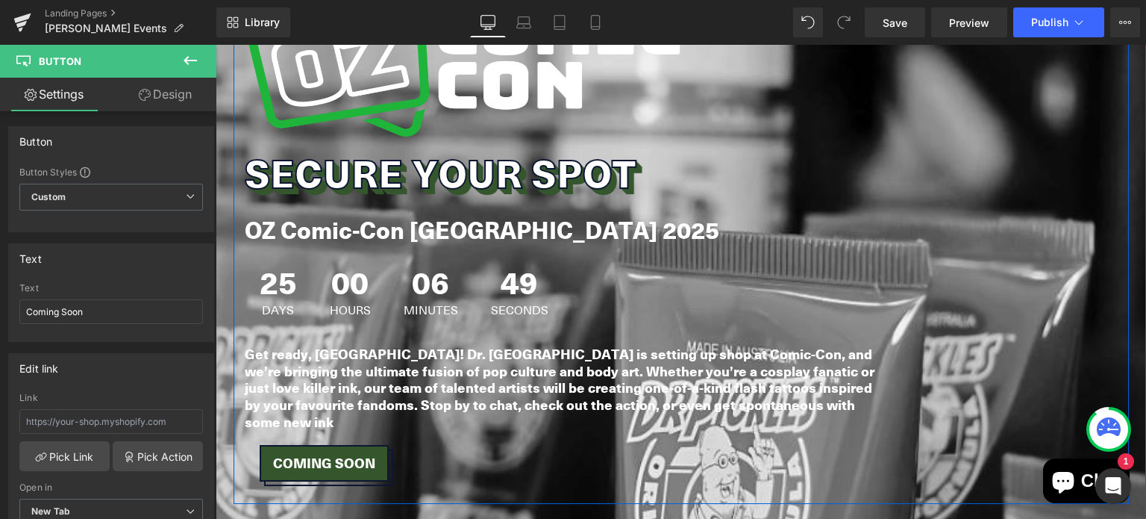
scroll to position [1528, 0]
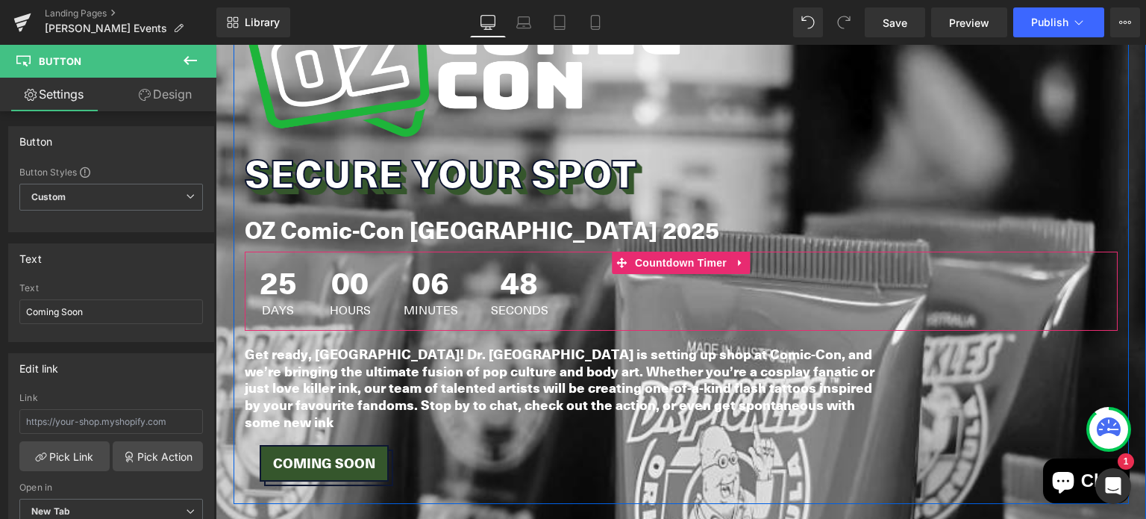
click at [355, 266] on span "00" at bounding box center [350, 284] width 41 height 37
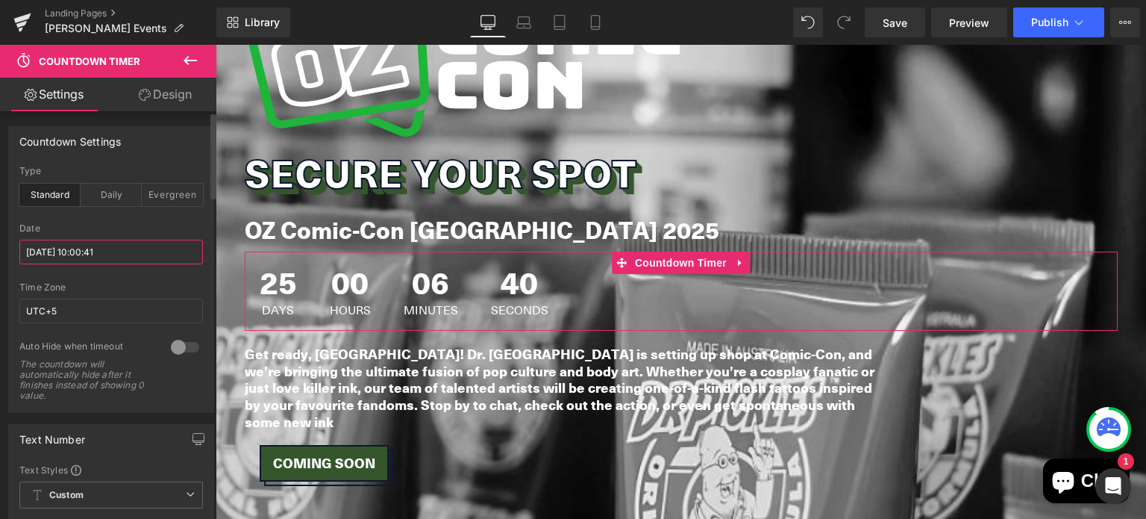
click at [95, 251] on input "2025/09/13 10:00:41" at bounding box center [111, 251] width 184 height 25
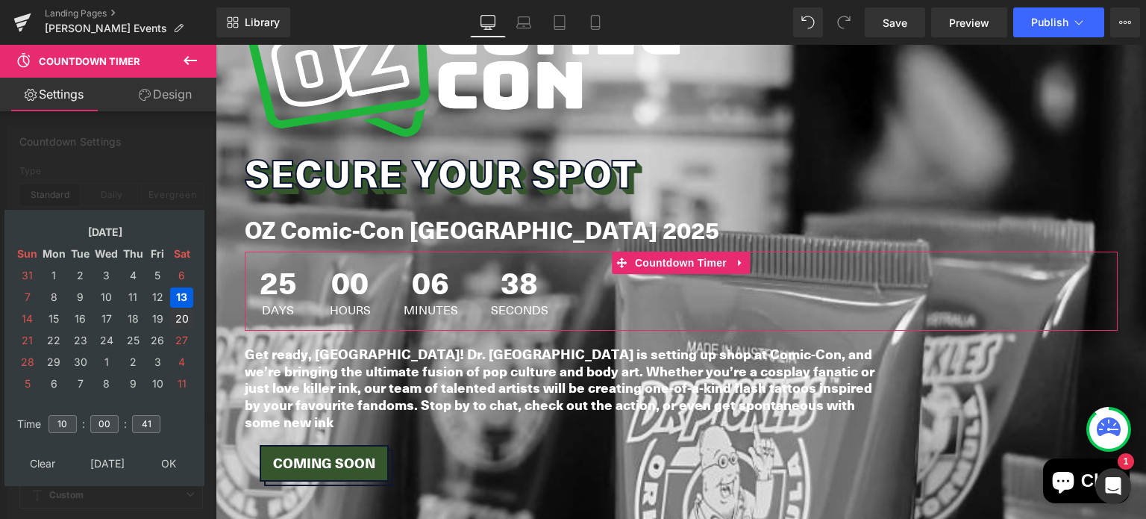
click at [178, 322] on td "20" at bounding box center [181, 319] width 23 height 20
type input "2025/09/20 10:00:41"
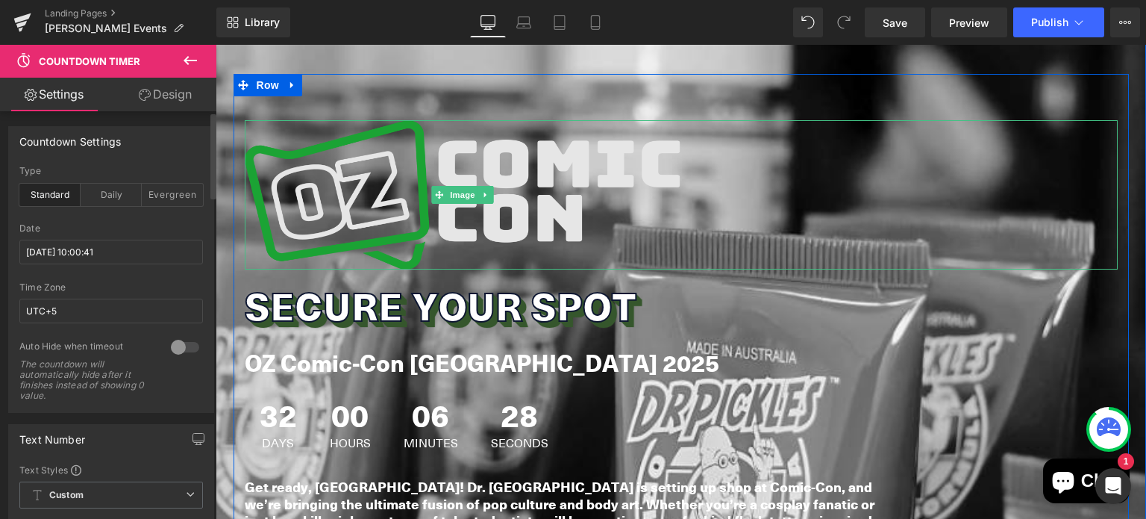
scroll to position [1334, 0]
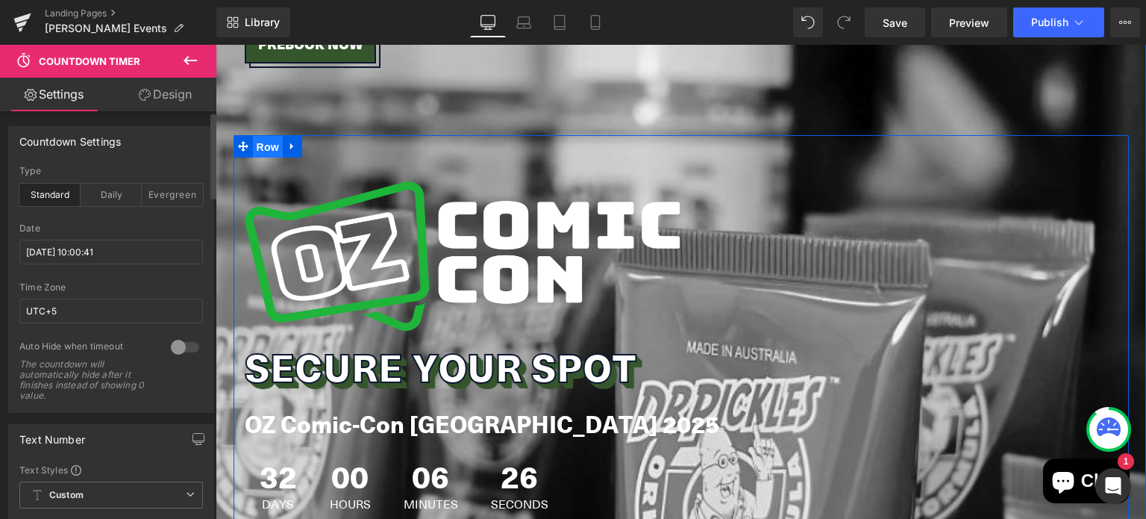
click at [263, 136] on span "Row" at bounding box center [268, 147] width 30 height 22
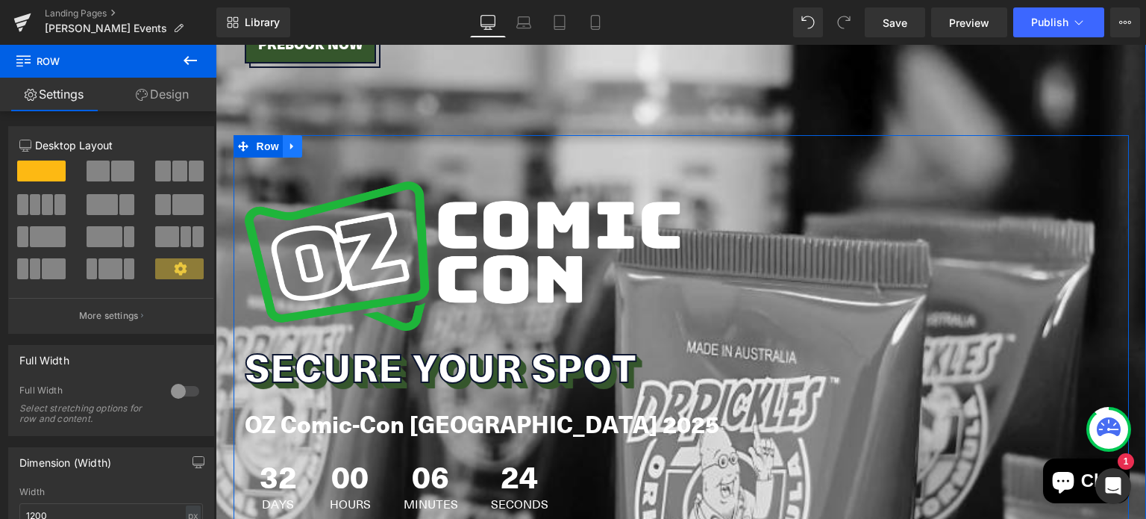
click at [287, 140] on icon at bounding box center [292, 145] width 10 height 11
click at [313, 135] on link at bounding box center [311, 146] width 19 height 22
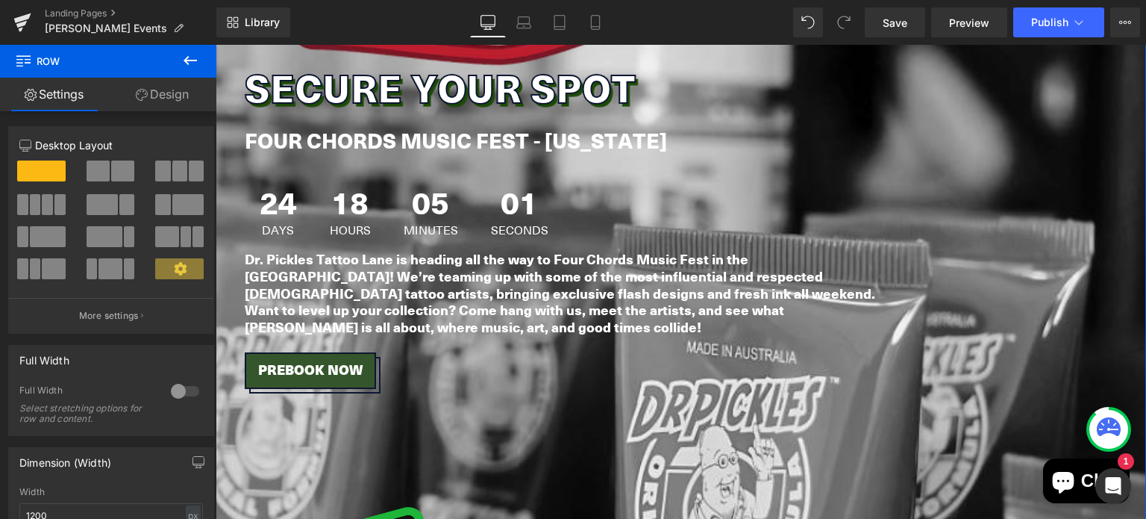
scroll to position [1077, 0]
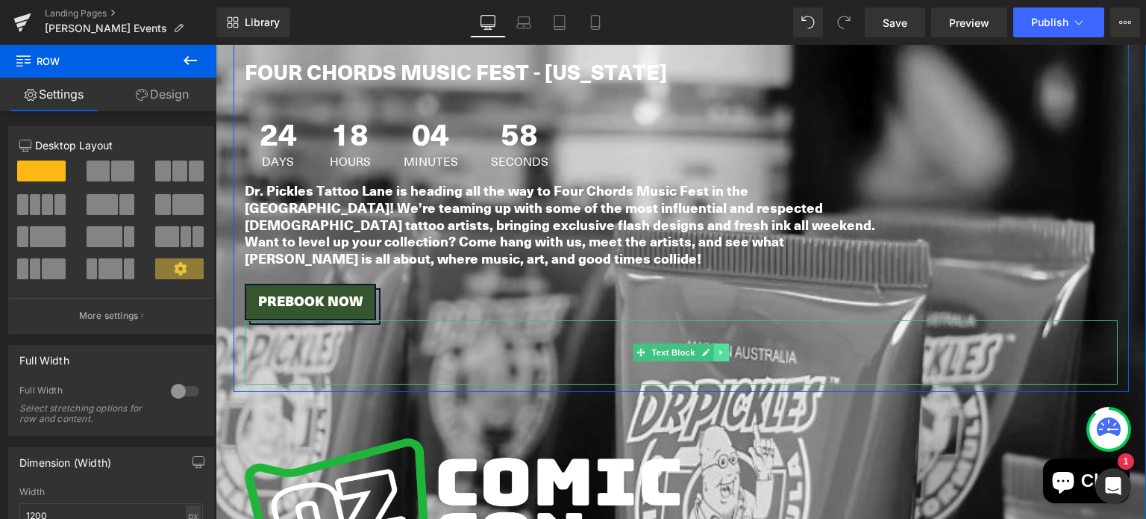
click at [717, 348] on icon at bounding box center [721, 352] width 8 height 9
click at [721, 343] on link at bounding box center [729, 352] width 16 height 18
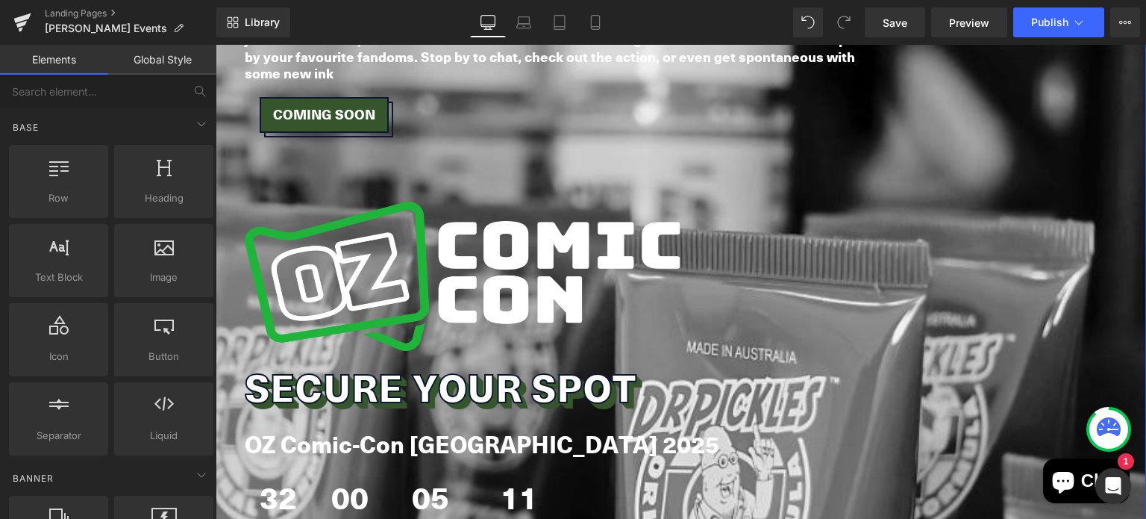
scroll to position [1809, 0]
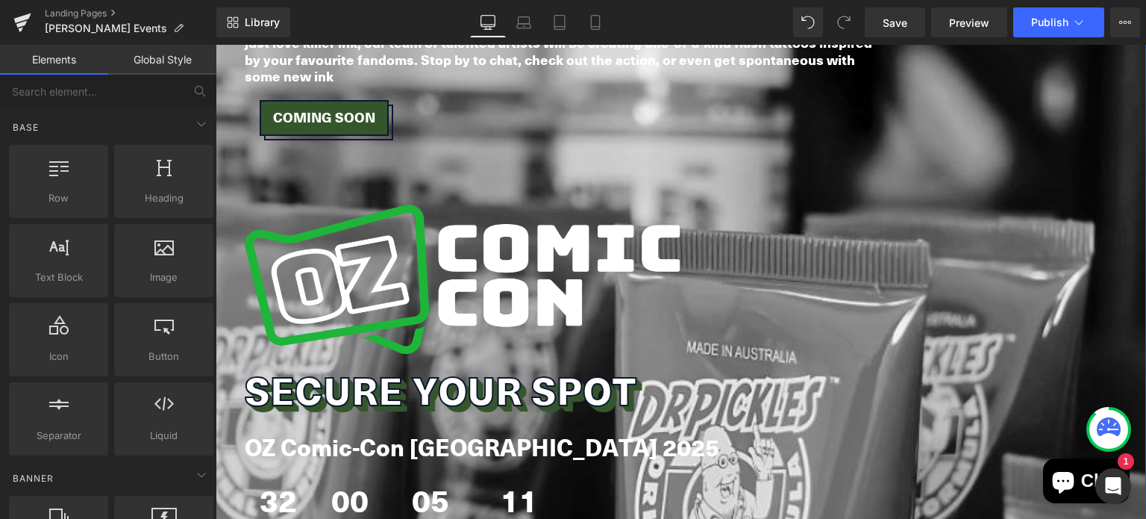
click at [416, 430] on strong "OZ Comic-Con [GEOGRAPHIC_DATA] 2025" at bounding box center [482, 447] width 475 height 34
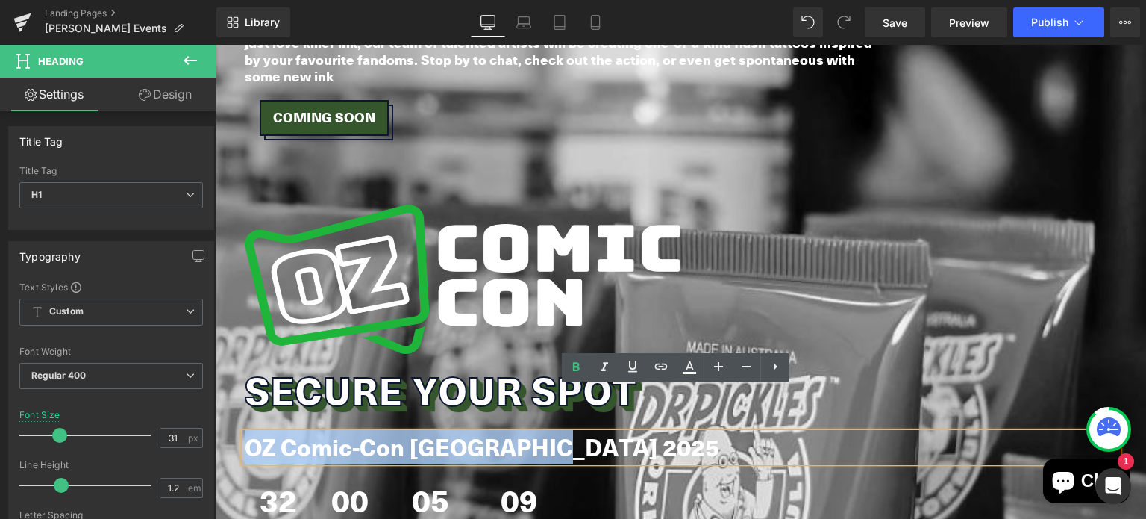
paste div
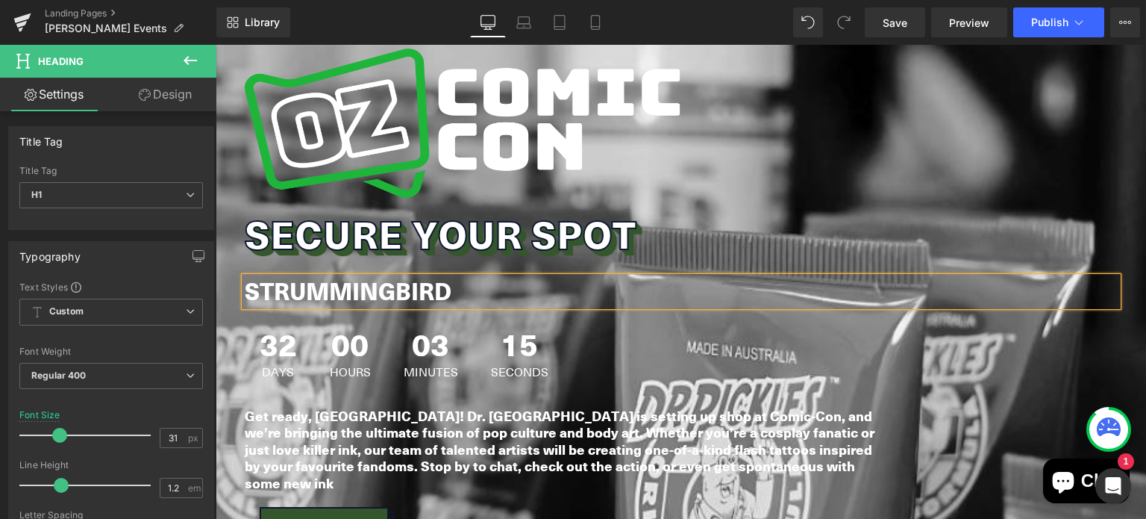
scroll to position [2020, 0]
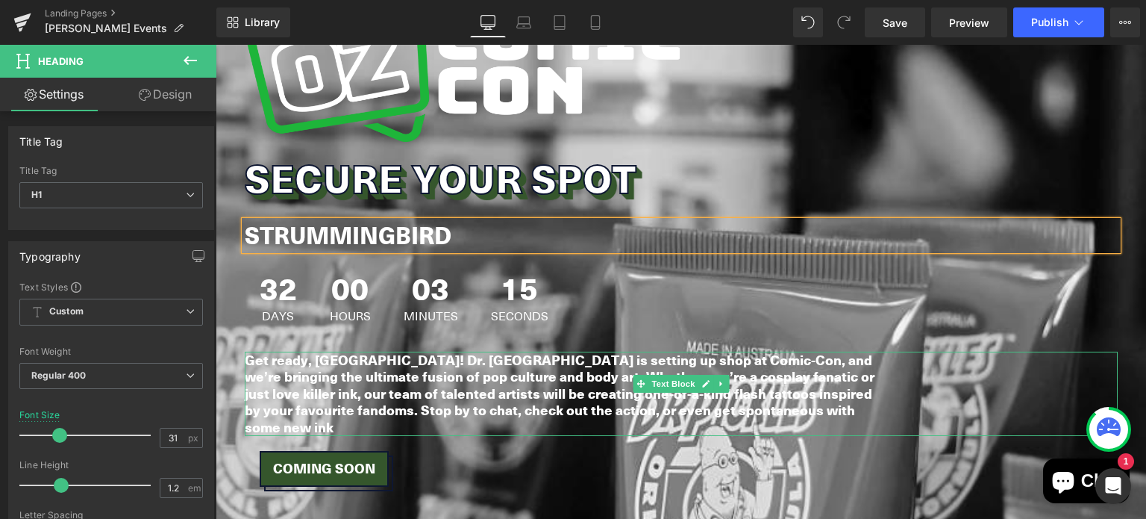
click at [419, 354] on strong "Get ready, [GEOGRAPHIC_DATA]! Dr. [GEOGRAPHIC_DATA] is setting up shop at Comic…" at bounding box center [560, 393] width 630 height 87
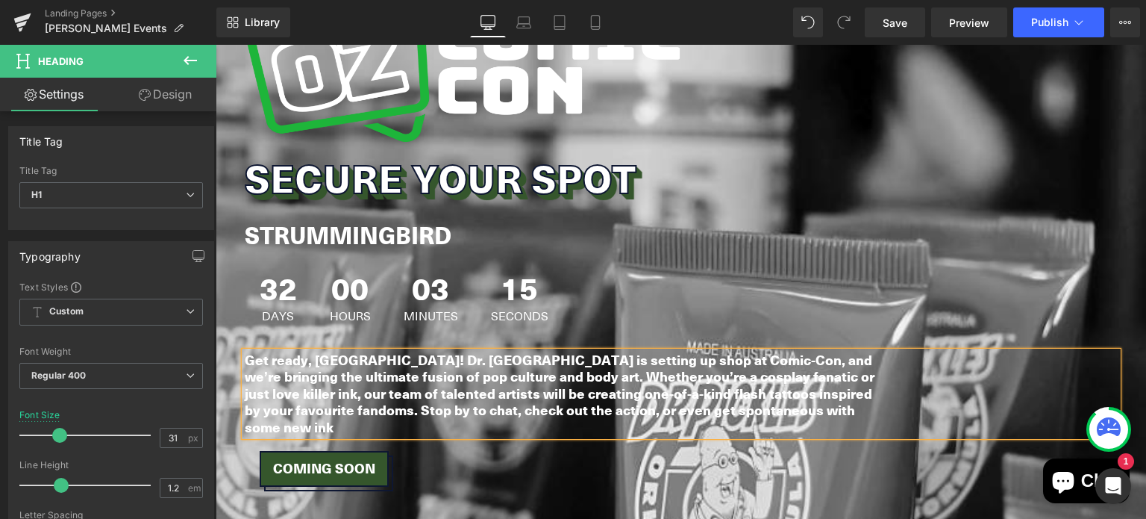
click at [419, 354] on strong "Get ready, [GEOGRAPHIC_DATA]! Dr. [GEOGRAPHIC_DATA] is setting up shop at Comic…" at bounding box center [560, 393] width 630 height 87
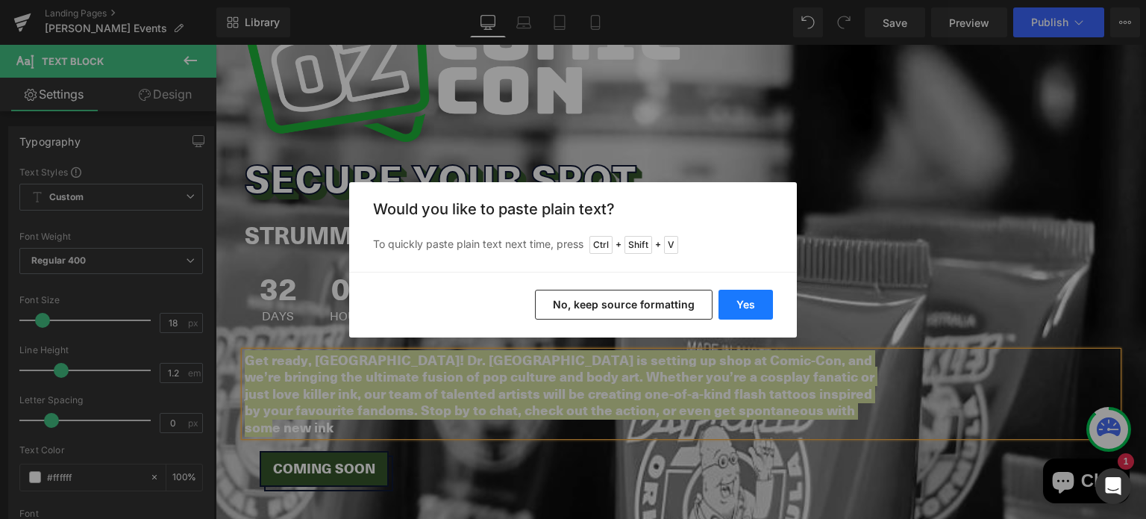
click at [761, 304] on button "Yes" at bounding box center [745, 304] width 54 height 30
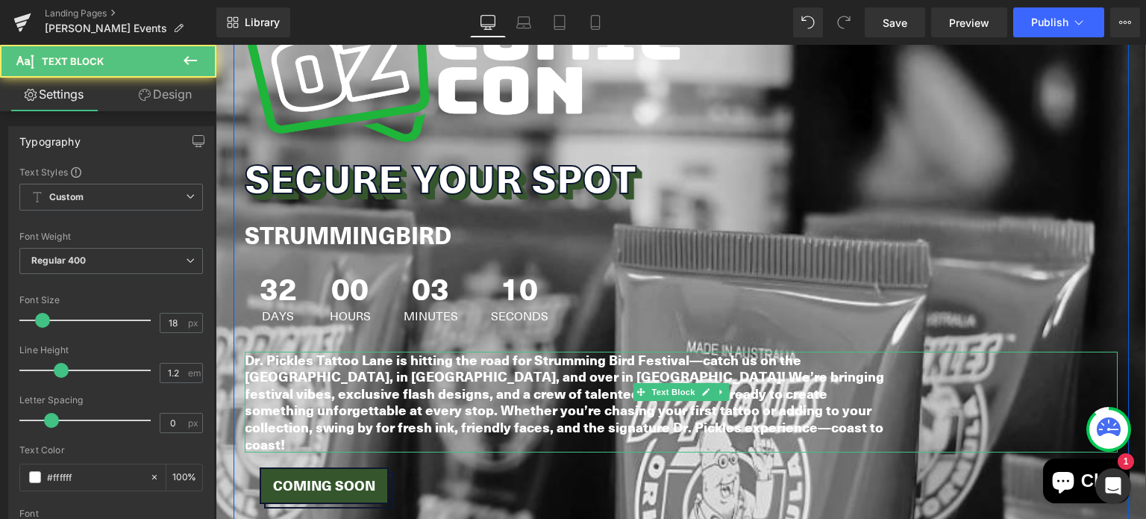
click at [699, 350] on b "Dr. Pickles Tattoo Lane is hitting the road for Strumming Bird Festival—catch u…" at bounding box center [564, 402] width 639 height 104
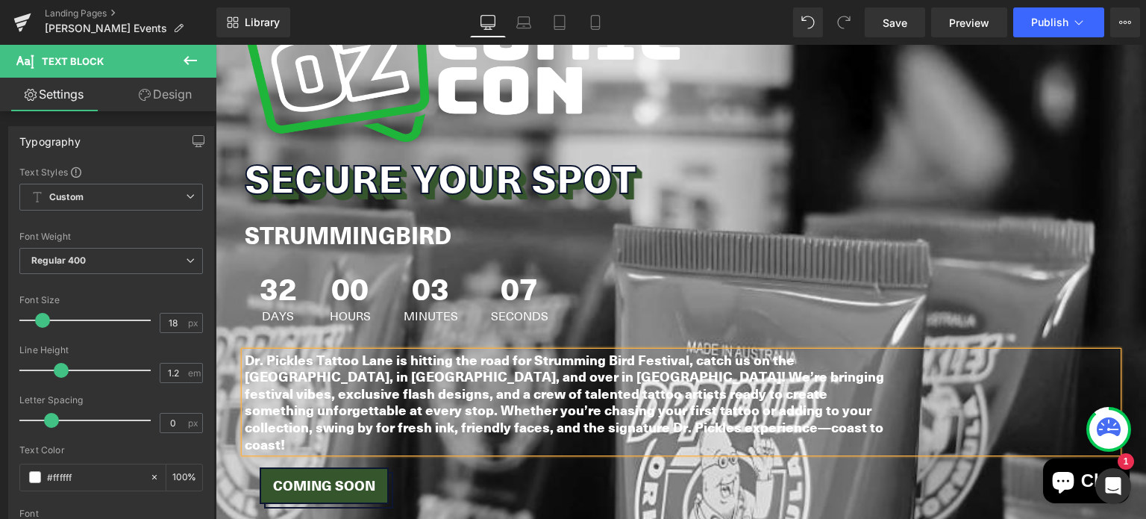
click at [457, 375] on b "Dr. Pickles Tattoo Lane is hitting the road for Strumming Bird Festival, catch …" at bounding box center [564, 402] width 639 height 104
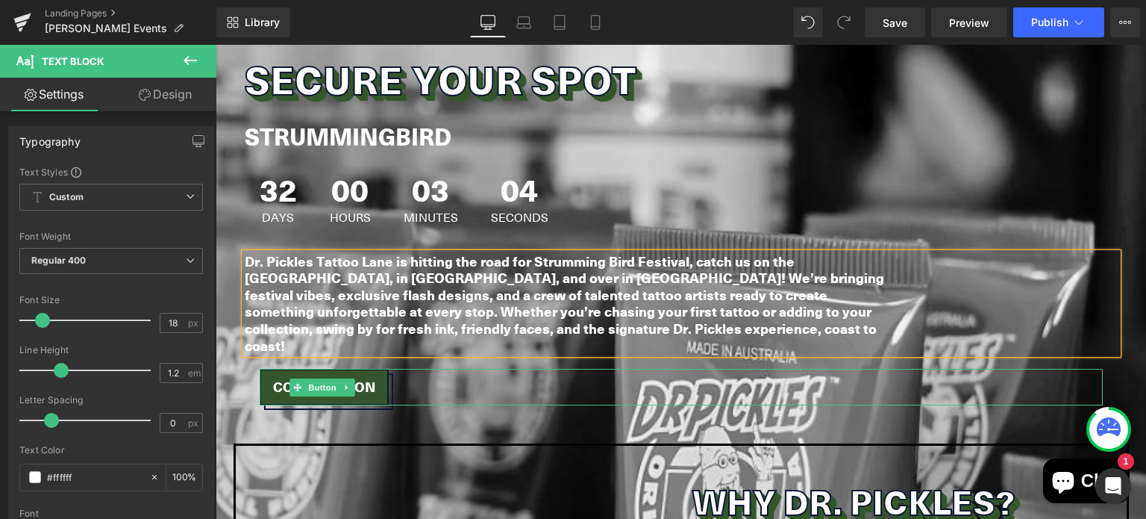
scroll to position [2138, 0]
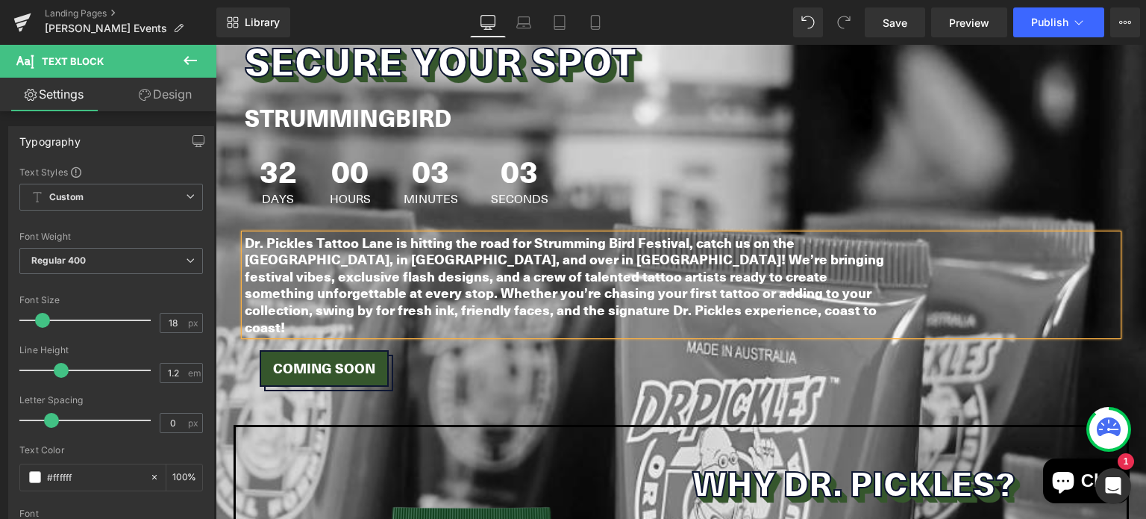
click at [257, 233] on b "Dr. Pickles Tattoo Lane is hitting the road for Strumming Bird Festival, catch …" at bounding box center [564, 285] width 639 height 104
click at [319, 264] on b "Dr Pickles Tattoo Lane is hitting the road for Strumming Bird Festival, catch u…" at bounding box center [564, 285] width 639 height 104
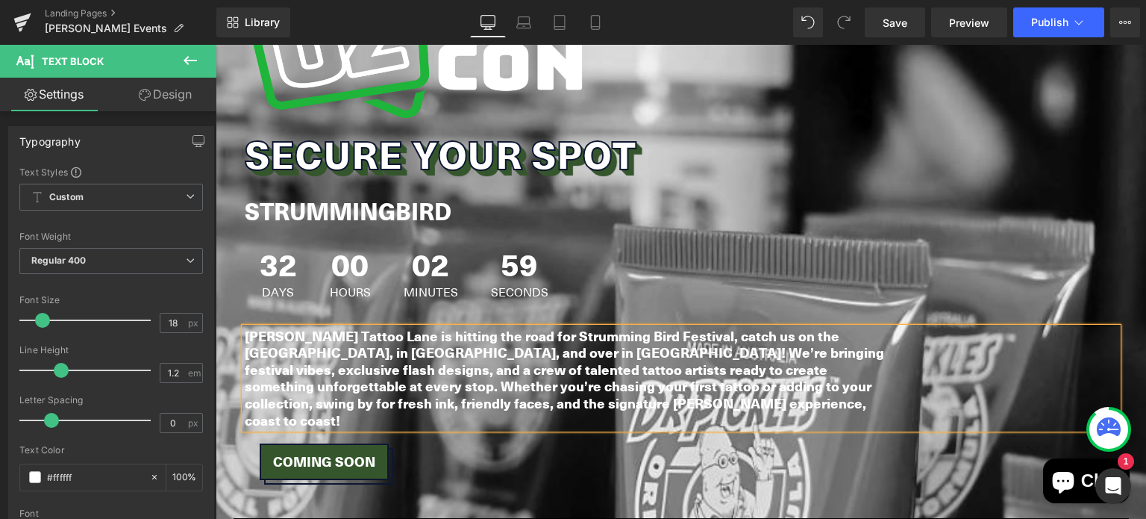
scroll to position [2038, 0]
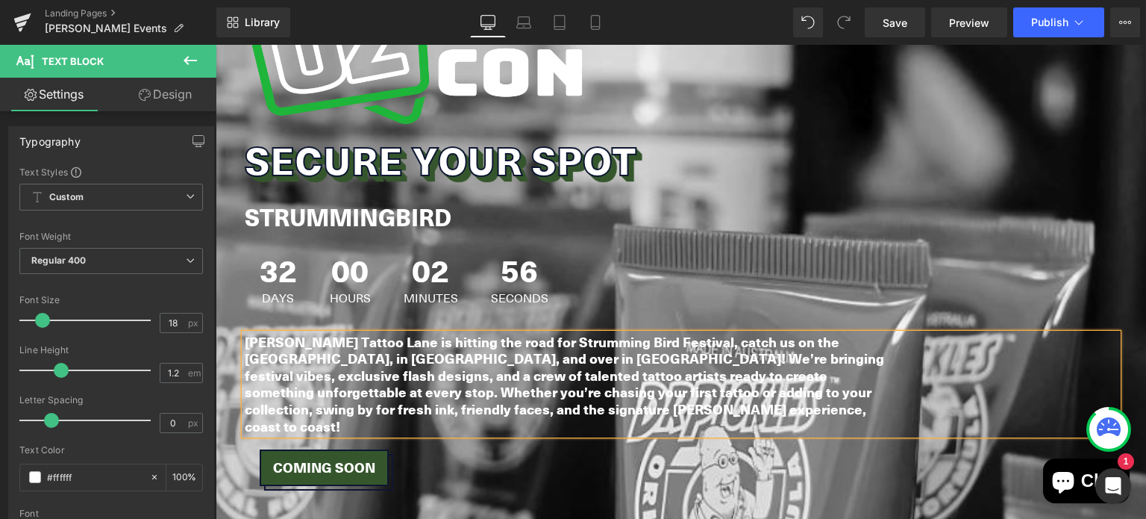
click at [439, 200] on b "STRUMMINGBIRD" at bounding box center [348, 217] width 207 height 34
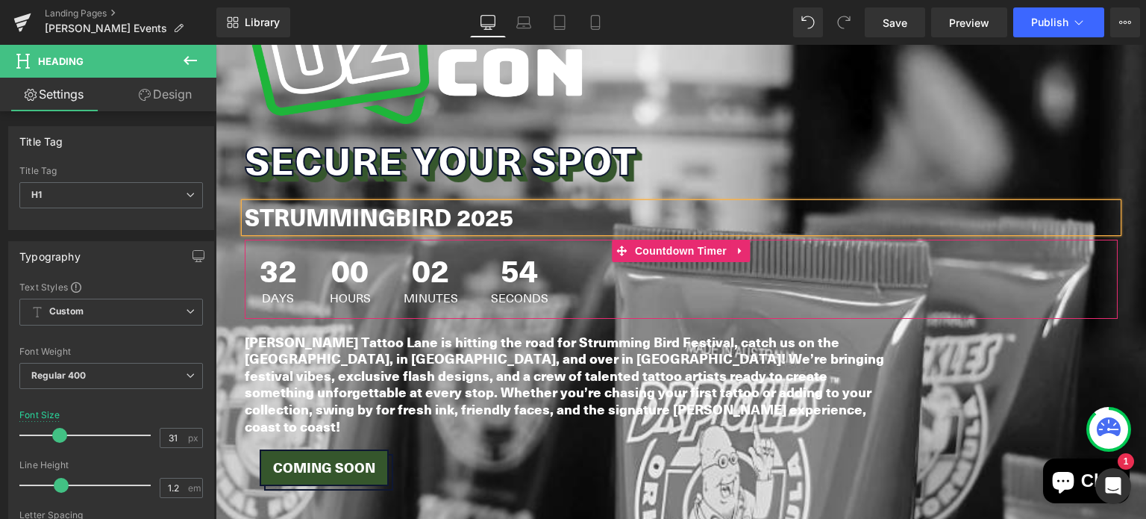
click at [331, 254] on span "00" at bounding box center [350, 272] width 41 height 37
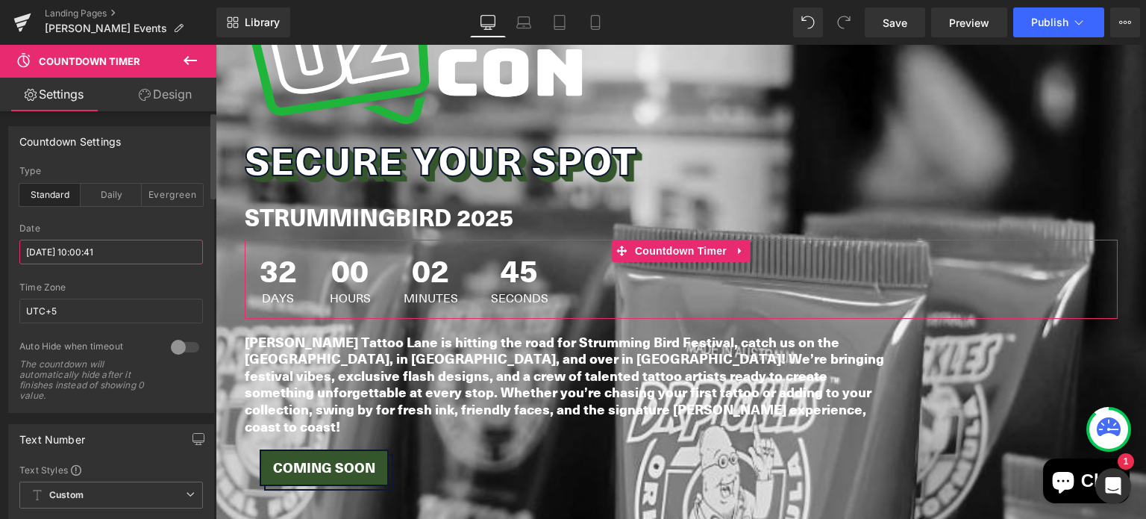
click at [83, 251] on input "2025/09/20 10:00:41" at bounding box center [111, 251] width 184 height 25
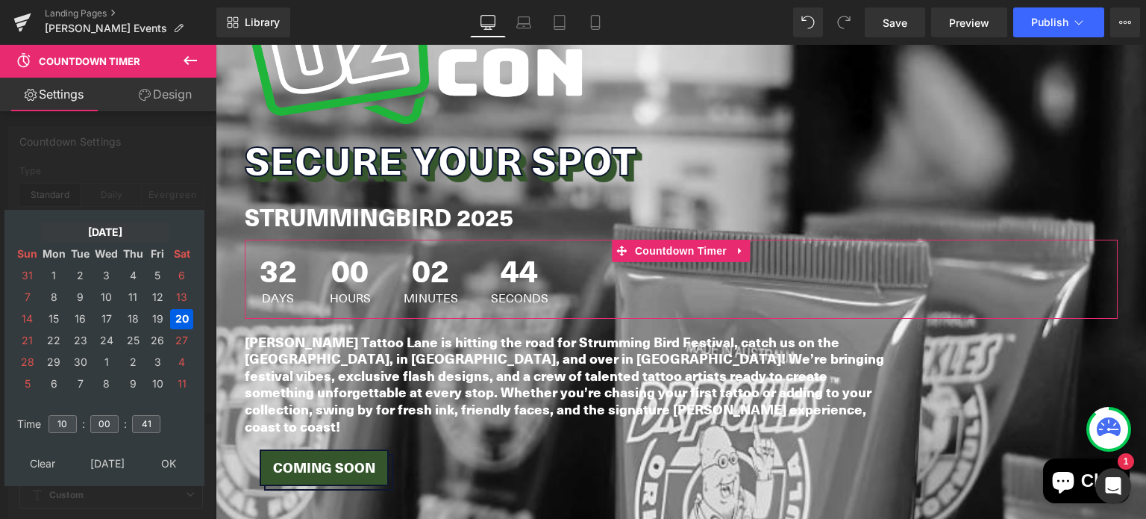
click at [104, 229] on td "Sep, 2025" at bounding box center [105, 232] width 128 height 20
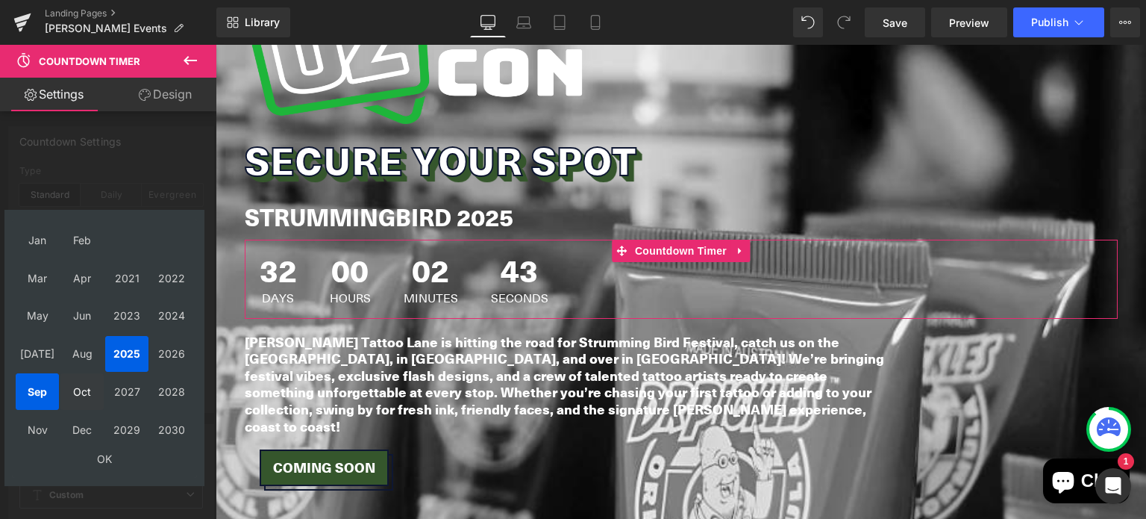
click at [81, 386] on td "Oct" at bounding box center [81, 391] width 43 height 37
click at [105, 454] on td "OK" at bounding box center [105, 459] width 178 height 20
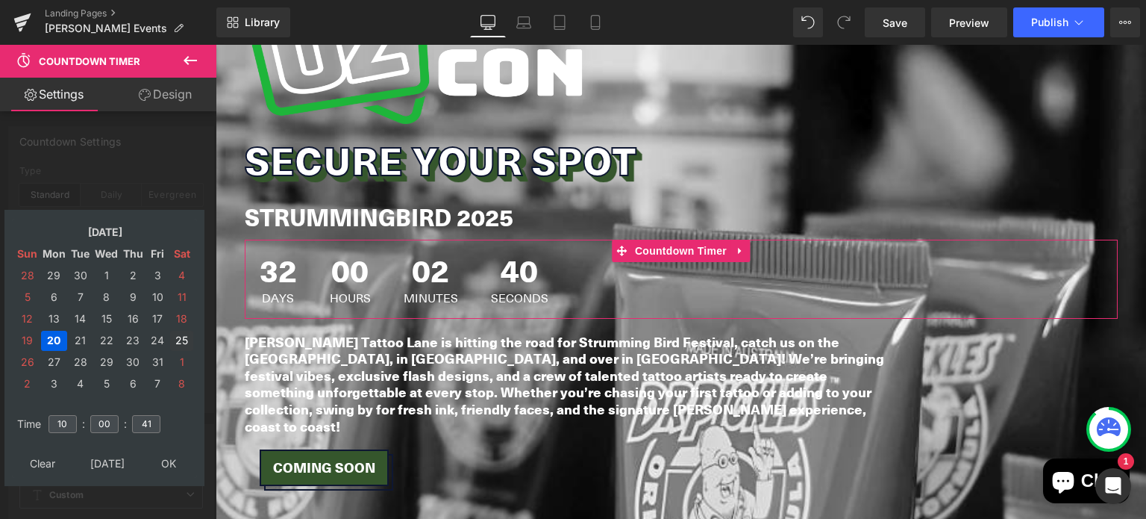
click at [182, 336] on td "25" at bounding box center [181, 341] width 23 height 20
type input "2025/10/25 10:00:41"
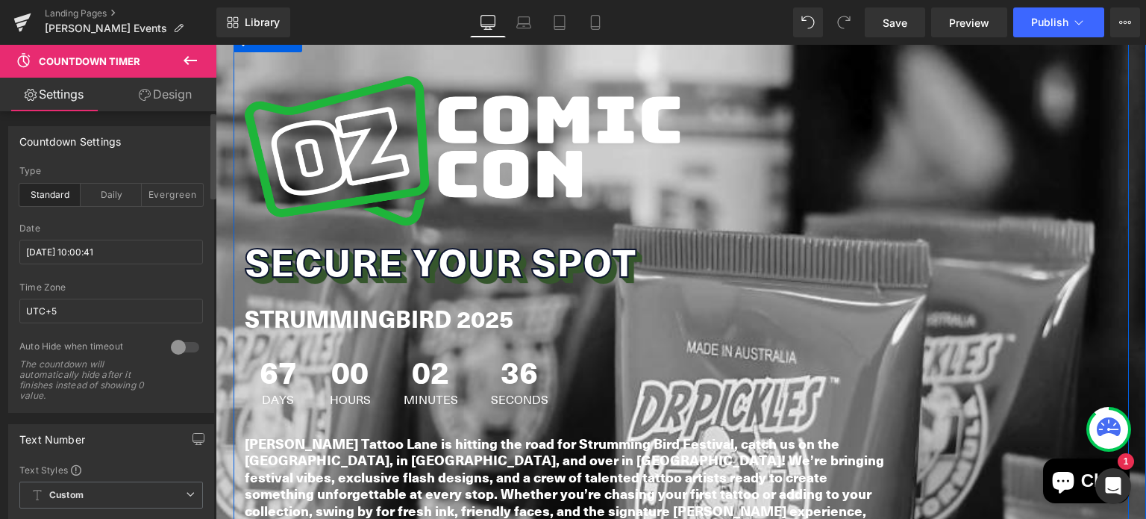
scroll to position [1935, 0]
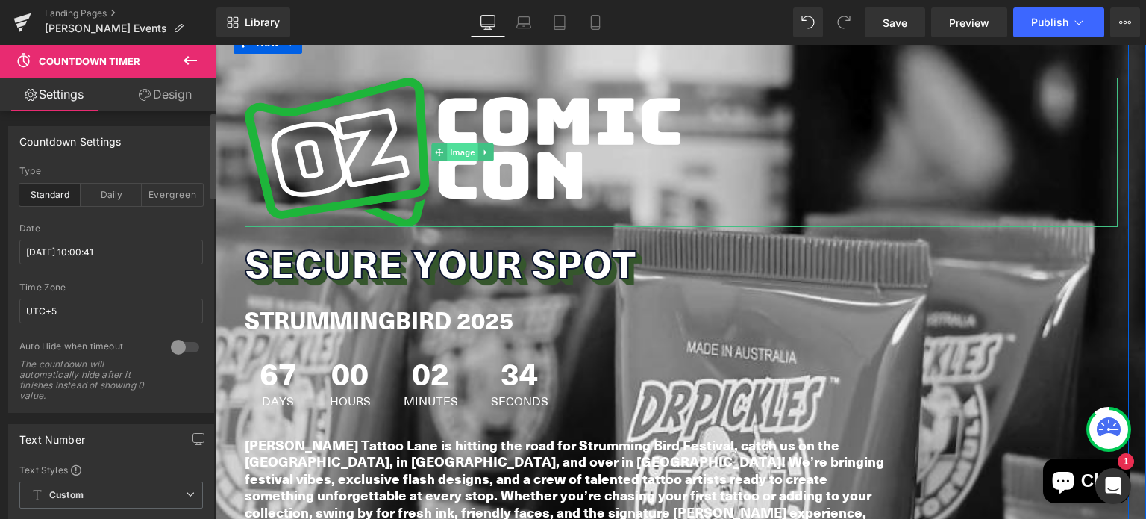
click at [469, 143] on span "Image" at bounding box center [462, 152] width 31 height 18
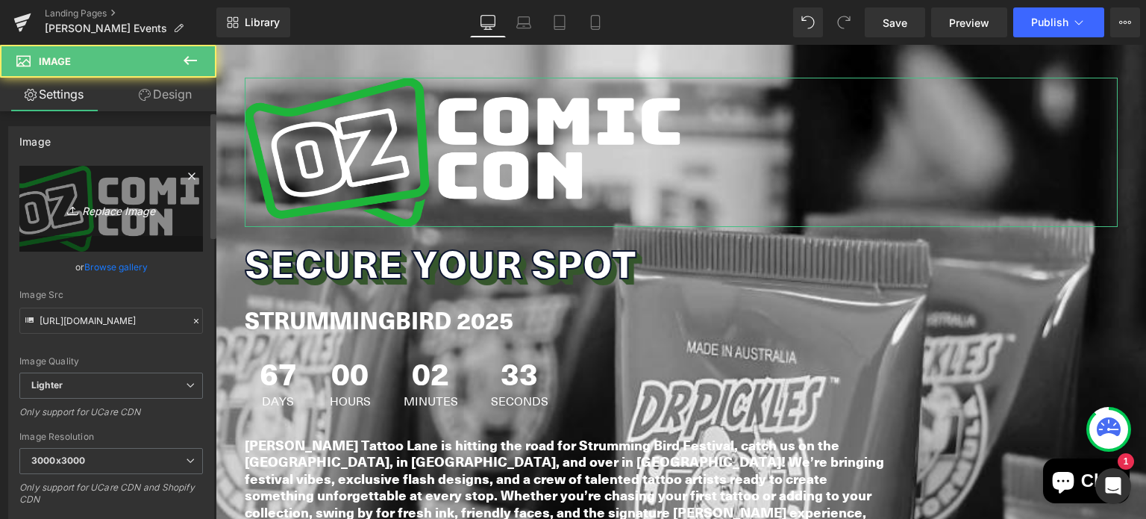
click at [131, 190] on link "Replace Image" at bounding box center [111, 209] width 184 height 86
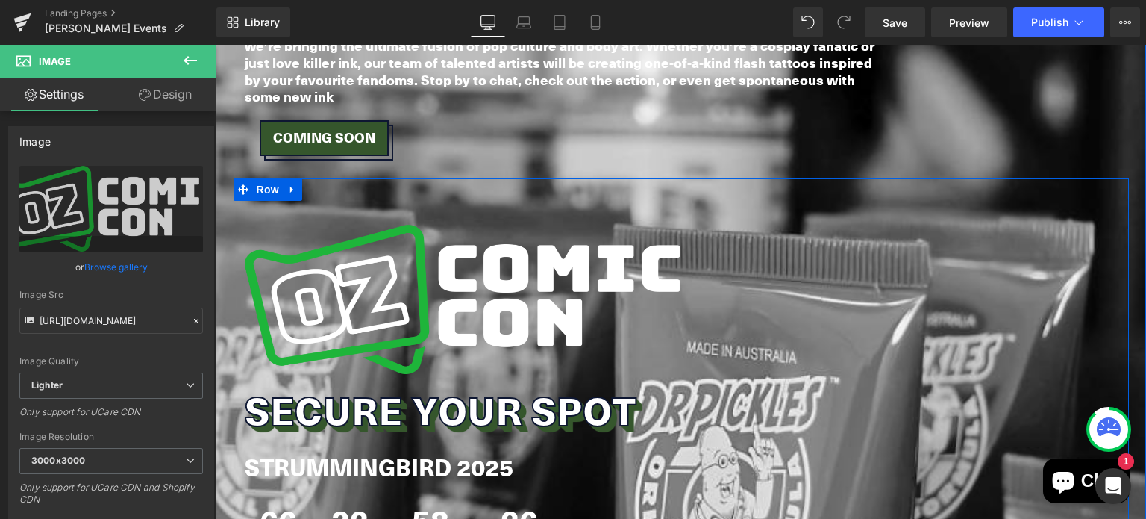
scroll to position [1789, 0]
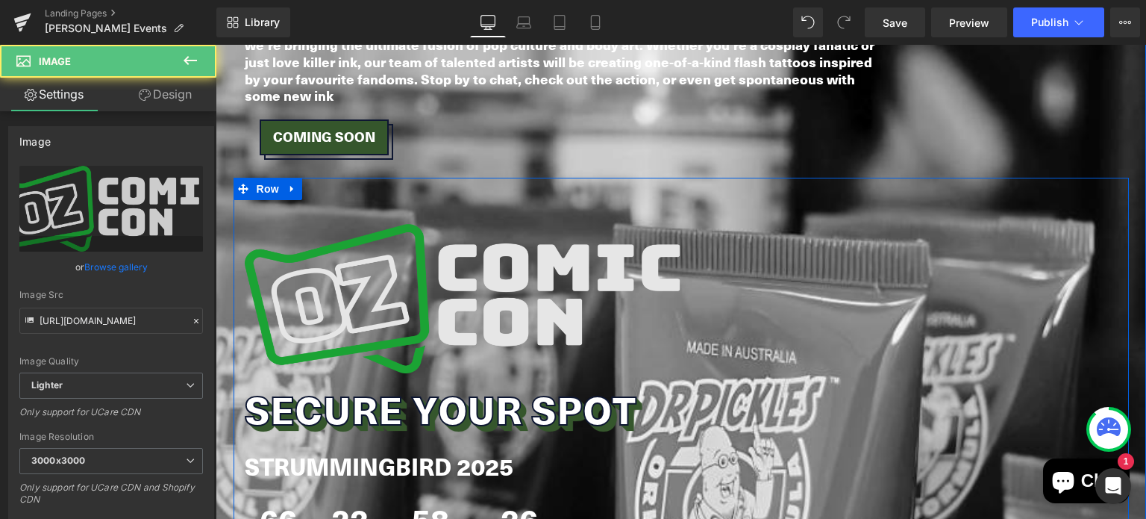
click at [430, 231] on img at bounding box center [463, 298] width 436 height 149
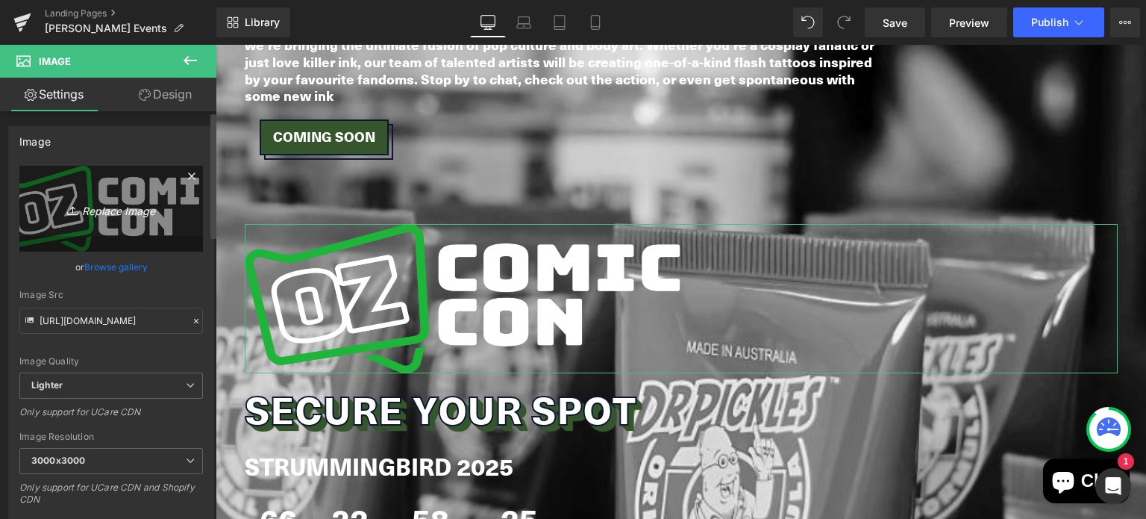
click at [131, 208] on icon "Replace Image" at bounding box center [110, 208] width 119 height 19
type input "C:\fakepath\Fresha Artwork (1).png"
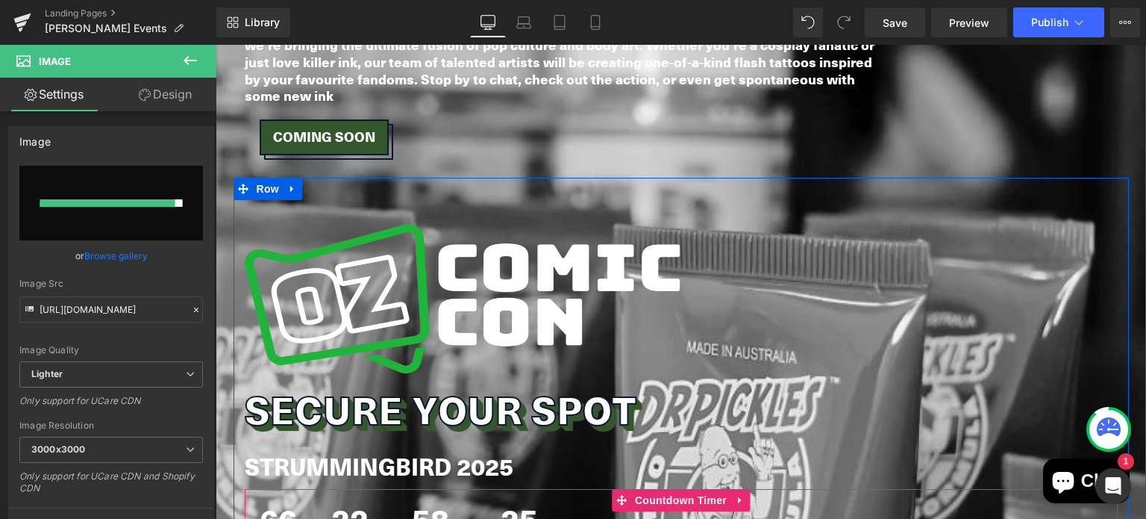
type input "https://ucarecdn.com/12f6724e-56a9-4adc-acec-1958620e131d/-/format/auto/-/previ…"
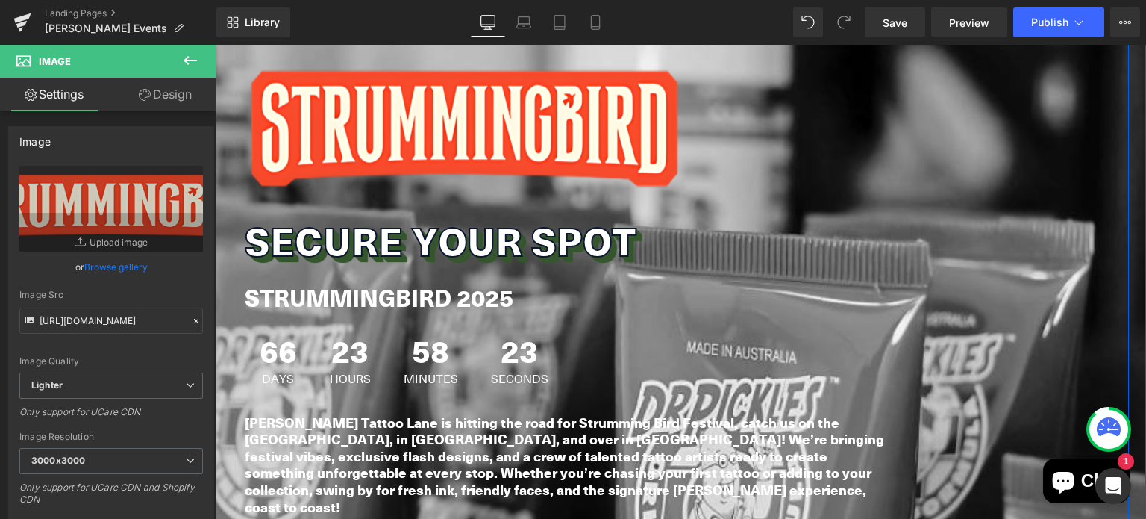
scroll to position [1958, 0]
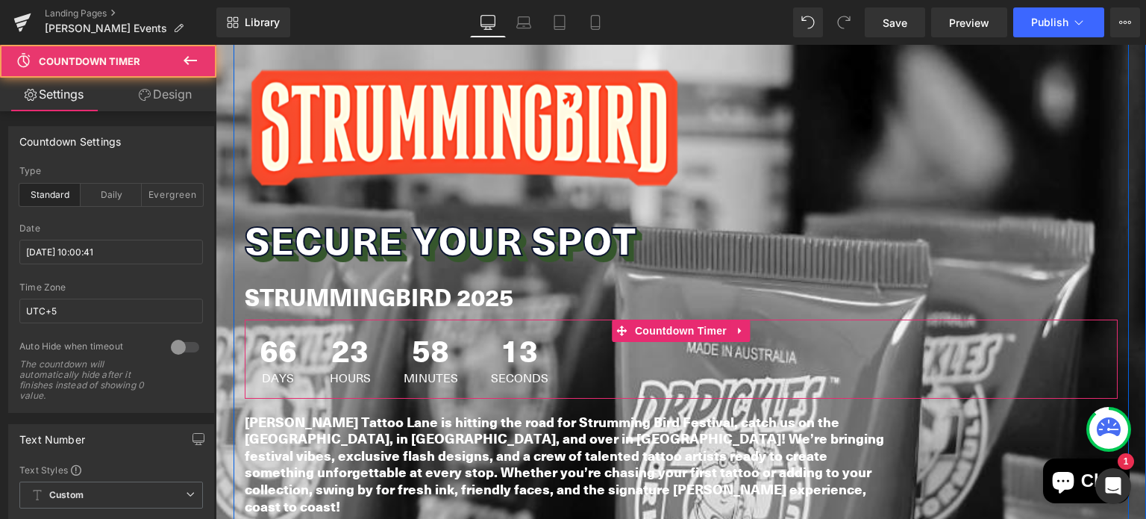
click at [379, 327] on div "66 Days 23 Hours 58 Minutes 13 Seconds" at bounding box center [404, 358] width 319 height 79
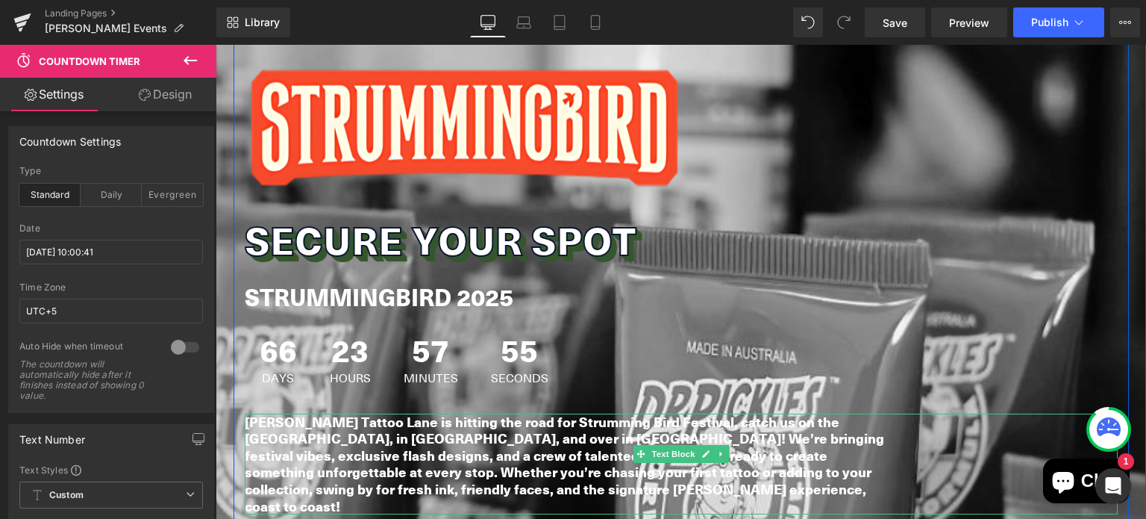
click at [275, 412] on b "Dr Pickles Tattoo Lane is hitting the road for Strumming Bird Festival, catch u…" at bounding box center [564, 464] width 639 height 104
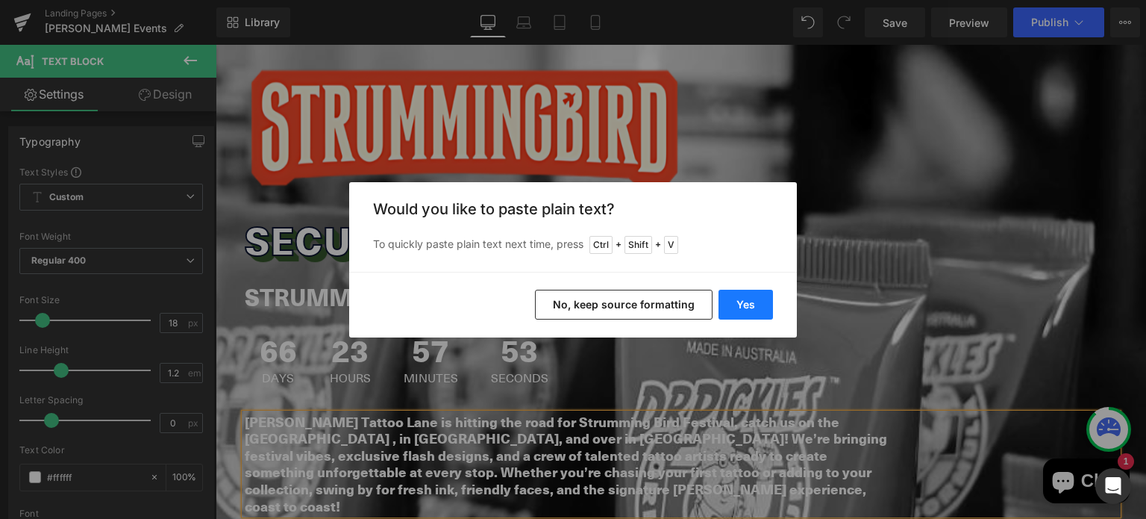
click at [733, 306] on button "Yes" at bounding box center [745, 304] width 54 height 30
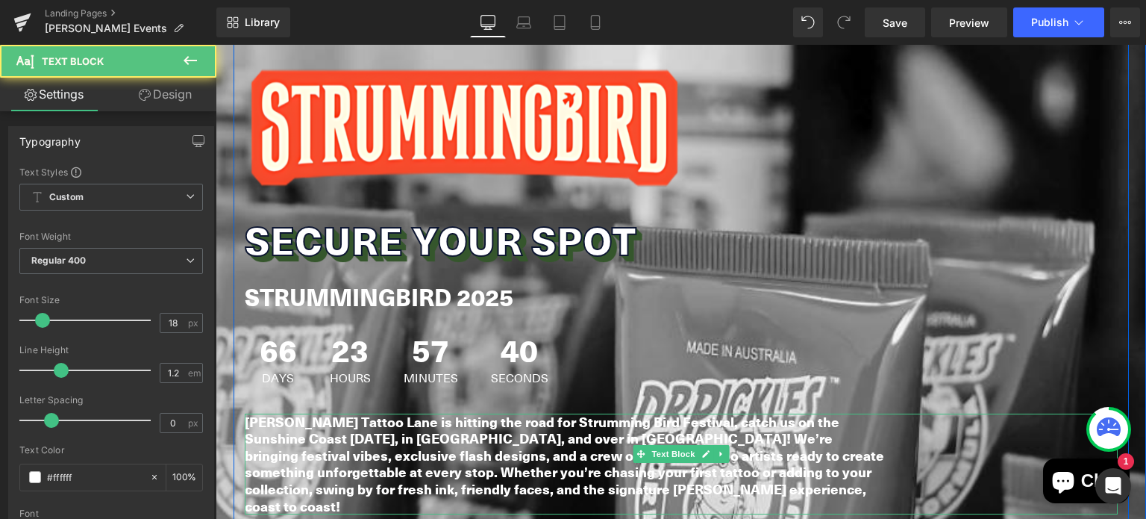
click at [467, 412] on b "Dr Pickles Tattoo Lane is hitting the road for Strumming Bird Festival, catch u…" at bounding box center [564, 464] width 639 height 104
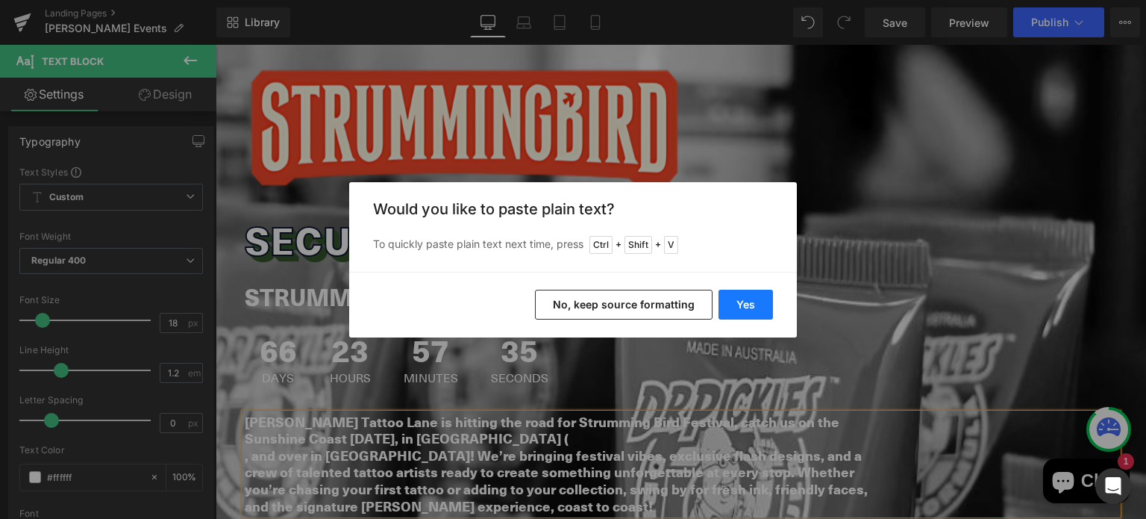
click at [748, 296] on button "Yes" at bounding box center [745, 304] width 54 height 30
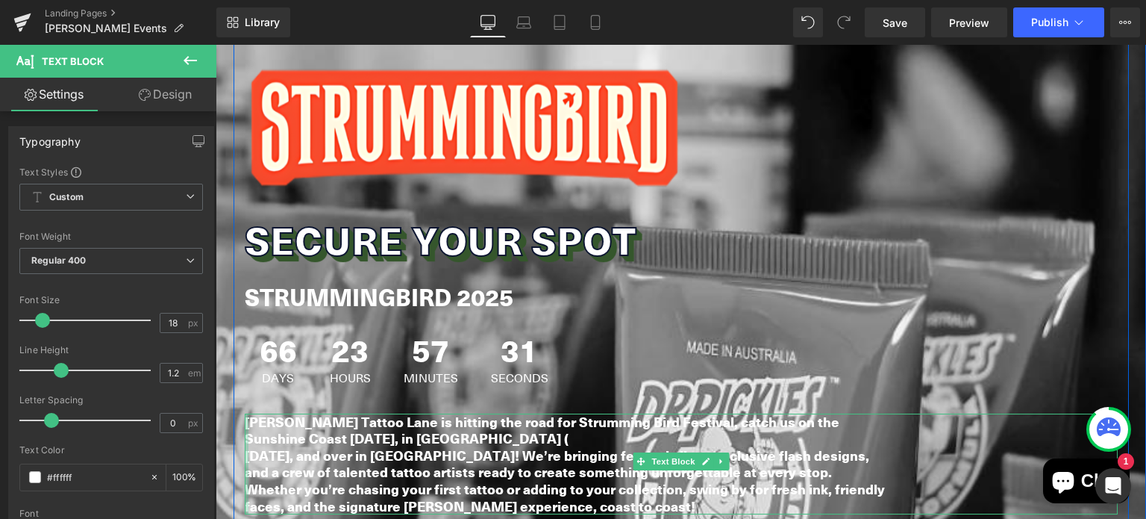
click at [245, 413] on div at bounding box center [247, 463] width 4 height 101
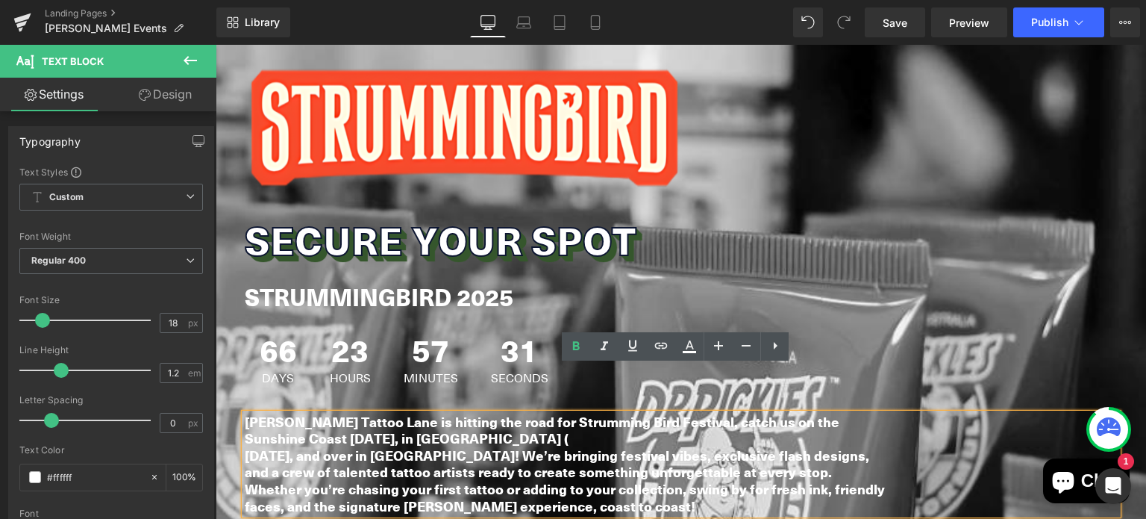
click at [245, 445] on b "Sat 1 Nov 2025, and over in Perth! We’re bringing festival vibes, exclusive fla…" at bounding box center [565, 480] width 640 height 70
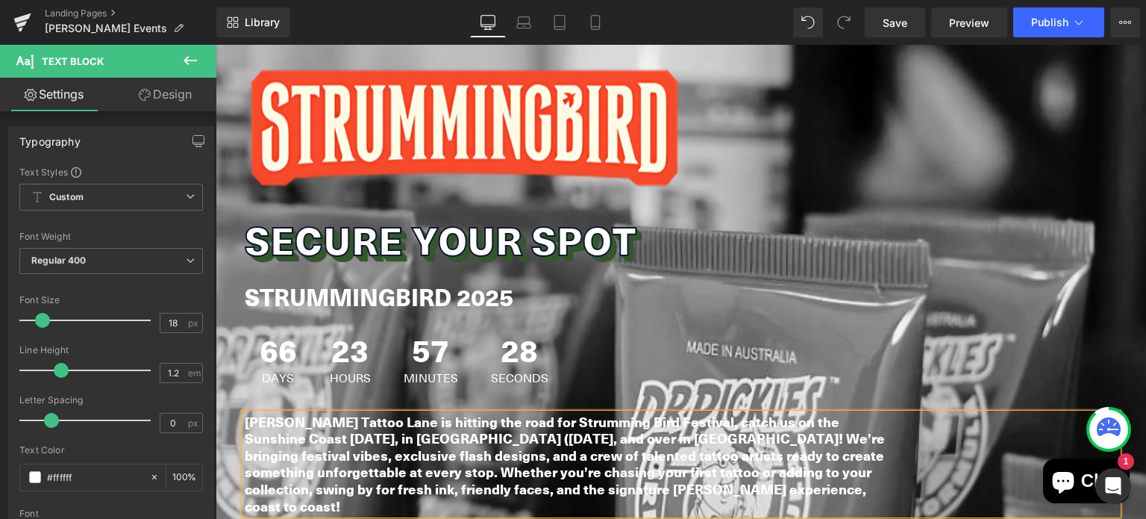
click at [572, 428] on b "Sat 1 Nov 2025, and over in Perth! We’re bringing festival vibes, exclusive fla…" at bounding box center [565, 471] width 640 height 87
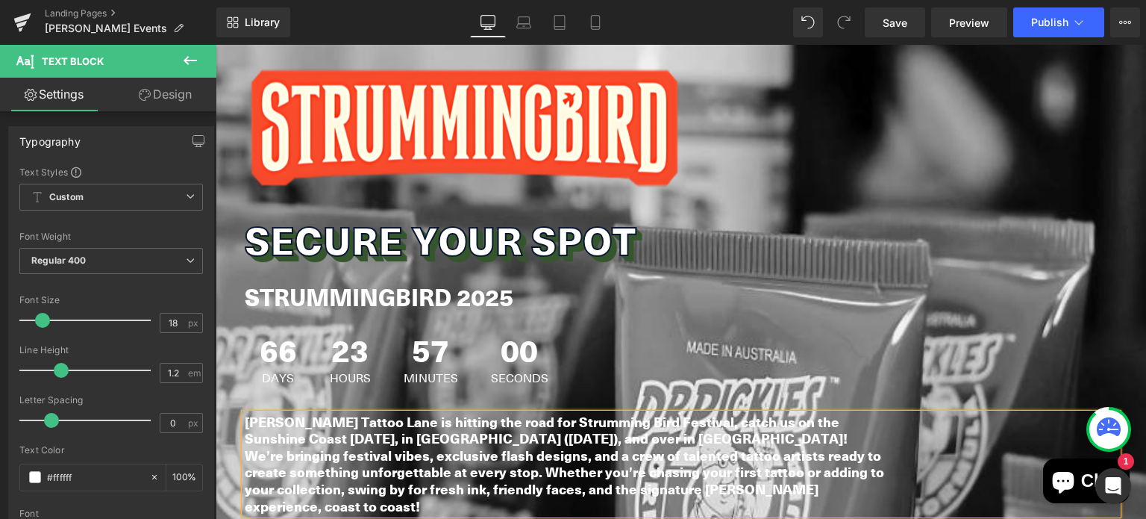
click at [692, 428] on b "Sat 1 Nov 2025), and over in Perth! We’re bringing festival vibes, exclusive fl…" at bounding box center [564, 471] width 639 height 87
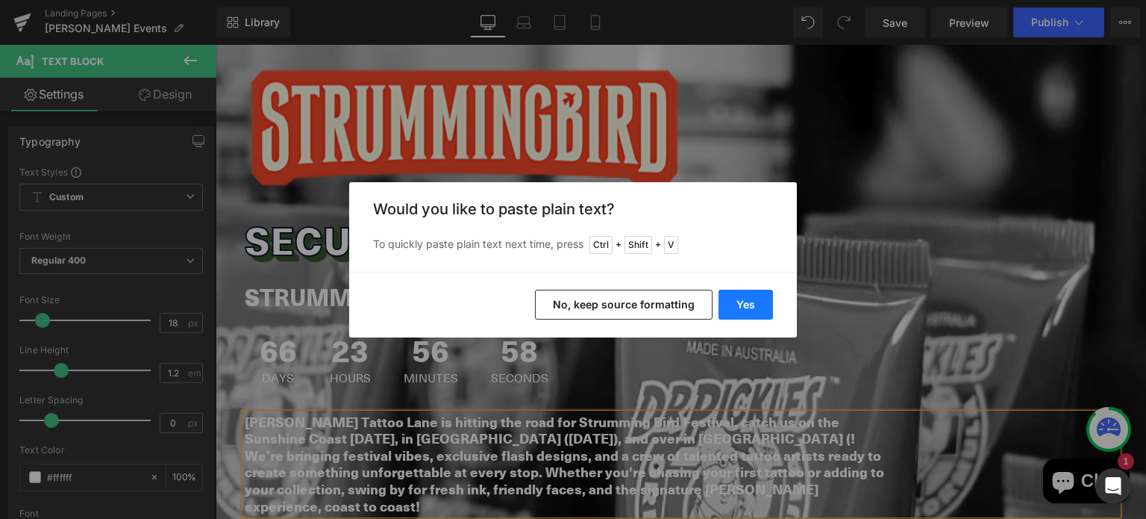
click at [743, 316] on button "Yes" at bounding box center [745, 304] width 54 height 30
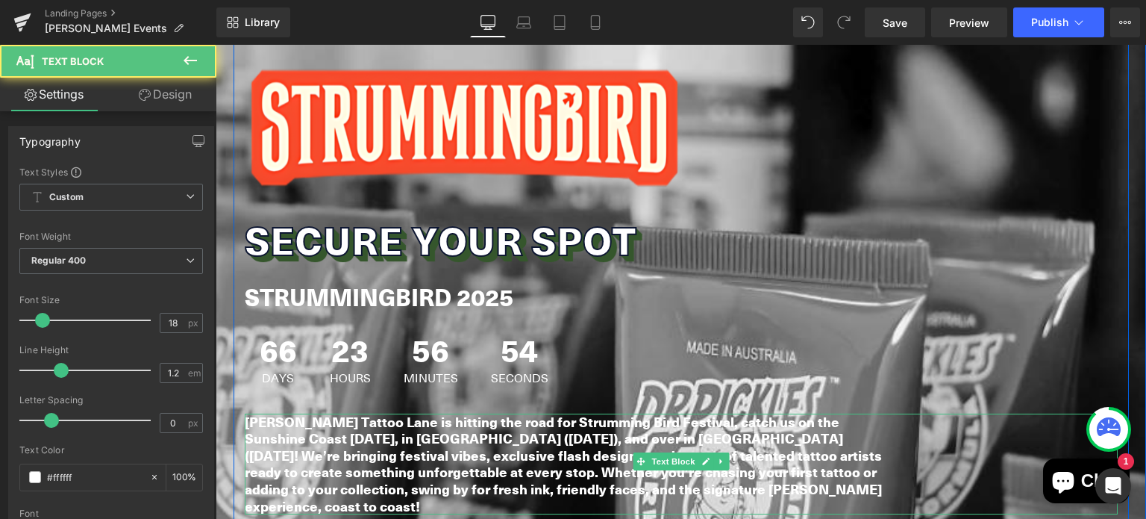
click at [801, 428] on b "Sat 1 Nov 2025), and over in Perth (Sun 2 Nov 2025! We’re bringing festival vib…" at bounding box center [563, 471] width 637 height 87
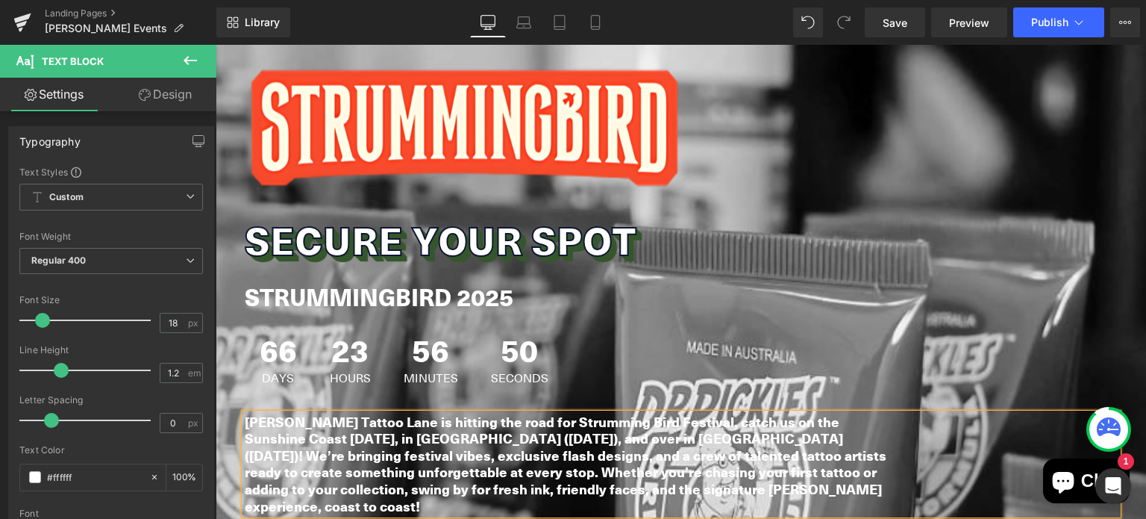
click at [856, 169] on div "Heading Image Secure Your Spot Heading STRUMMINGBIRD 2025 Heading 66 Days 23 Ho…" at bounding box center [681, 294] width 895 height 572
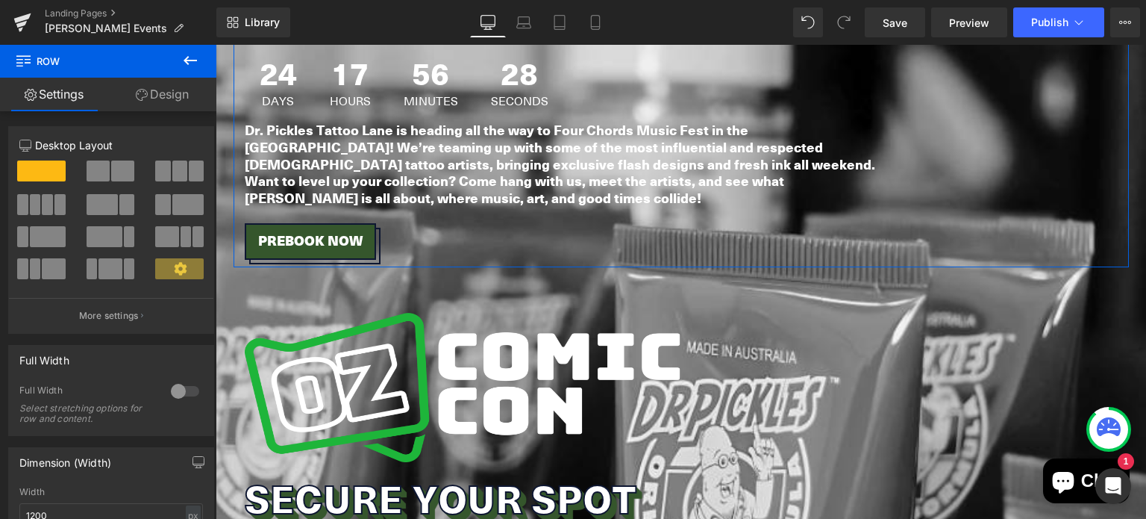
scroll to position [871, 0]
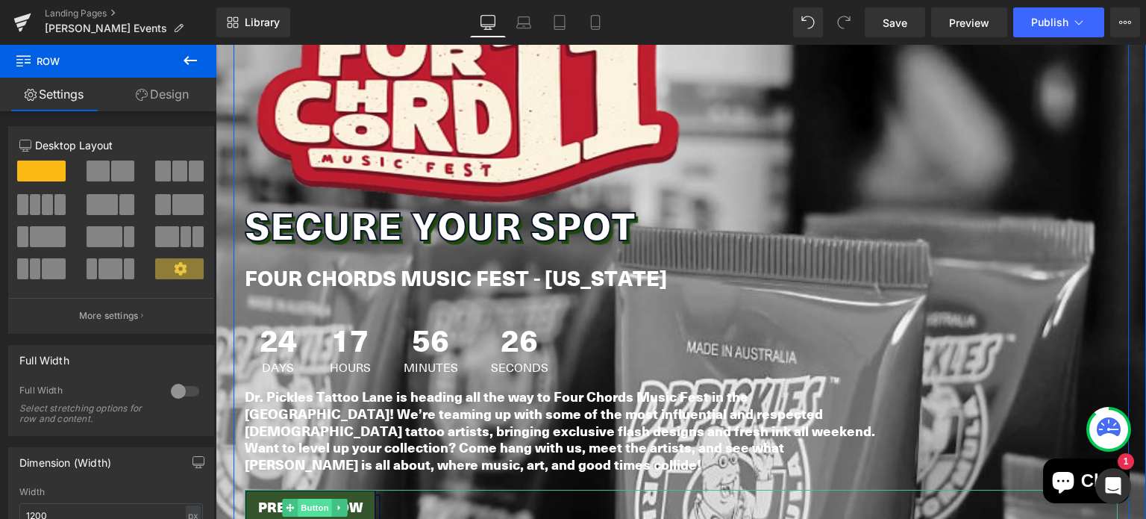
click at [307, 498] on span "Button" at bounding box center [315, 507] width 34 height 18
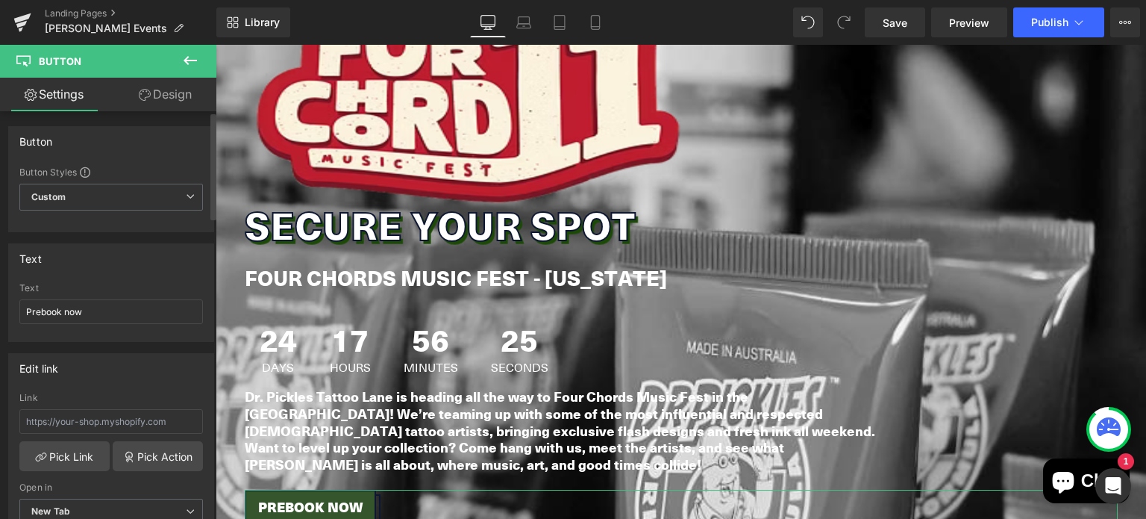
scroll to position [58, 0]
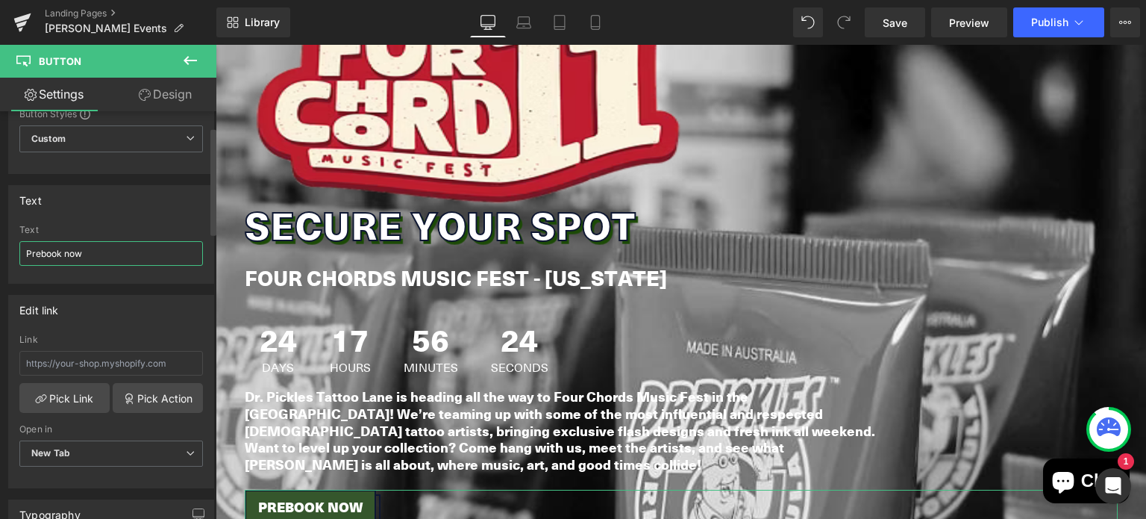
click at [60, 247] on input "Prebook now" at bounding box center [111, 253] width 184 height 25
type input "COMING SOON"
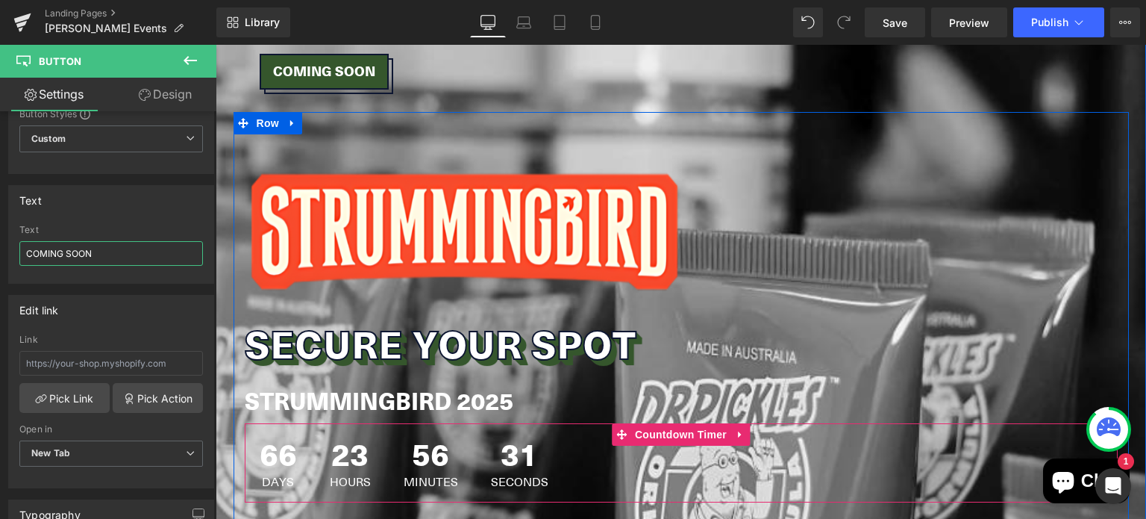
scroll to position [1851, 0]
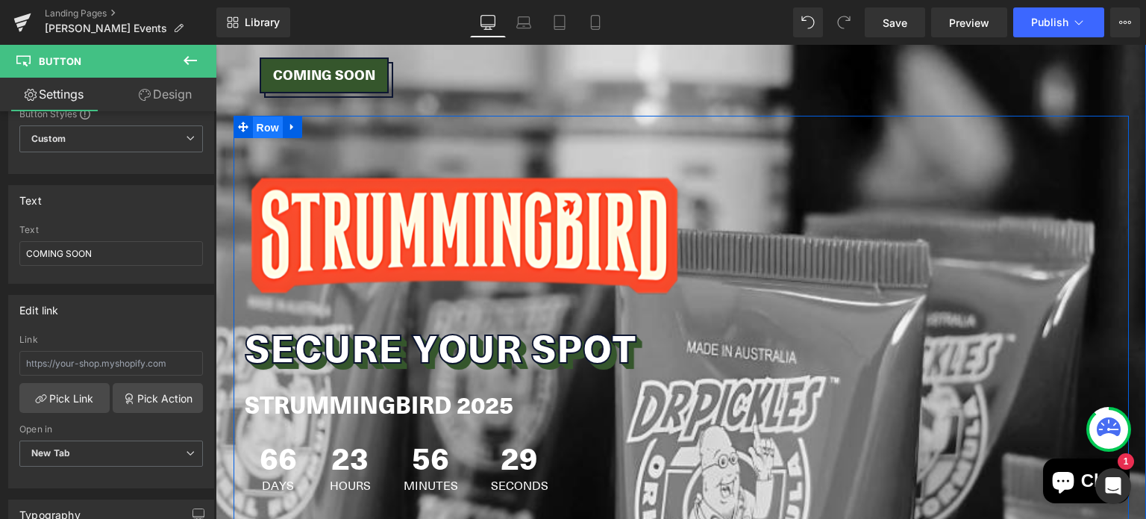
click at [256, 116] on span "Row" at bounding box center [268, 127] width 30 height 22
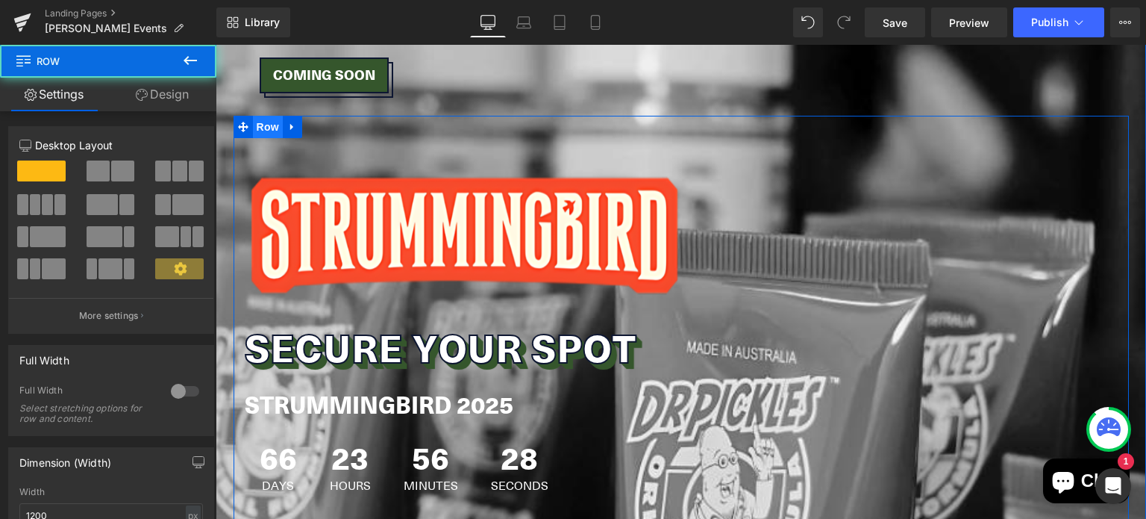
click at [258, 116] on span "Row" at bounding box center [268, 127] width 30 height 22
click at [290, 124] on icon at bounding box center [291, 127] width 3 height 7
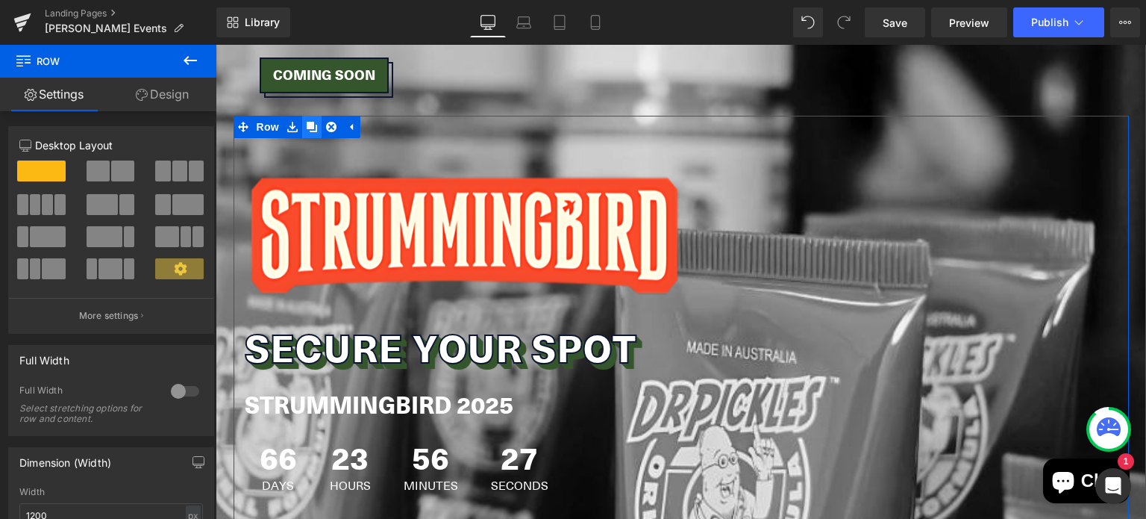
click at [307, 122] on icon at bounding box center [312, 127] width 10 height 10
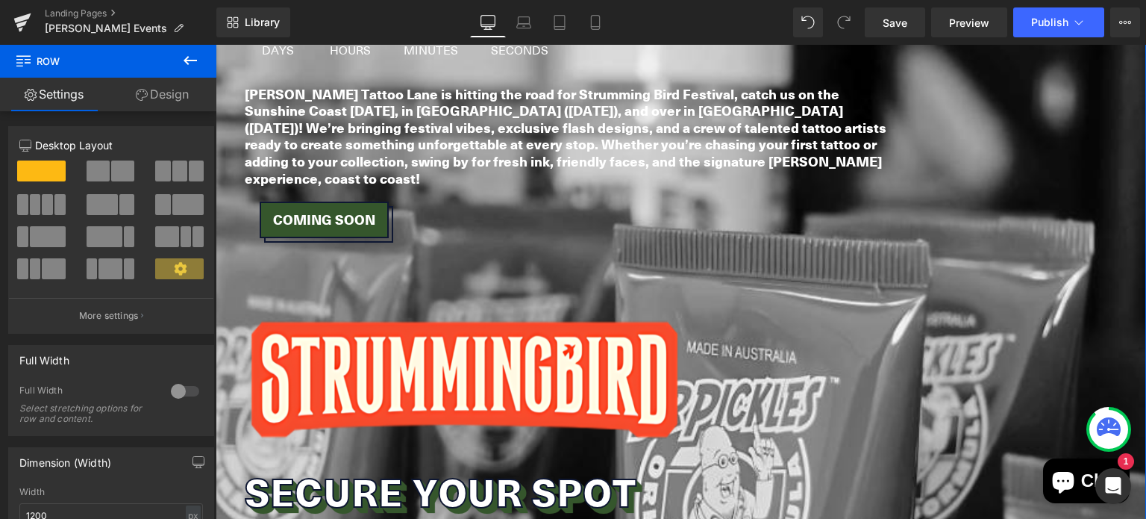
scroll to position [2391, 0]
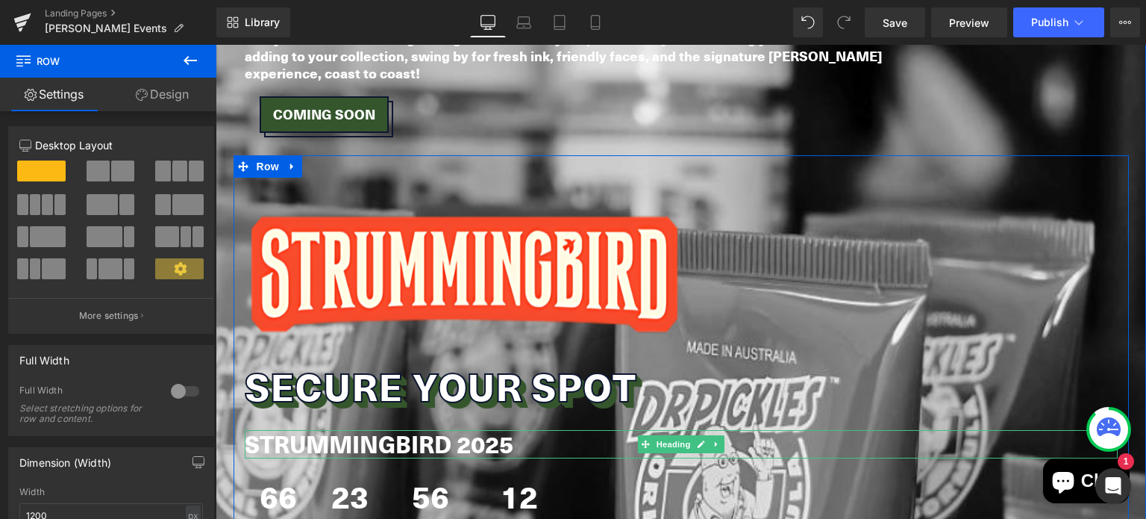
click at [309, 427] on b "STRUMMINGBIRD 2025" at bounding box center [379, 444] width 269 height 34
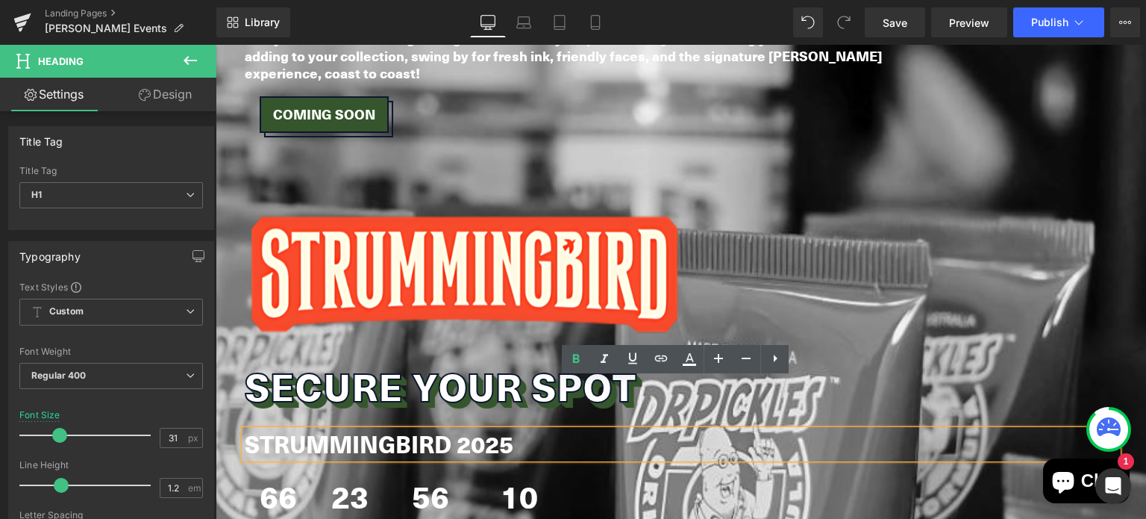
paste div
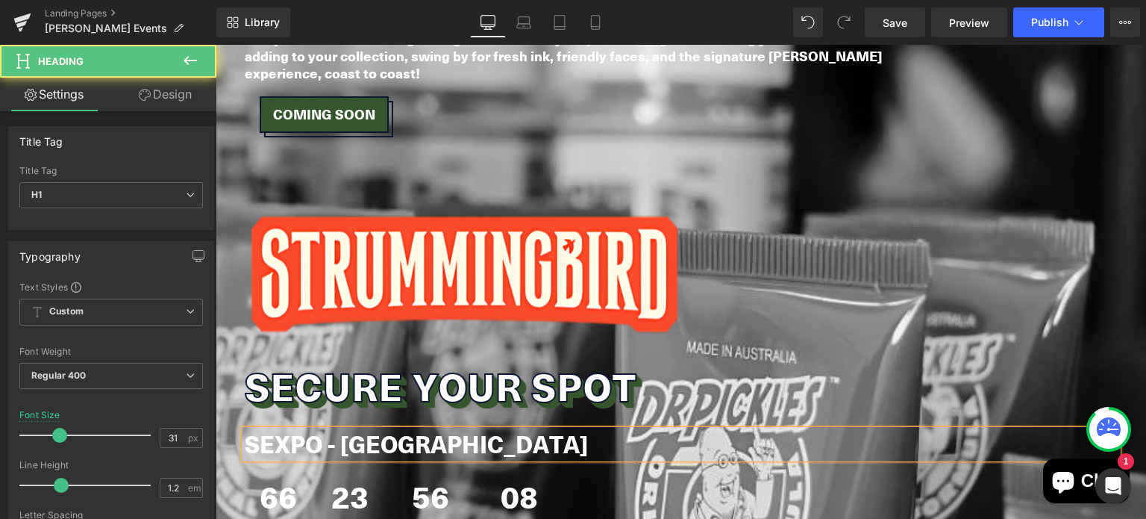
click at [345, 427] on b "SEXPO - Brisbane" at bounding box center [416, 444] width 343 height 34
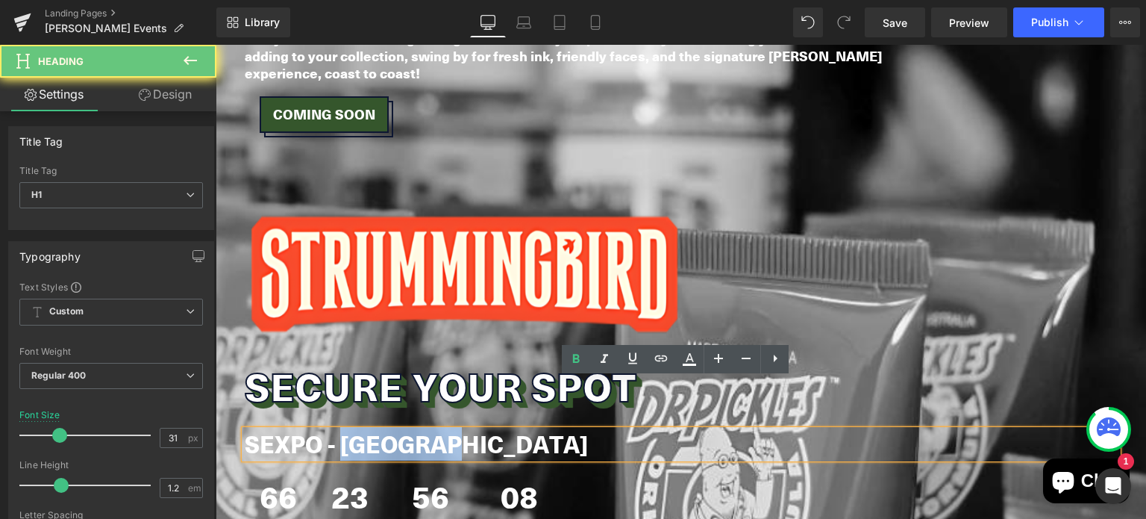
click at [345, 427] on b "SEXPO - Brisbane" at bounding box center [416, 444] width 343 height 34
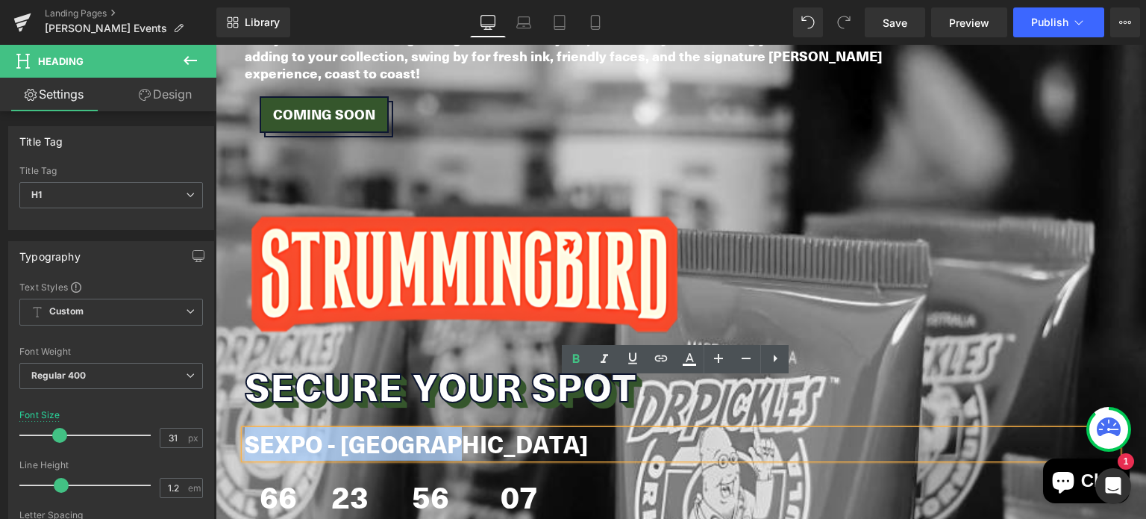
click at [336, 427] on b "SEXPO - Brisbane" at bounding box center [416, 444] width 343 height 34
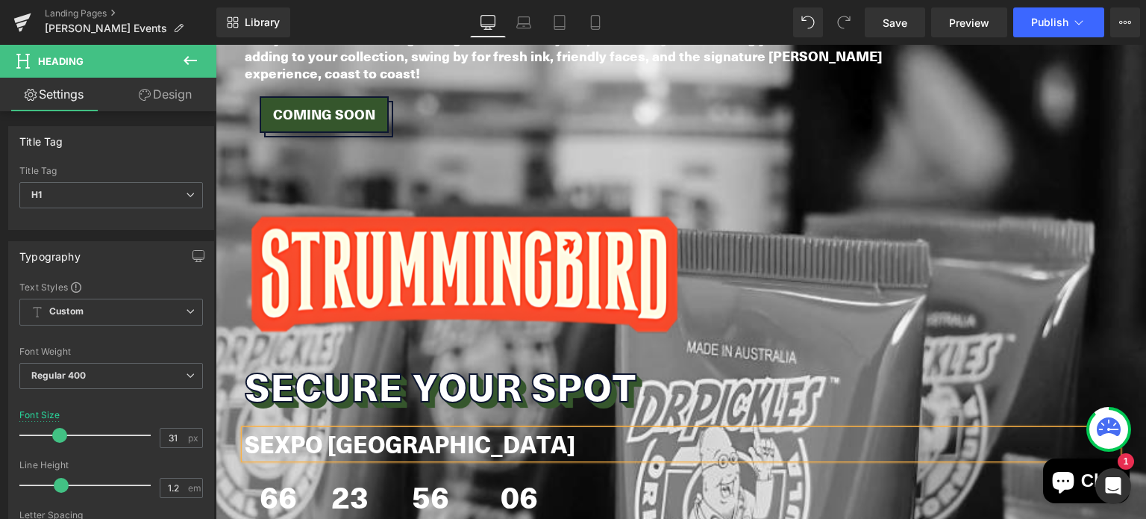
click at [336, 427] on b "SEXPO Brisbane" at bounding box center [410, 444] width 331 height 34
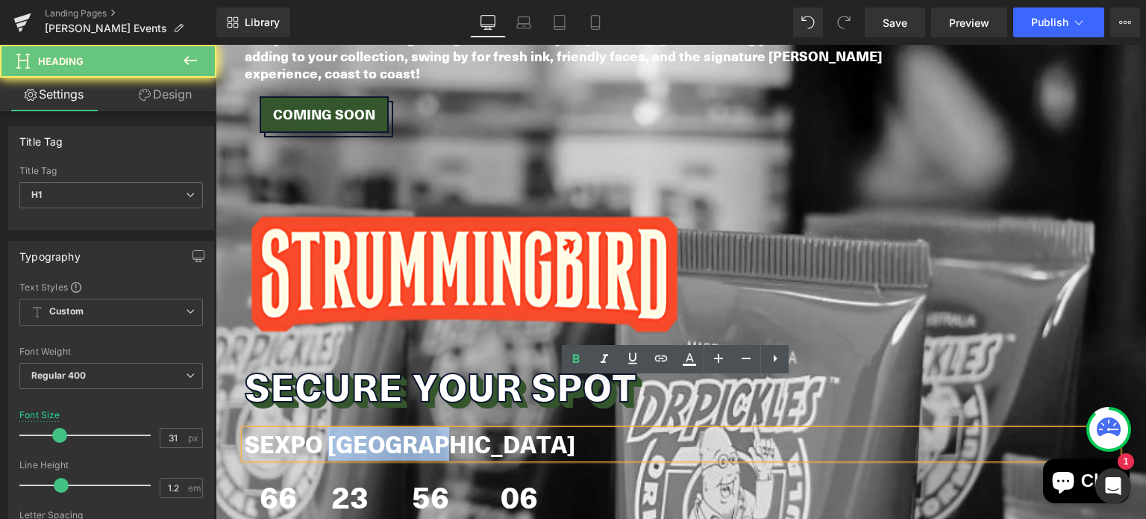
click at [336, 427] on b "SEXPO Brisbane" at bounding box center [410, 444] width 331 height 34
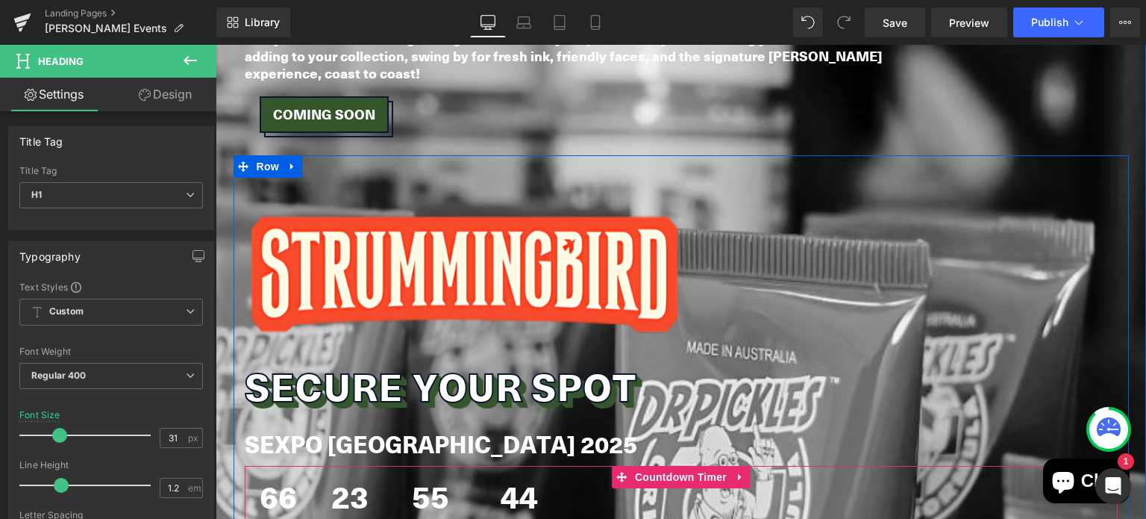
click at [330, 480] on span "23" at bounding box center [350, 498] width 41 height 37
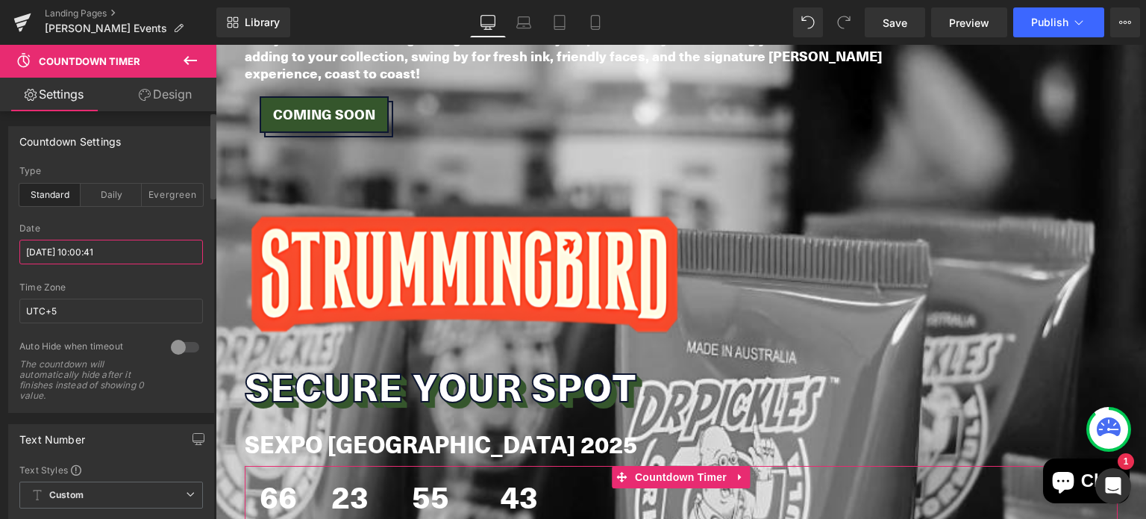
click at [84, 249] on input "2025/10/25 10:00:41" at bounding box center [111, 251] width 184 height 25
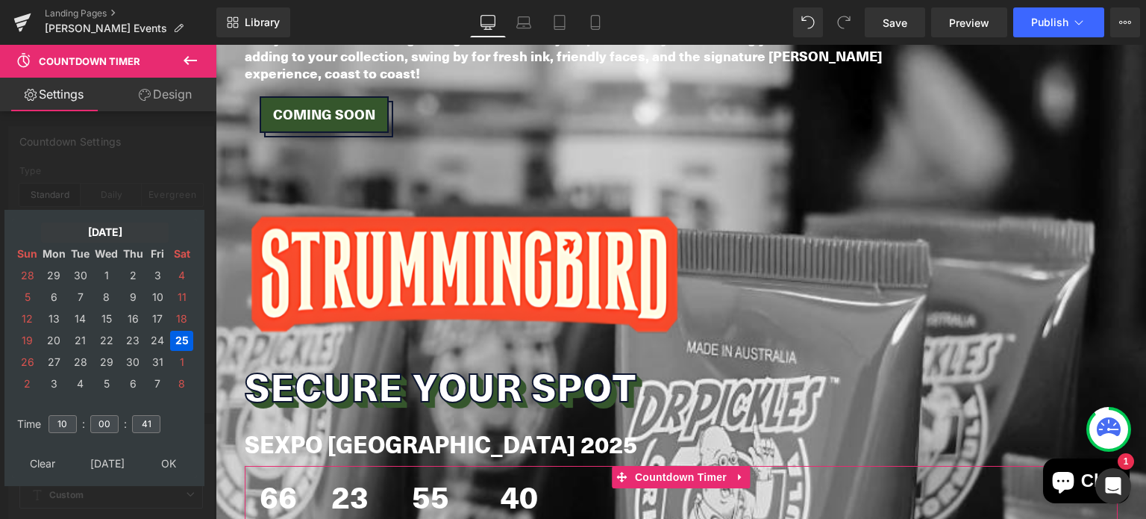
click at [101, 235] on td "Oct, 2025" at bounding box center [105, 232] width 128 height 20
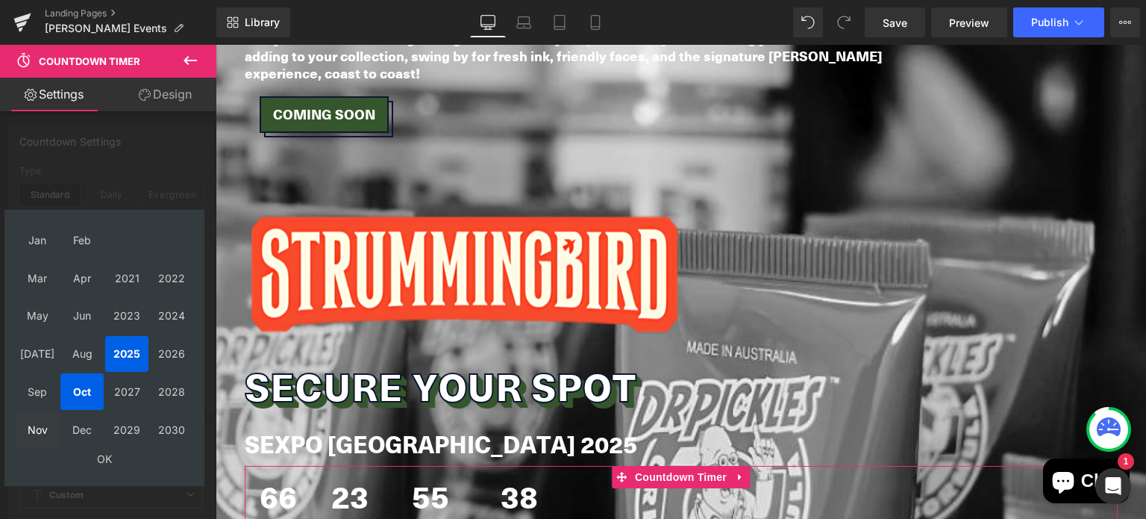
click at [36, 423] on td "Nov" at bounding box center [37, 429] width 43 height 37
click at [94, 454] on td "OK" at bounding box center [105, 459] width 178 height 20
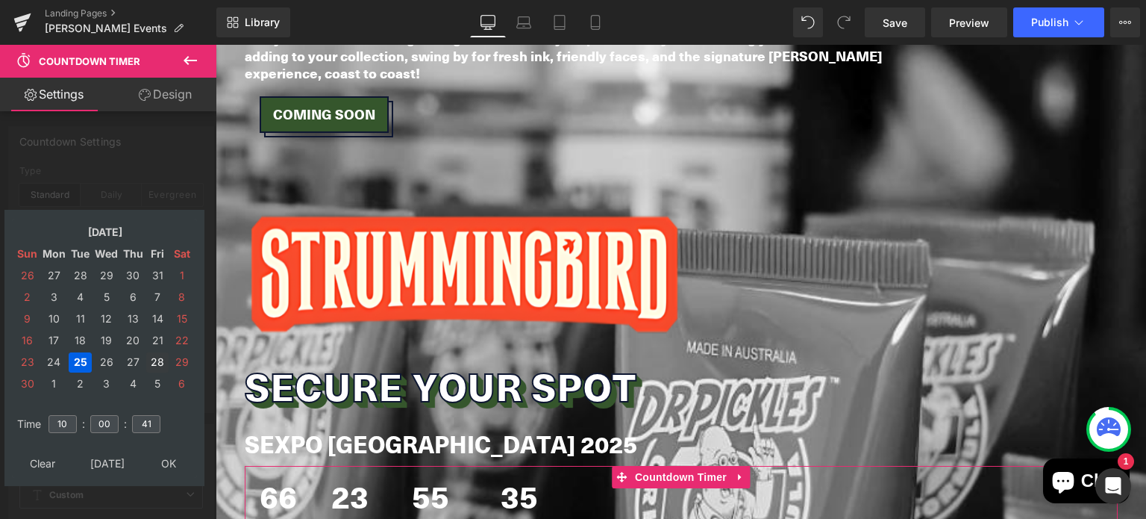
click at [154, 356] on td "28" at bounding box center [157, 362] width 22 height 20
type input "2025/11/28 10:00:41"
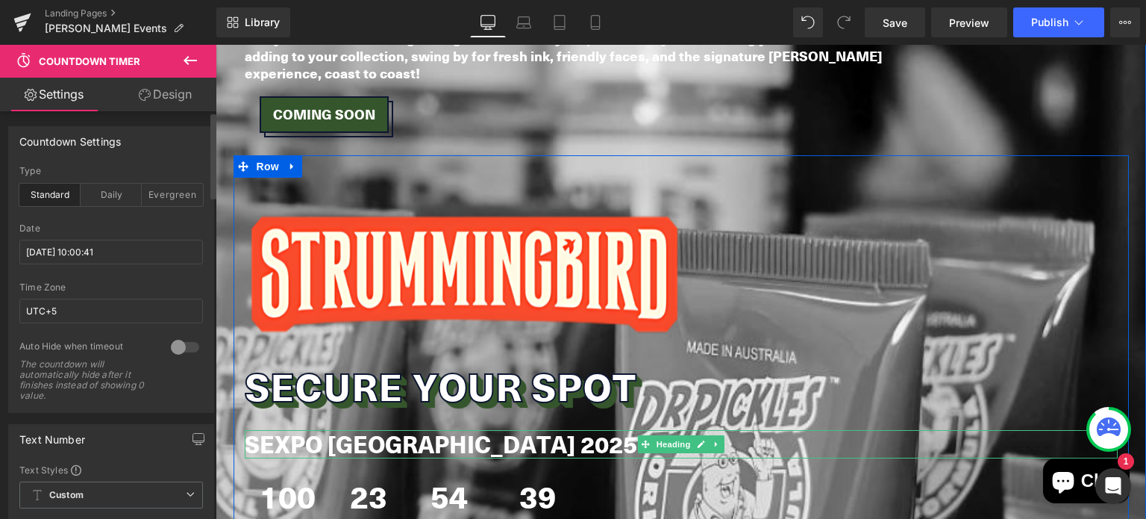
click at [290, 427] on b "SEXPO BRISBANE 2025" at bounding box center [441, 444] width 392 height 34
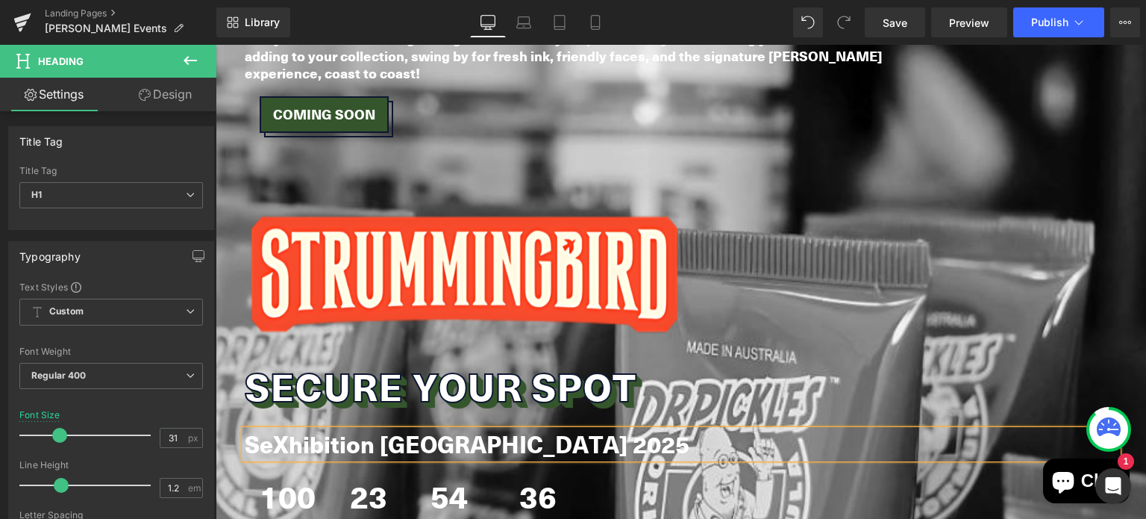
click at [290, 427] on b "SeXhibition BRISBANE 2025" at bounding box center [467, 444] width 445 height 34
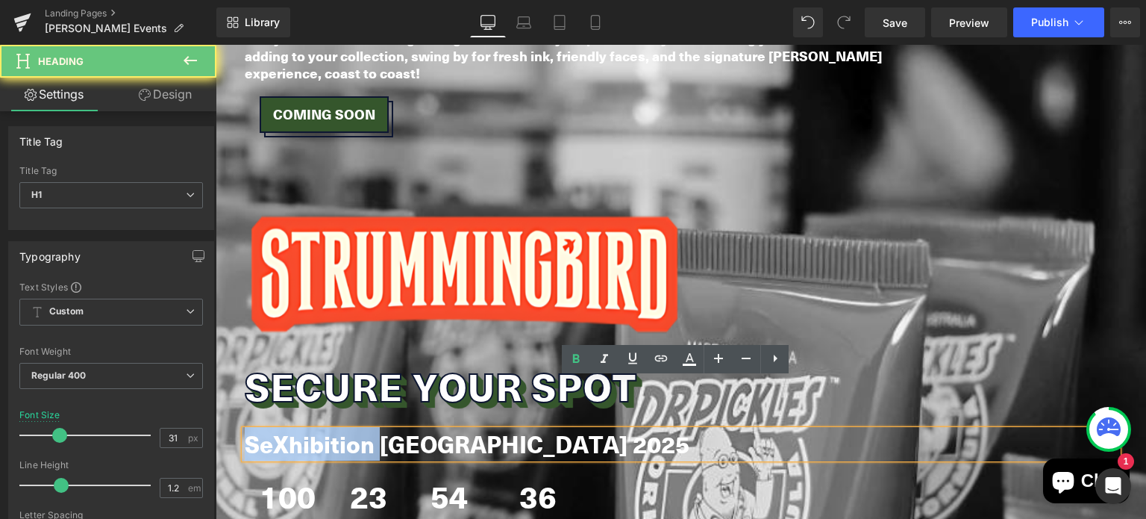
click at [290, 427] on b "SeXhibition BRISBANE 2025" at bounding box center [467, 444] width 445 height 34
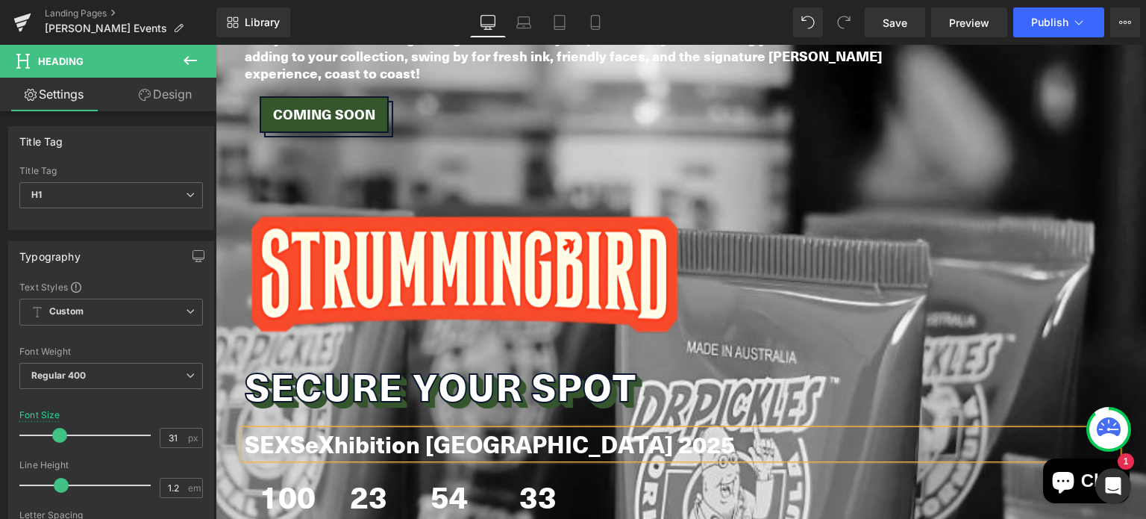
click at [290, 427] on b "SEXSeXhibition BRISBANE 2025" at bounding box center [490, 444] width 490 height 34
click at [433, 427] on b "SEXHIBITION SeXhibition BRISBANE 2025" at bounding box center [545, 444] width 601 height 34
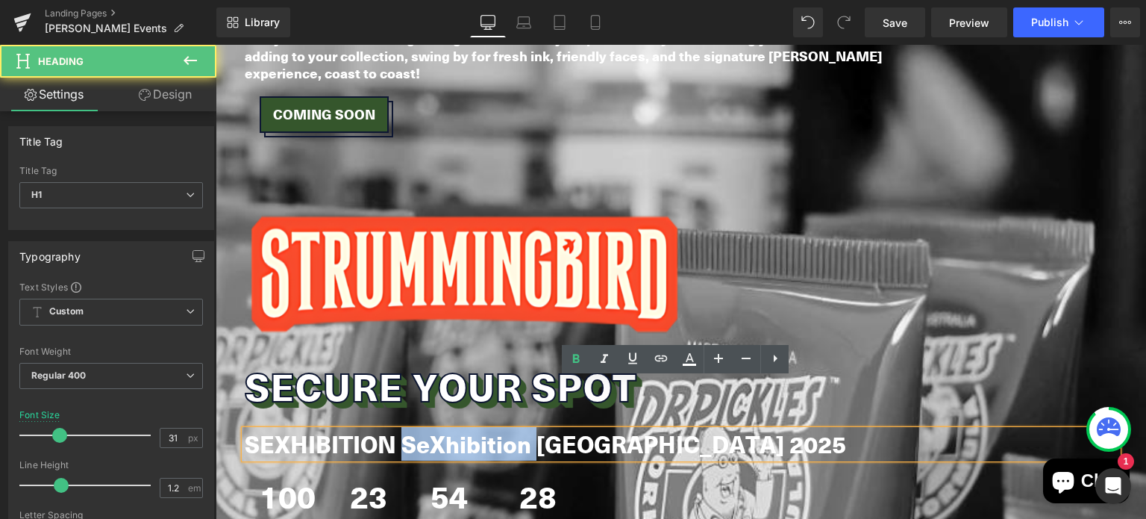
click at [433, 427] on b "SEXHIBITION SeXhibition BRISBANE 2025" at bounding box center [545, 444] width 601 height 34
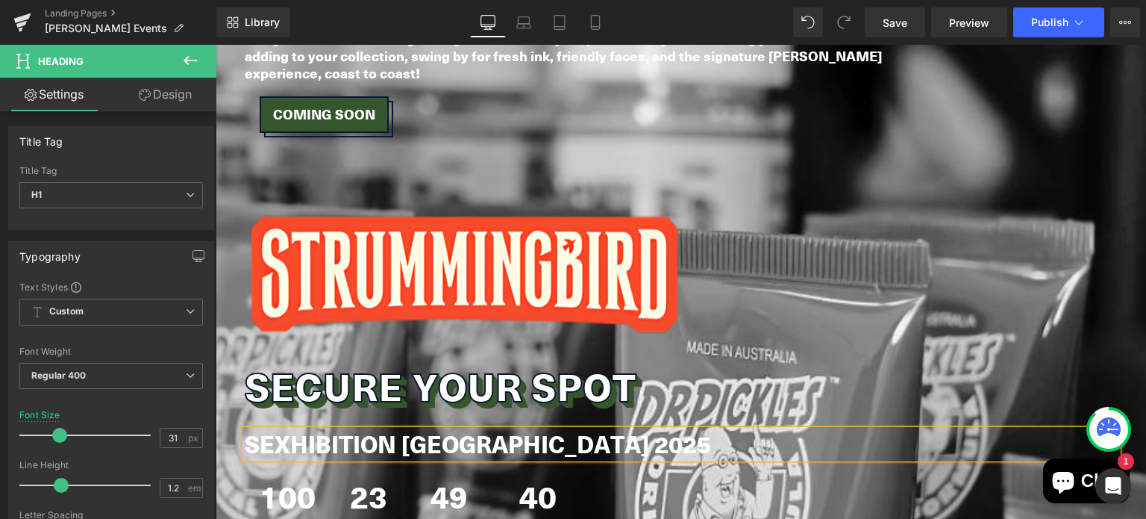
click at [417, 427] on b "SEXHIBITION BRISBANE 2025" at bounding box center [478, 444] width 466 height 34
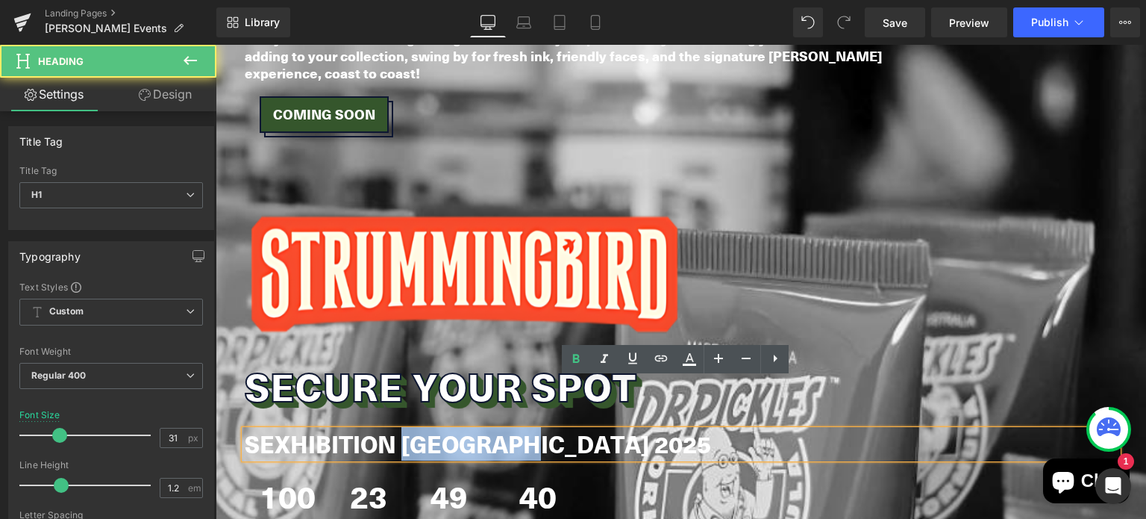
click at [417, 427] on b "SEXHIBITION BRISBANE 2025" at bounding box center [478, 444] width 466 height 34
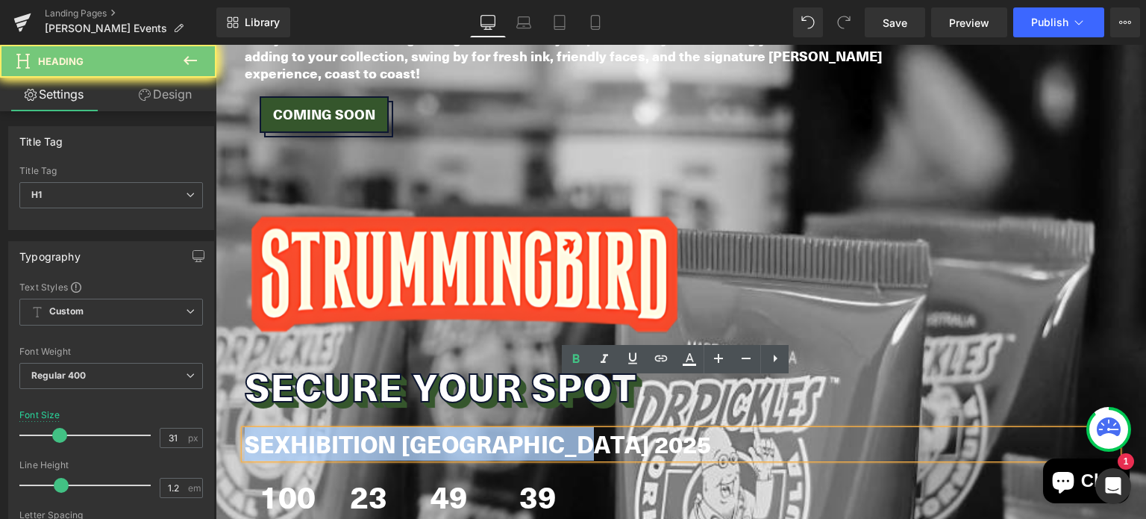
click at [417, 427] on b "SEXHIBITION BRISBANE 2025" at bounding box center [478, 444] width 466 height 34
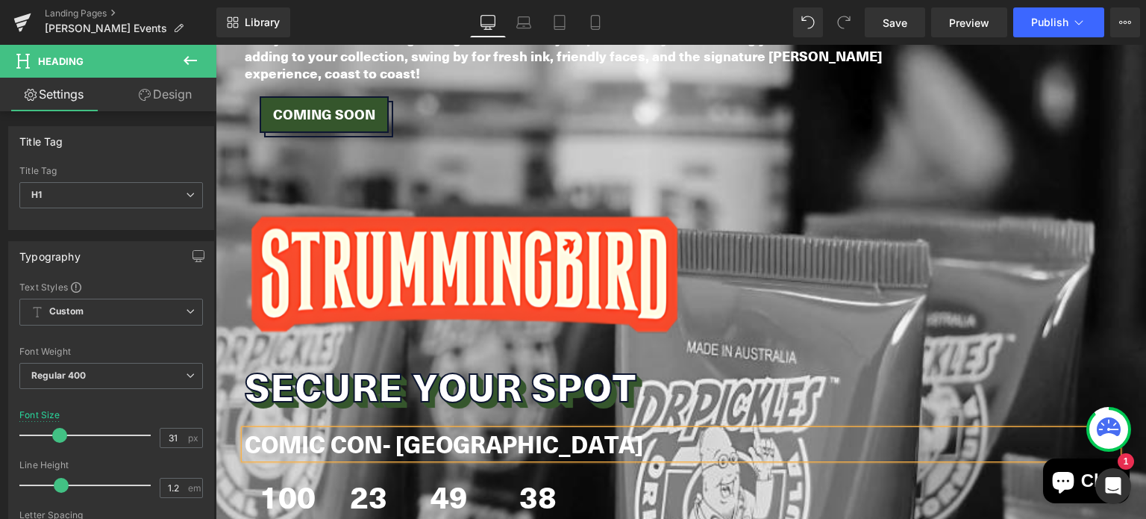
click at [417, 427] on b "COMIC CON- Melbourne" at bounding box center [444, 444] width 398 height 34
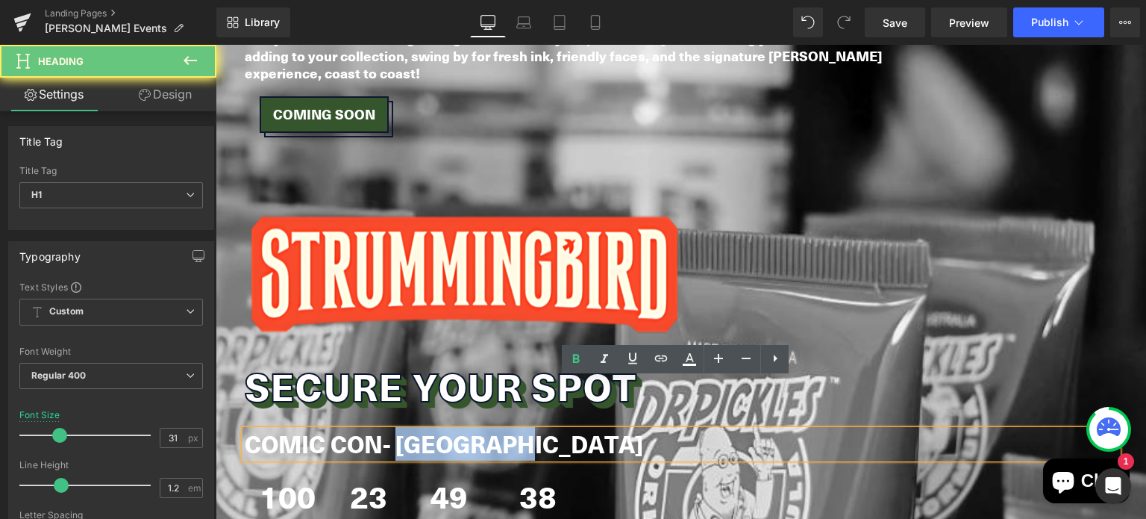
click at [417, 427] on b "COMIC CON- Melbourne" at bounding box center [444, 444] width 398 height 34
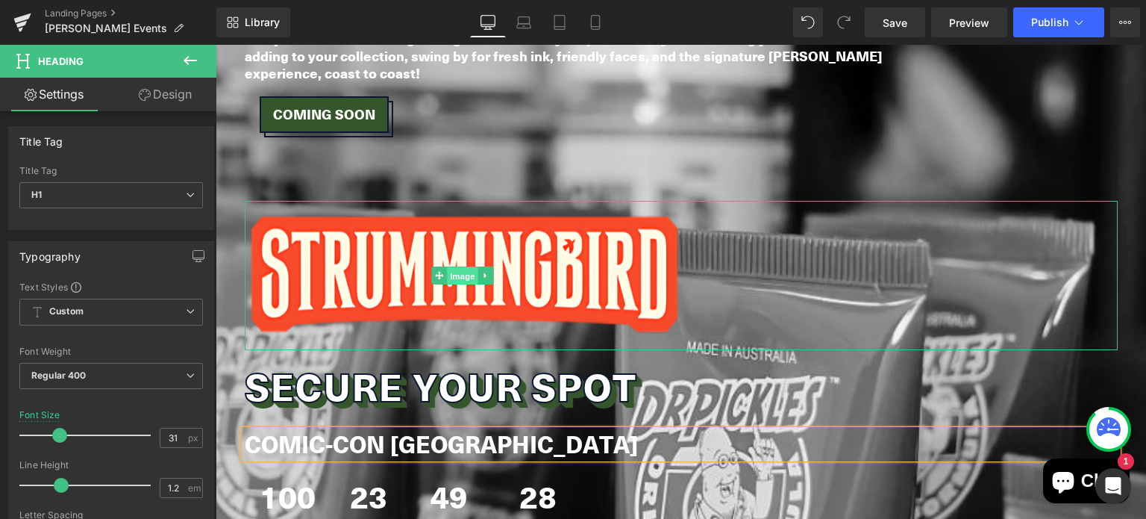
click at [451, 267] on span "Image" at bounding box center [462, 276] width 31 height 18
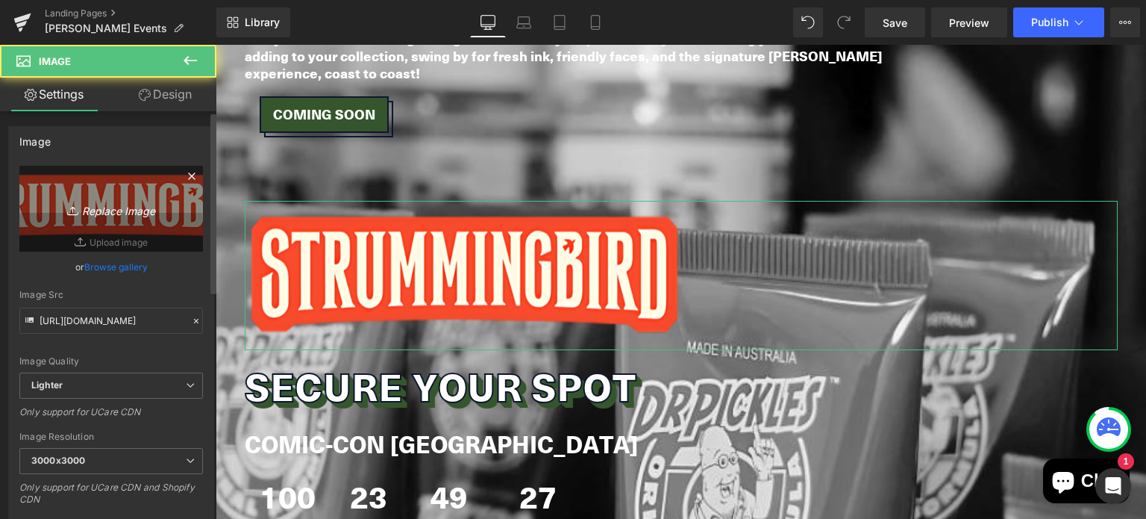
click at [102, 199] on icon "Replace Image" at bounding box center [110, 208] width 119 height 19
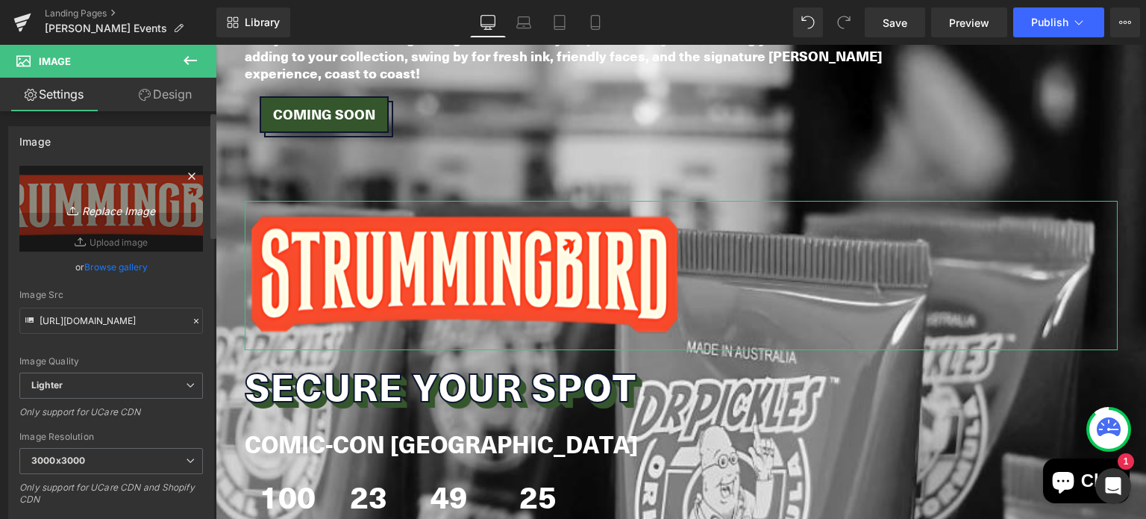
type input "C:\fakepath\OCC-Logo-White-no-date-PNG-1-1024x391 (1).png"
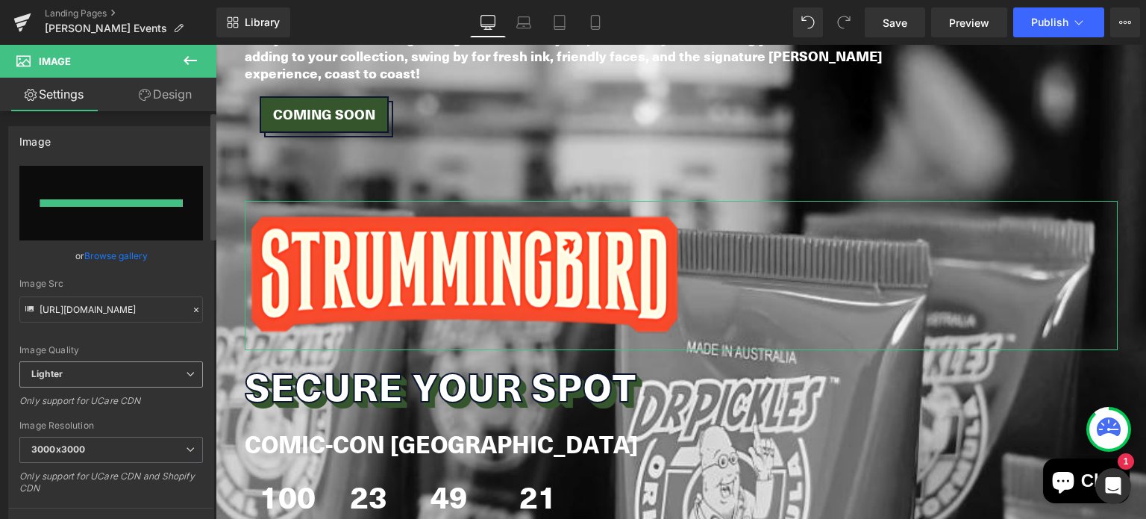
type input "https://ucarecdn.com/502e6fb5-d24f-46ee-8d9d-9cd60a9a9974/-/format/auto/-/previ…"
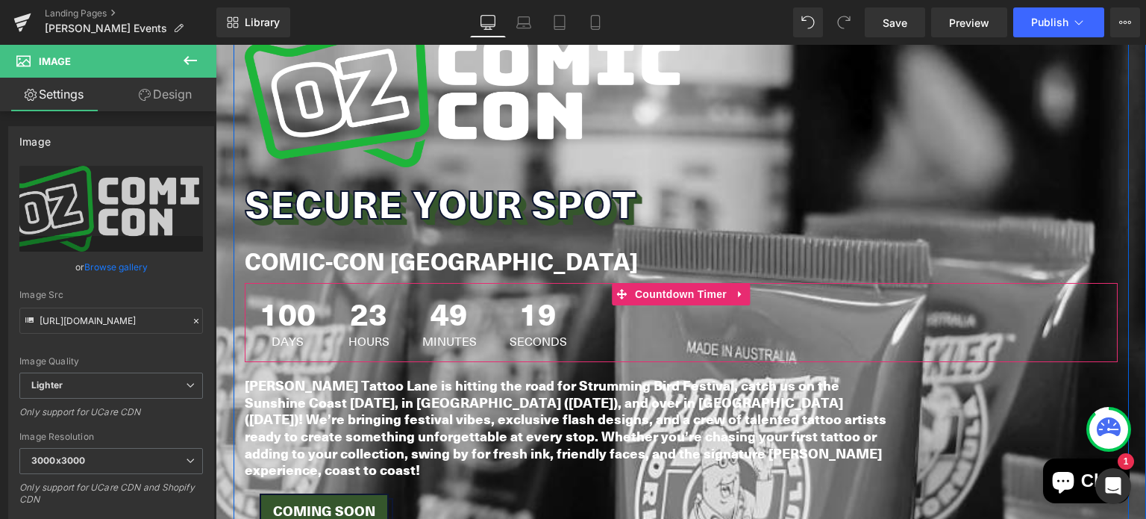
scroll to position [2576, 0]
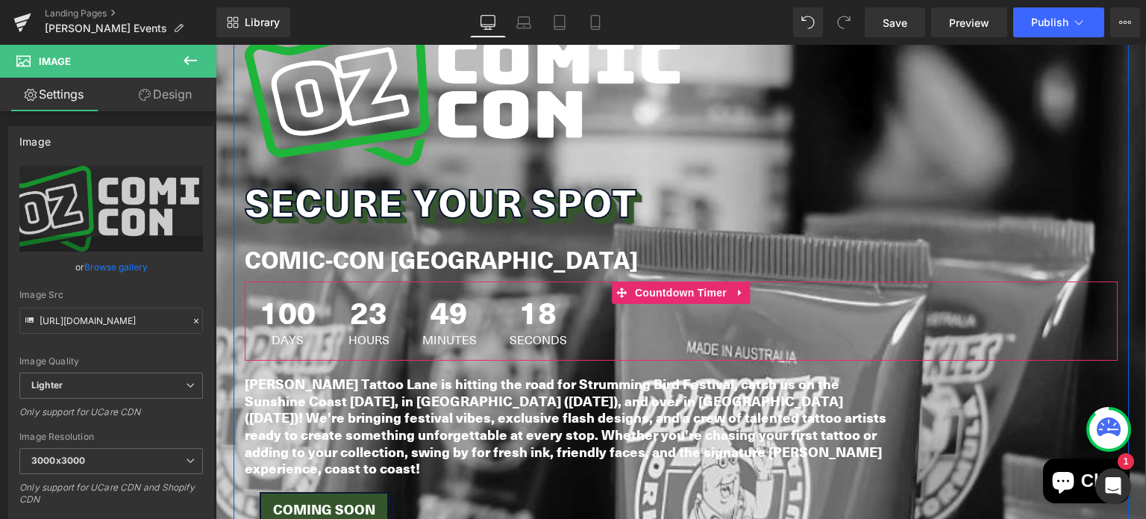
click at [301, 296] on span "100" at bounding box center [288, 314] width 56 height 37
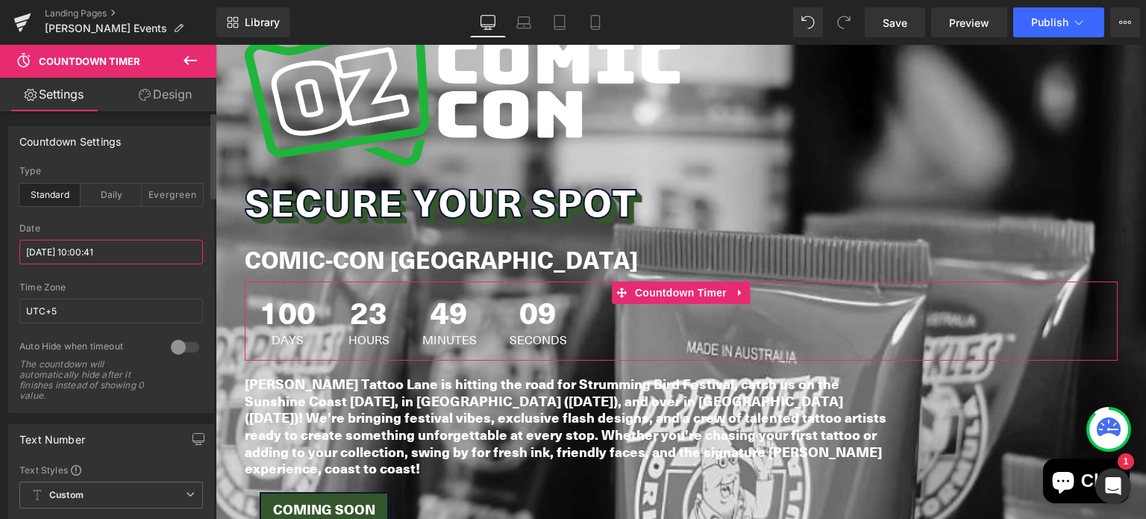
click at [67, 257] on input "2025/11/28 10:00:41" at bounding box center [111, 251] width 184 height 25
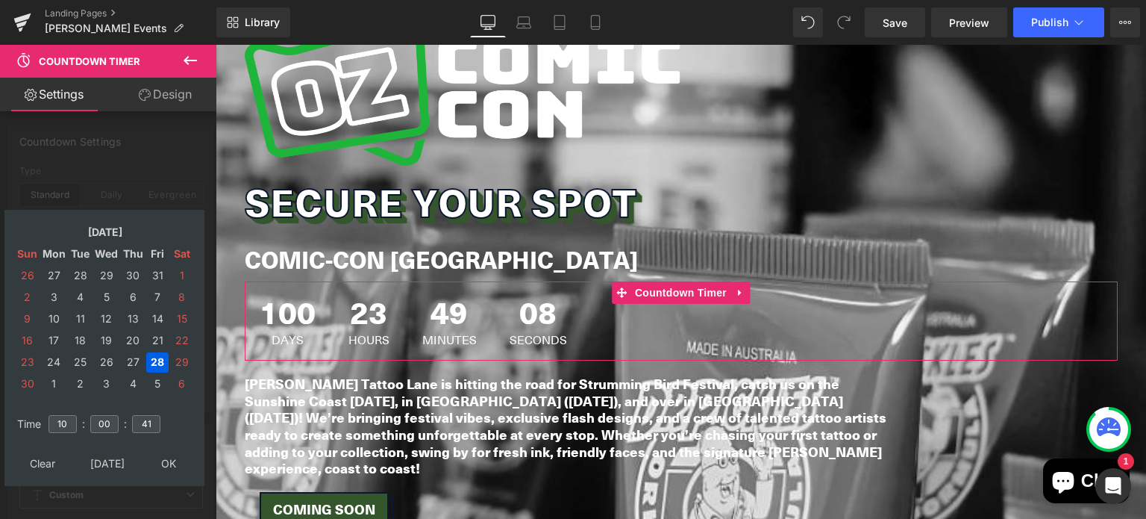
click at [98, 228] on td "Nov, 2025" at bounding box center [105, 232] width 128 height 20
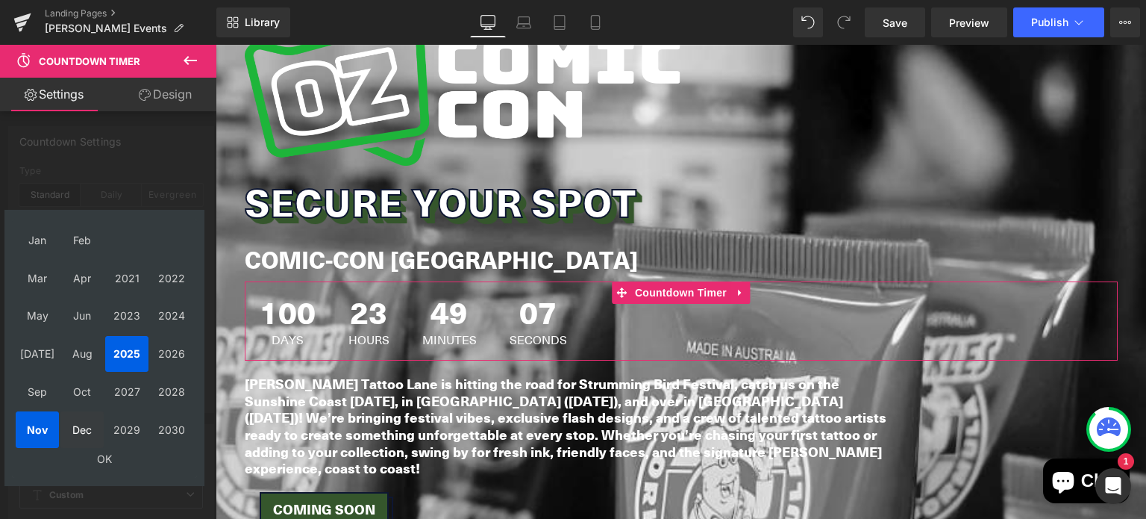
click at [81, 423] on td "Dec" at bounding box center [81, 429] width 43 height 37
click at [103, 453] on td "OK" at bounding box center [105, 459] width 178 height 20
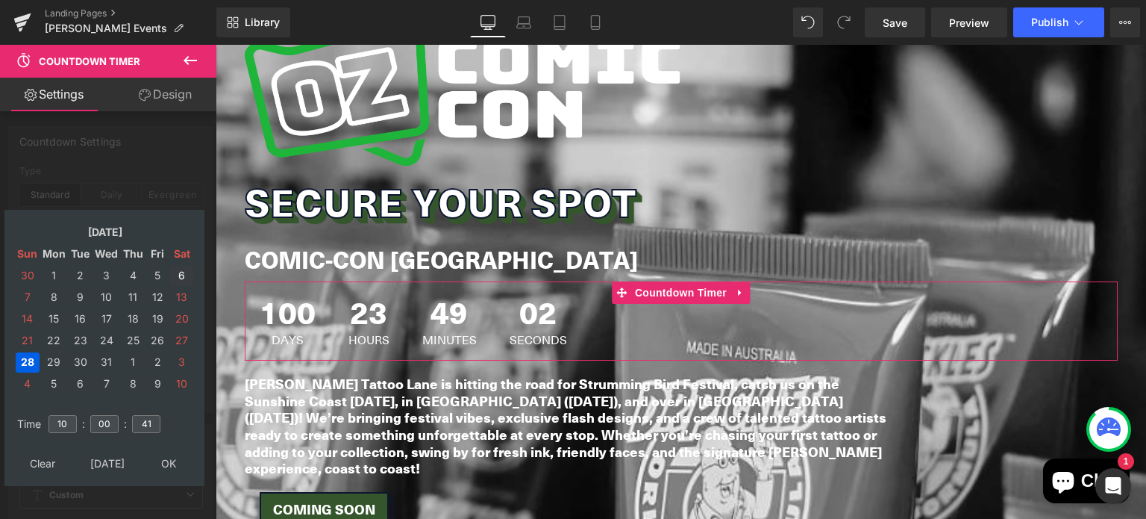
click at [179, 269] on td "6" at bounding box center [181, 276] width 23 height 20
type input "2025/12/06 10:00:41"
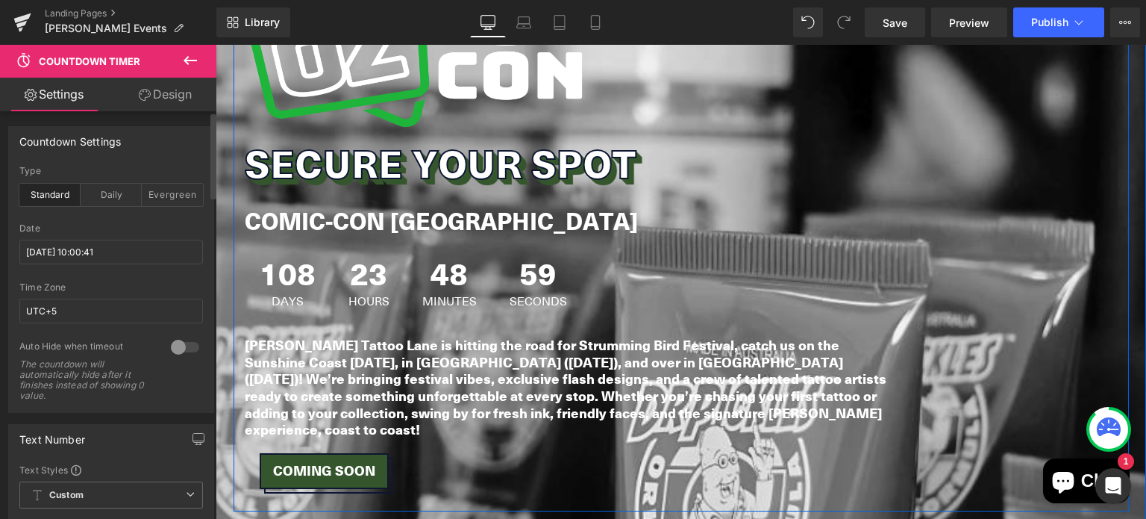
scroll to position [2614, 0]
click at [444, 335] on b "[PERSON_NAME] Tattoo Lane is hitting the road for Strumming Bird Festival, catc…" at bounding box center [542, 353] width 595 height 37
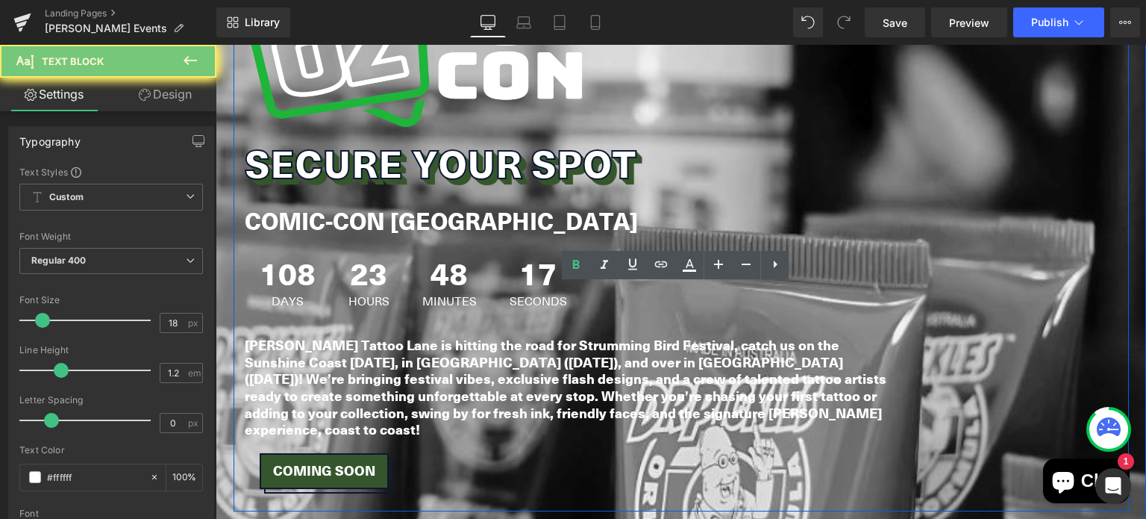
click at [444, 335] on b "[PERSON_NAME] Tattoo Lane is hitting the road for Strumming Bird Festival, catc…" at bounding box center [542, 353] width 595 height 37
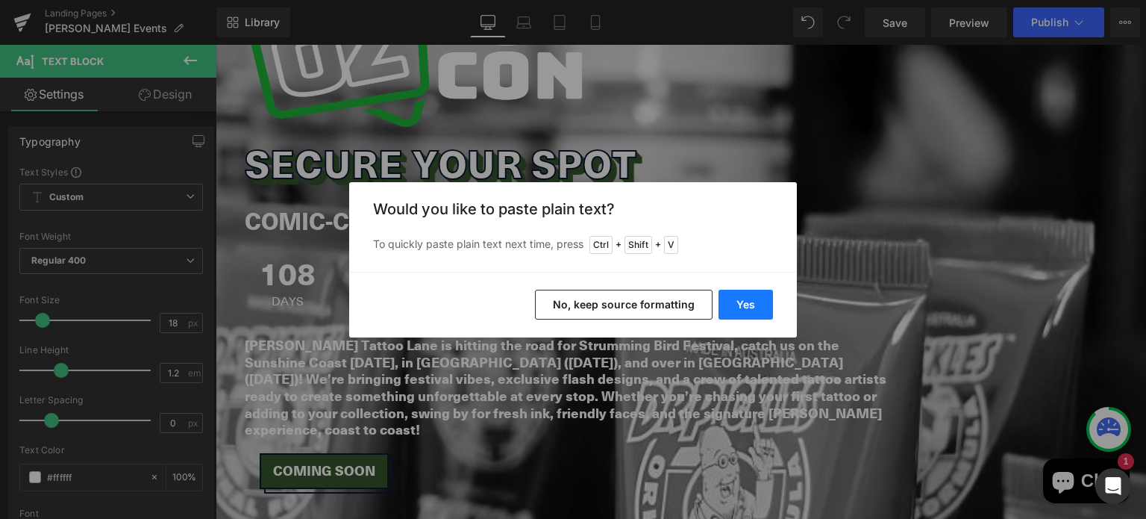
click at [763, 300] on button "Yes" at bounding box center [745, 304] width 54 height 30
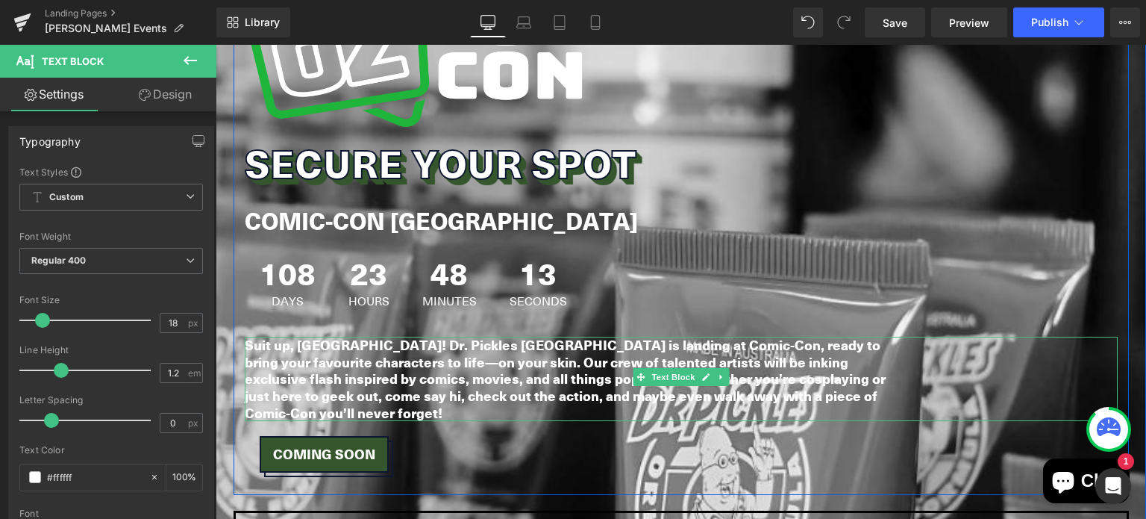
click at [359, 335] on b "Suit up, Melbourne! Dr. Pickles Tattoo Lane is landing at Comic-Con, ready to b…" at bounding box center [565, 378] width 641 height 87
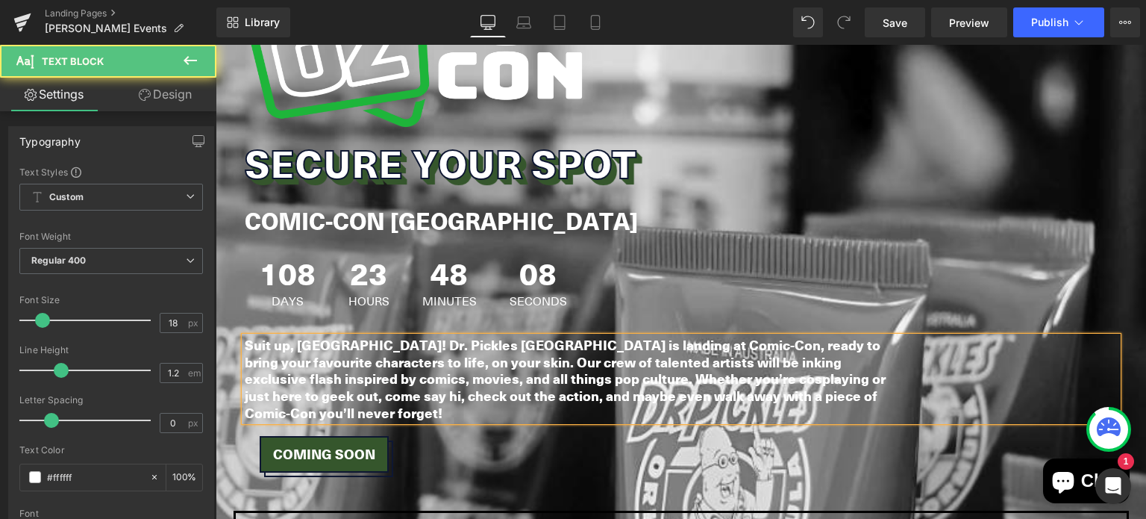
click at [386, 335] on b "Suit up, Melbourne! Dr. Pickles Tattoo Lane is landing at Comic-Con, ready to b…" at bounding box center [565, 378] width 641 height 87
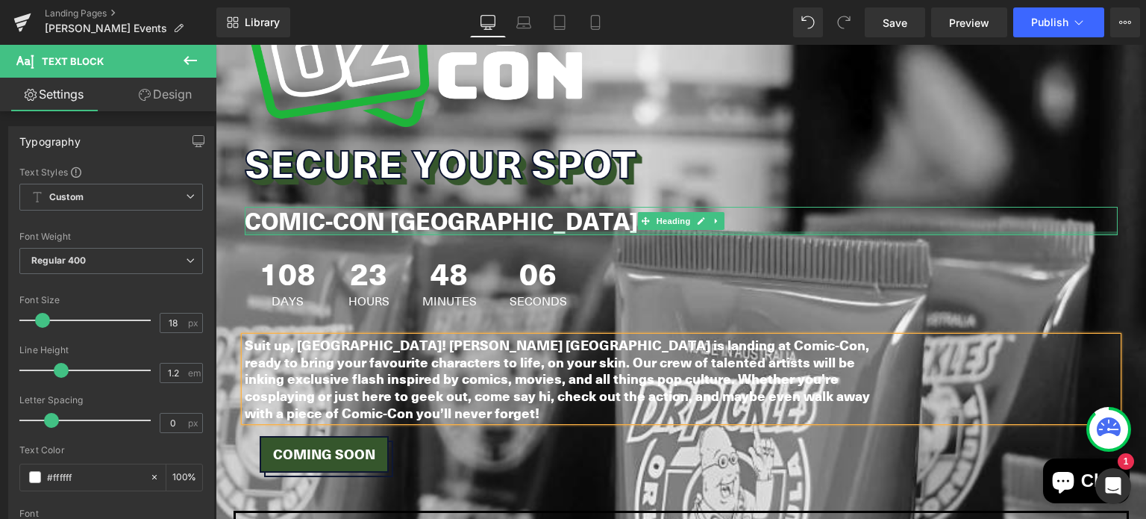
click at [745, 207] on h1 "COMIC-CON [GEOGRAPHIC_DATA]" at bounding box center [681, 221] width 873 height 28
click at [786, 242] on div "108 Days 23 Hours 48 Minutes 06 Seconds" at bounding box center [681, 281] width 873 height 79
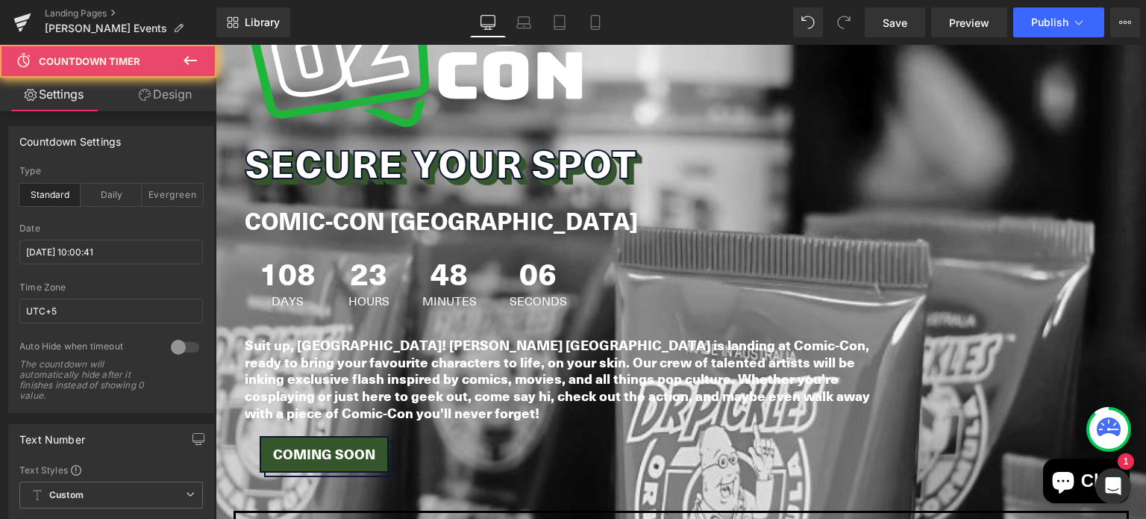
click at [483, 495] on div "Separator" at bounding box center [681, 503] width 930 height 16
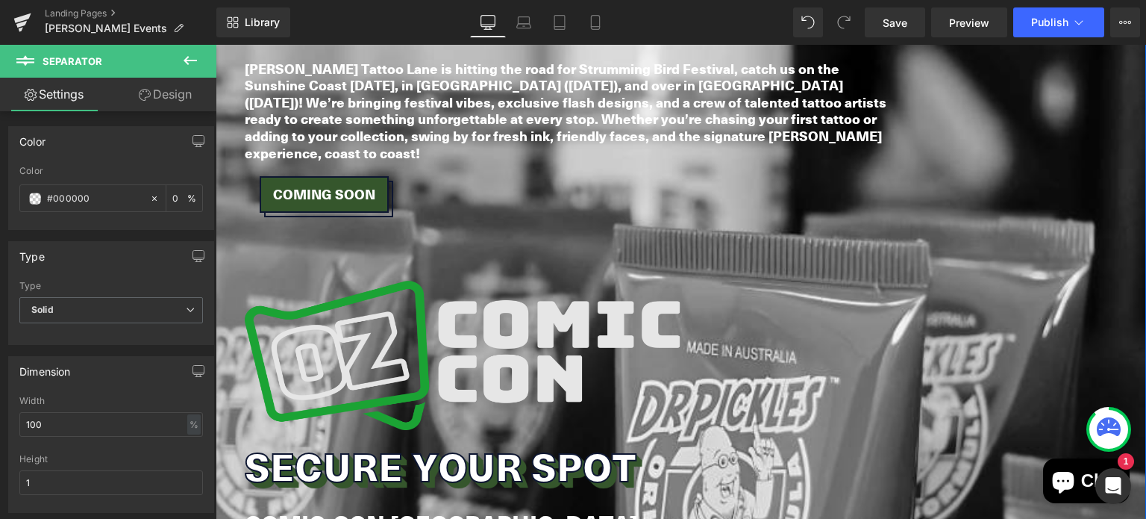
scroll to position [2305, 0]
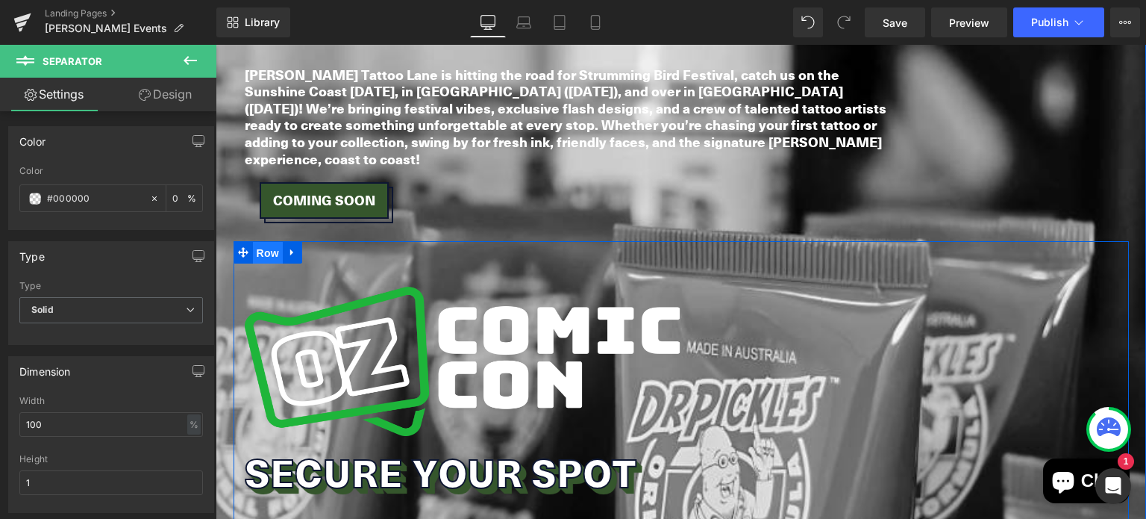
click at [263, 242] on span "Row" at bounding box center [268, 253] width 30 height 22
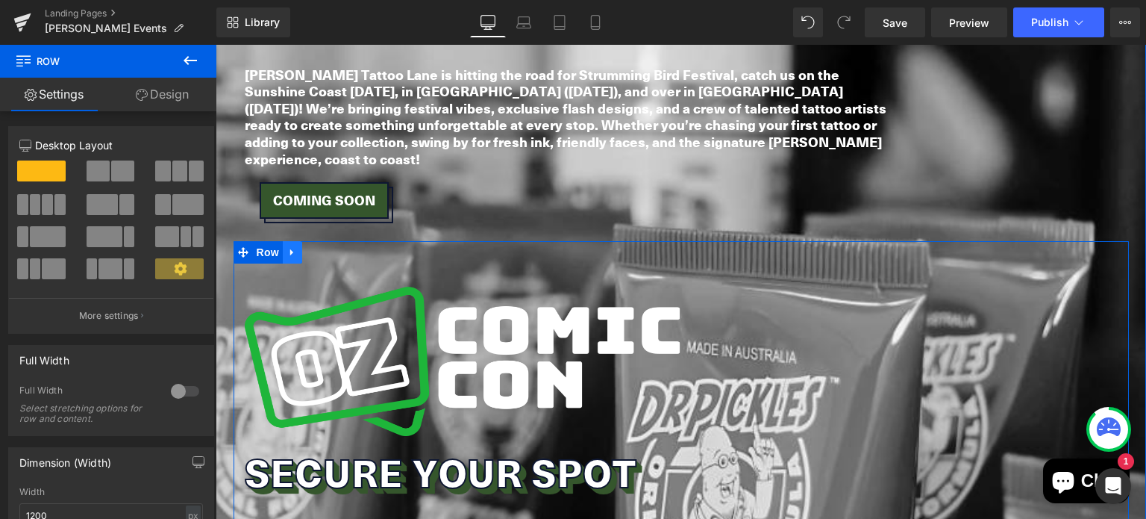
click at [289, 246] on icon at bounding box center [292, 251] width 10 height 11
click at [310, 247] on icon at bounding box center [312, 252] width 10 height 10
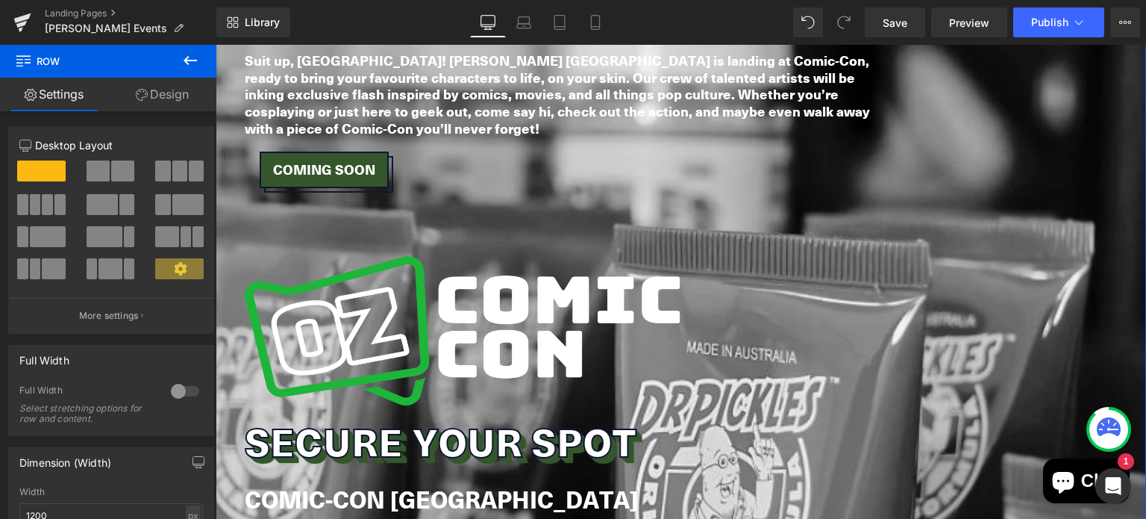
scroll to position [2899, 0]
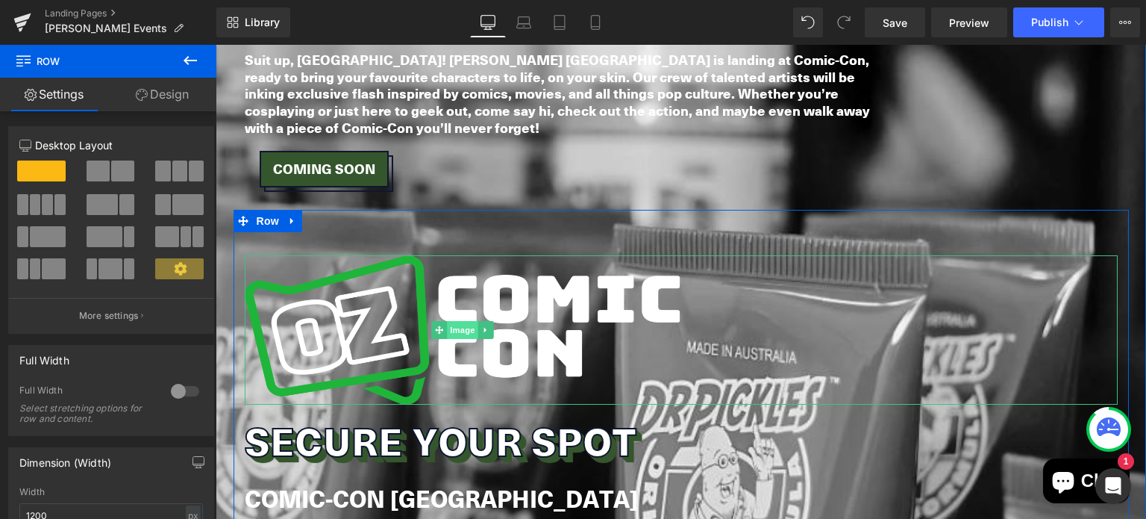
click at [452, 321] on span "Image" at bounding box center [462, 330] width 31 height 18
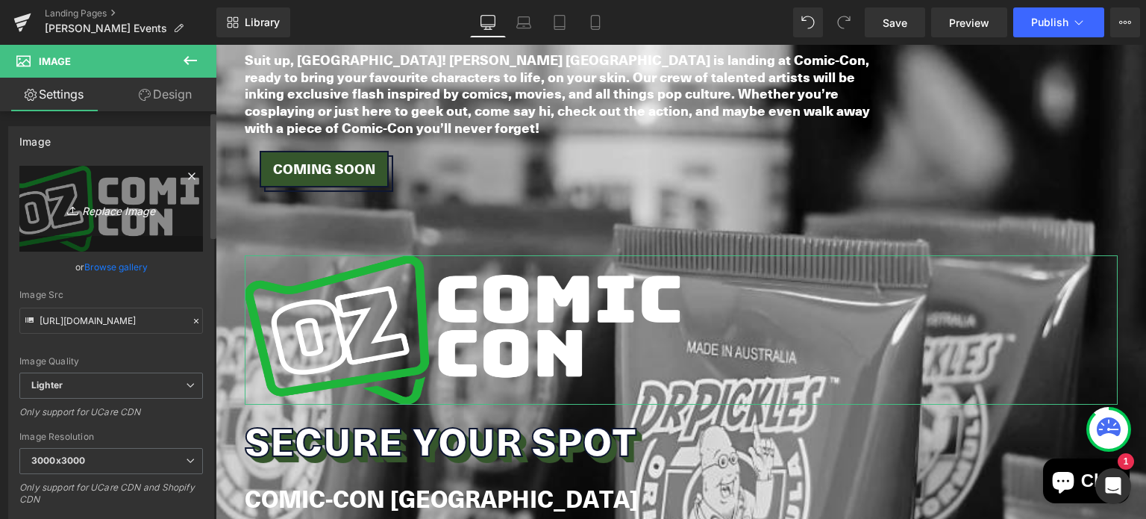
click at [98, 198] on link "Replace Image" at bounding box center [111, 209] width 184 height 86
type input "C:\fakepath\Fresha Artwork (2).png"
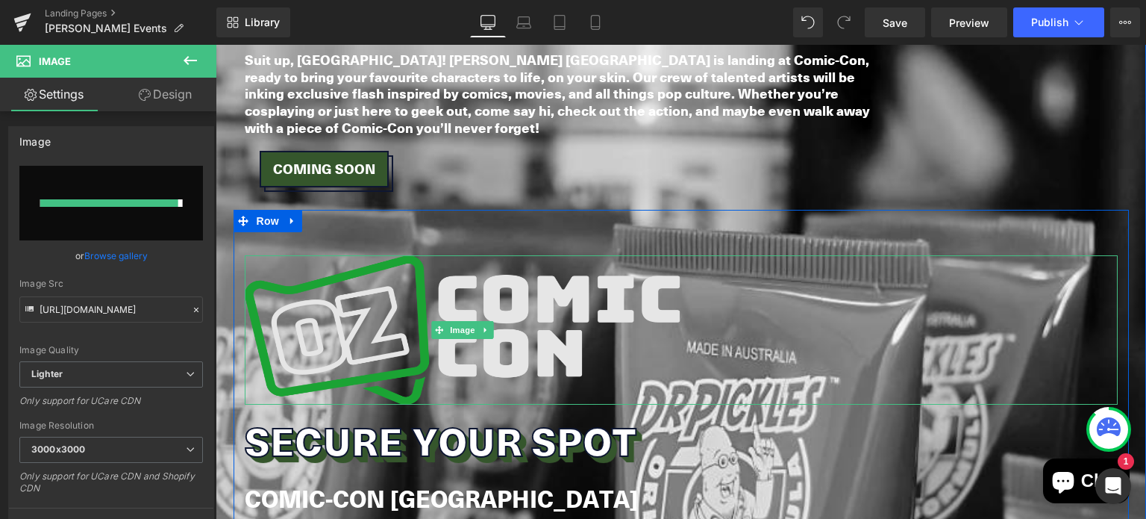
type input "https://ucarecdn.com/b3df2649-99eb-43b2-8347-61e9cf8cde9c/-/format/auto/-/previ…"
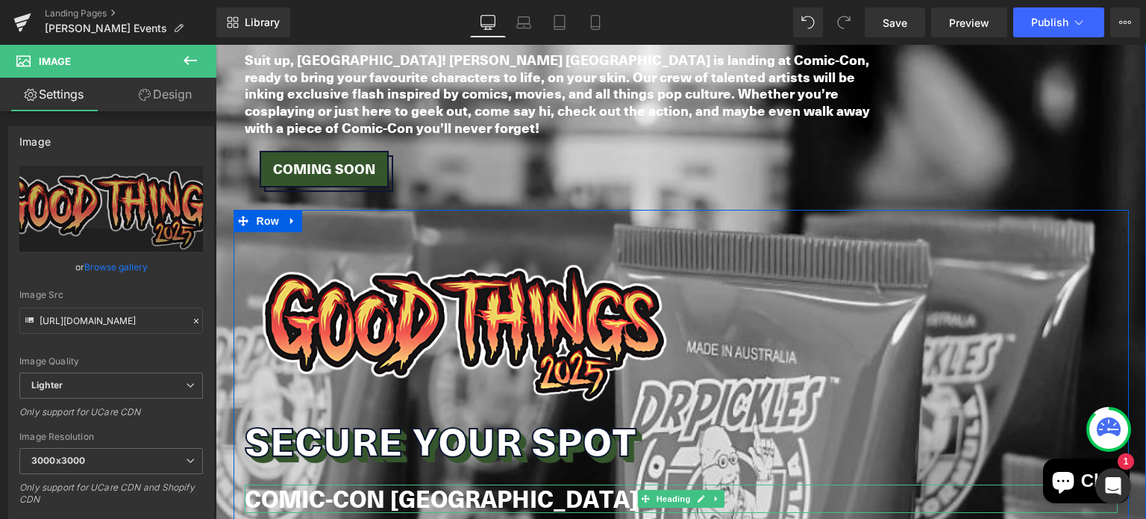
click at [439, 481] on b "COMIC-CON [GEOGRAPHIC_DATA]" at bounding box center [441, 498] width 393 height 34
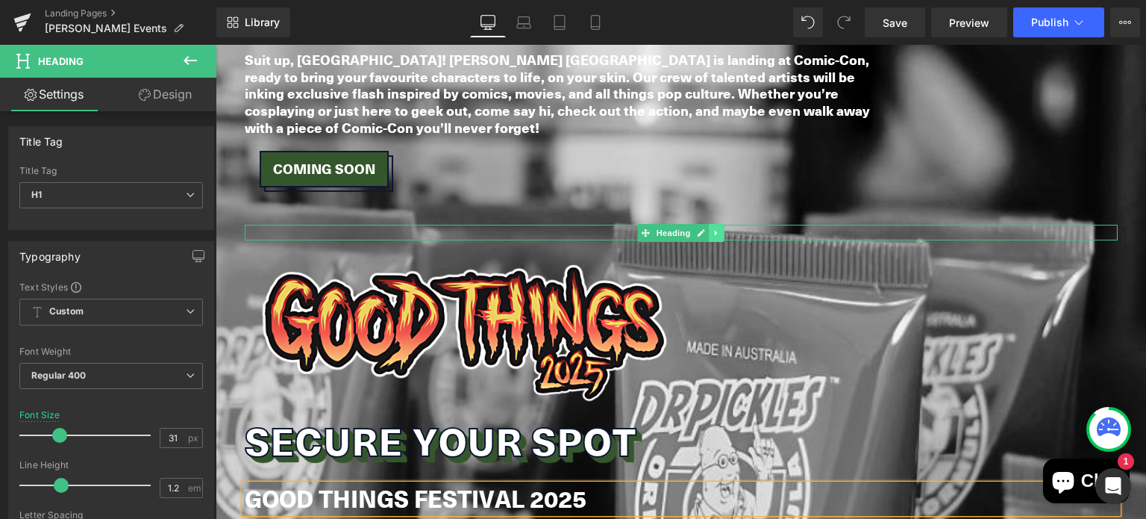
click at [713, 228] on icon at bounding box center [717, 232] width 8 height 9
click at [720, 228] on icon at bounding box center [724, 232] width 8 height 9
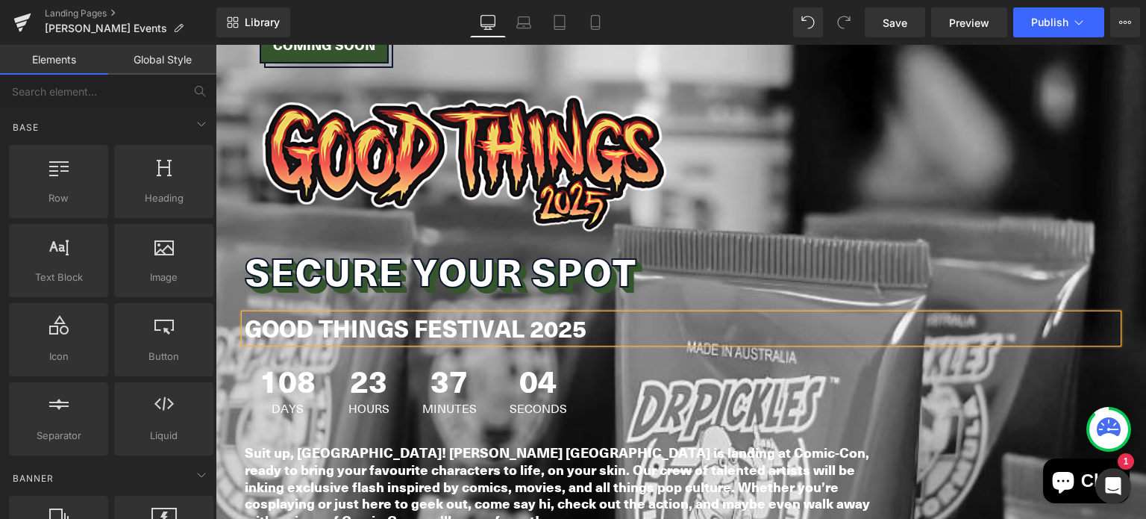
scroll to position [3140, 0]
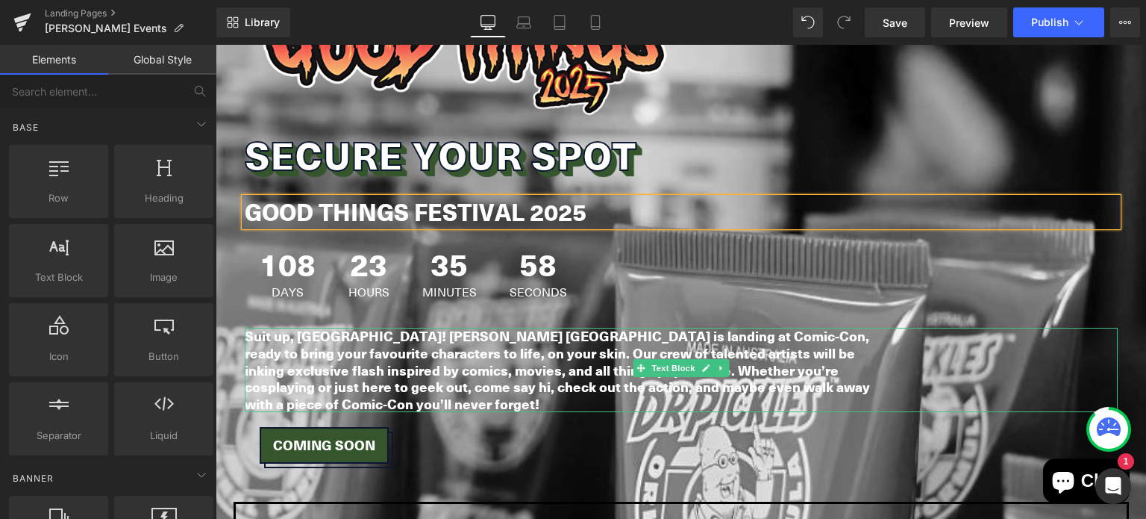
click at [504, 326] on b "Suit up, [GEOGRAPHIC_DATA]! [PERSON_NAME] [GEOGRAPHIC_DATA] is landing at Comic…" at bounding box center [557, 369] width 625 height 87
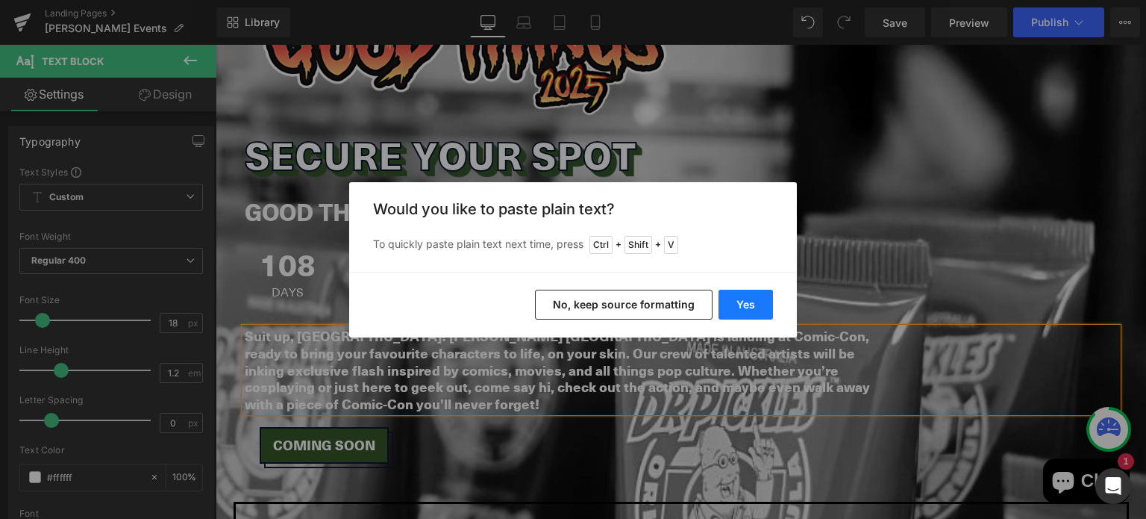
drag, startPoint x: 289, startPoint y: 251, endPoint x: 751, endPoint y: 309, distance: 465.4
click at [751, 309] on button "Yes" at bounding box center [745, 304] width 54 height 30
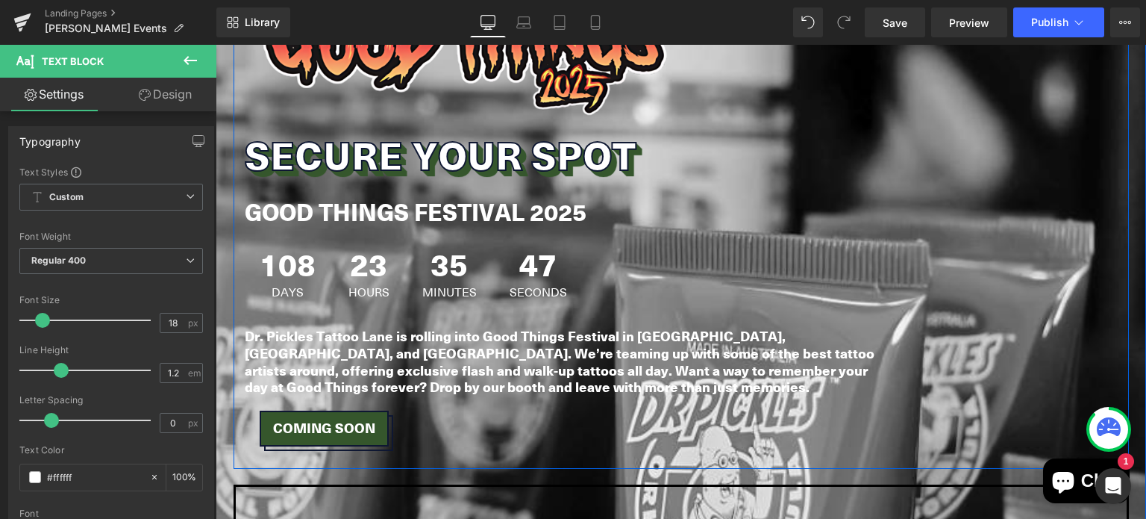
click at [373, 248] on span "23" at bounding box center [368, 266] width 41 height 37
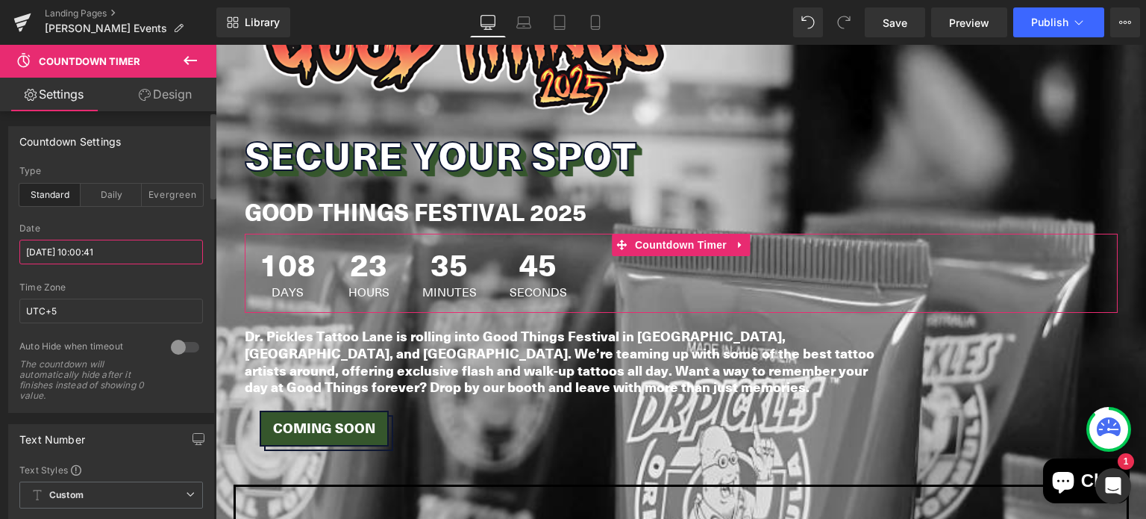
click at [65, 249] on input "2025/12/06 10:00:41" at bounding box center [111, 251] width 184 height 25
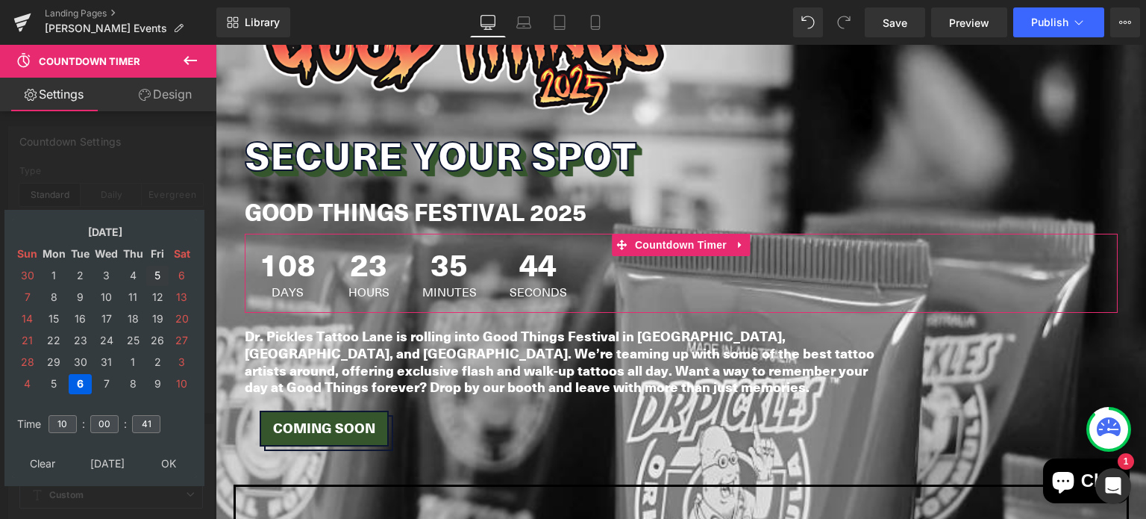
click at [154, 277] on td "5" at bounding box center [157, 276] width 22 height 20
type input "2025/12/05 10:00:41"
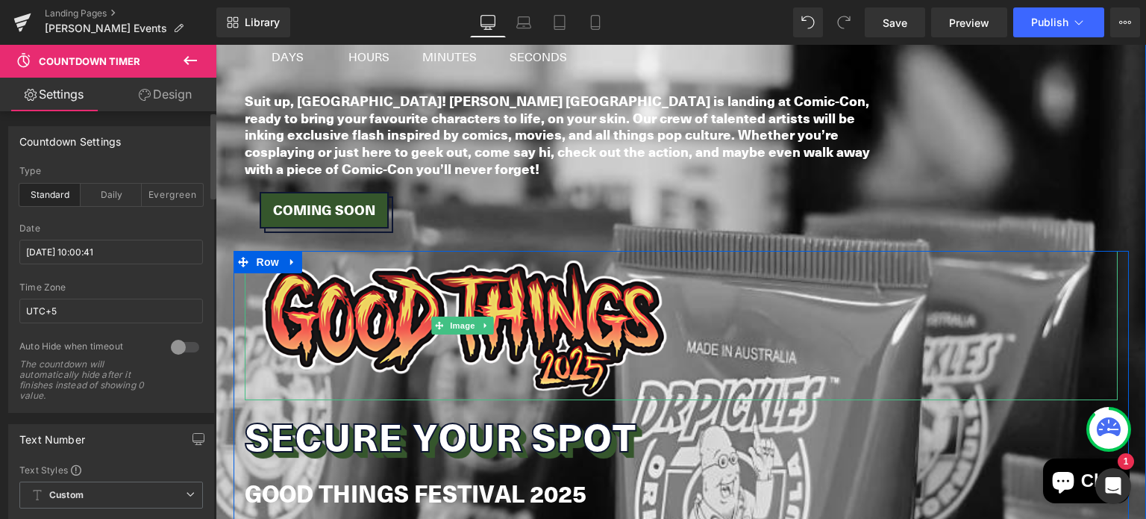
scroll to position [2884, 0]
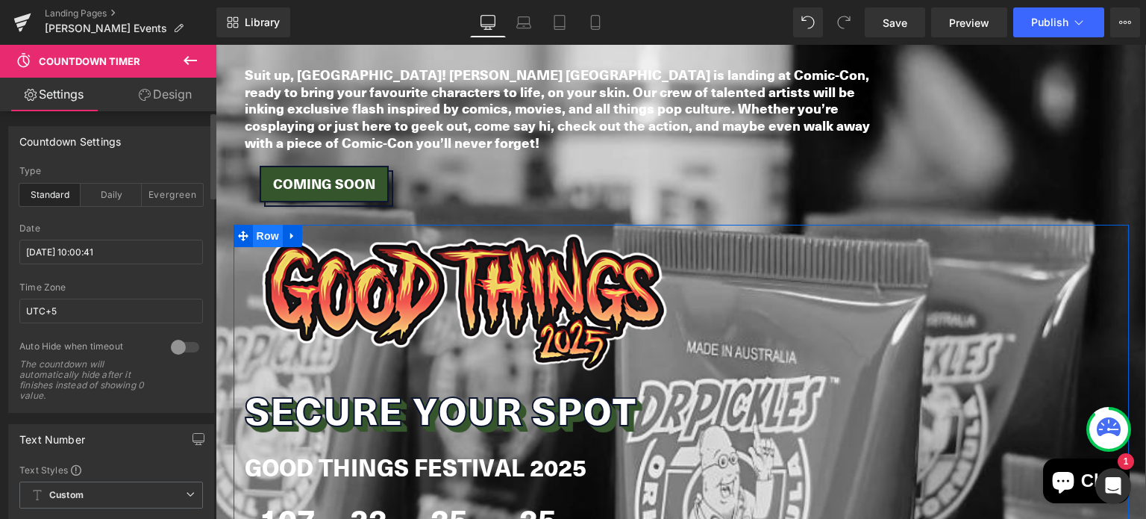
click at [257, 225] on span "Row" at bounding box center [268, 236] width 30 height 22
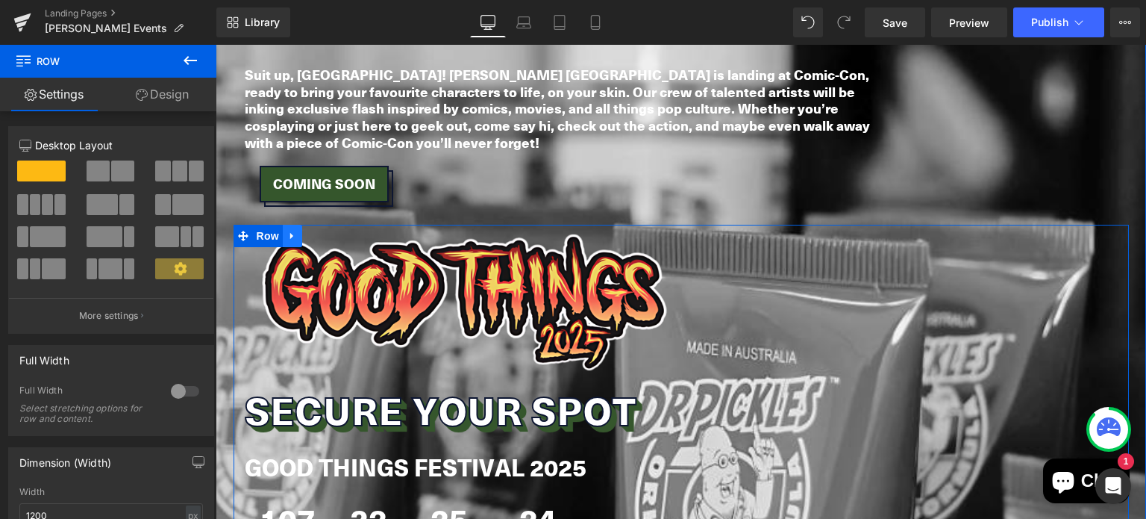
click at [289, 230] on icon at bounding box center [292, 235] width 10 height 11
click at [1038, 225] on div at bounding box center [681, 299] width 873 height 149
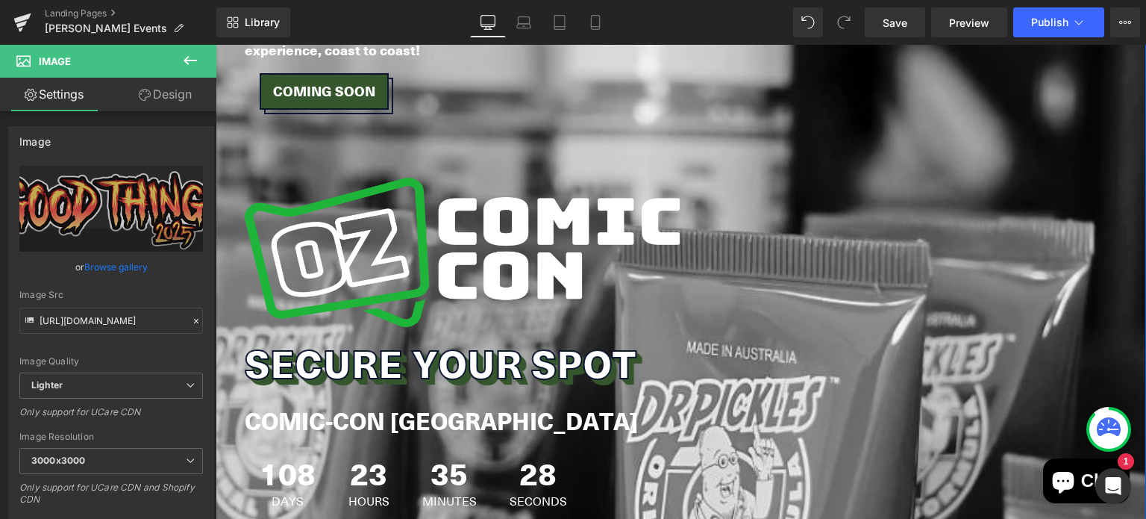
scroll to position [2416, 0]
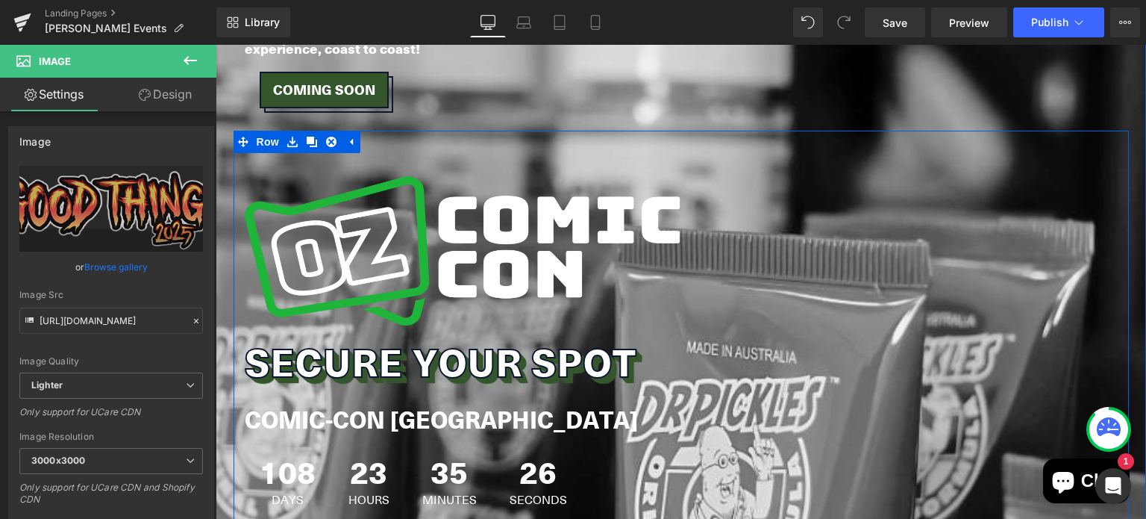
click at [248, 176] on div "Image" at bounding box center [681, 250] width 873 height 149
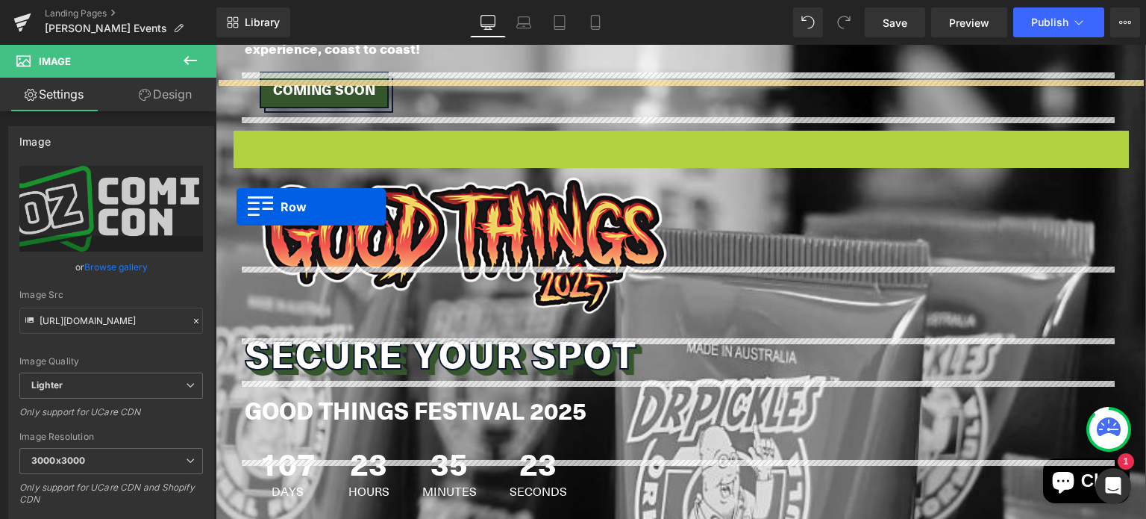
drag, startPoint x: 233, startPoint y: 89, endPoint x: 237, endPoint y: 207, distance: 118.7
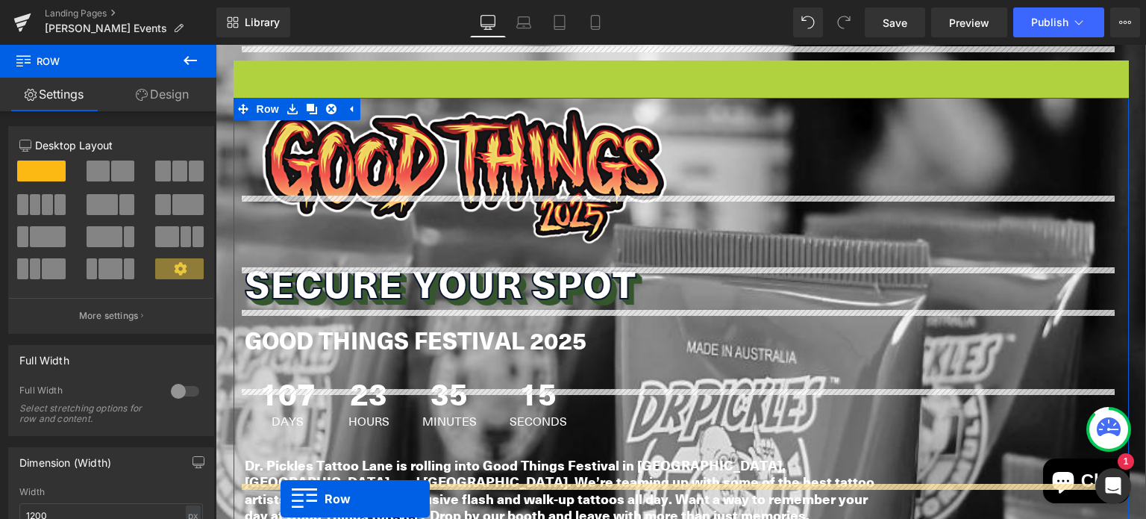
scroll to position [2531, 0]
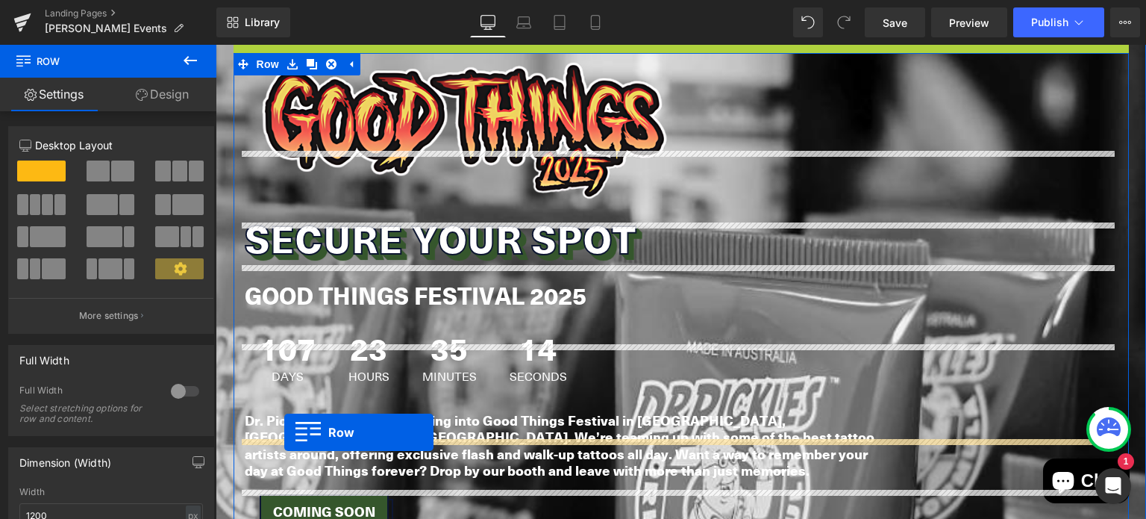
drag, startPoint x: 239, startPoint y: 140, endPoint x: 286, endPoint y: 434, distance: 297.7
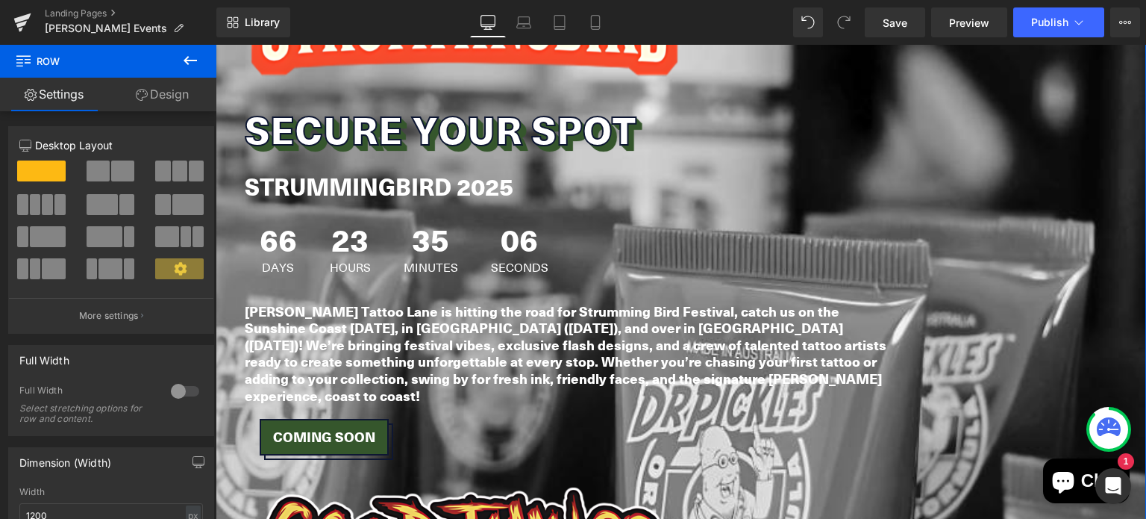
scroll to position [2073, 0]
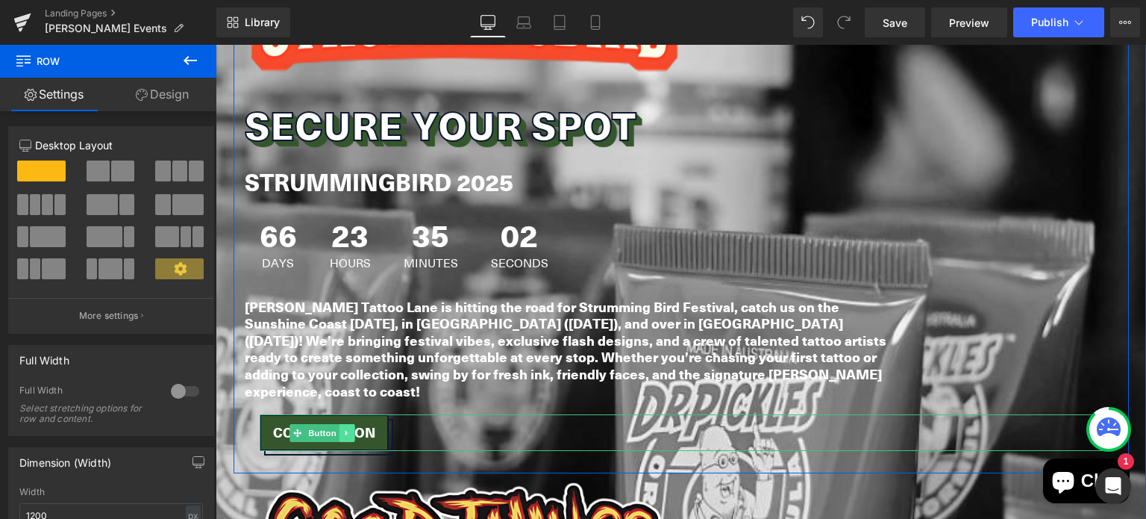
click at [345, 428] on icon at bounding box center [346, 432] width 8 height 9
click at [335, 428] on icon at bounding box center [339, 432] width 8 height 9
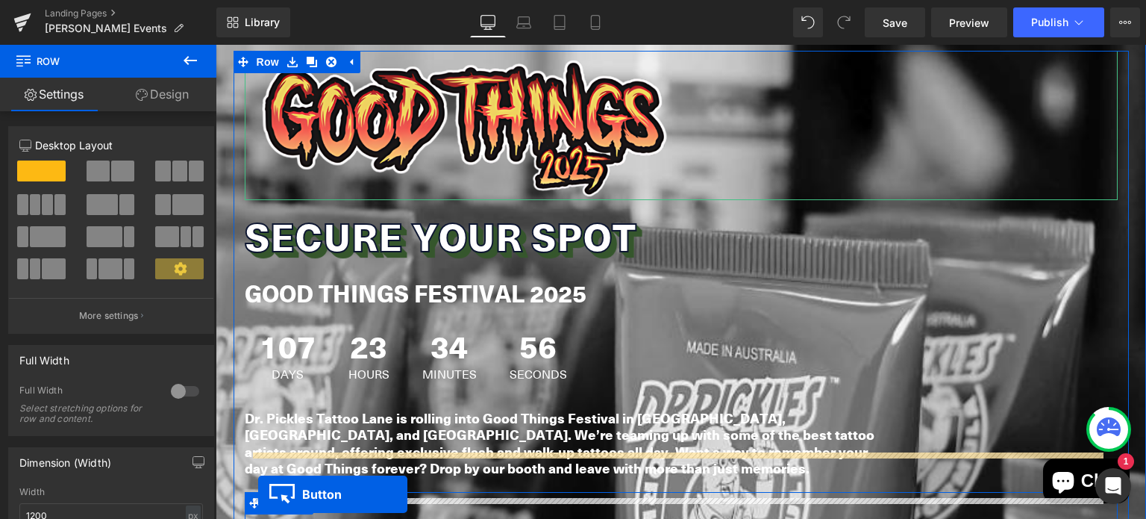
scroll to position [2578, 0]
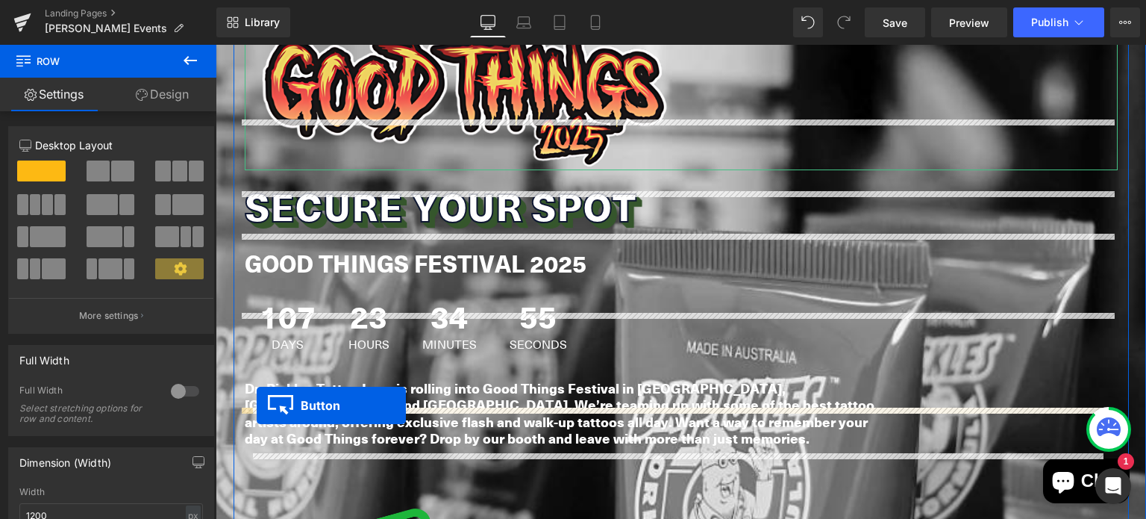
drag, startPoint x: 288, startPoint y: 119, endPoint x: 257, endPoint y: 405, distance: 288.2
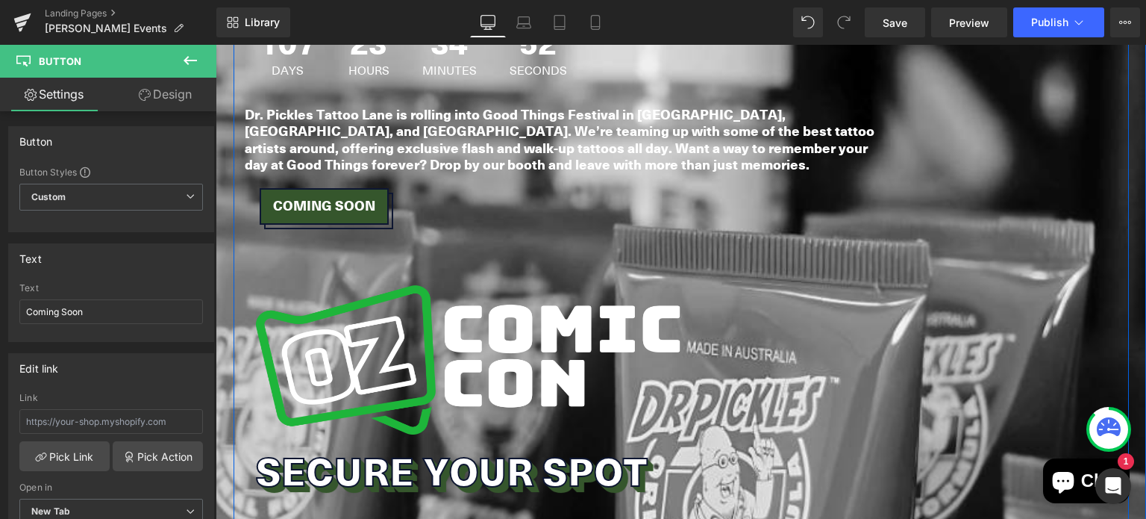
scroll to position [2799, 0]
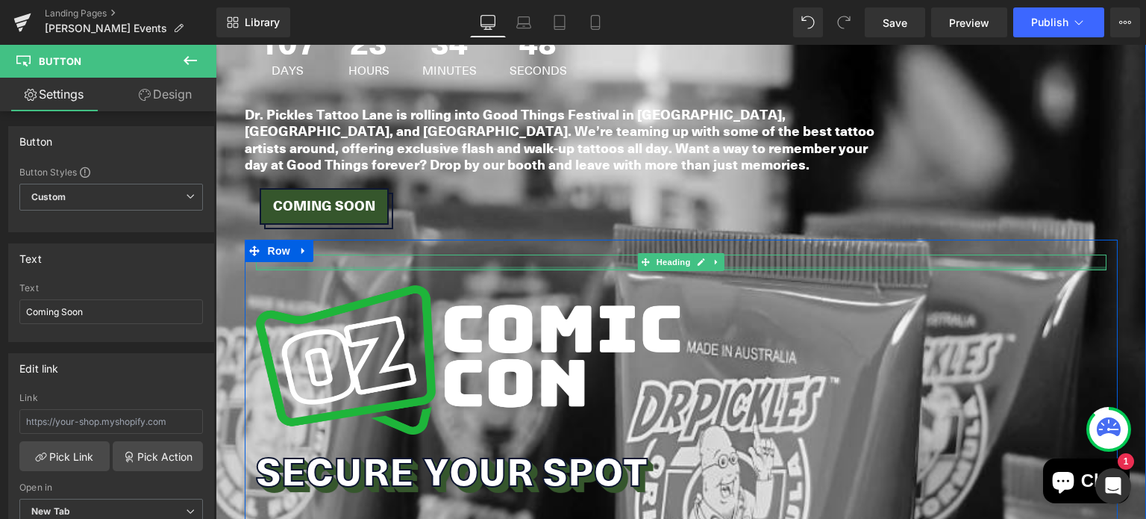
click at [390, 266] on div at bounding box center [681, 268] width 851 height 4
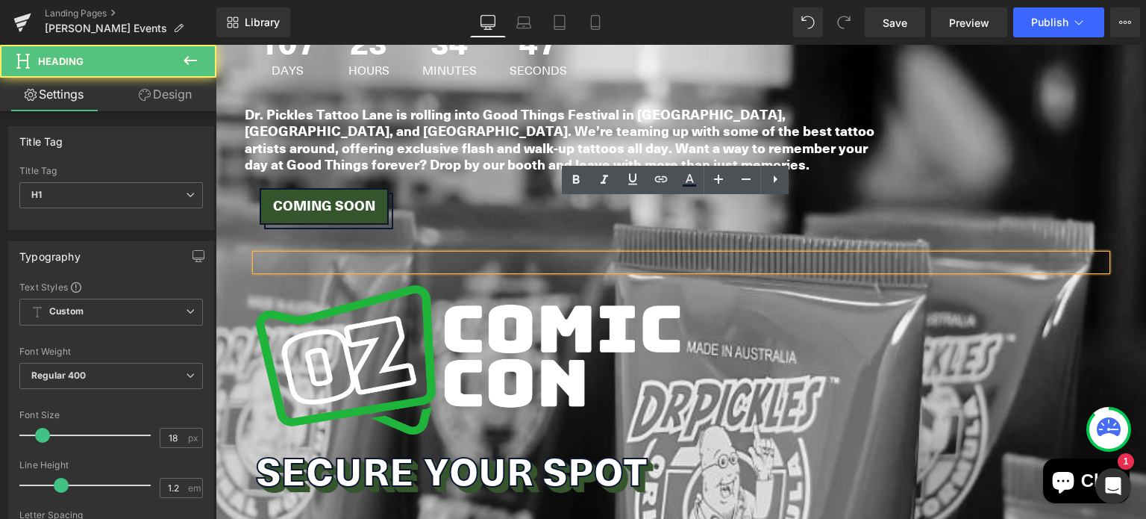
click at [570, 254] on h1 at bounding box center [681, 262] width 851 height 16
click at [428, 188] on div "Coming Soon" at bounding box center [681, 206] width 843 height 37
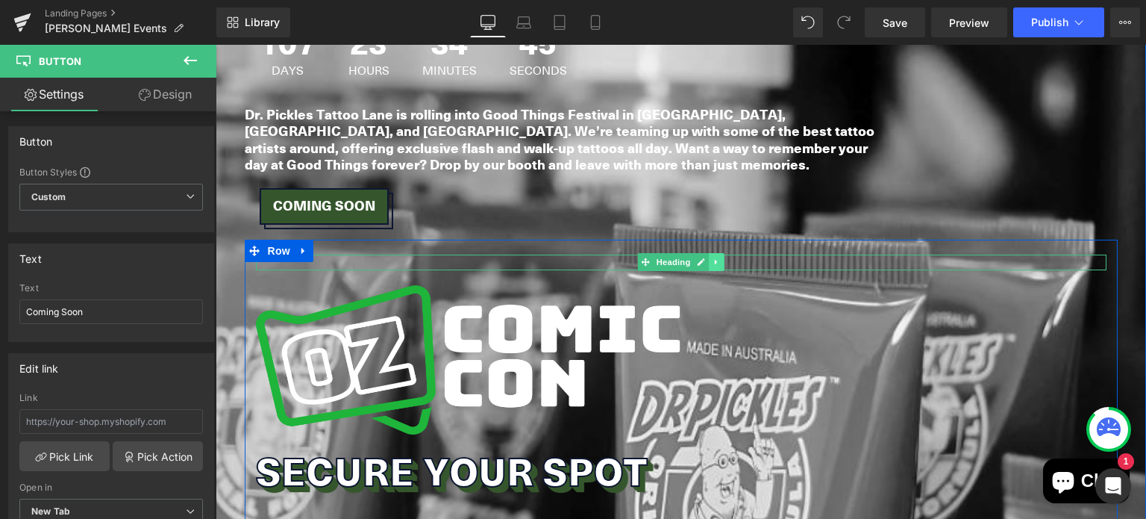
click at [709, 253] on link at bounding box center [717, 262] width 16 height 18
click at [720, 258] on icon at bounding box center [724, 262] width 8 height 8
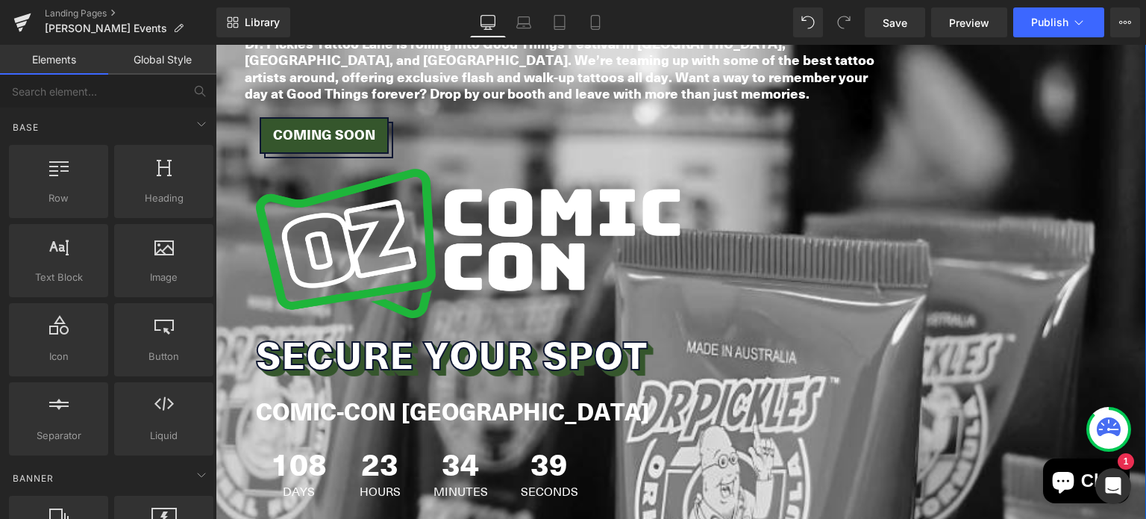
scroll to position [2868, 0]
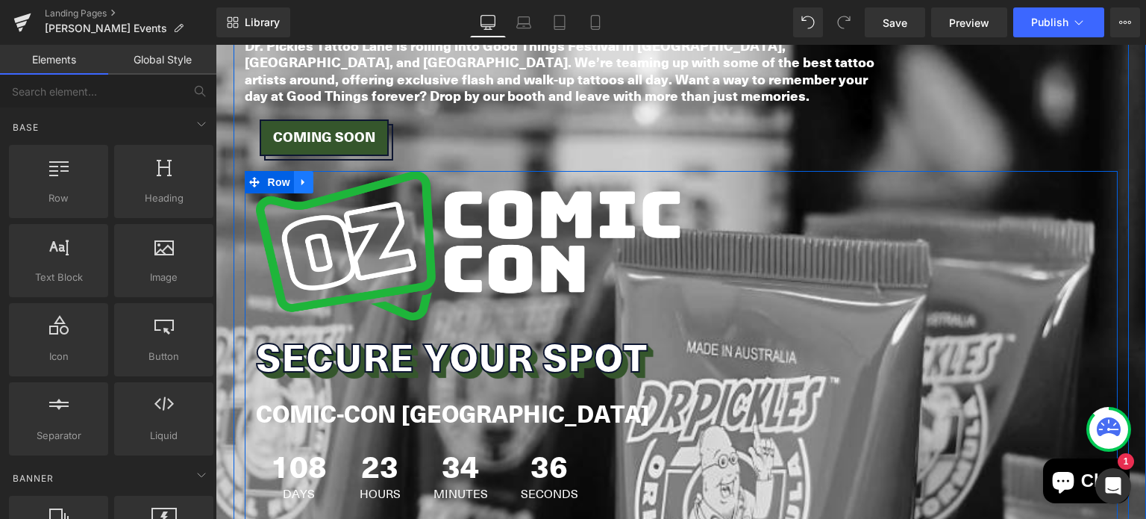
click at [301, 178] on icon at bounding box center [302, 181] width 3 height 7
click at [321, 177] on icon at bounding box center [323, 182] width 10 height 10
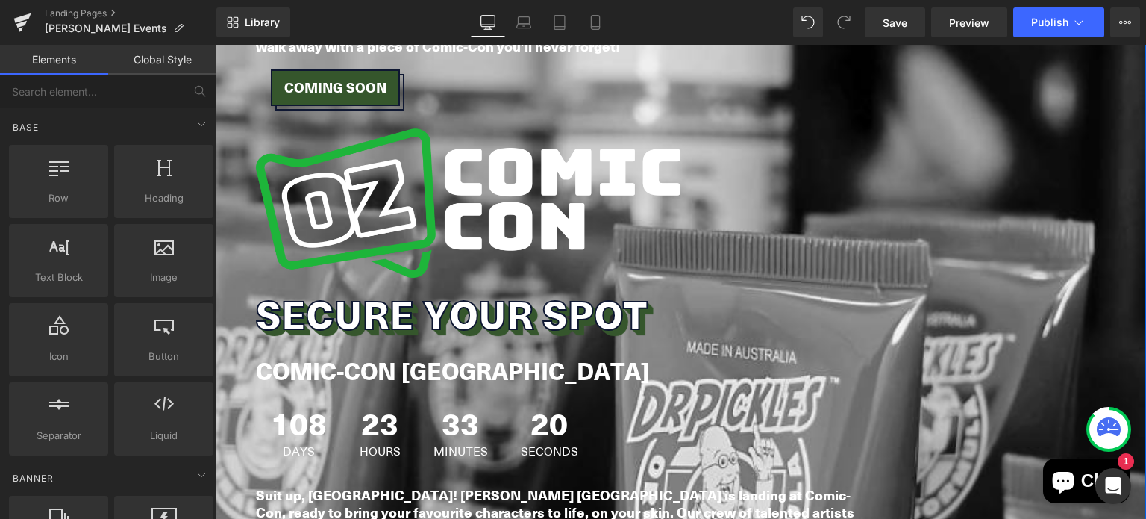
scroll to position [3434, 0]
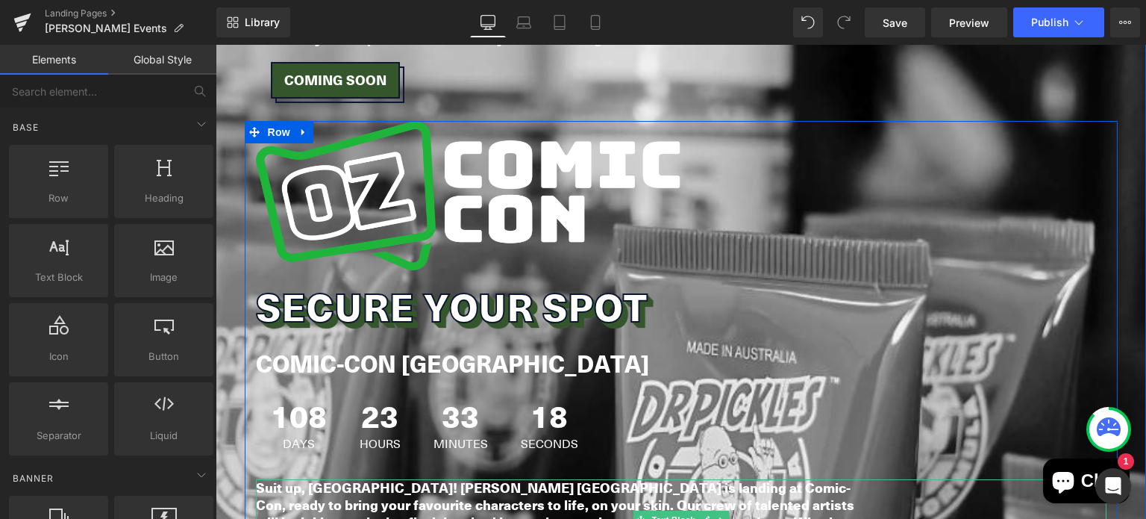
click at [375, 477] on b "Suit up, [GEOGRAPHIC_DATA]! [PERSON_NAME] [GEOGRAPHIC_DATA] is landing at Comic…" at bounding box center [556, 520] width 600 height 87
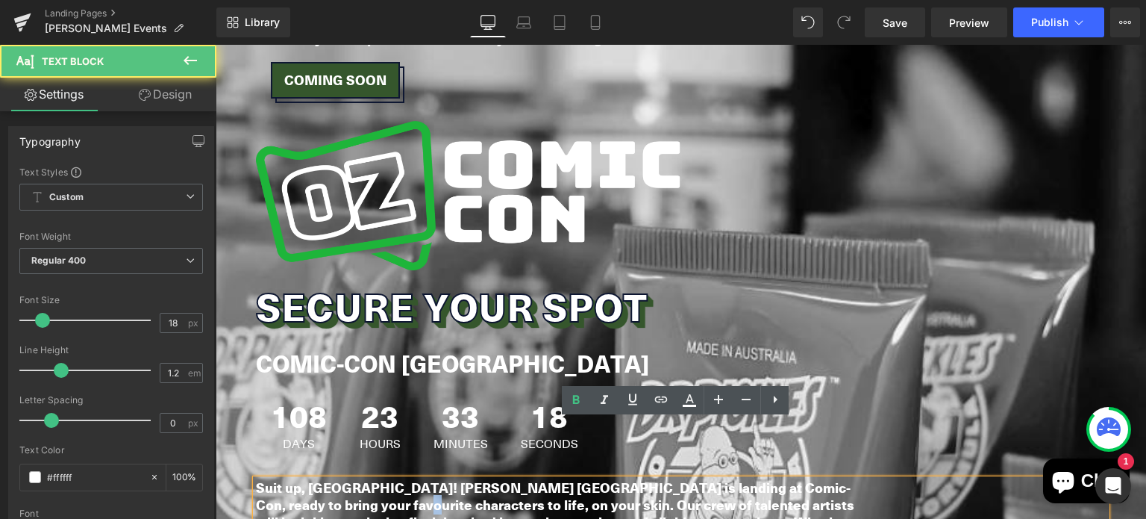
click at [375, 477] on b "Suit up, [GEOGRAPHIC_DATA]! [PERSON_NAME] [GEOGRAPHIC_DATA] is landing at Comic…" at bounding box center [556, 520] width 600 height 87
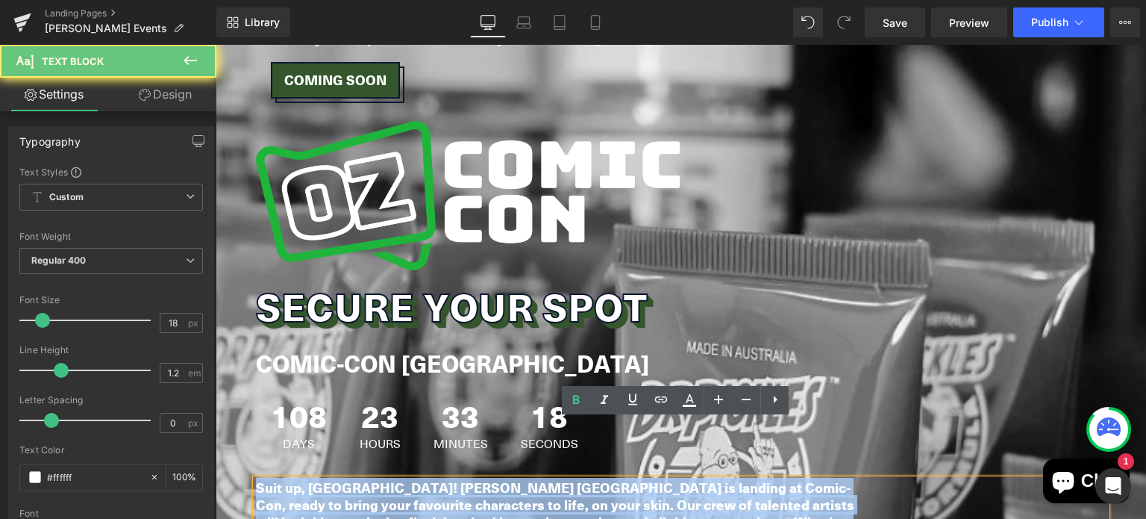
click at [375, 477] on b "Suit up, [GEOGRAPHIC_DATA]! [PERSON_NAME] [GEOGRAPHIC_DATA] is landing at Comic…" at bounding box center [556, 520] width 600 height 87
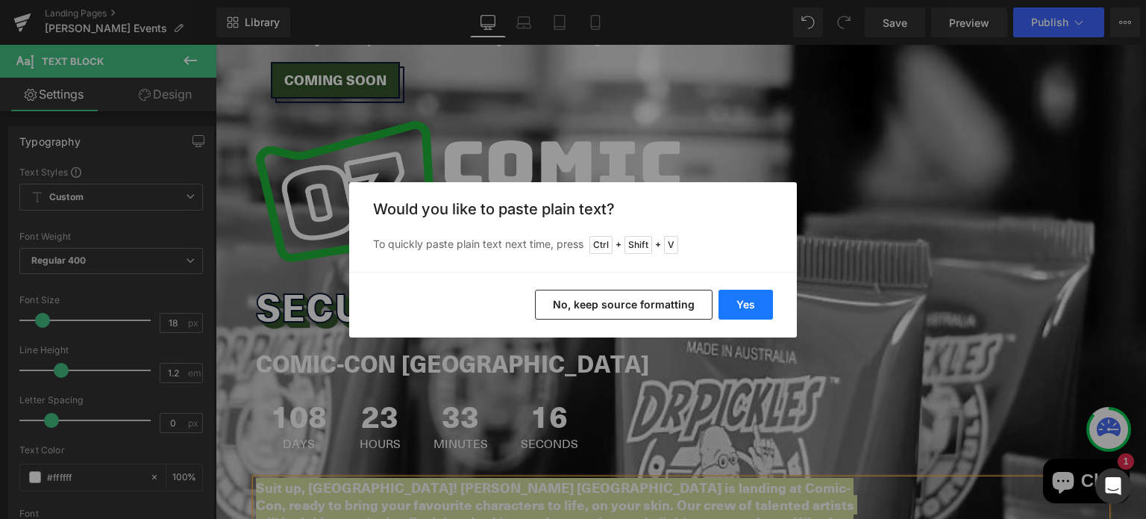
click at [746, 301] on button "Yes" at bounding box center [745, 304] width 54 height 30
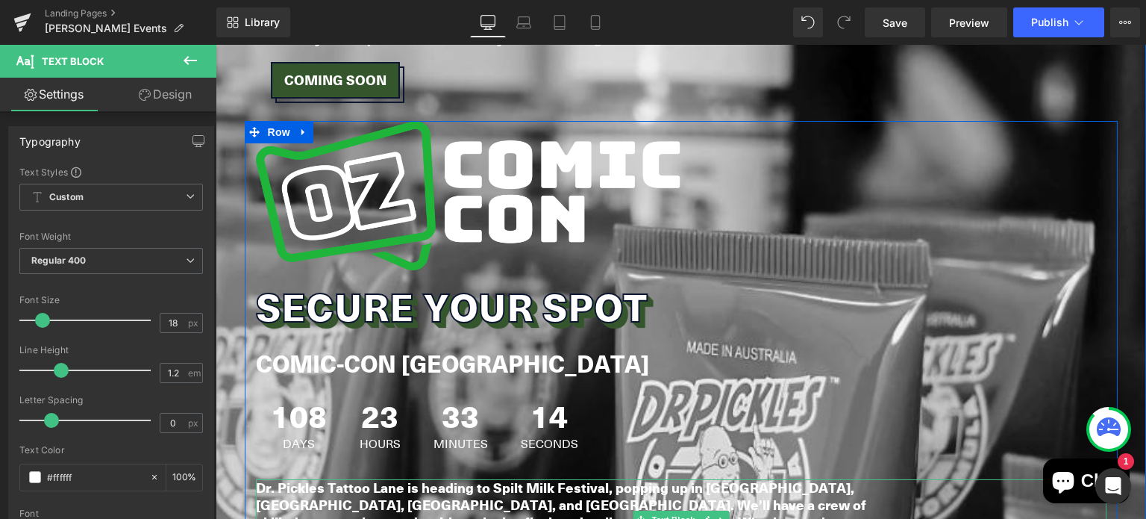
click at [268, 486] on b "Dr. Pickles Tattoo Lane is heading to Spilt Milk Festival, popping up in Canber…" at bounding box center [565, 529] width 619 height 104
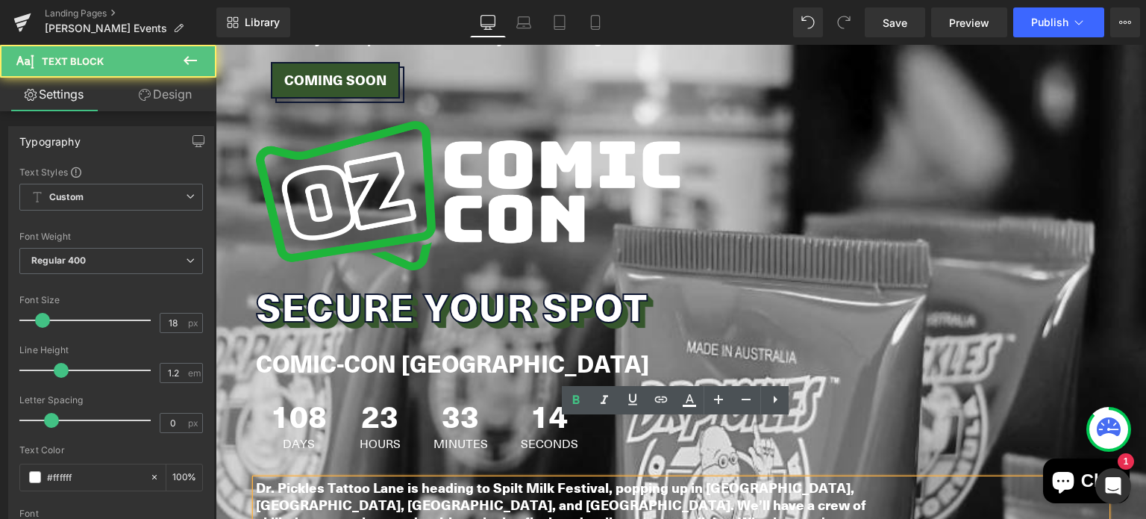
click at [266, 489] on b "Dr. Pickles Tattoo Lane is heading to Spilt Milk Festival, popping up in Canber…" at bounding box center [565, 529] width 619 height 104
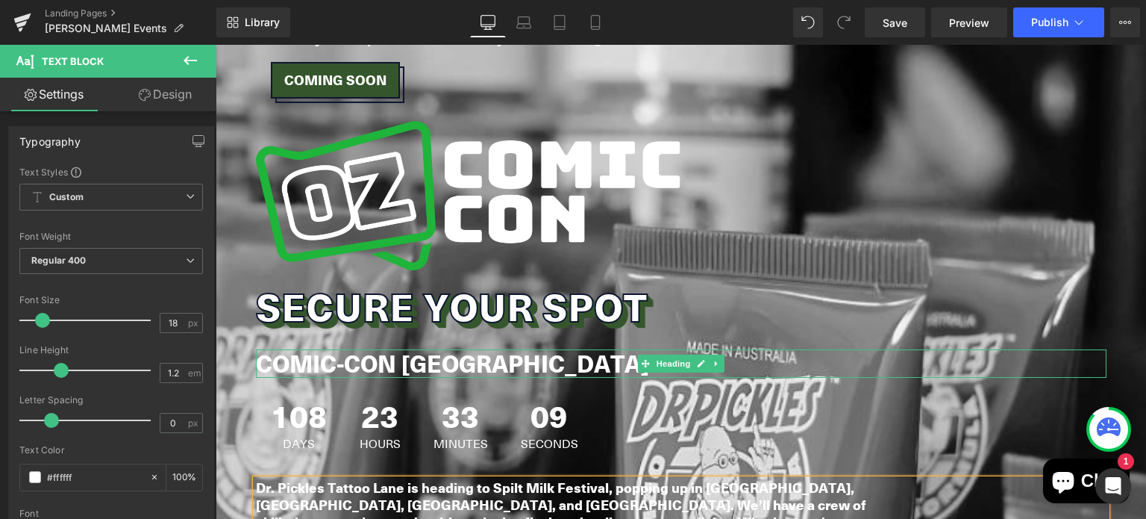
click at [324, 346] on b "COMIC-CON [GEOGRAPHIC_DATA]" at bounding box center [452, 363] width 393 height 34
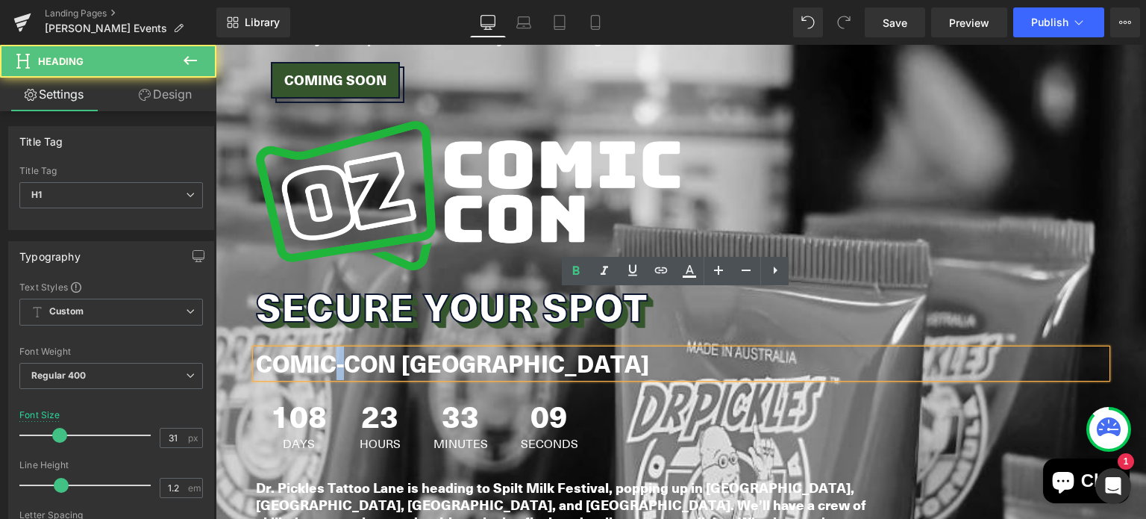
click at [324, 346] on b "COMIC-CON [GEOGRAPHIC_DATA]" at bounding box center [452, 363] width 393 height 34
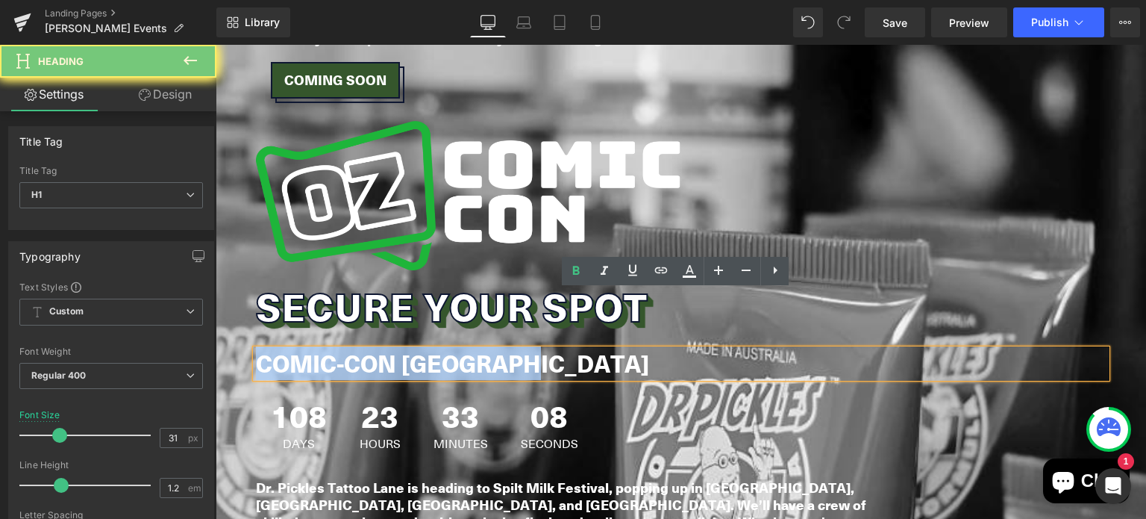
click at [324, 346] on b "COMIC-CON [GEOGRAPHIC_DATA]" at bounding box center [452, 363] width 393 height 34
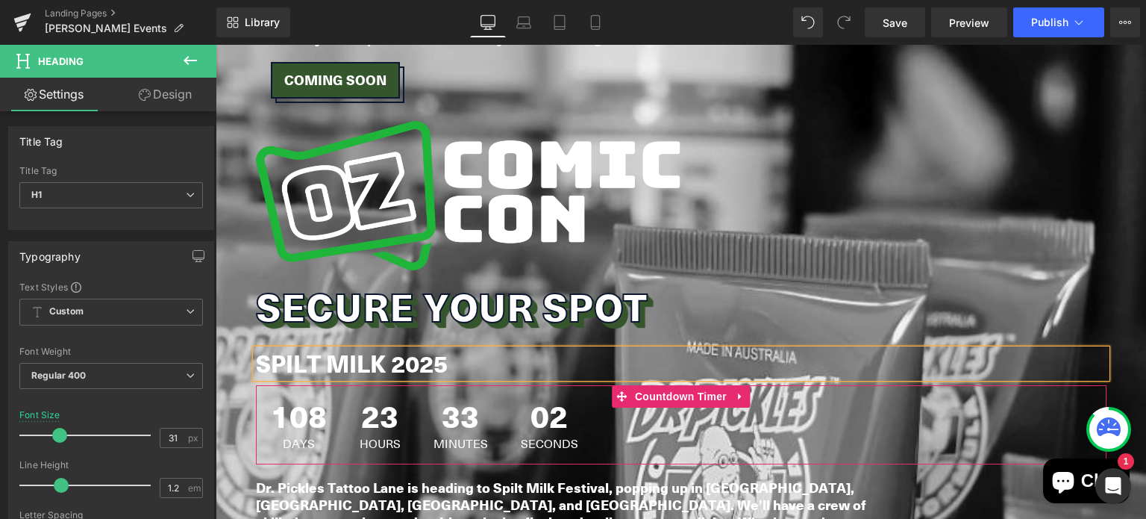
click at [301, 400] on span "108" at bounding box center [299, 418] width 56 height 37
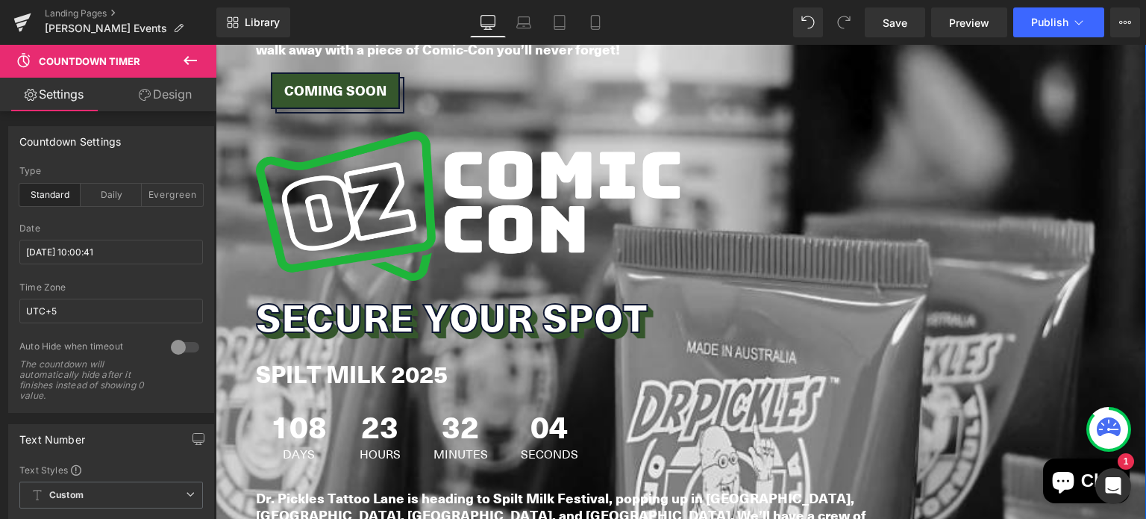
scroll to position [3423, 0]
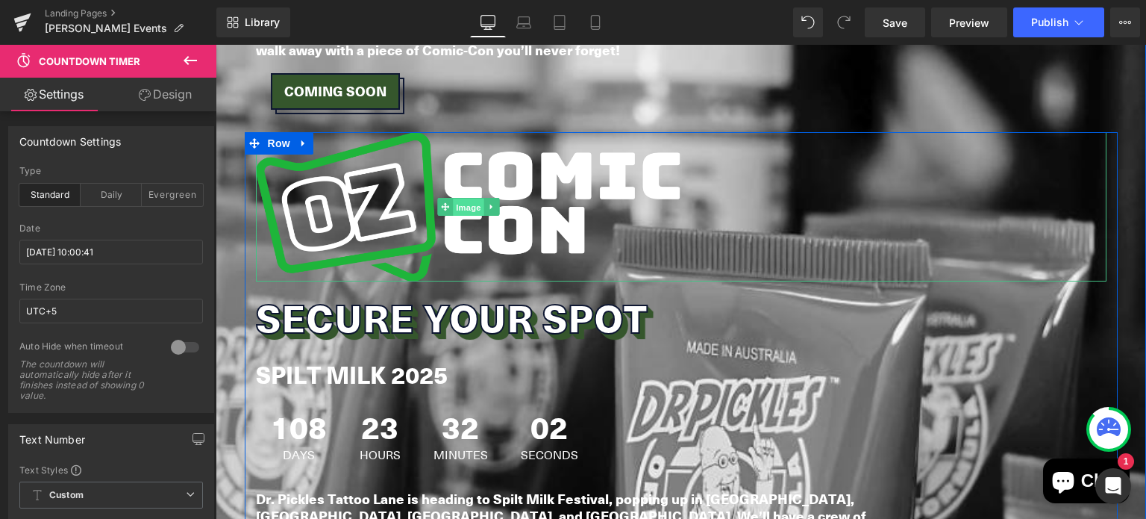
click at [466, 198] on span "Image" at bounding box center [468, 207] width 31 height 18
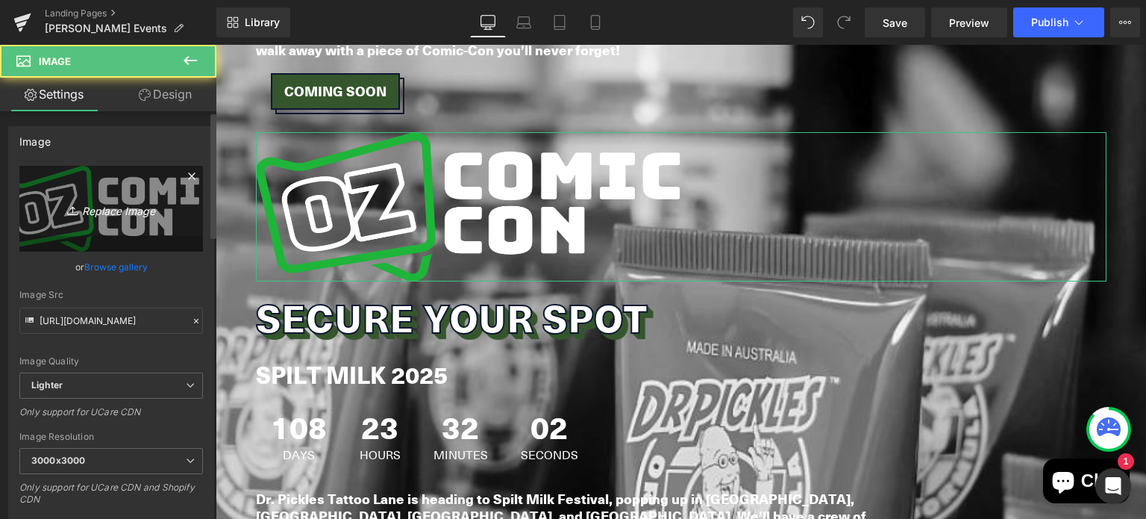
click at [113, 204] on icon "Replace Image" at bounding box center [110, 208] width 119 height 19
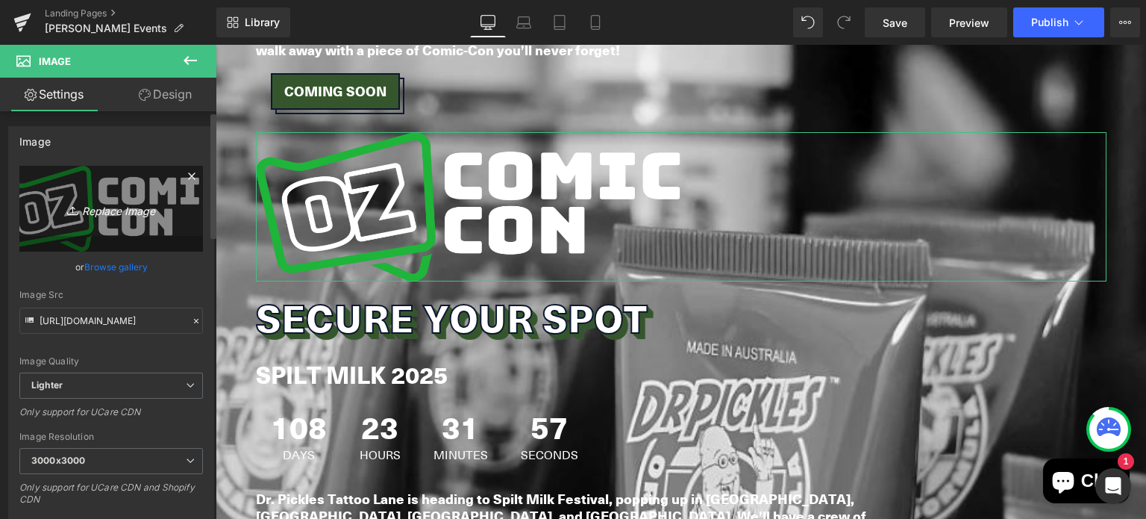
type input "C:\fakepath\Fresha Artwork (3).png"
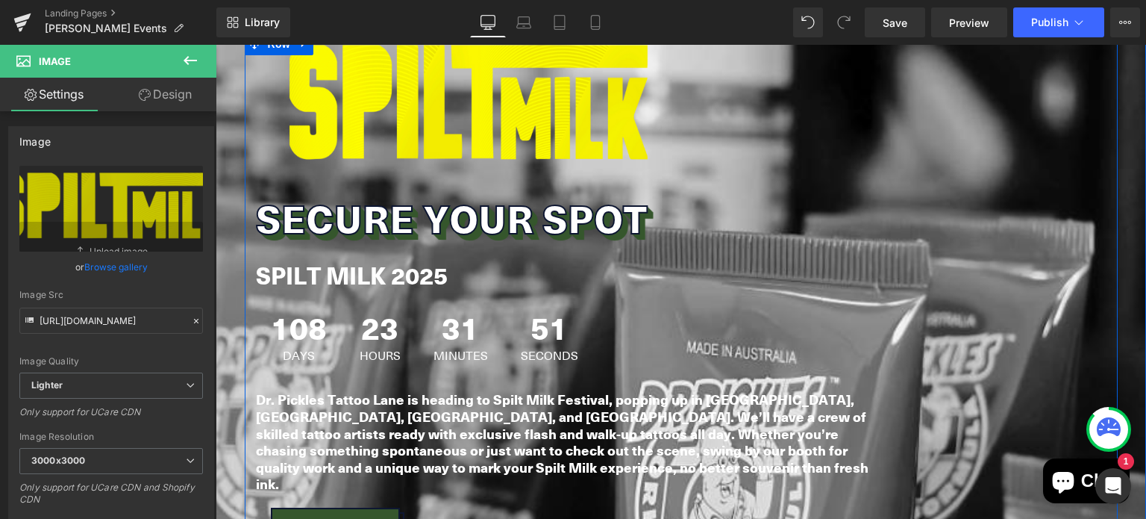
scroll to position [3522, 0]
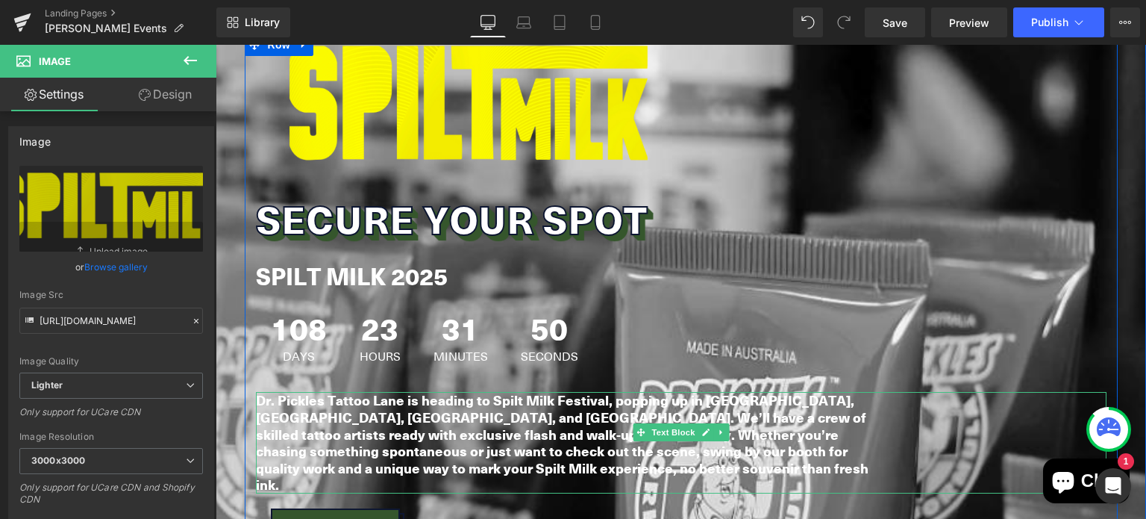
click at [270, 390] on b "Dr. Pickles Tattoo Lane is heading to Spilt Milk Festival, popping up in Canber…" at bounding box center [562, 442] width 613 height 104
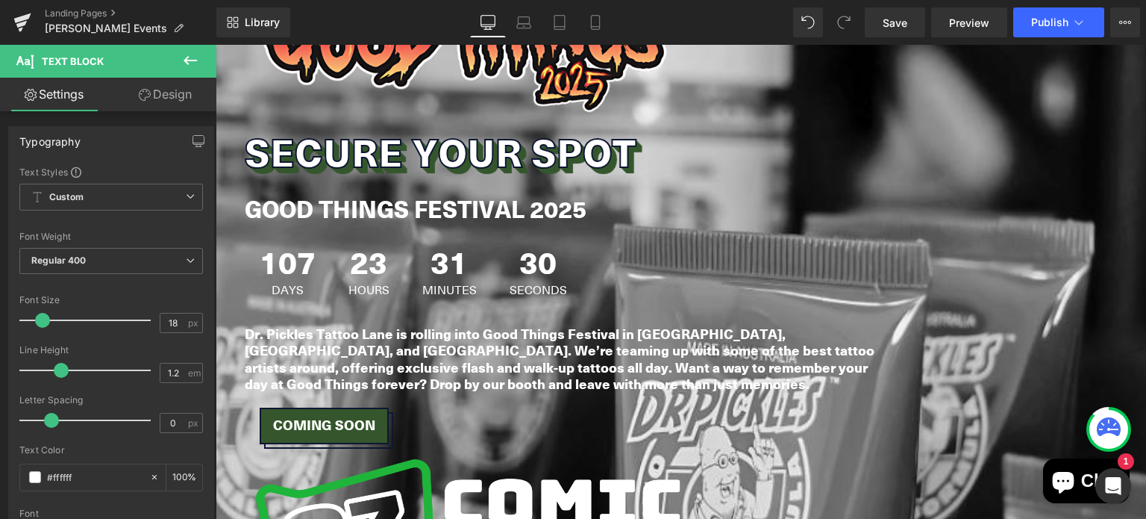
scroll to position [2552, 0]
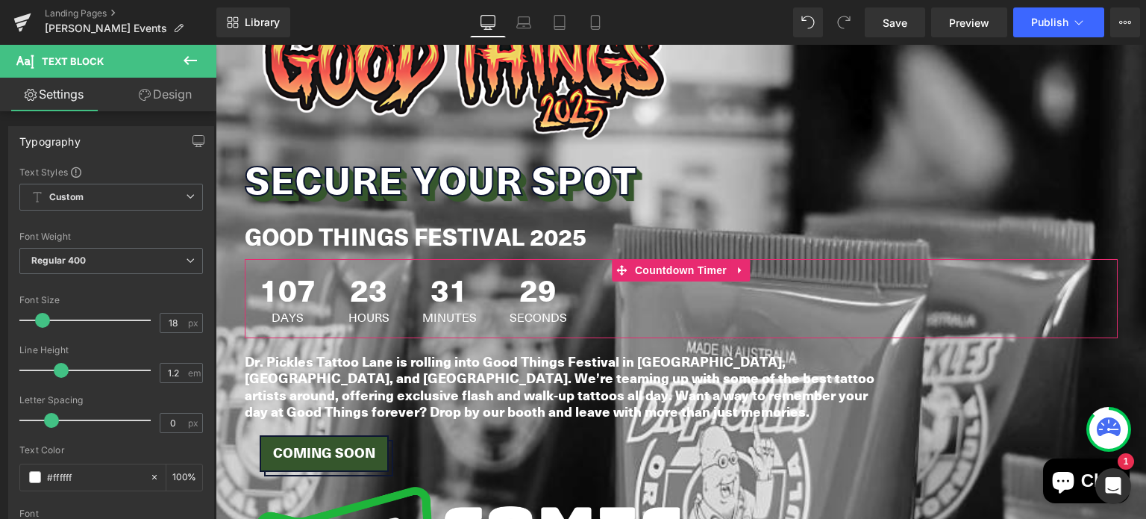
click at [397, 259] on div "107 Days 23 Hours 31 Minutes 29 Seconds" at bounding box center [413, 298] width 337 height 79
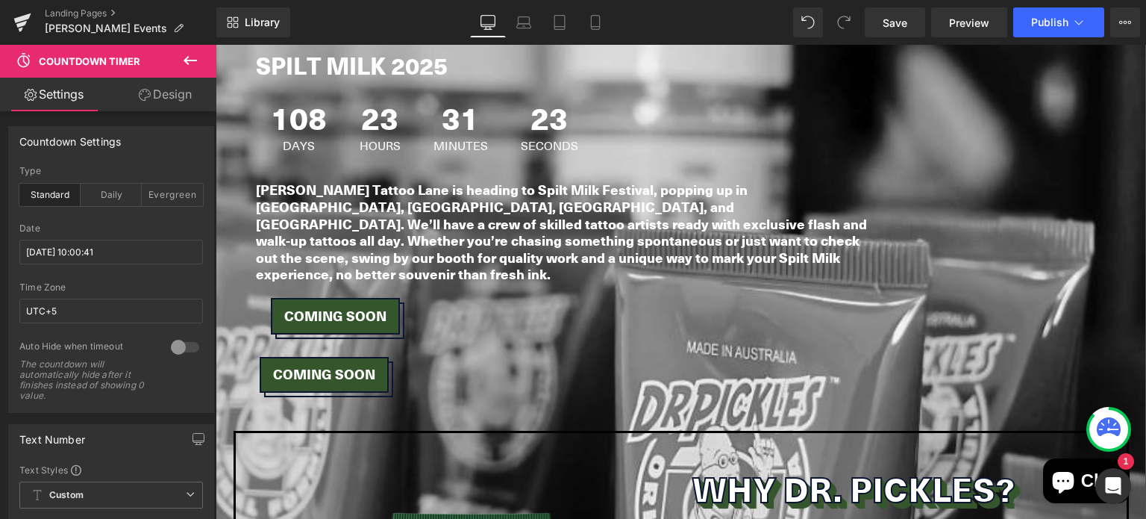
scroll to position [3733, 0]
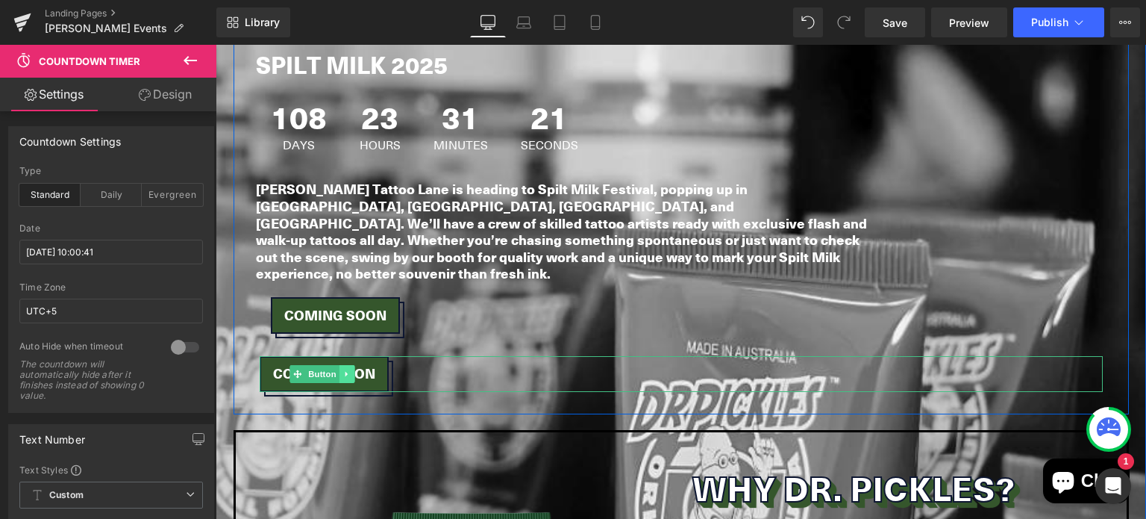
click at [342, 369] on icon at bounding box center [346, 373] width 8 height 9
click at [350, 369] on icon at bounding box center [354, 373] width 8 height 8
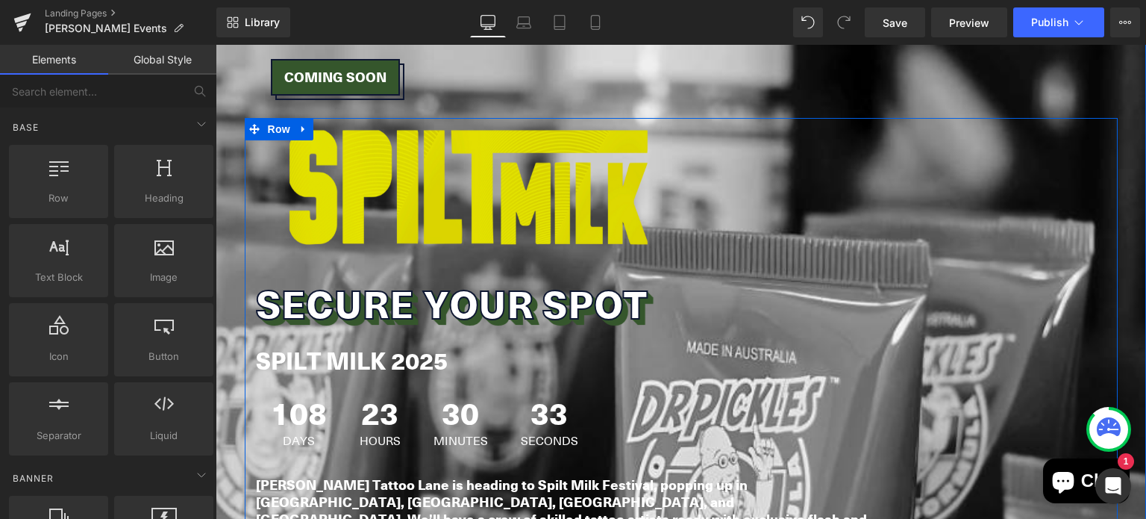
scroll to position [3340, 0]
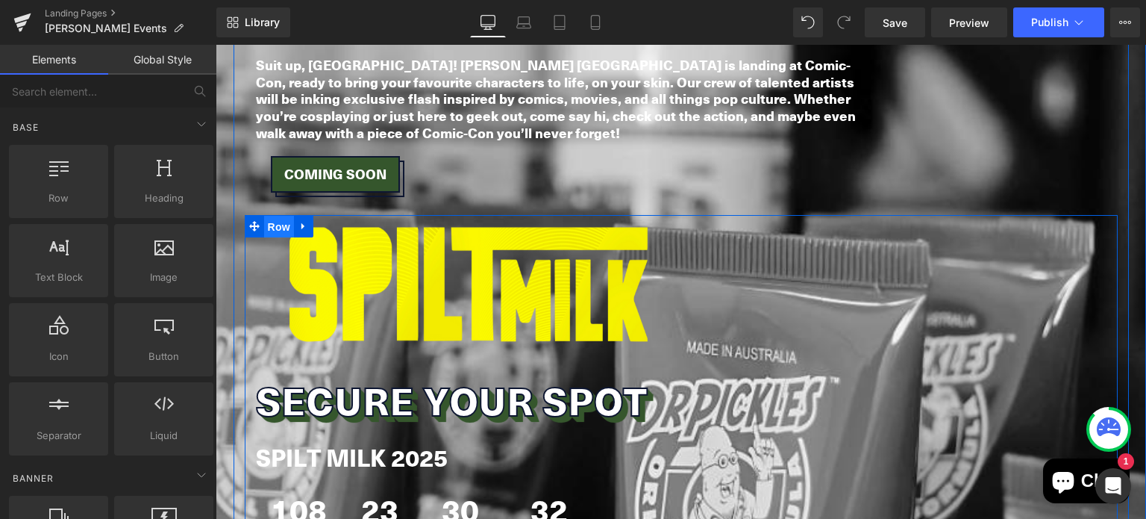
click at [275, 216] on span "Row" at bounding box center [279, 227] width 30 height 22
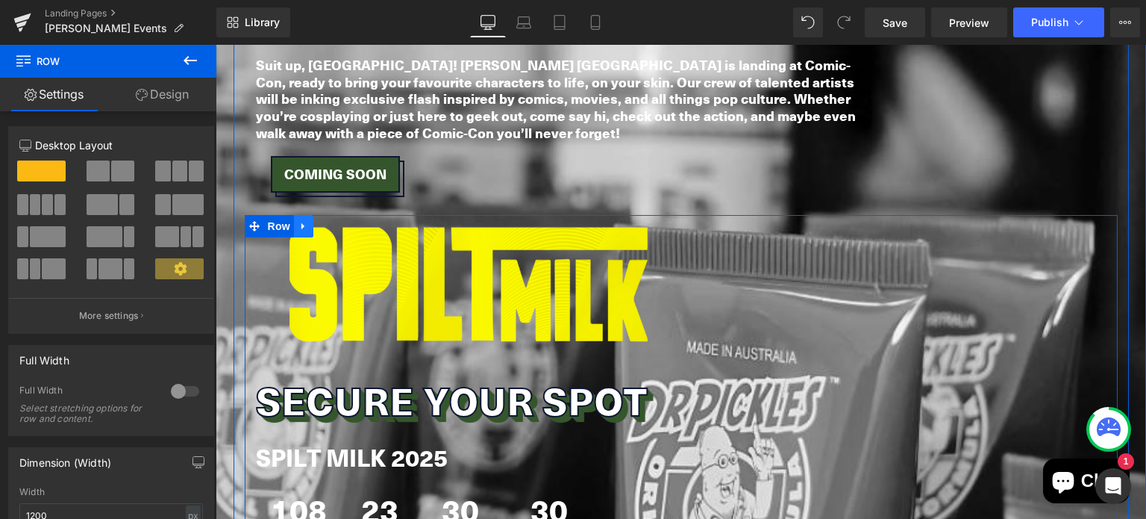
click at [301, 222] on icon at bounding box center [302, 225] width 3 height 7
click at [318, 221] on icon at bounding box center [323, 226] width 10 height 10
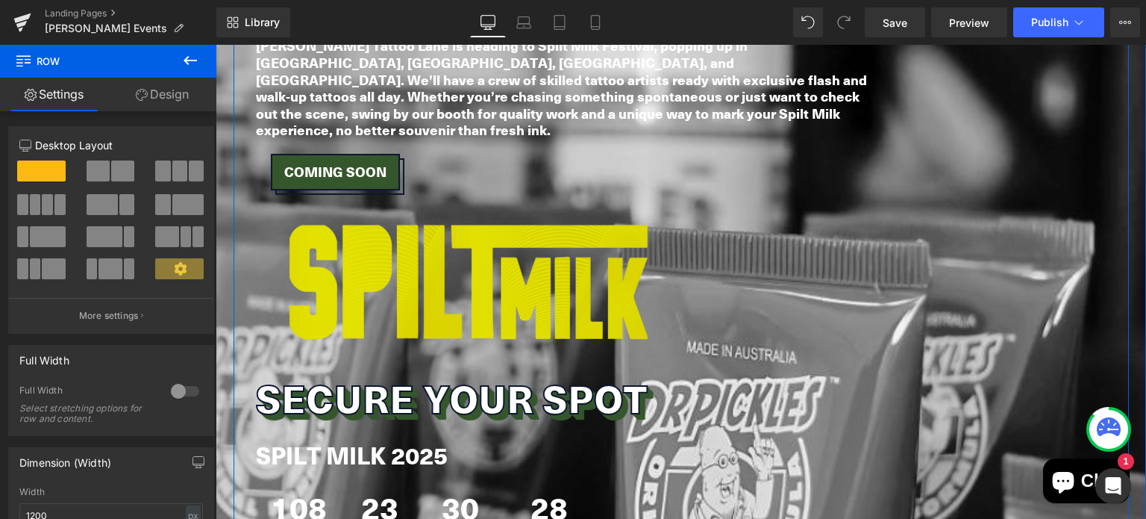
scroll to position [3904, 0]
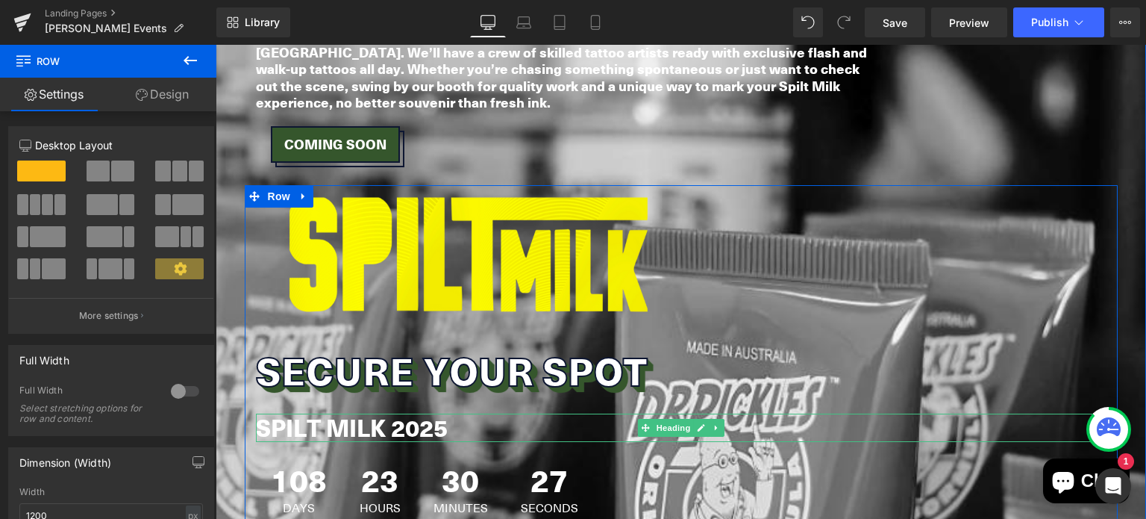
click at [331, 410] on b "SPILT MILK 2025" at bounding box center [352, 427] width 192 height 34
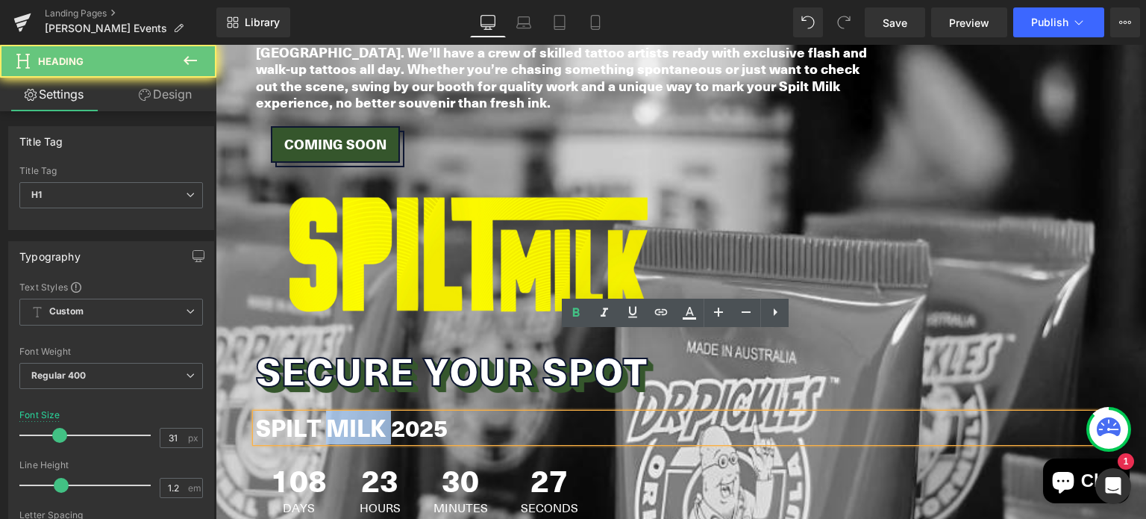
click at [331, 410] on b "SPILT MILK 2025" at bounding box center [352, 427] width 192 height 34
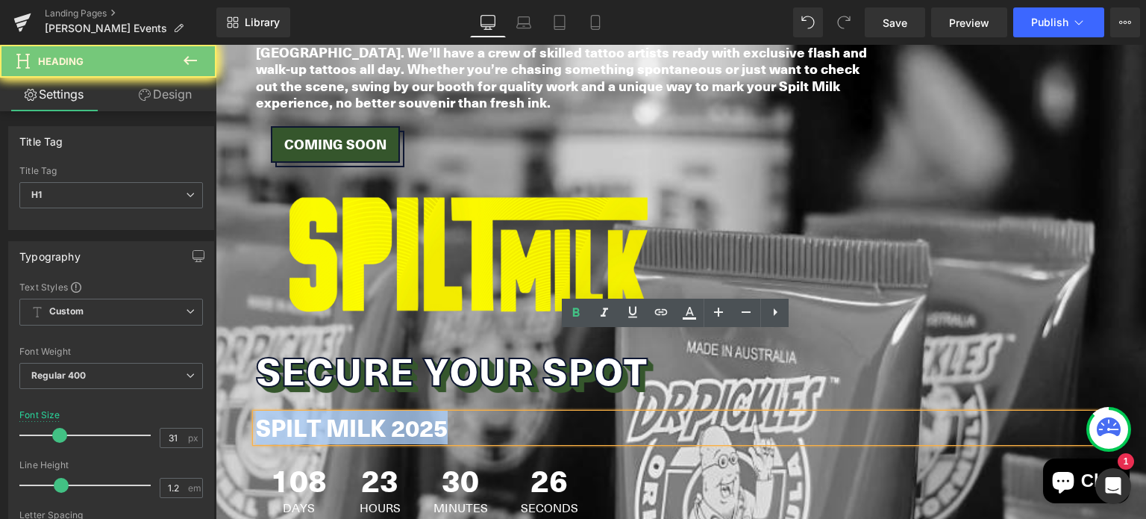
paste div
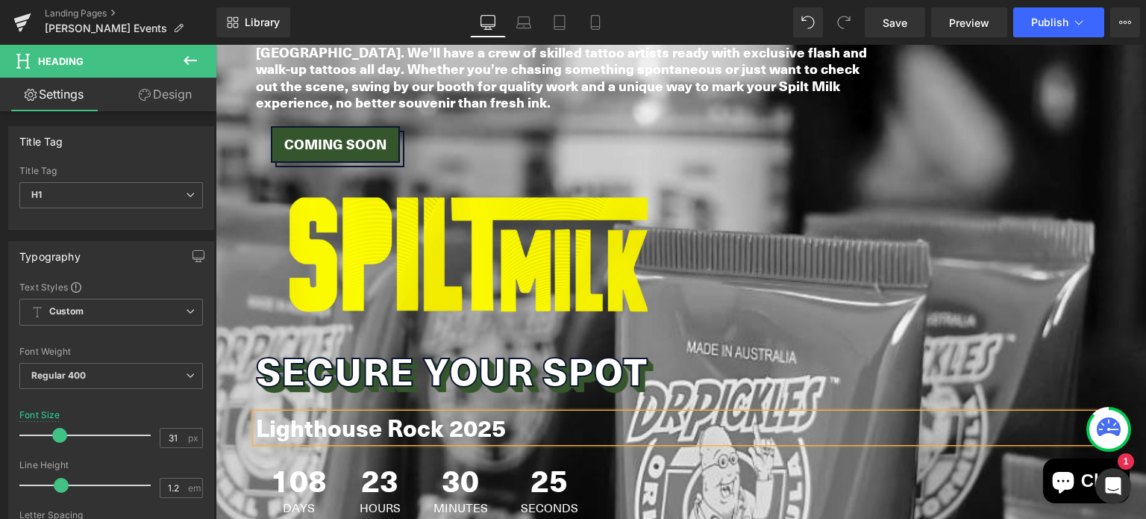
click at [331, 410] on b "Lighthouse Rock 2025" at bounding box center [381, 427] width 250 height 34
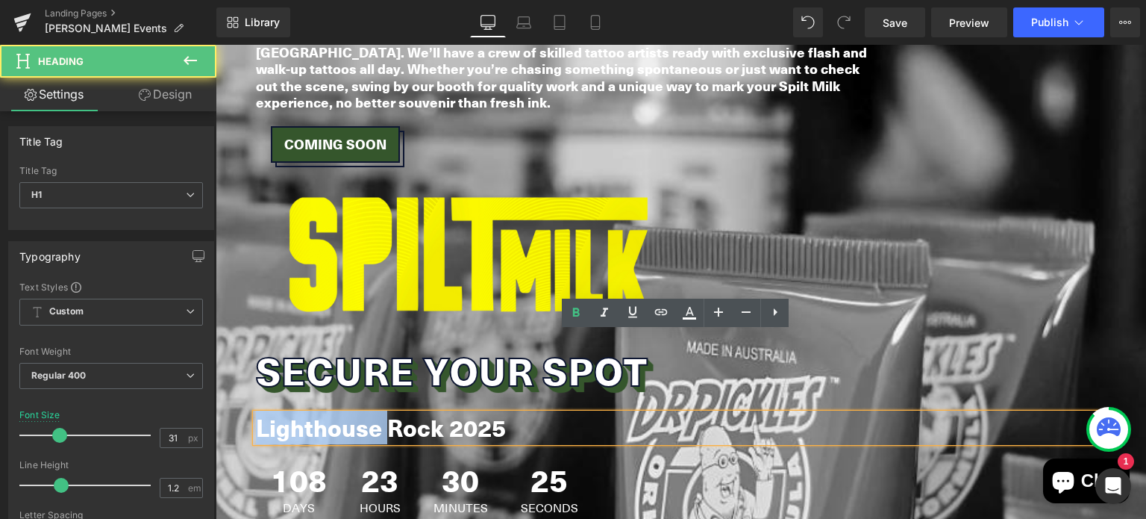
click at [331, 410] on b "Lighthouse Rock 2025" at bounding box center [381, 427] width 250 height 34
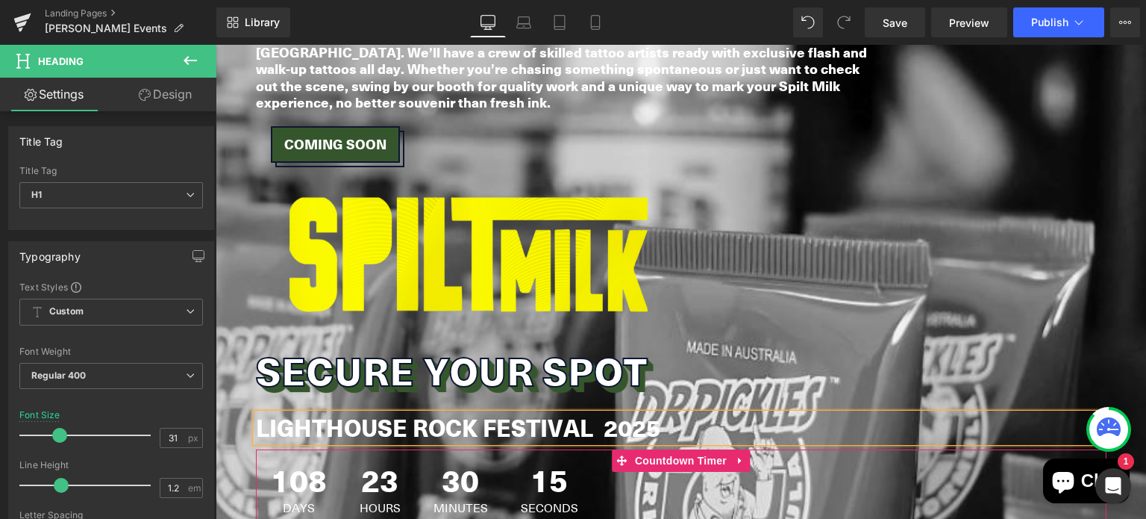
click at [345, 449] on div "23 Hours" at bounding box center [380, 488] width 71 height 79
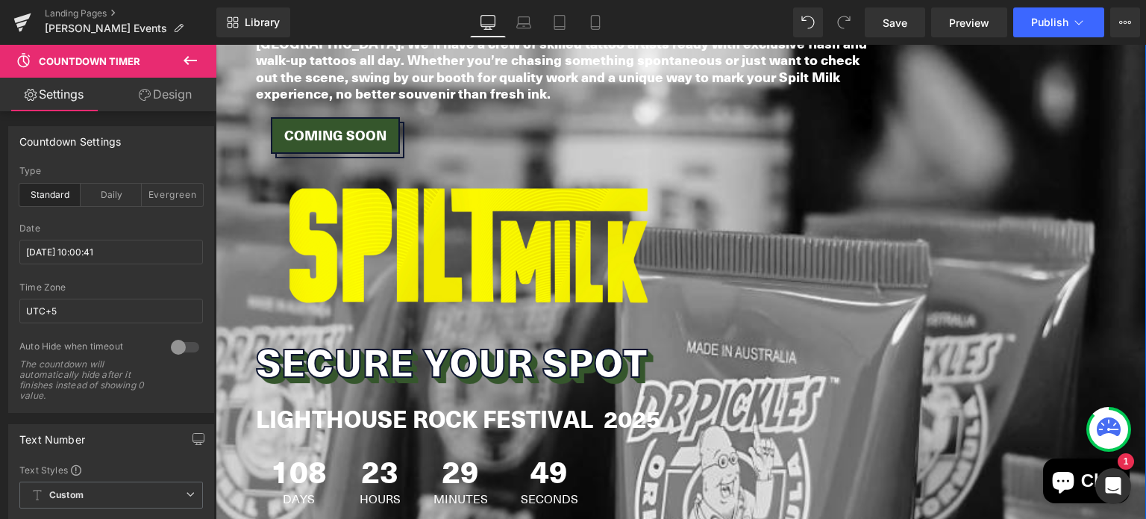
scroll to position [3942, 0]
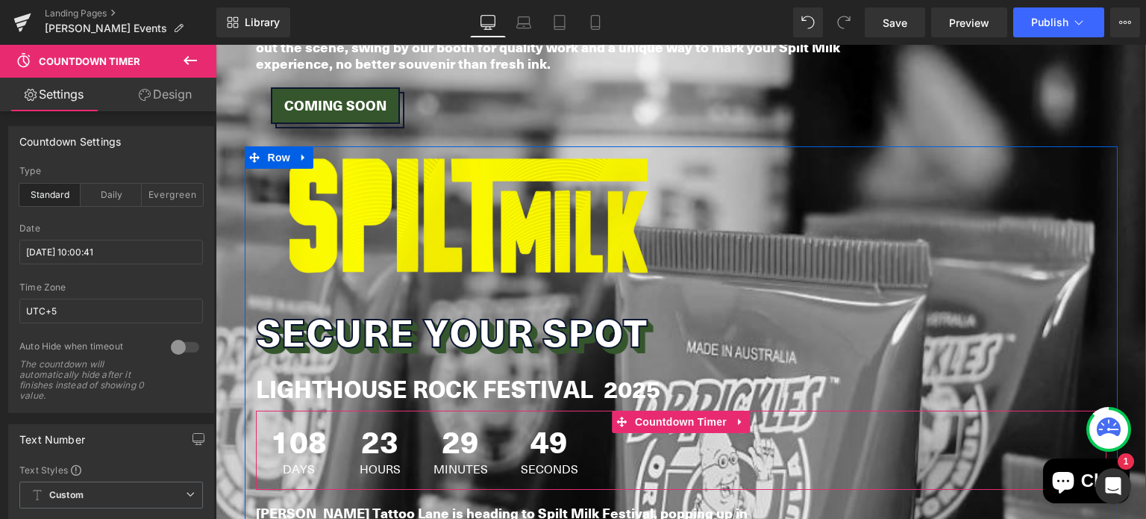
click at [298, 425] on span "108" at bounding box center [299, 443] width 56 height 37
click at [673, 411] on span "Countdown Timer" at bounding box center [680, 422] width 99 height 22
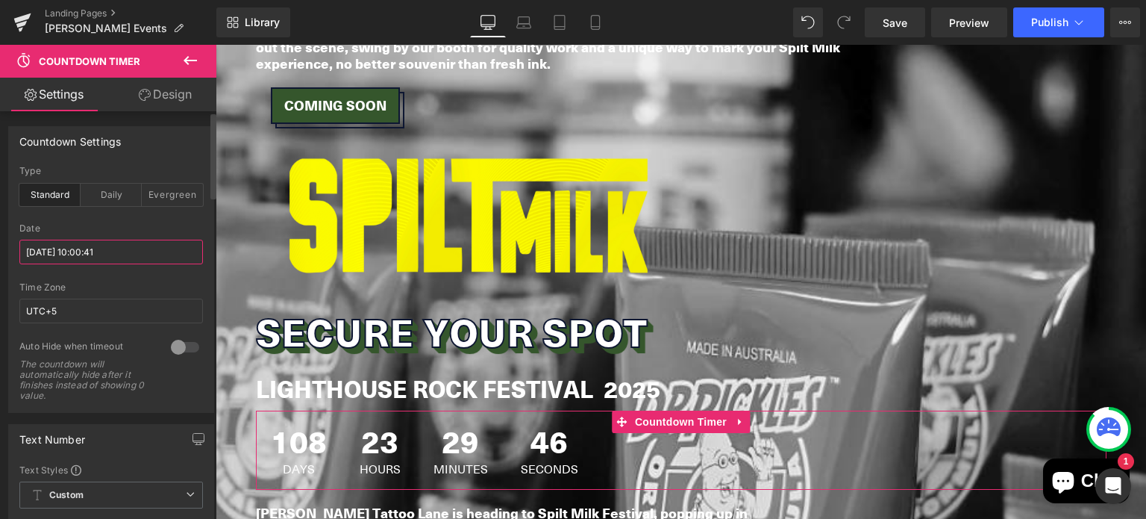
click at [48, 239] on input "2025/12/06 10:00:41" at bounding box center [111, 251] width 184 height 25
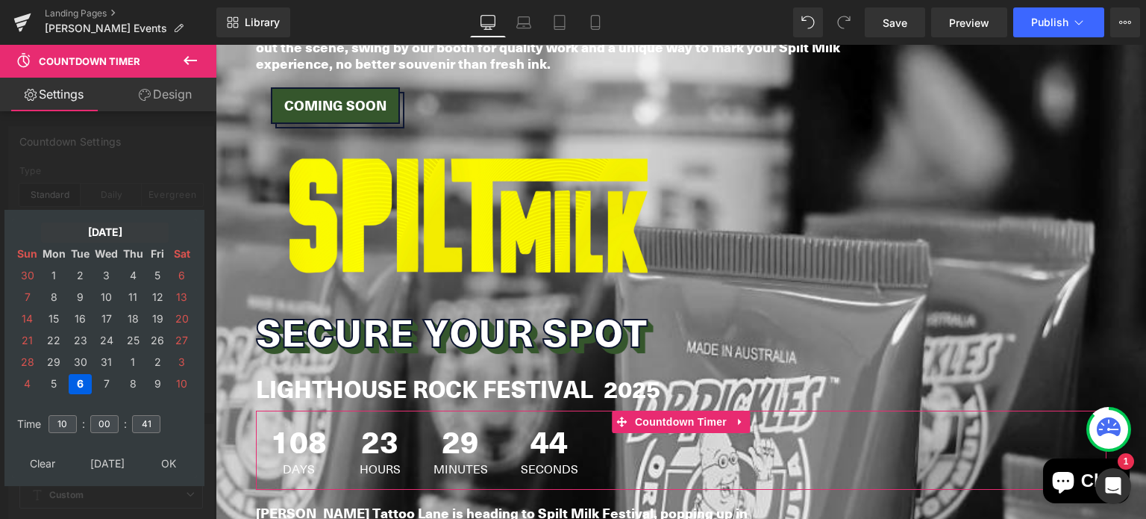
click at [93, 229] on td "Dec, 2025" at bounding box center [105, 232] width 128 height 20
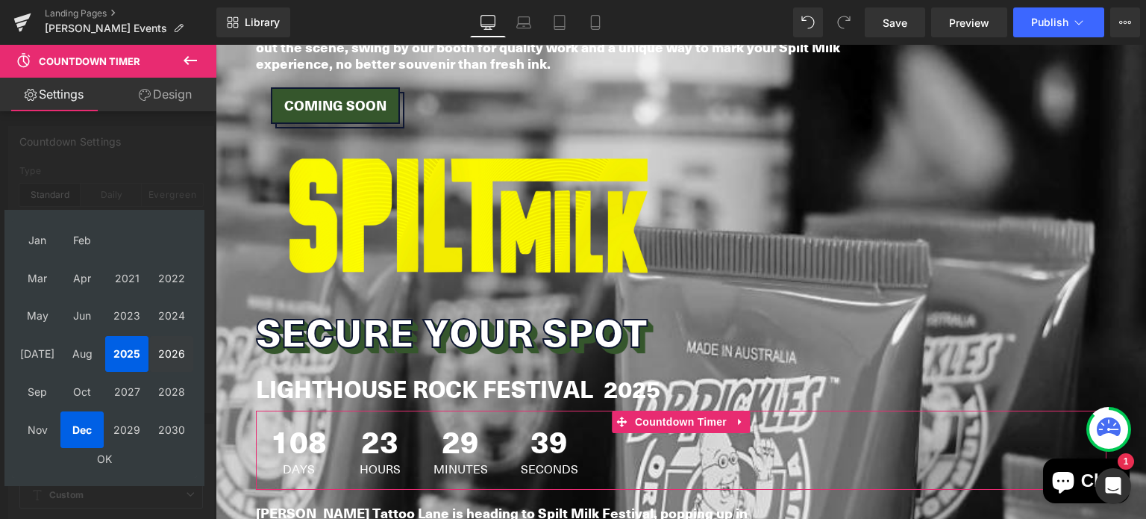
click at [185, 351] on td "2026" at bounding box center [171, 354] width 43 height 37
click at [34, 247] on td "Jan" at bounding box center [37, 240] width 43 height 37
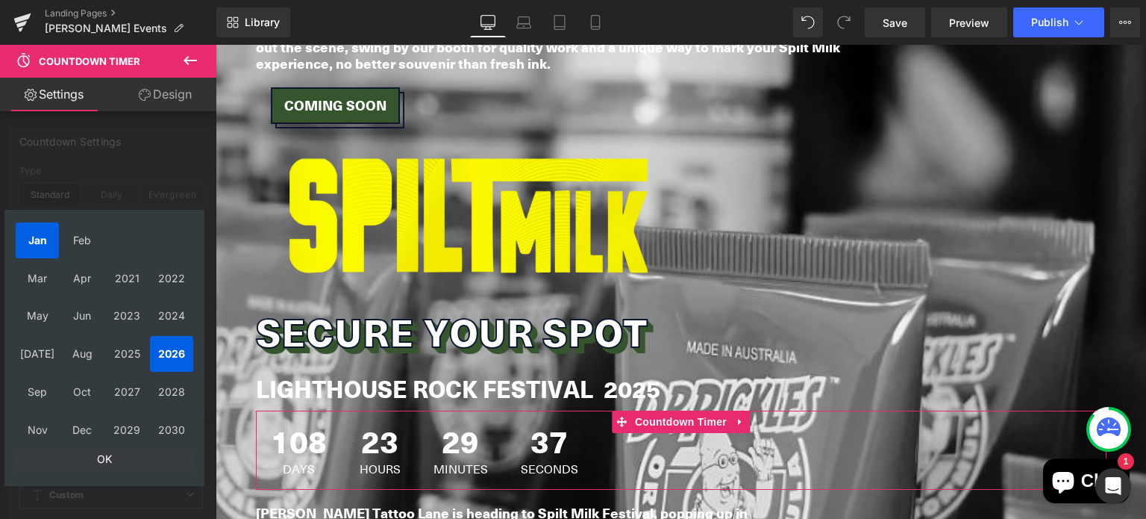
click at [113, 459] on td "OK" at bounding box center [105, 459] width 178 height 20
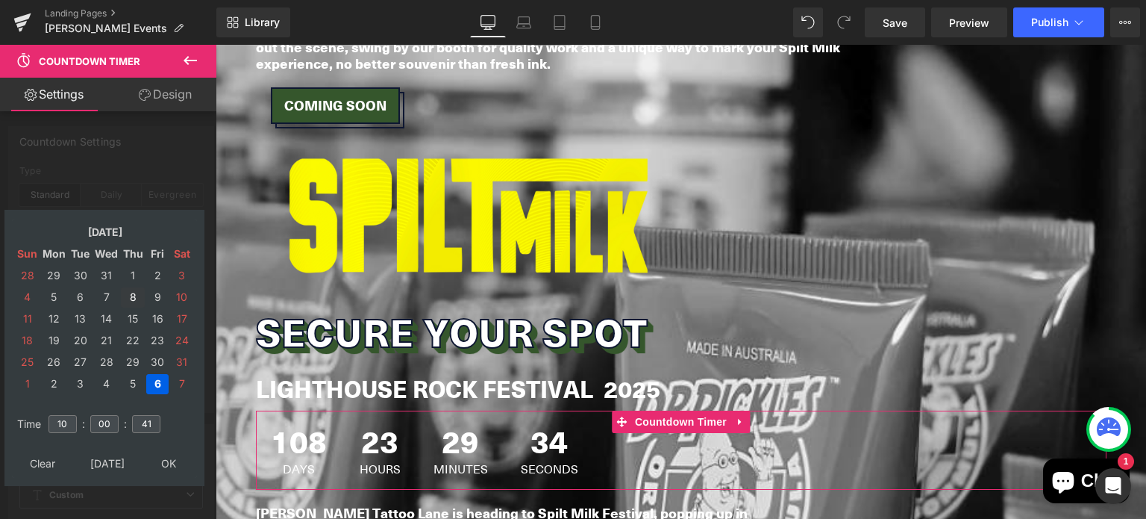
click at [134, 289] on td "8" at bounding box center [133, 297] width 24 height 20
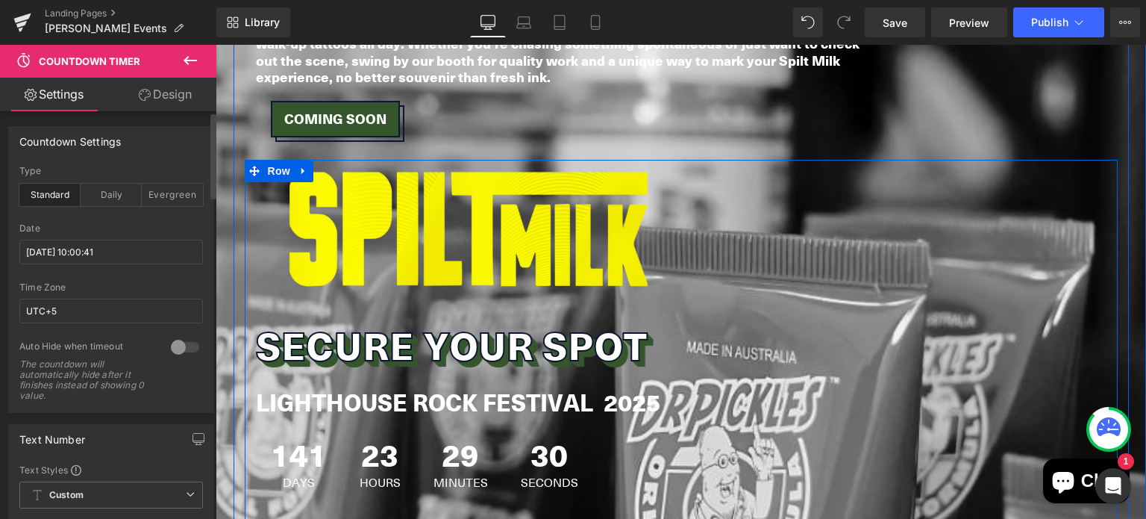
scroll to position [3927, 0]
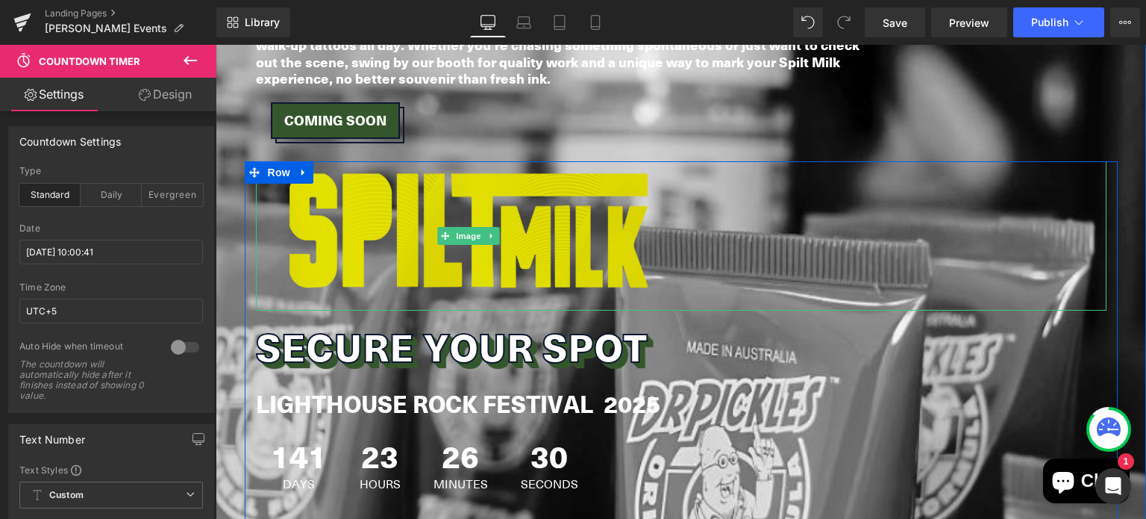
click at [451, 161] on img at bounding box center [468, 235] width 425 height 149
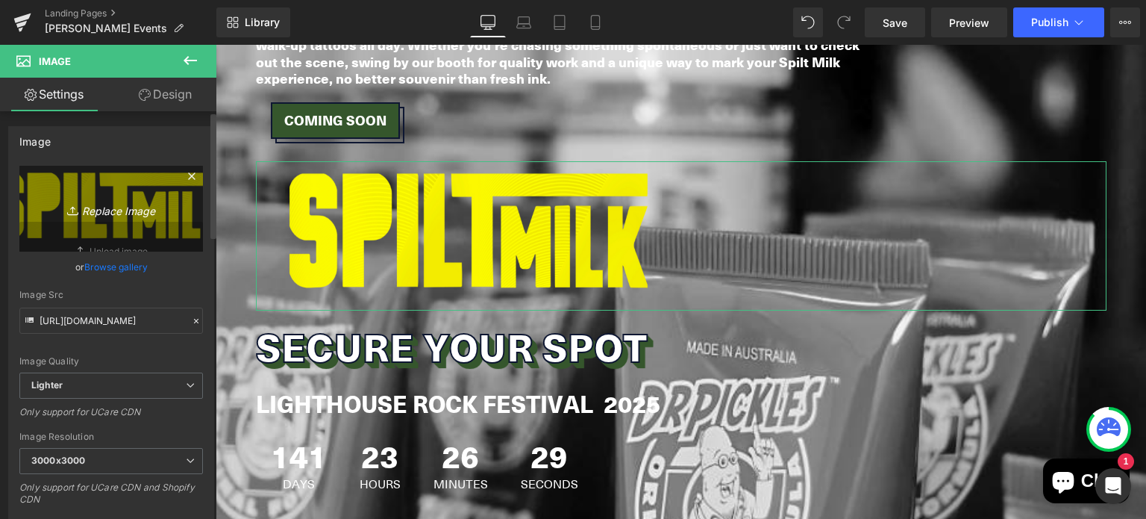
click at [101, 199] on icon "Replace Image" at bounding box center [110, 208] width 119 height 19
type input "C:\fakepath\Fresha Artwork (4).png"
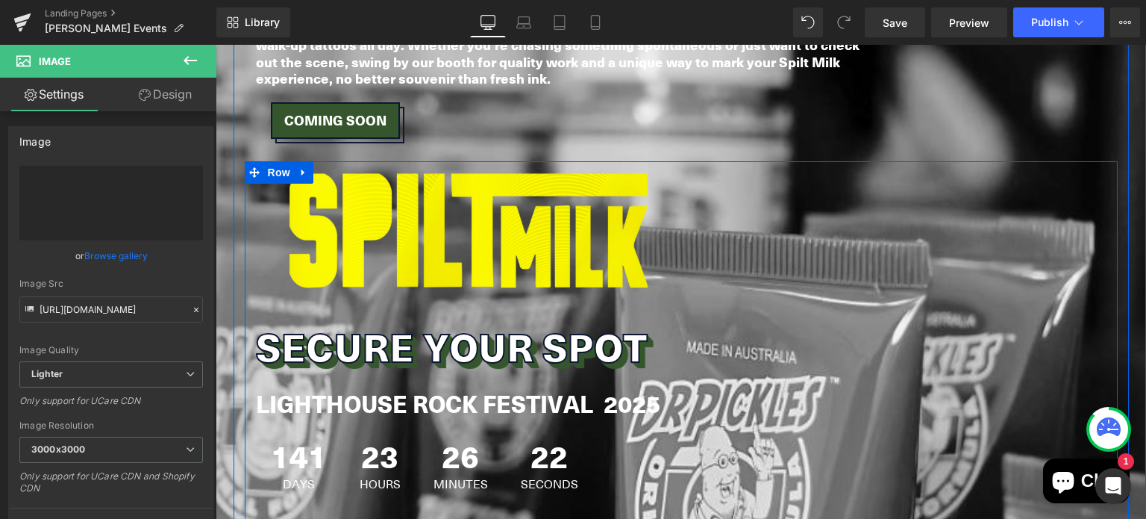
type input "[URL][DOMAIN_NAME]"
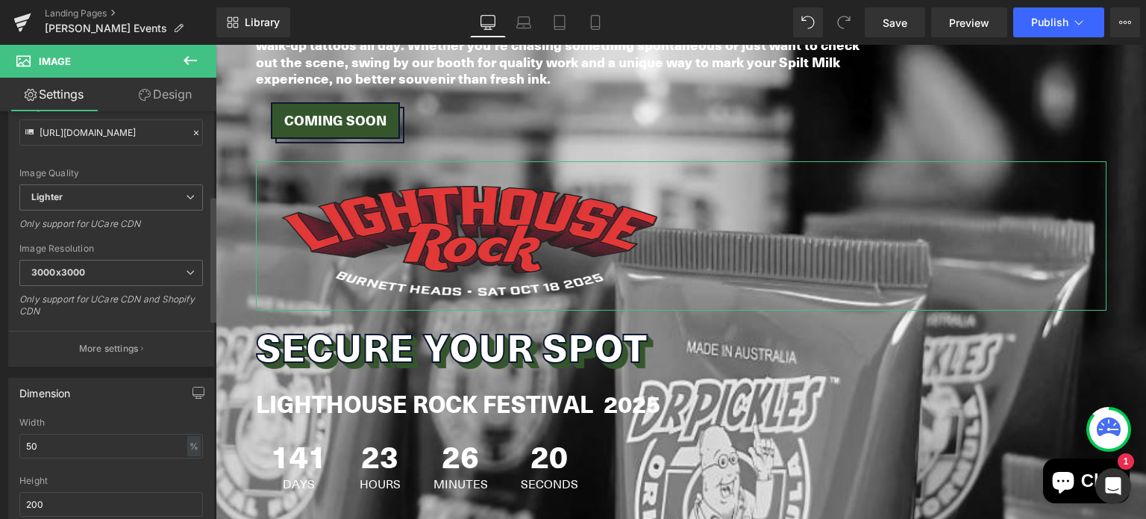
scroll to position [274, 0]
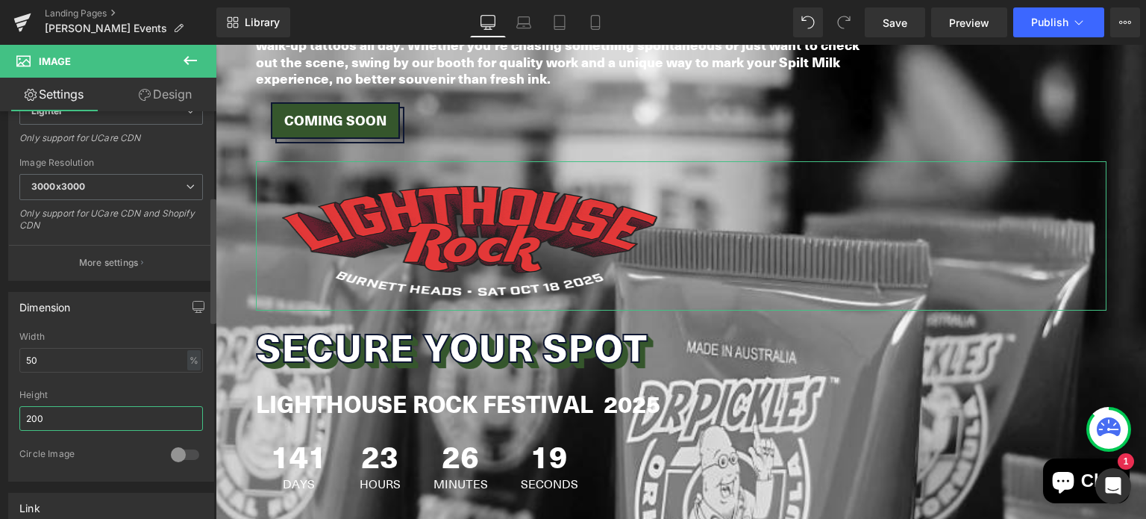
click at [65, 424] on input "200" at bounding box center [111, 418] width 184 height 25
type input "2"
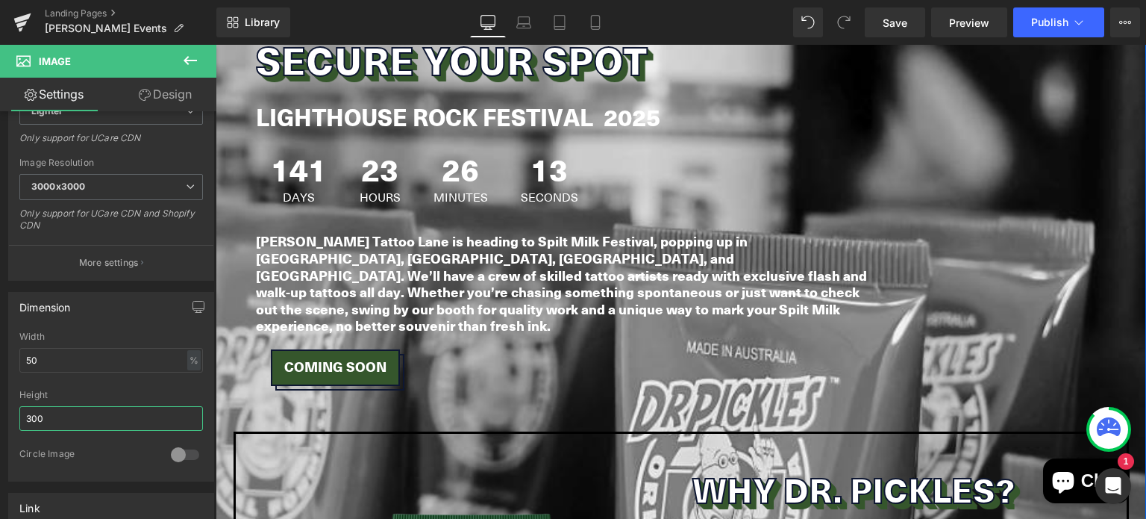
scroll to position [4361, 0]
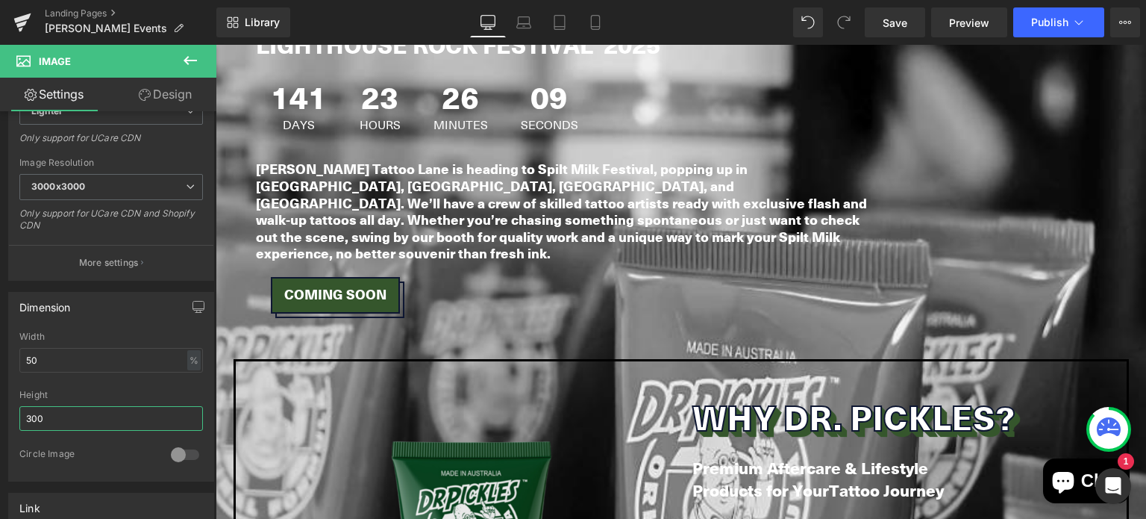
type input "300"
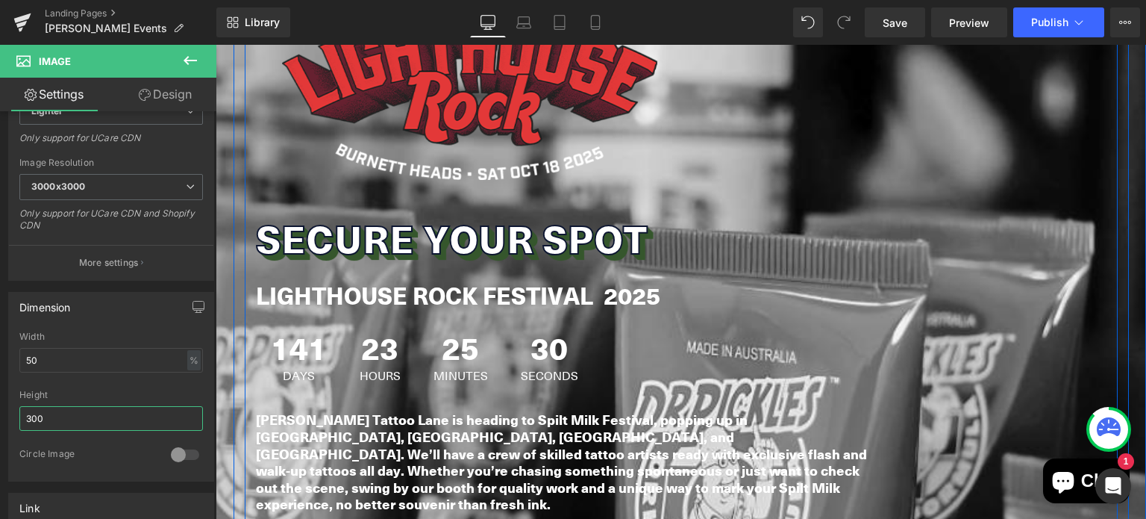
scroll to position [4082, 0]
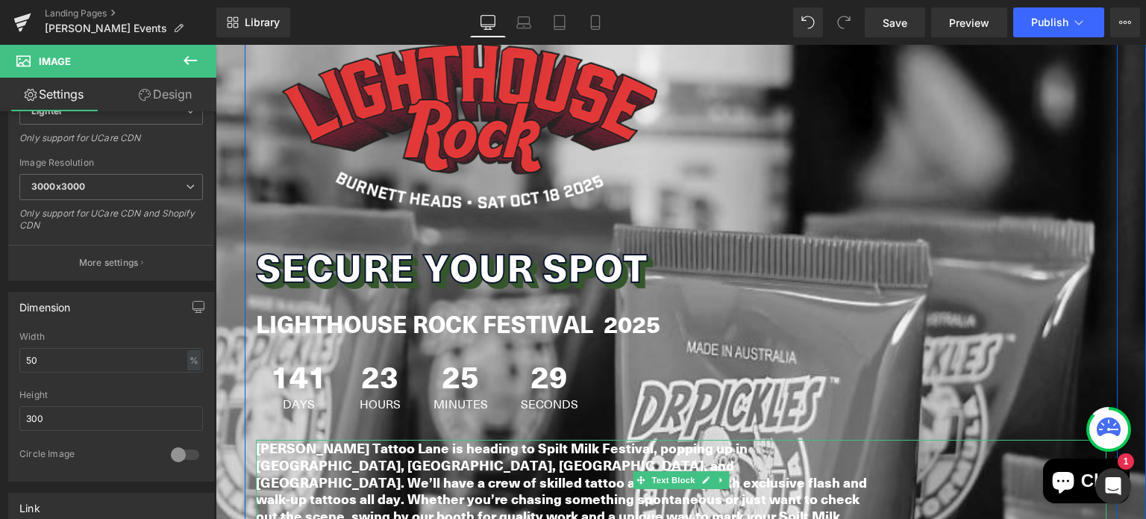
click at [409, 438] on b "[PERSON_NAME] Tattoo Lane is heading to Spilt Milk Festival, popping up in [GEO…" at bounding box center [561, 490] width 611 height 104
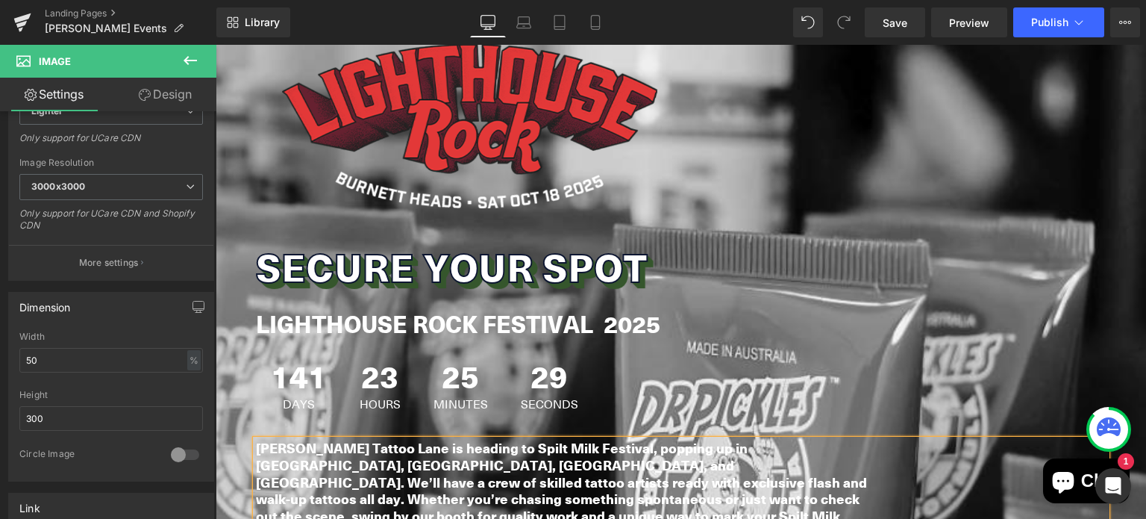
click at [409, 438] on b "[PERSON_NAME] Tattoo Lane is heading to Spilt Milk Festival, popping up in [GEO…" at bounding box center [561, 490] width 611 height 104
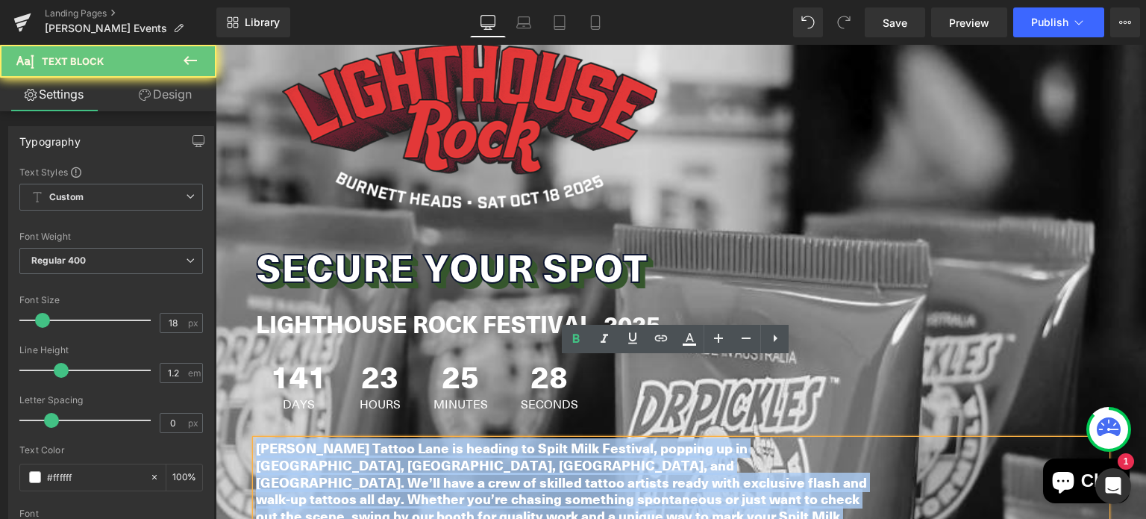
click at [409, 438] on b "[PERSON_NAME] Tattoo Lane is heading to Spilt Milk Festival, popping up in [GEO…" at bounding box center [561, 490] width 611 height 104
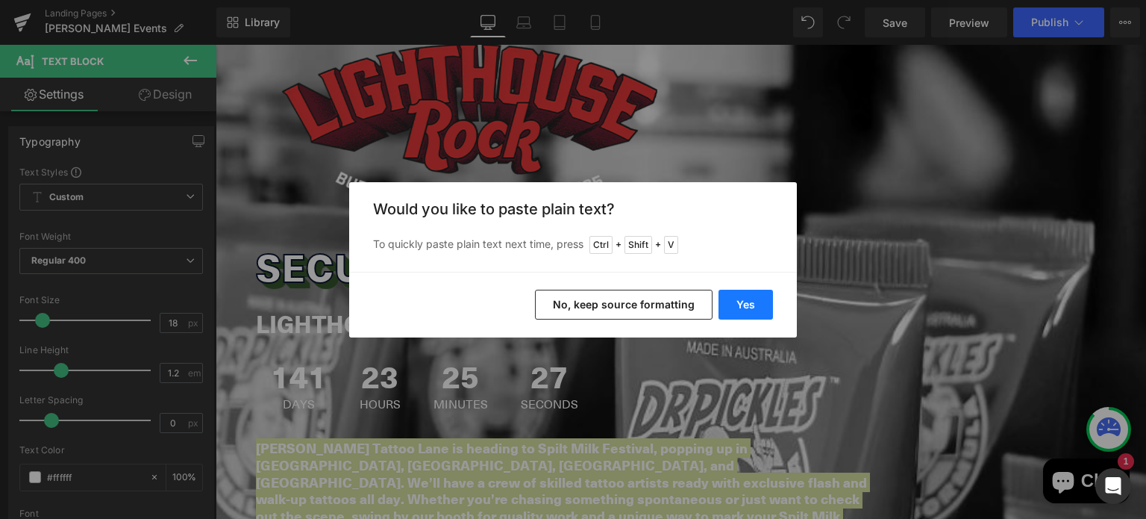
click at [737, 305] on button "Yes" at bounding box center [745, 304] width 54 height 30
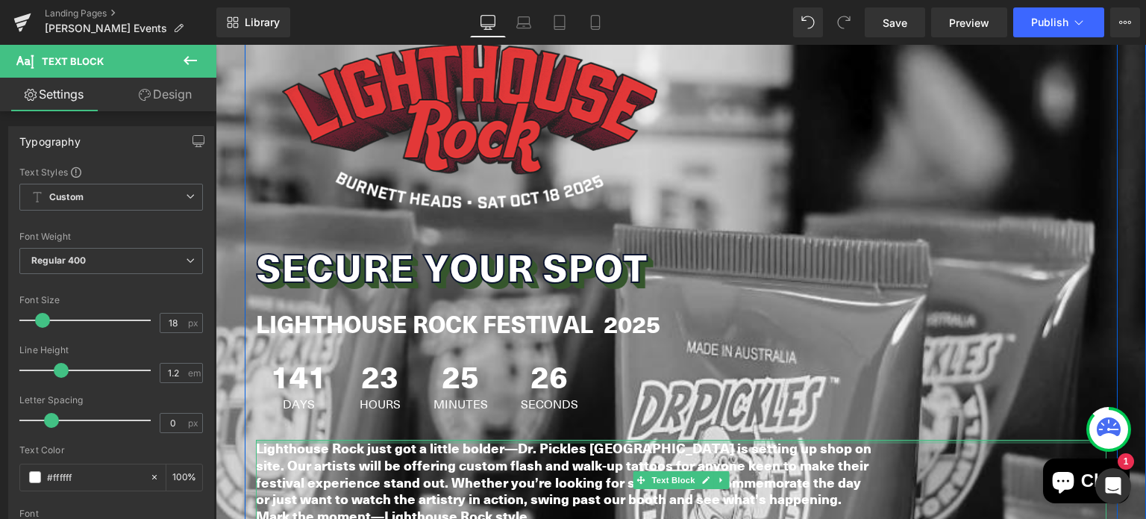
click at [513, 438] on b "Lighthouse Rock just got a little bolder—Dr. Pickles [GEOGRAPHIC_DATA] is setti…" at bounding box center [564, 481] width 616 height 87
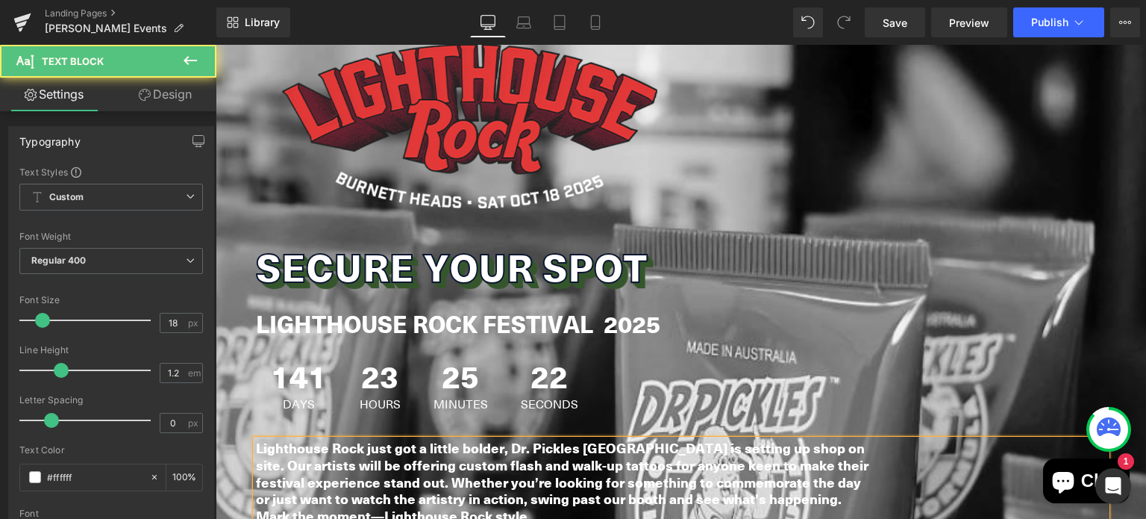
click at [317, 438] on b "Lighthouse Rock just got a little bolder, Dr. Pickles [GEOGRAPHIC_DATA] is sett…" at bounding box center [562, 481] width 613 height 87
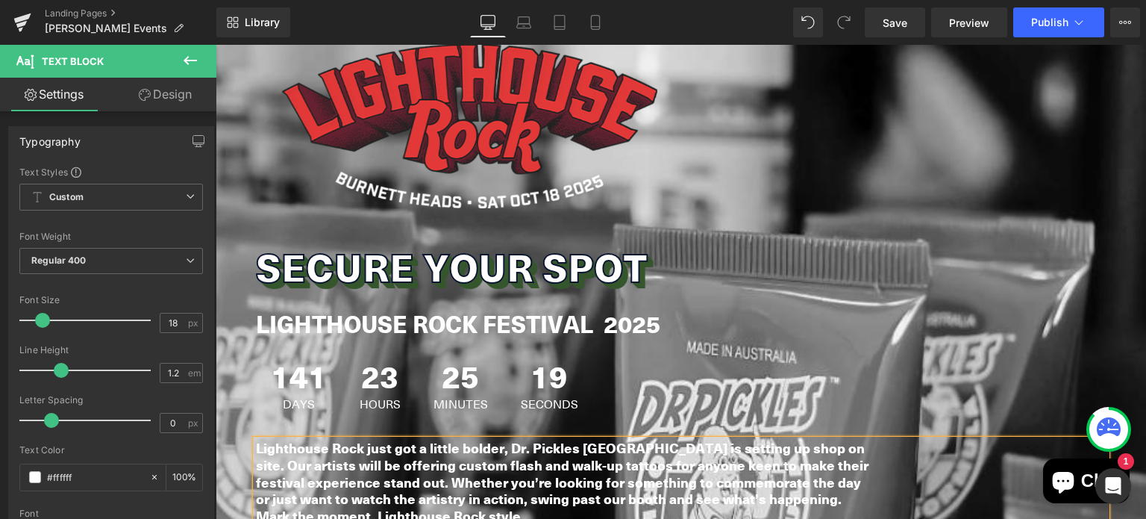
click at [522, 438] on b "Lighthouse Rock just got a little bolder, Dr. Pickles [GEOGRAPHIC_DATA] is sett…" at bounding box center [562, 481] width 613 height 87
click at [637, 498] on div "Image Secure Your Spot Heading LIGHTHOUSE ROCK FESTIVAL 2025 Heading 141 Days 2…" at bounding box center [681, 298] width 873 height 583
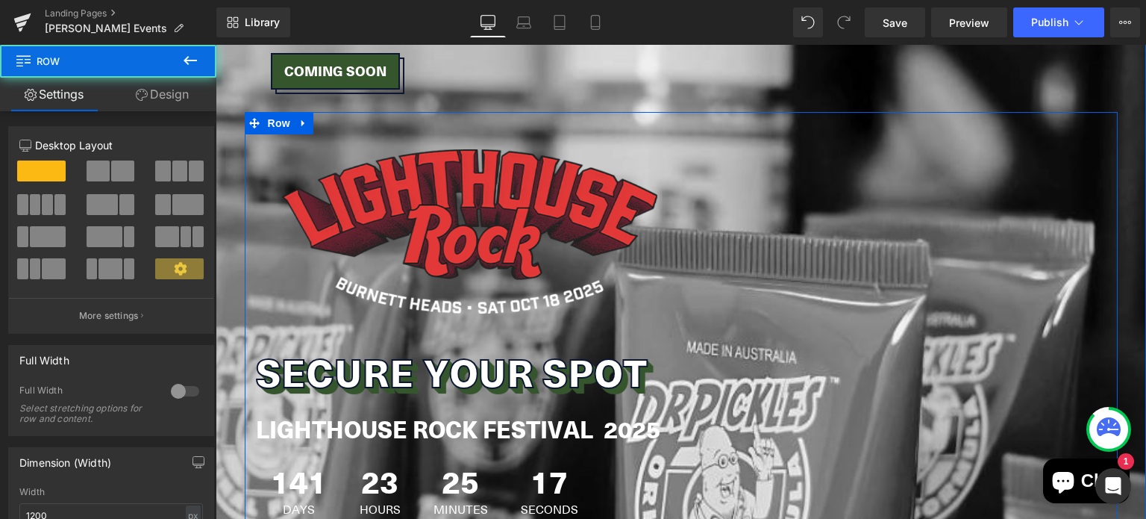
scroll to position [3968, 0]
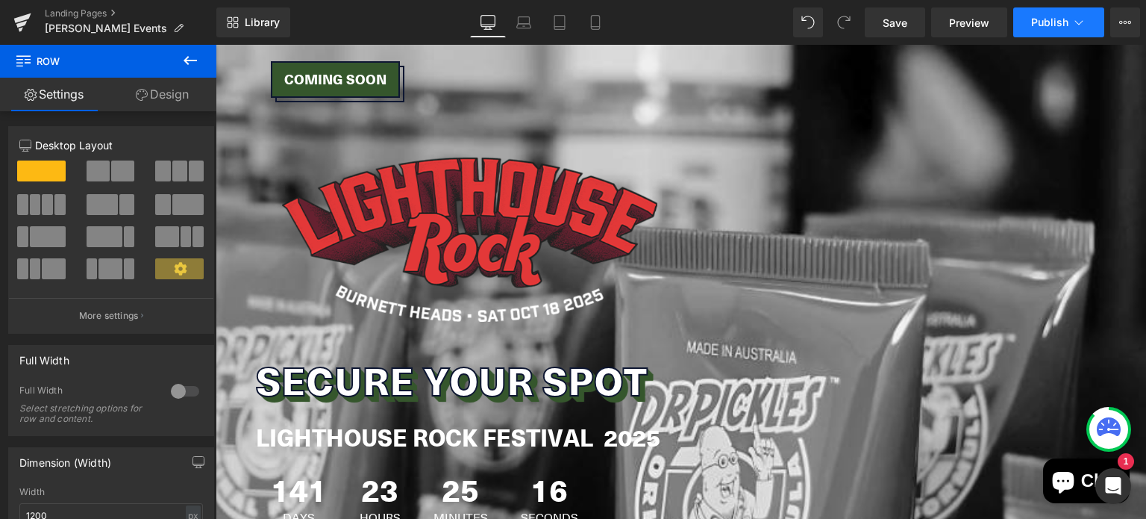
click at [1037, 17] on span "Publish" at bounding box center [1049, 22] width 37 height 12
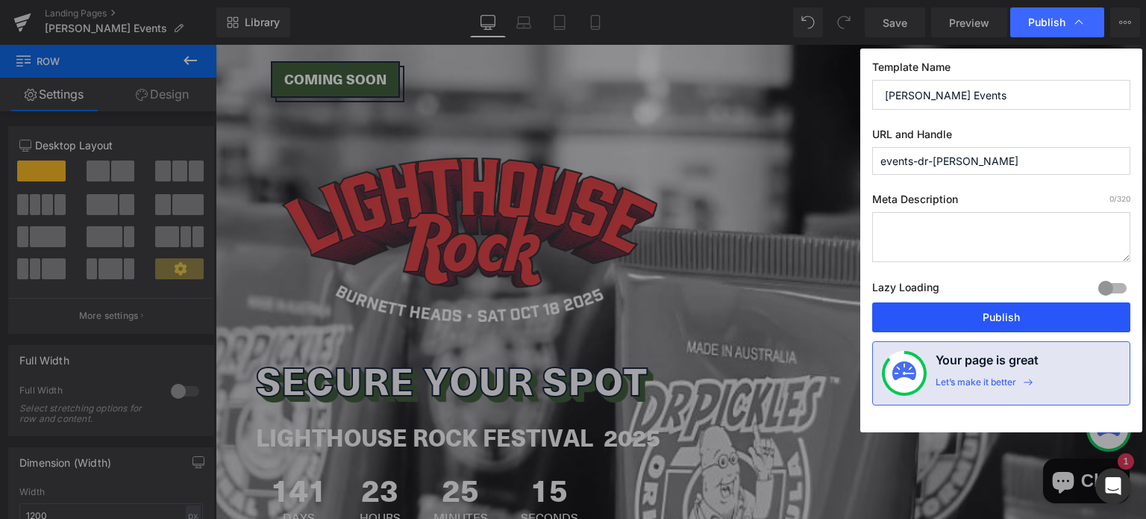
click at [946, 307] on button "Publish" at bounding box center [1001, 317] width 258 height 30
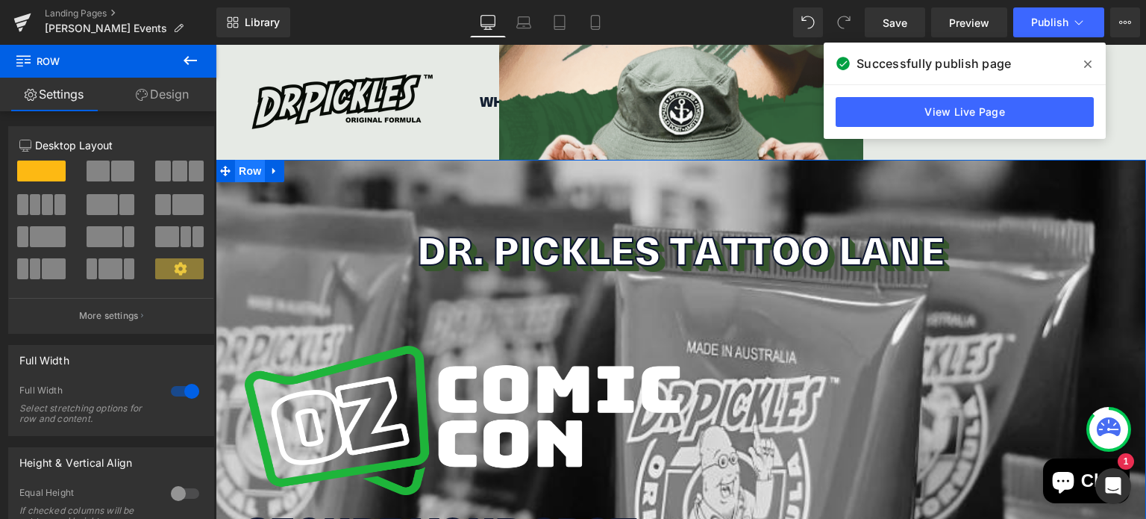
click at [235, 168] on span "Row" at bounding box center [250, 171] width 30 height 22
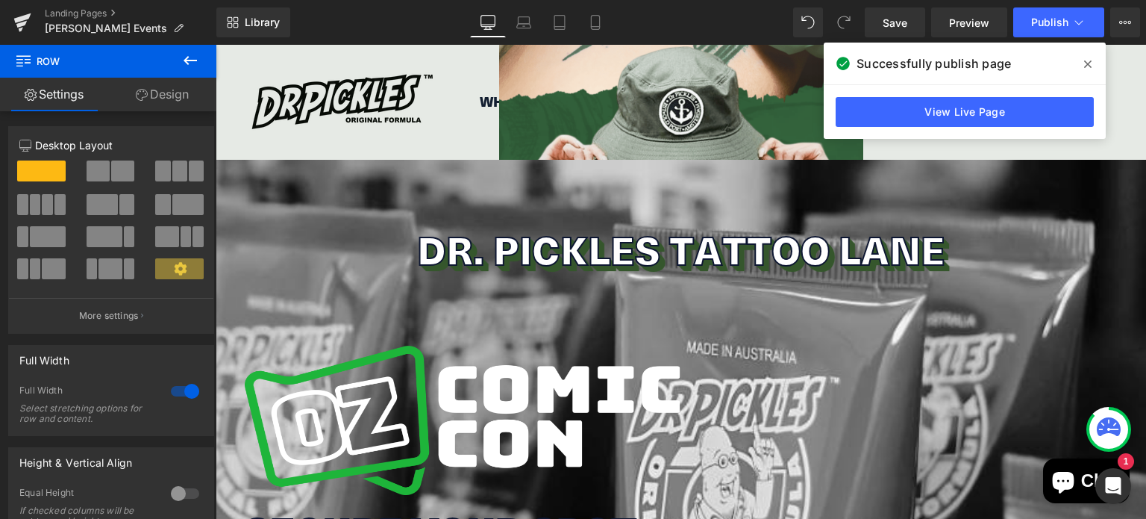
click at [179, 56] on button at bounding box center [190, 61] width 52 height 33
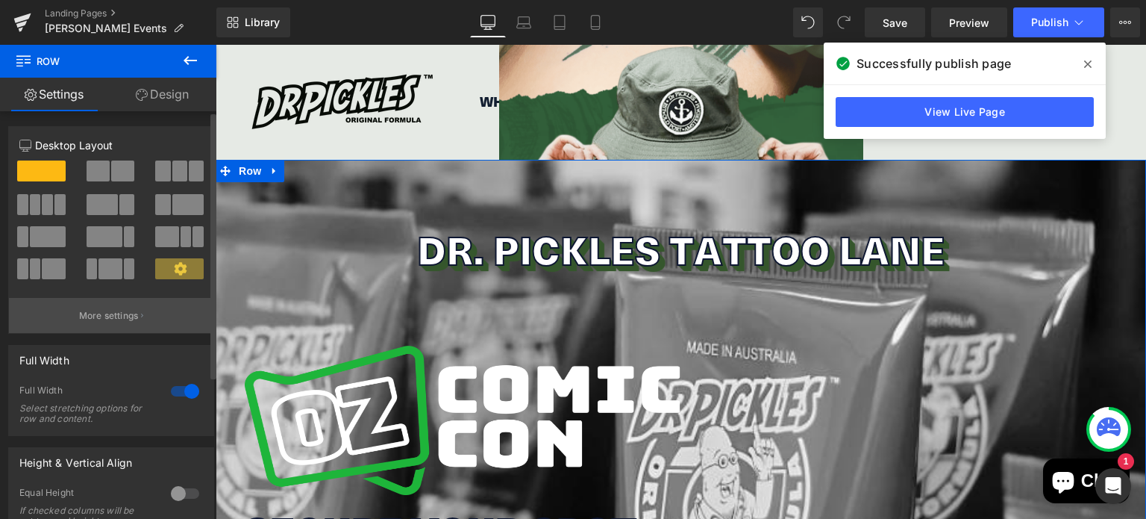
click at [83, 314] on p "More settings" at bounding box center [109, 315] width 60 height 13
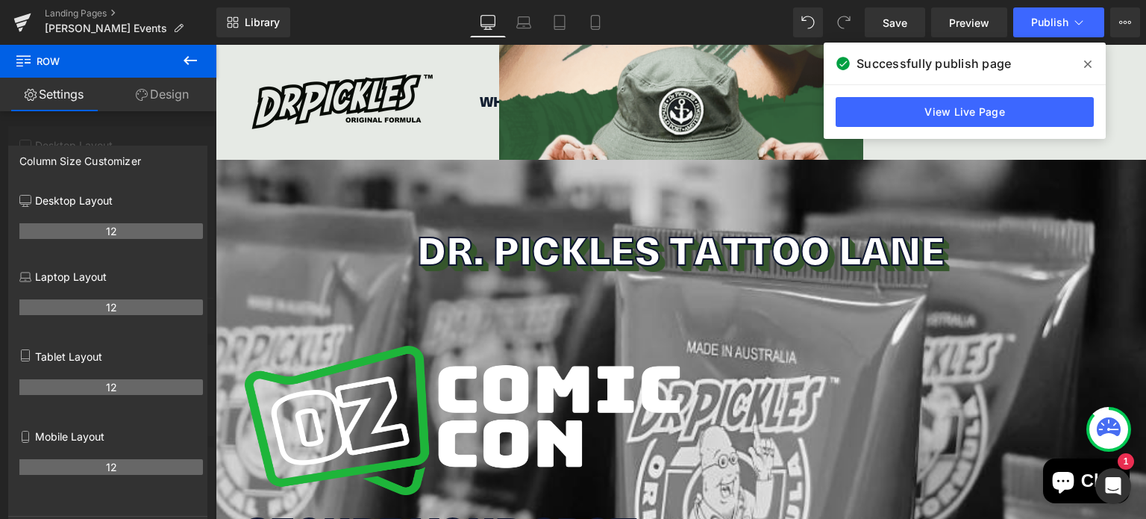
click at [1090, 65] on icon at bounding box center [1087, 64] width 7 height 12
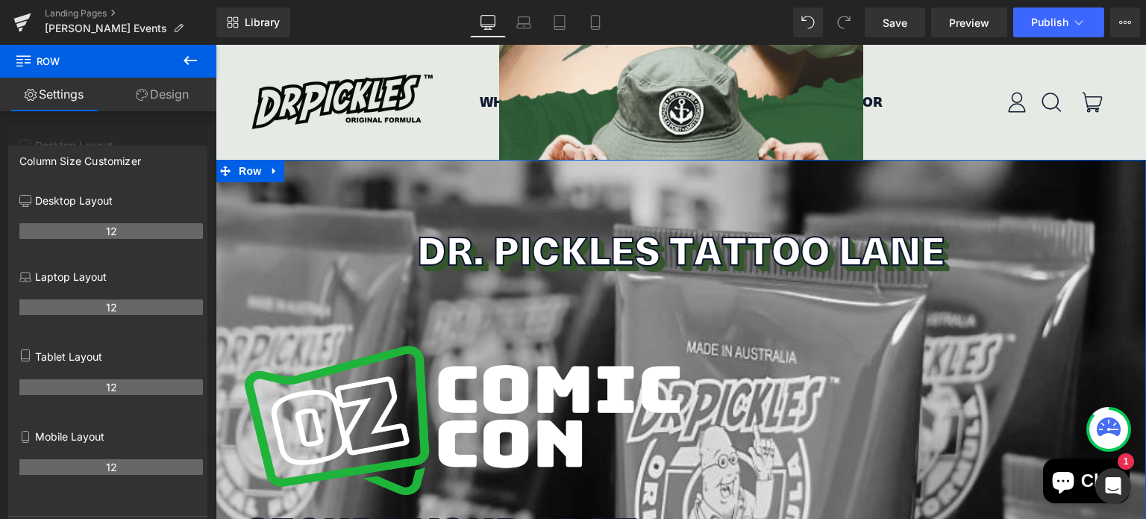
click at [152, 98] on link "Design" at bounding box center [162, 95] width 108 height 34
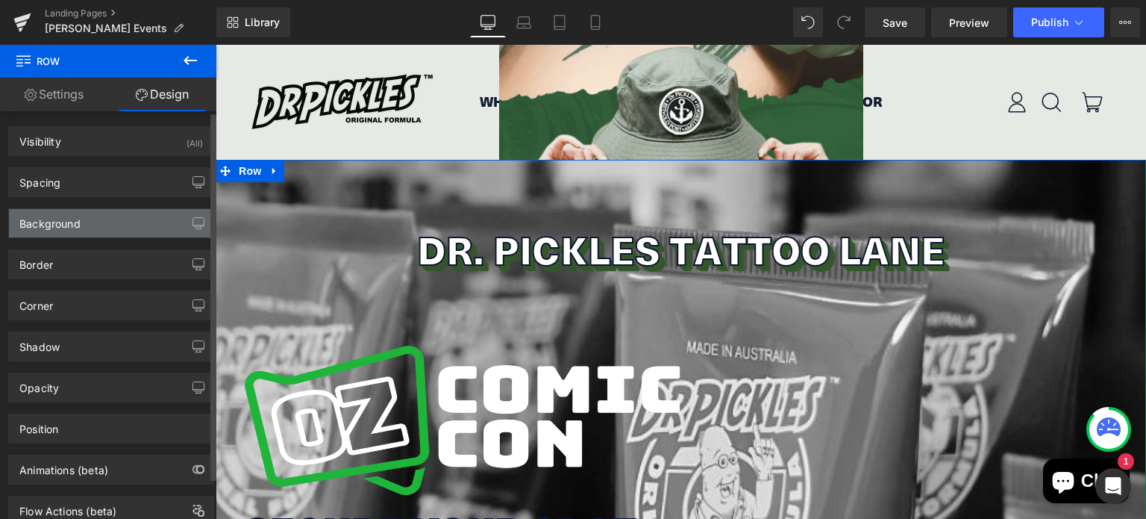
click at [127, 227] on div "Background" at bounding box center [111, 223] width 204 height 28
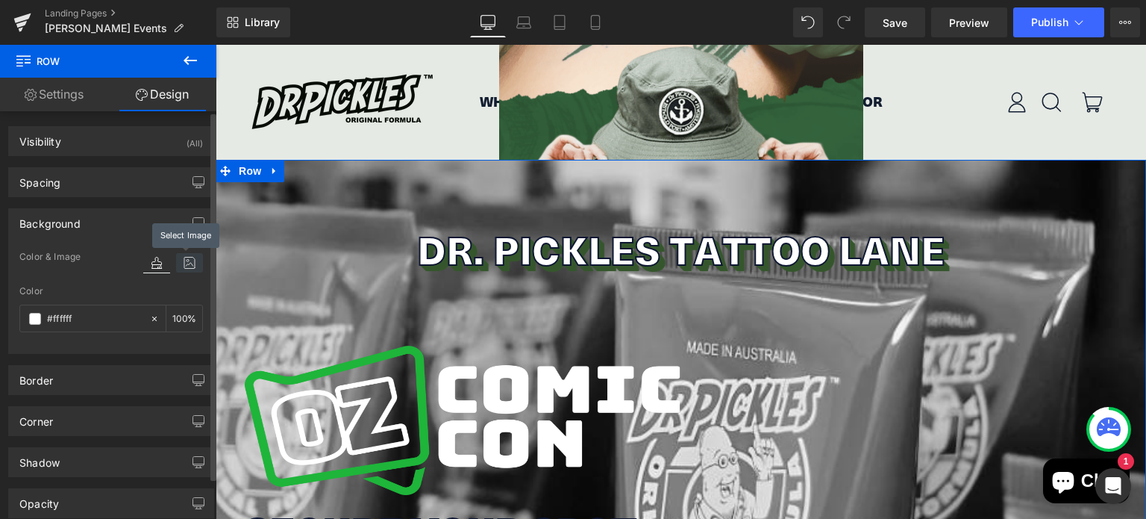
click at [178, 257] on icon at bounding box center [189, 262] width 27 height 19
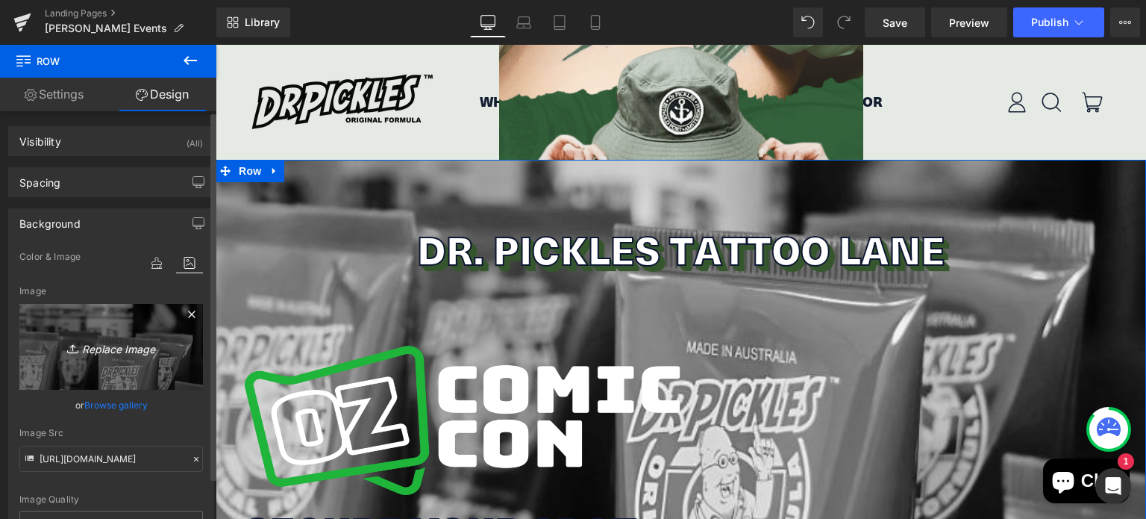
click at [112, 353] on icon "Replace Image" at bounding box center [110, 346] width 119 height 19
type input "C:\fakepath\NTI Townsville 500 + Artists (4) (1).PNG"
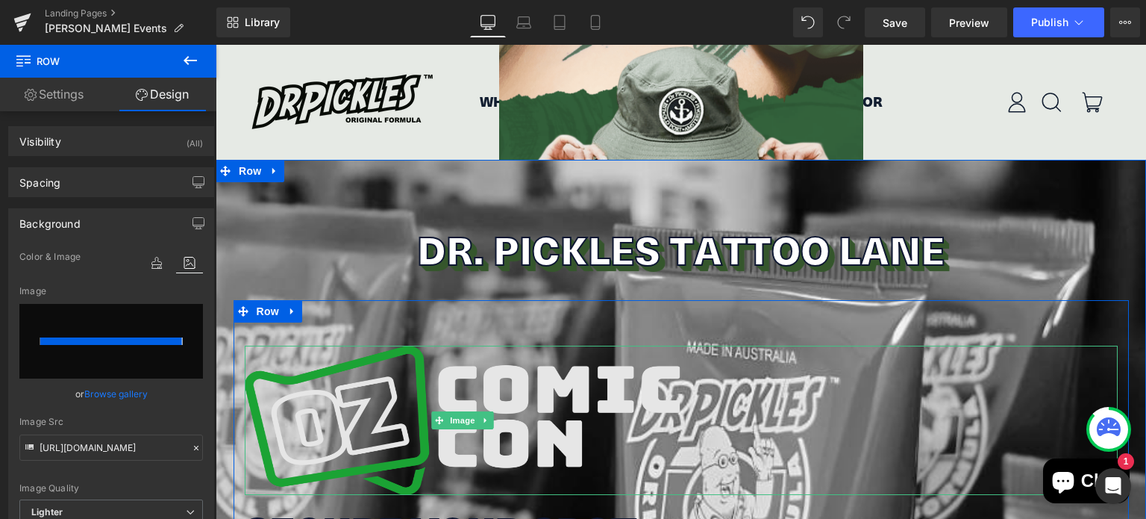
type input "[URL][DOMAIN_NAME]"
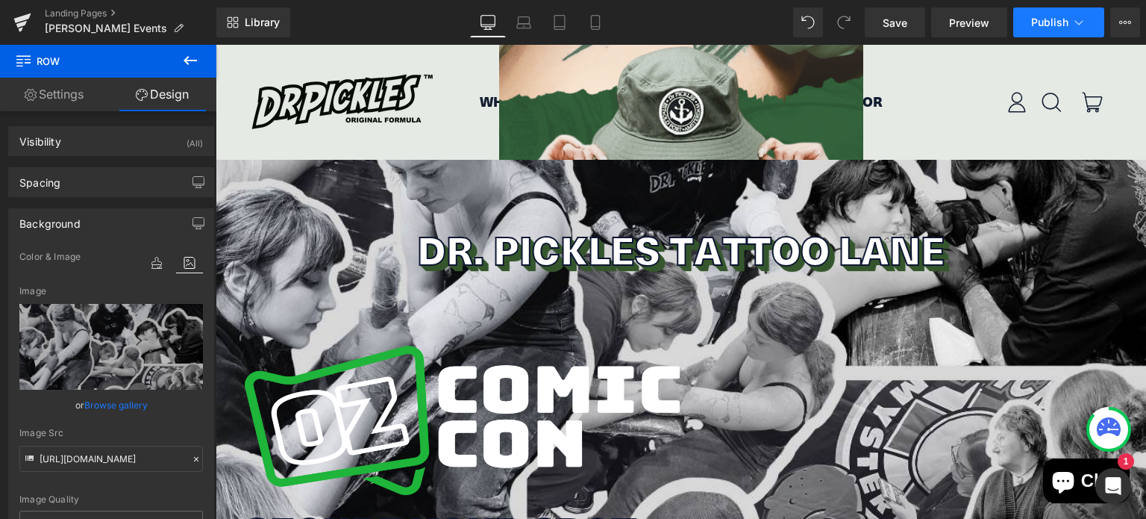
click at [1048, 13] on button "Publish" at bounding box center [1058, 22] width 91 height 30
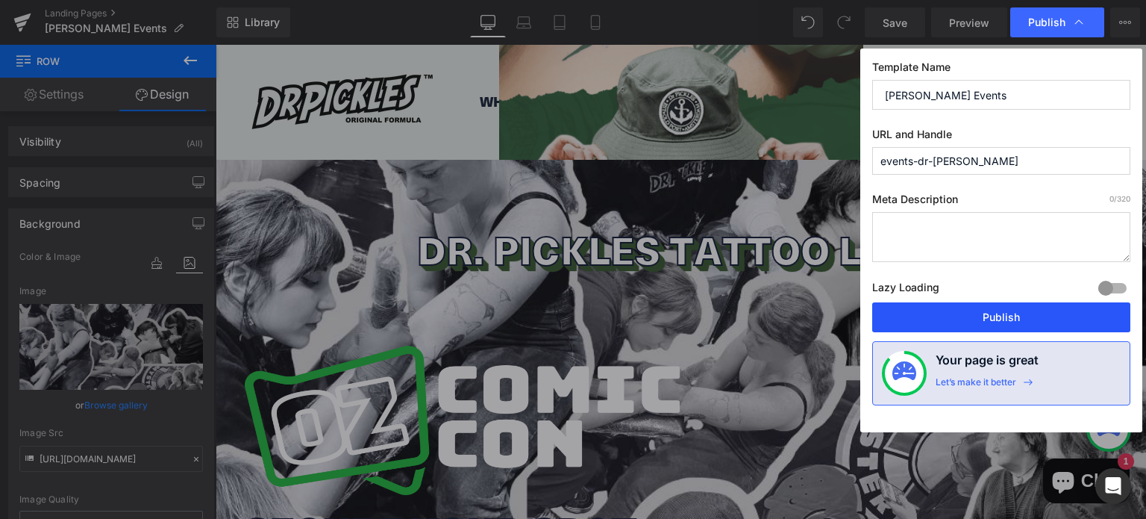
click at [921, 315] on button "Publish" at bounding box center [1001, 317] width 258 height 30
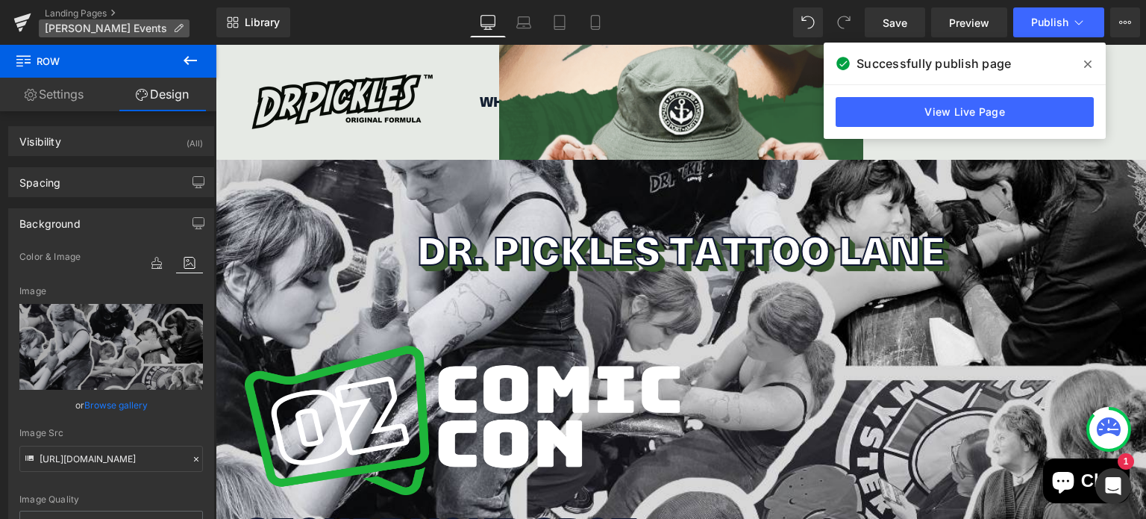
click at [110, 25] on span "[PERSON_NAME] Events" at bounding box center [106, 28] width 122 height 12
click at [111, 13] on link "Landing Pages" at bounding box center [131, 13] width 172 height 12
